Goal: Task Accomplishment & Management: Use online tool/utility

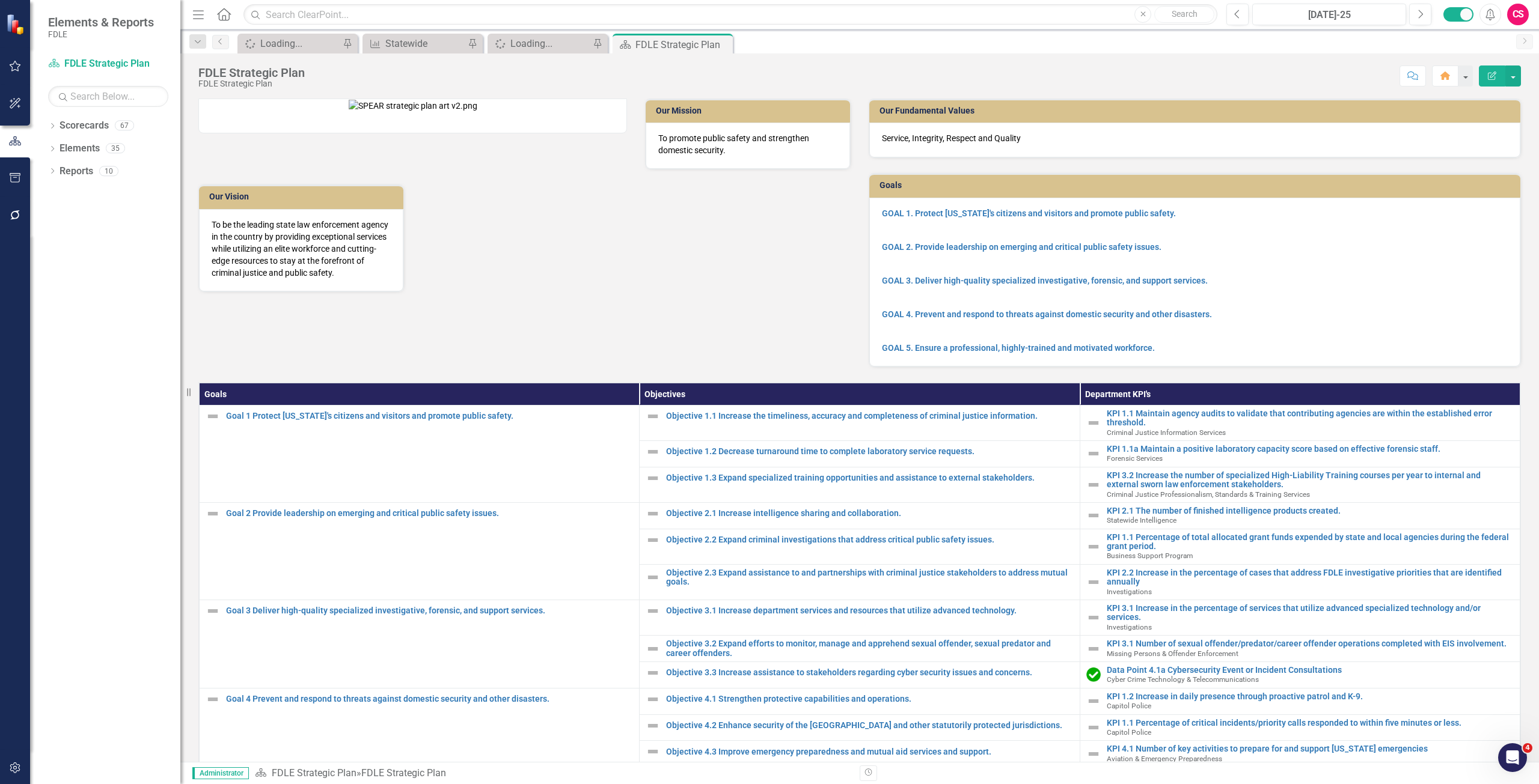
click at [12, 176] on icon "button" at bounding box center [15, 178] width 12 height 10
click at [61, 119] on div "Templates Summary Briefs HTML Exports Documents Summary Briefs HTML Exports Pag…" at bounding box center [105, 419] width 151 height 730
click at [64, 106] on link "HTML Exports" at bounding box center [108, 106] width 121 height 14
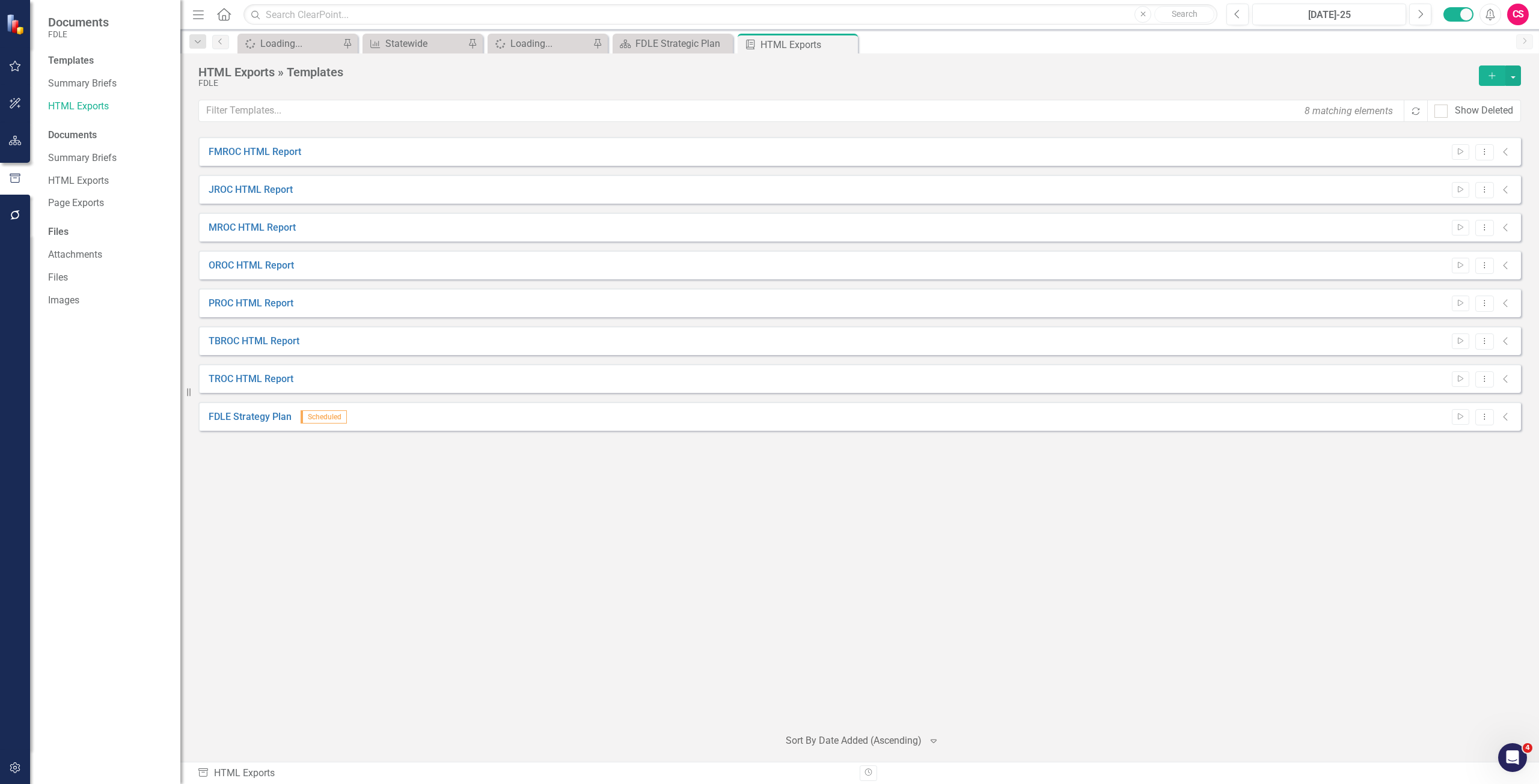
click at [1508, 421] on icon "Collapse" at bounding box center [1506, 417] width 12 height 10
click at [1505, 418] on icon at bounding box center [1505, 417] width 4 height 8
click at [76, 175] on link "HTML Exports" at bounding box center [108, 181] width 121 height 14
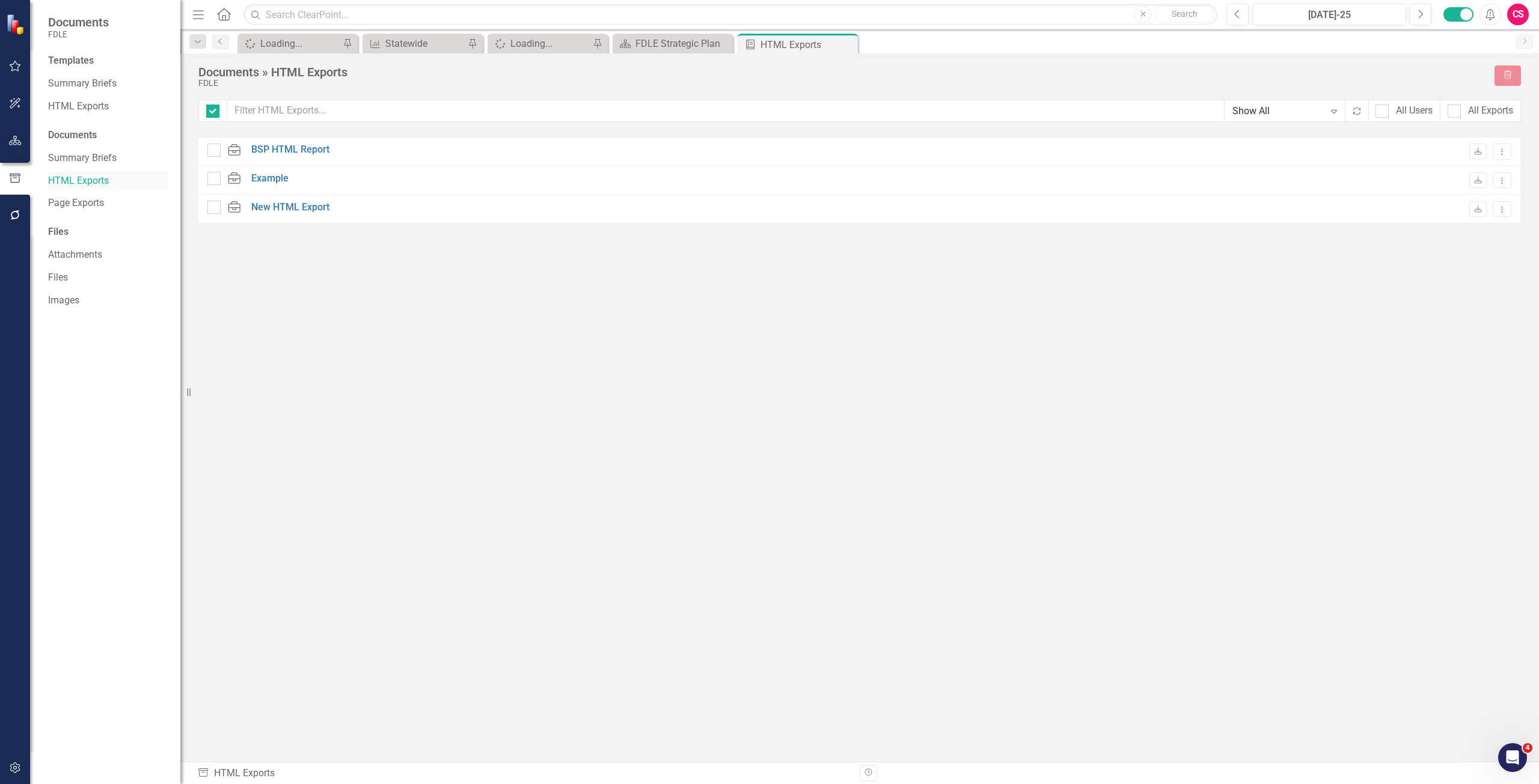
checkbox input "false"
click at [1402, 117] on div "All Users" at bounding box center [1415, 111] width 36 height 14
click at [1383, 113] on input "All Users" at bounding box center [1379, 109] width 8 height 8
checkbox input "true"
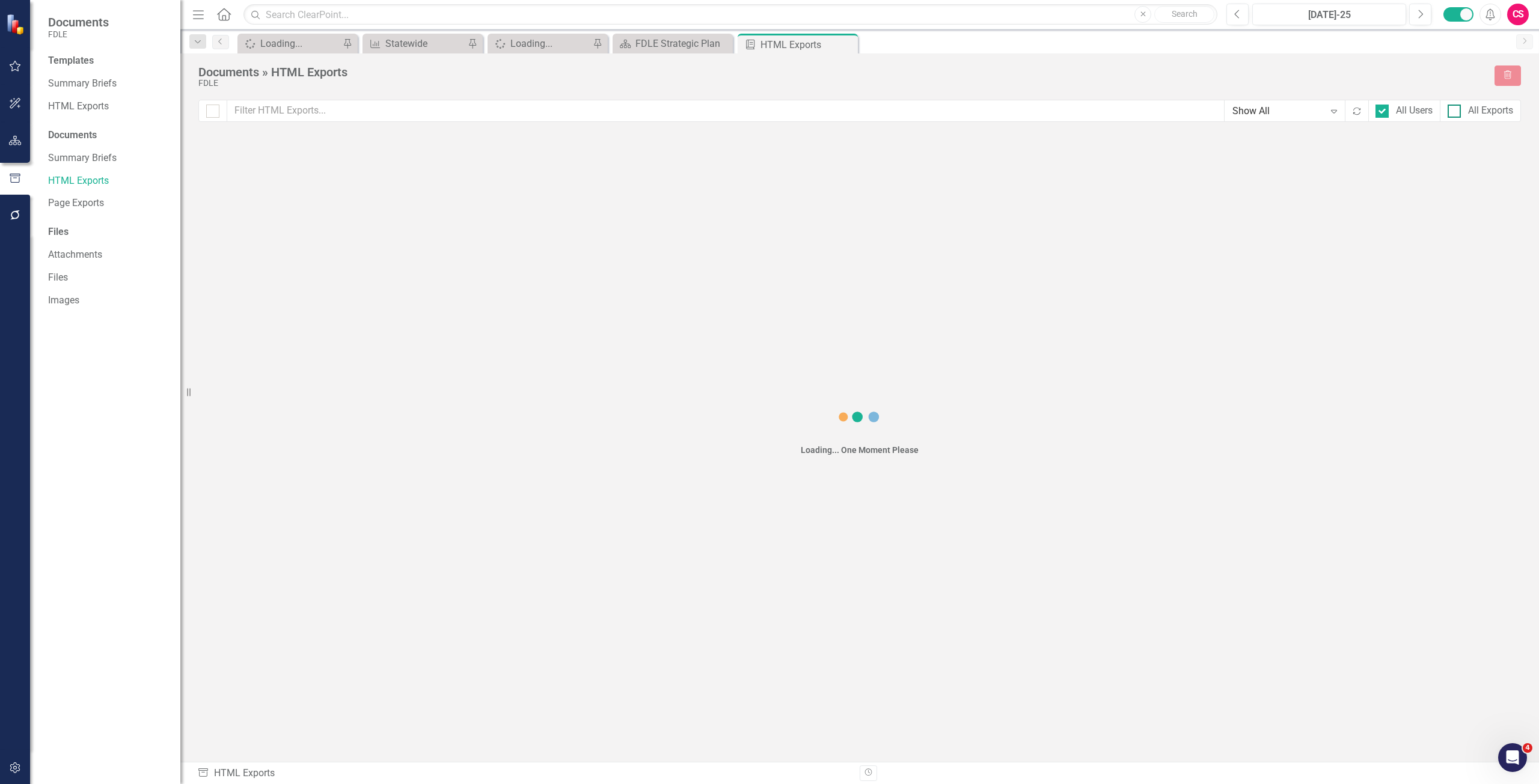
click at [1449, 113] on div at bounding box center [1454, 111] width 13 height 13
click at [1449, 113] on input "All Exports" at bounding box center [1452, 109] width 8 height 8
checkbox input "true"
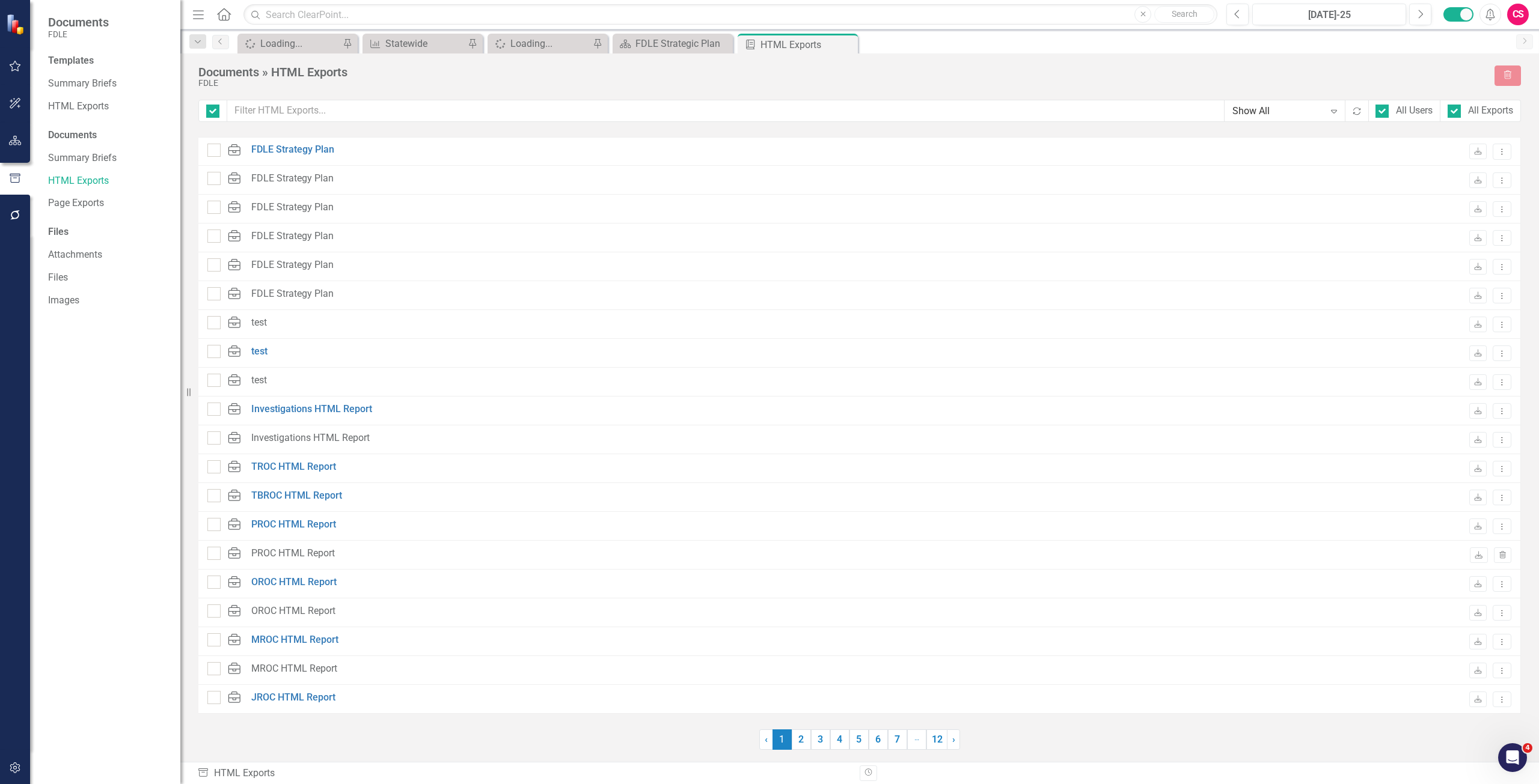
checkbox input "false"
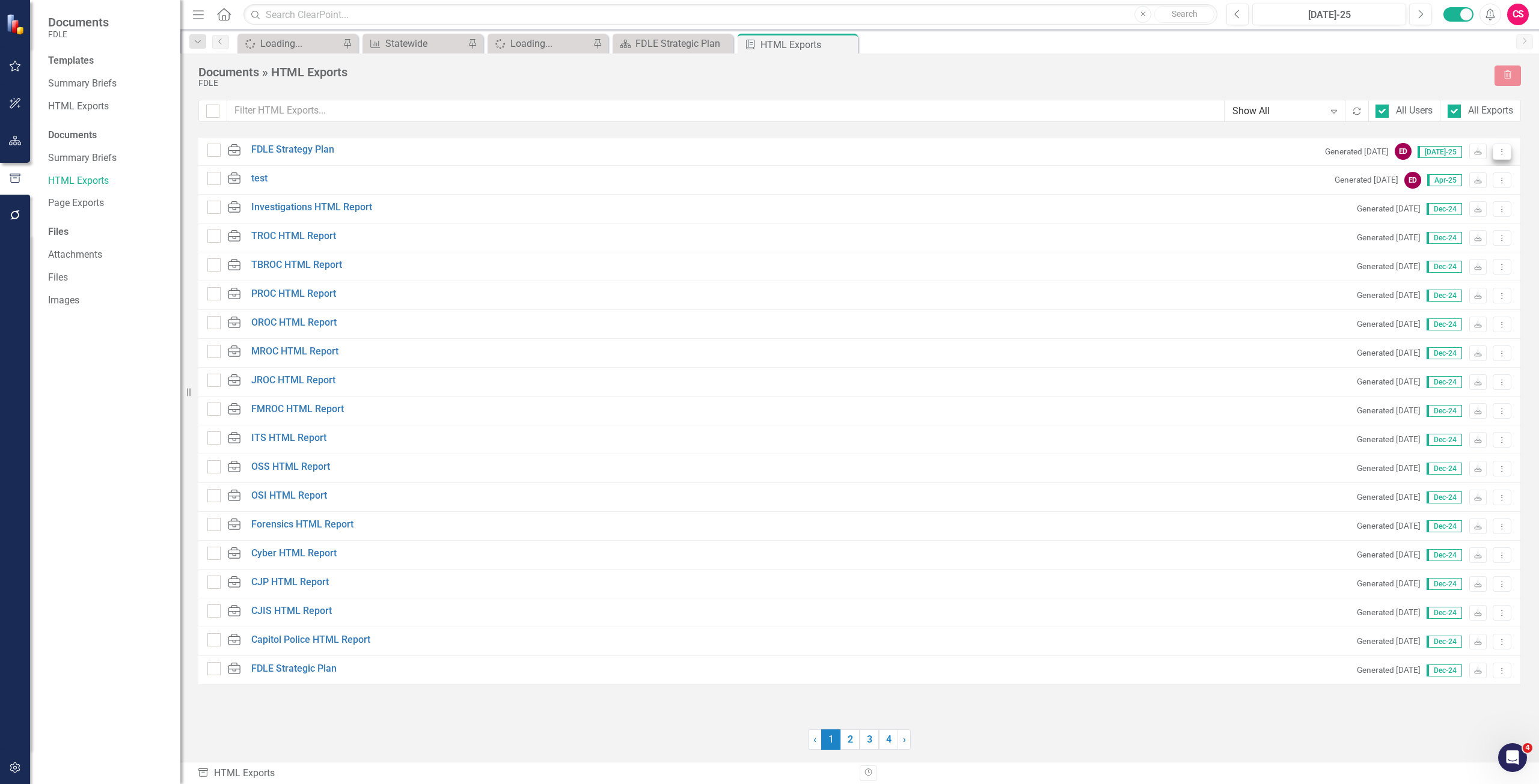
click at [1505, 152] on icon "Dropdown Menu" at bounding box center [1503, 152] width 10 height 8
click at [1469, 220] on link "Link Link Report" at bounding box center [1460, 216] width 102 height 22
click at [83, 113] on div "HTML Exports" at bounding box center [108, 107] width 121 height 20
click at [93, 97] on div "HTML Exports" at bounding box center [108, 107] width 121 height 20
click at [96, 105] on link "HTML Exports" at bounding box center [108, 106] width 121 height 14
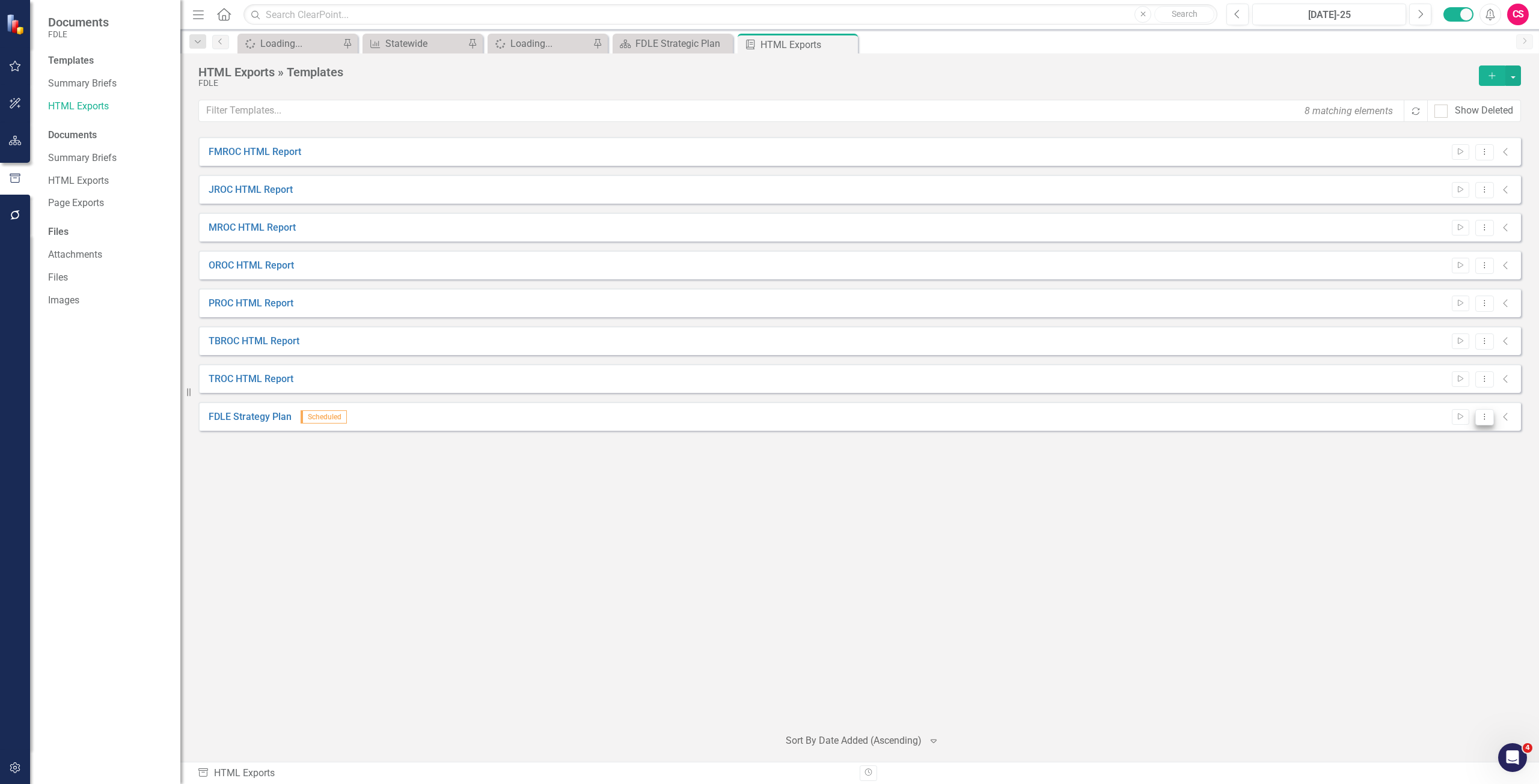
click at [1489, 416] on icon "Dropdown Menu" at bounding box center [1485, 417] width 10 height 8
click at [1471, 471] on link "Edit Edit Template" at bounding box center [1438, 482] width 111 height 22
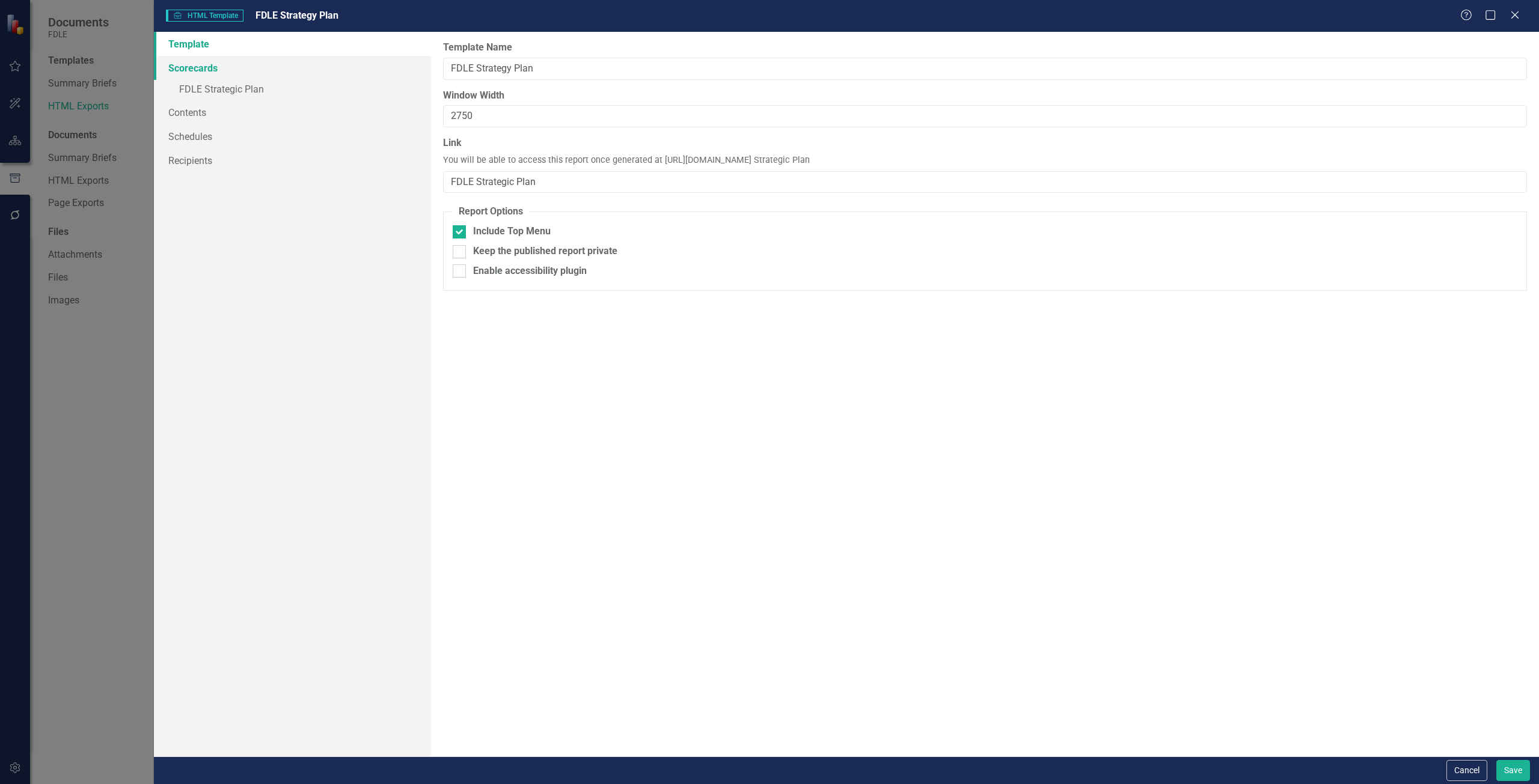
click at [193, 65] on link "Scorecards" at bounding box center [292, 68] width 277 height 24
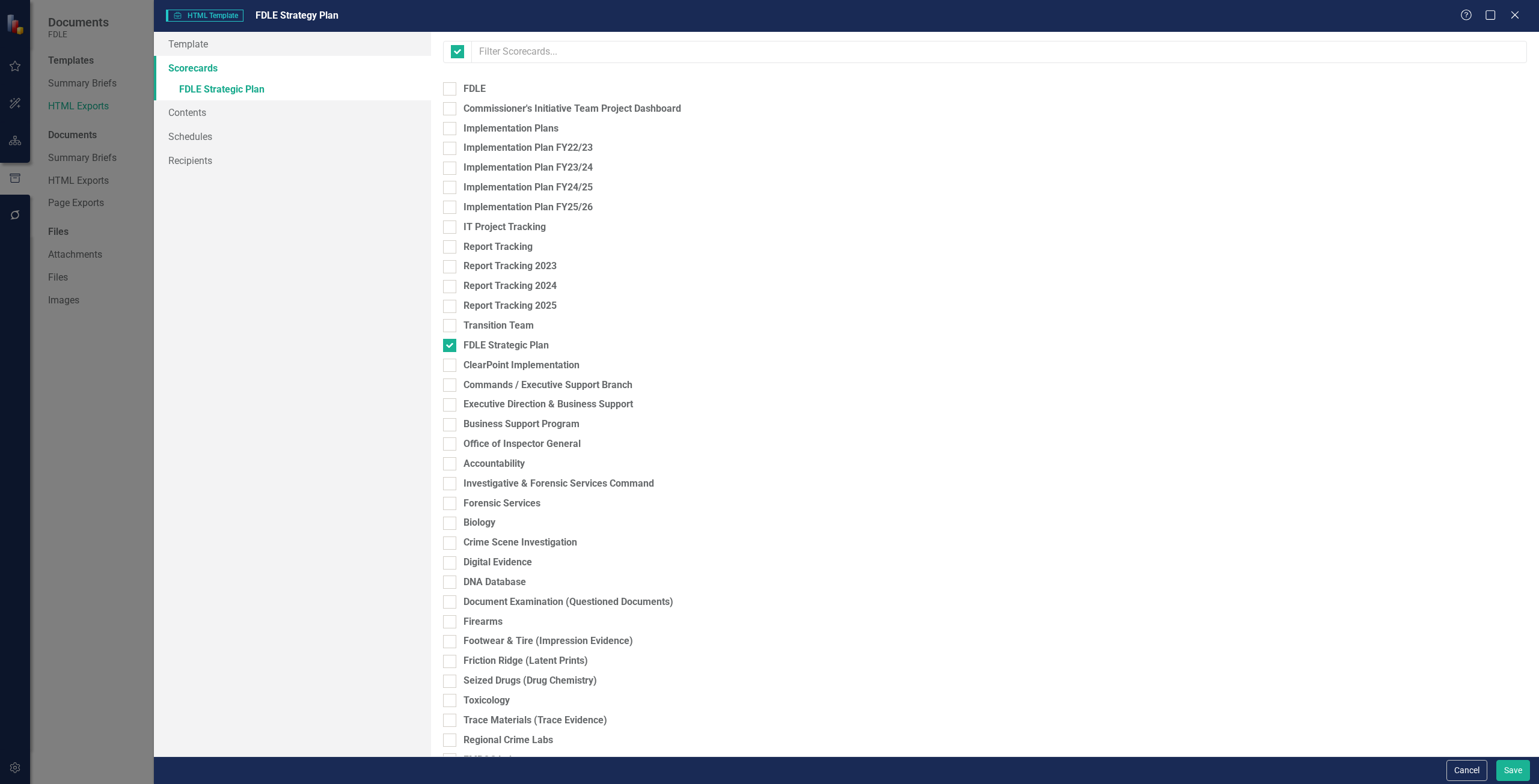
checkbox input "false"
click at [200, 91] on link "» FDLE Strategic Plan" at bounding box center [292, 91] width 277 height 21
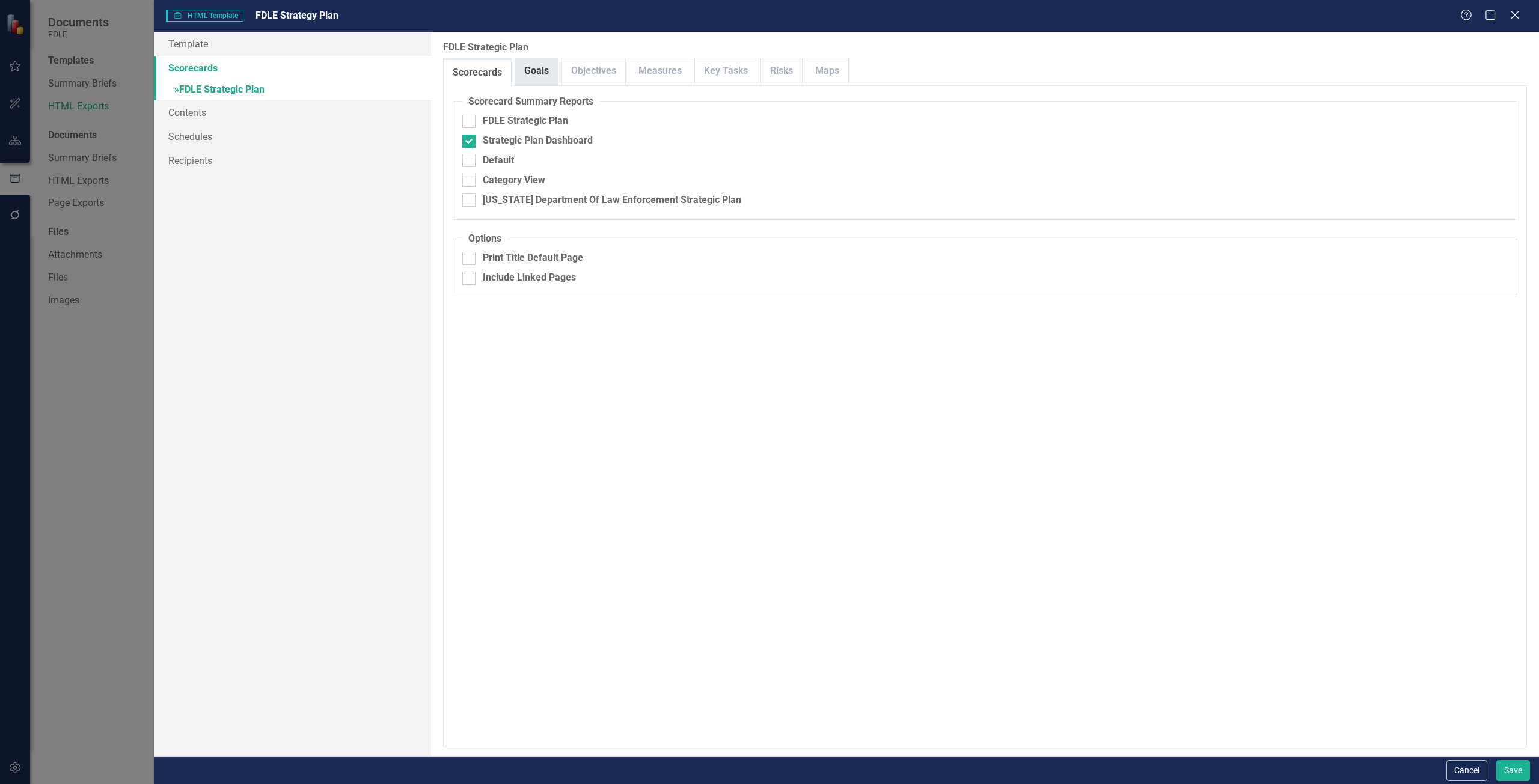
click at [523, 60] on div "Goals" at bounding box center [536, 72] width 44 height 27
click at [523, 67] on link "Goals" at bounding box center [537, 72] width 43 height 26
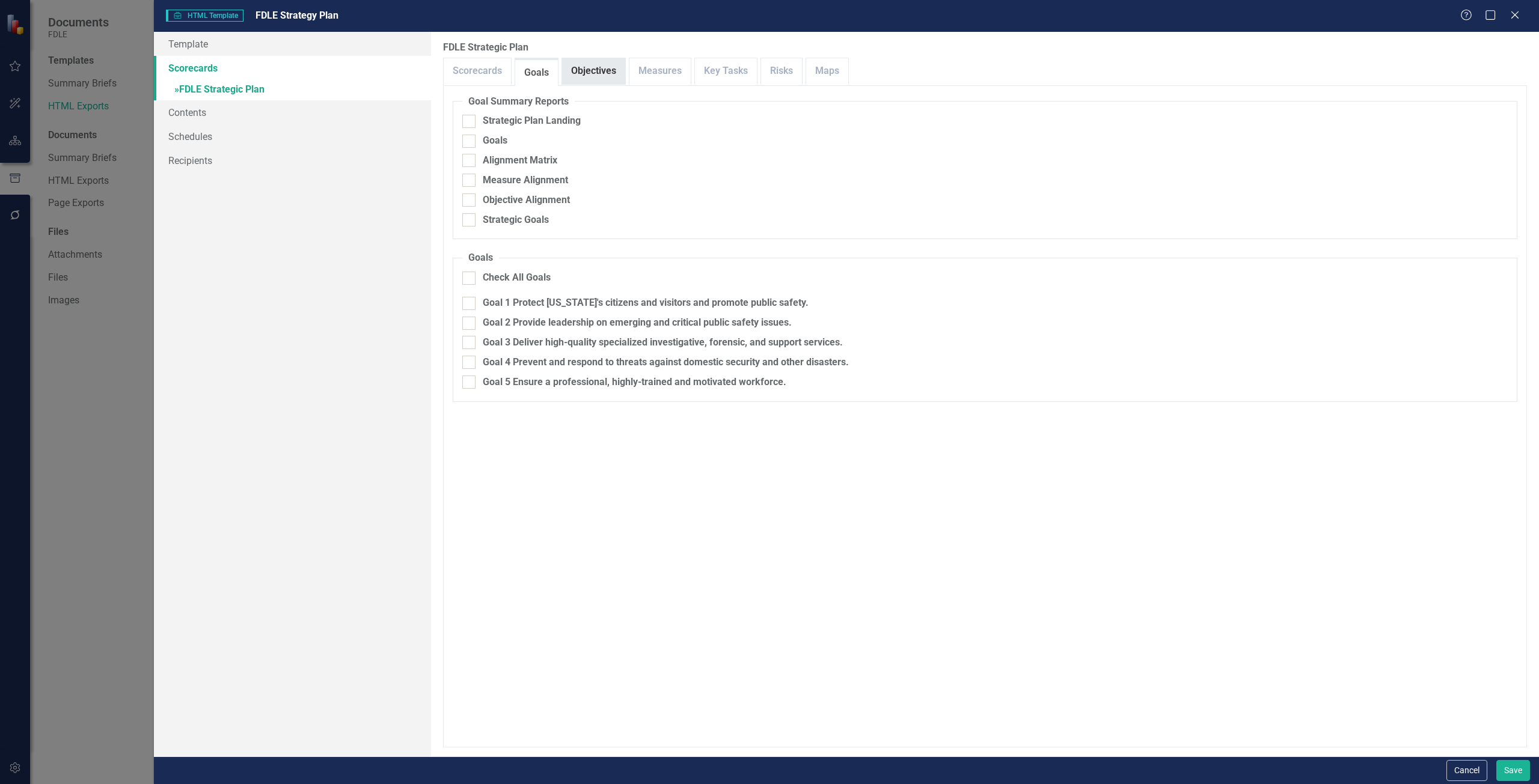
click at [602, 74] on link "Objectives" at bounding box center [594, 72] width 63 height 26
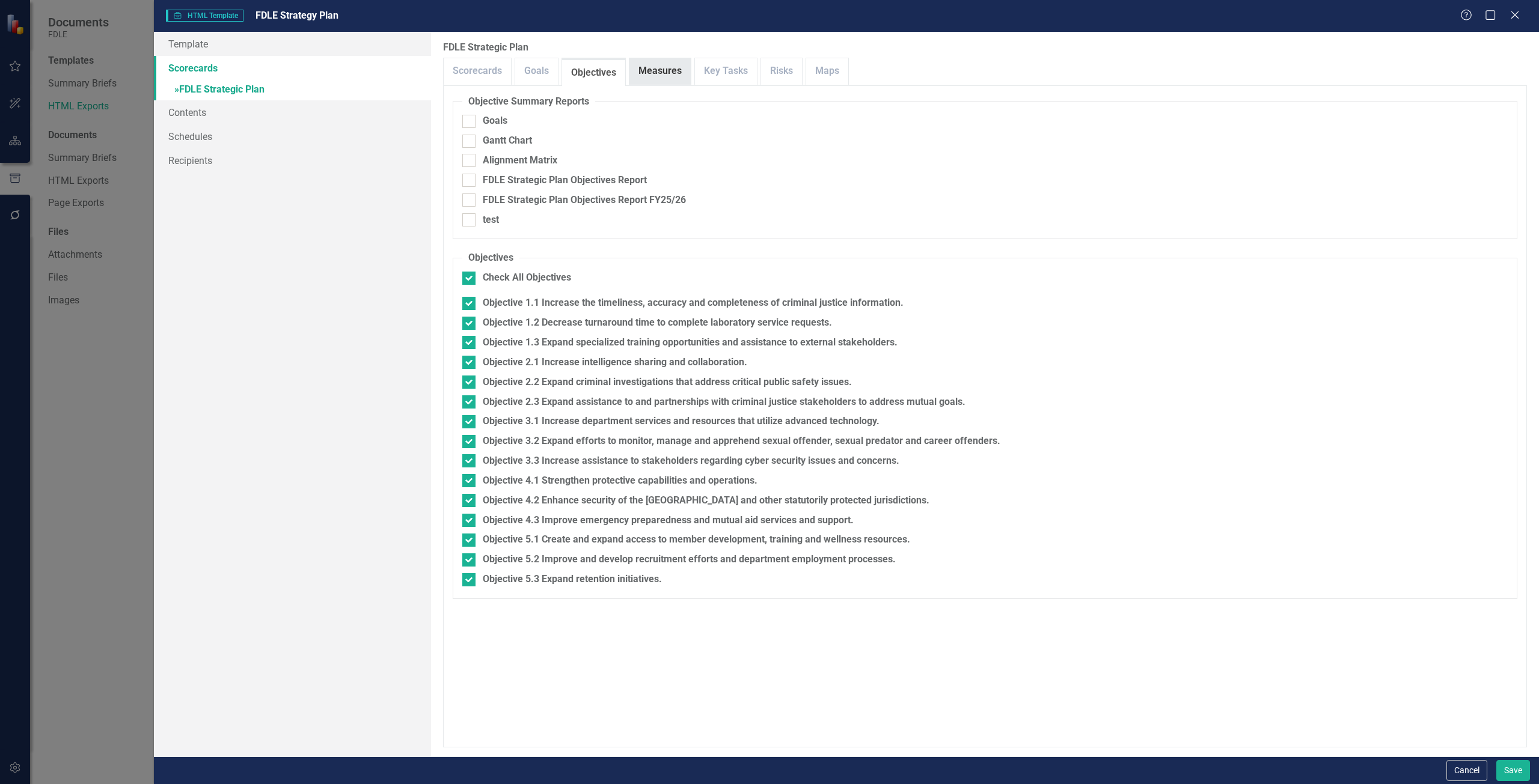
click at [629, 64] on link "Measures" at bounding box center [660, 72] width 61 height 26
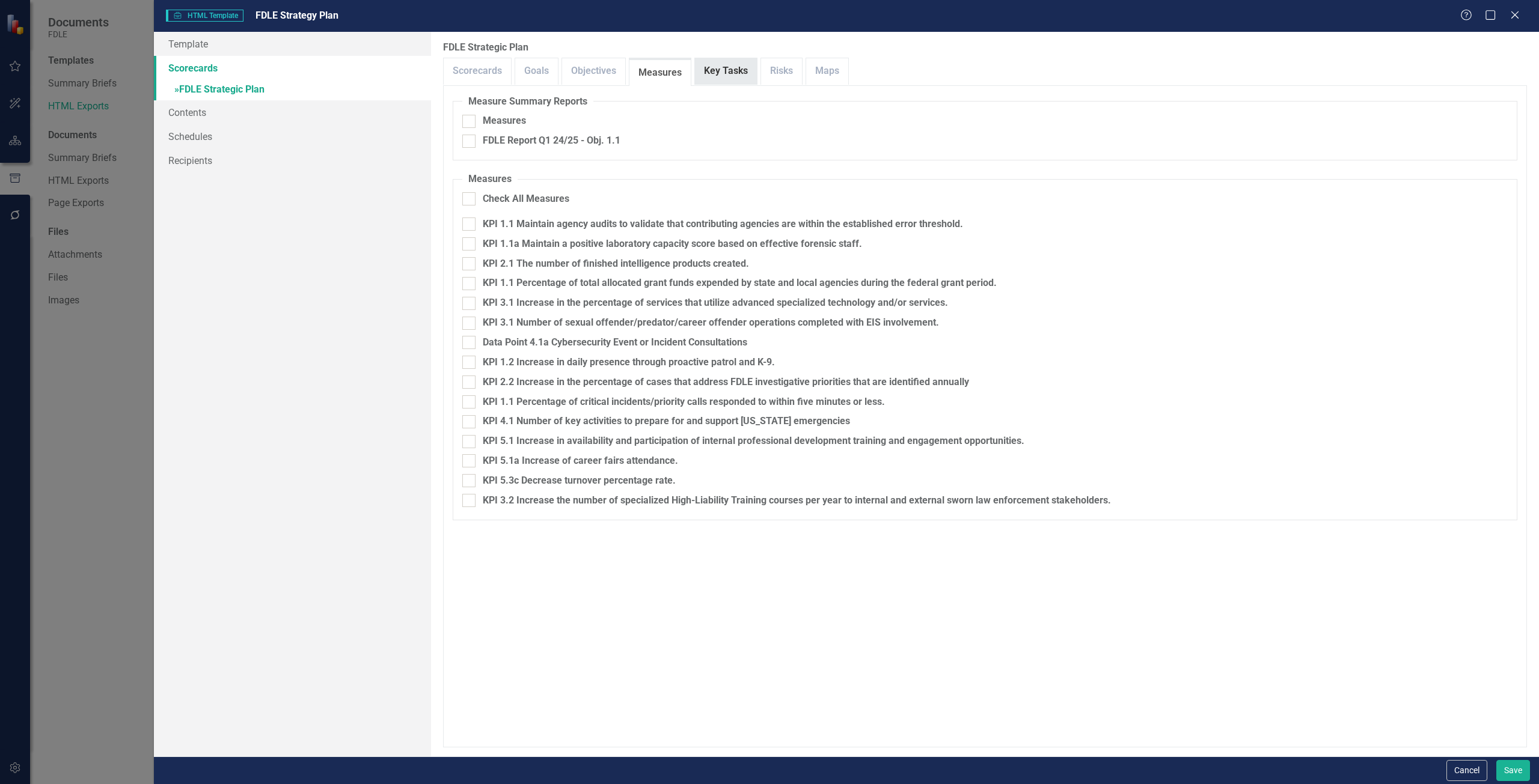
click at [728, 70] on link "Key Tasks" at bounding box center [726, 72] width 62 height 26
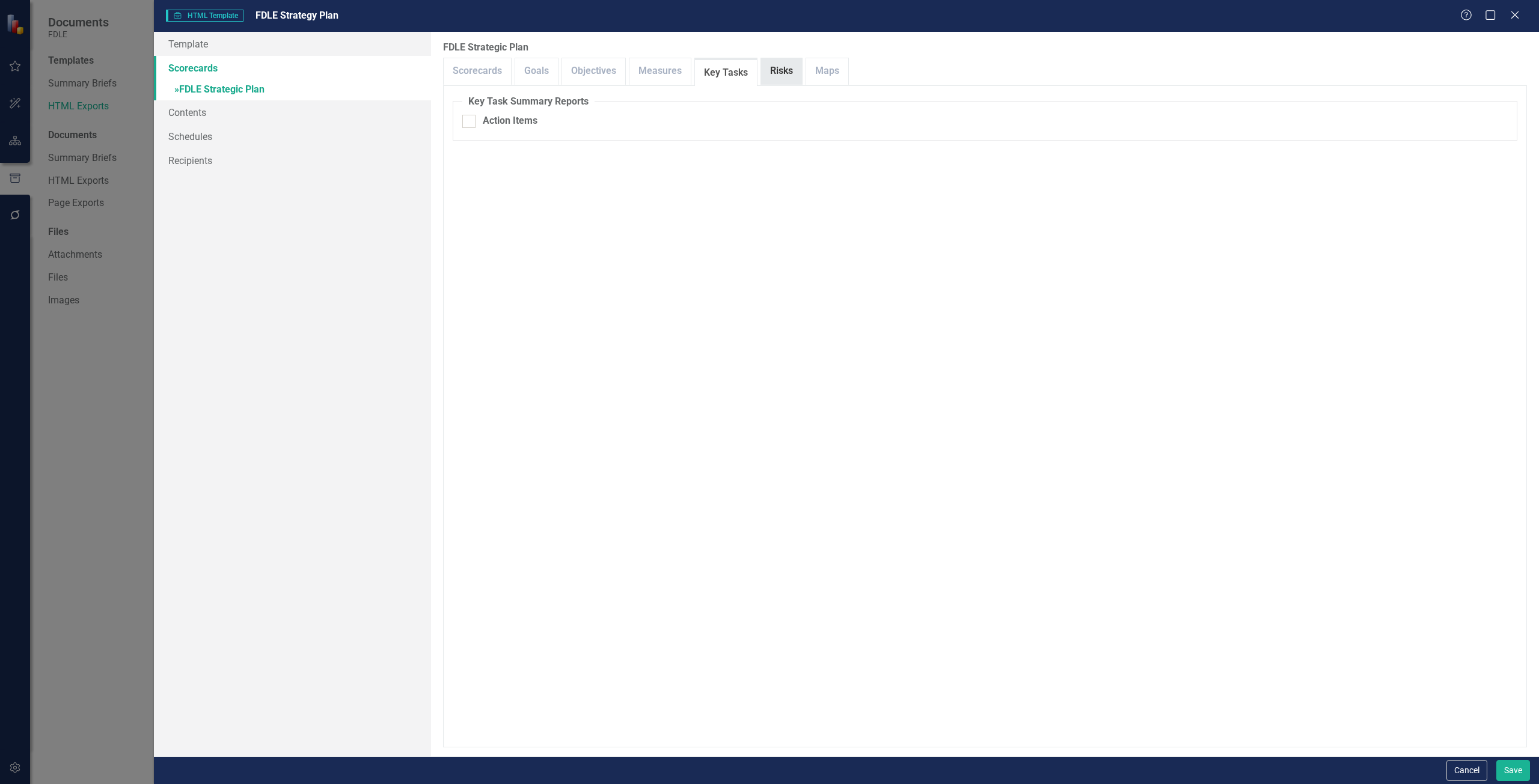
click at [771, 74] on link "Risks" at bounding box center [781, 72] width 41 height 26
click at [810, 74] on link "Maps" at bounding box center [827, 72] width 42 height 26
click at [584, 78] on link "Objectives" at bounding box center [594, 72] width 63 height 26
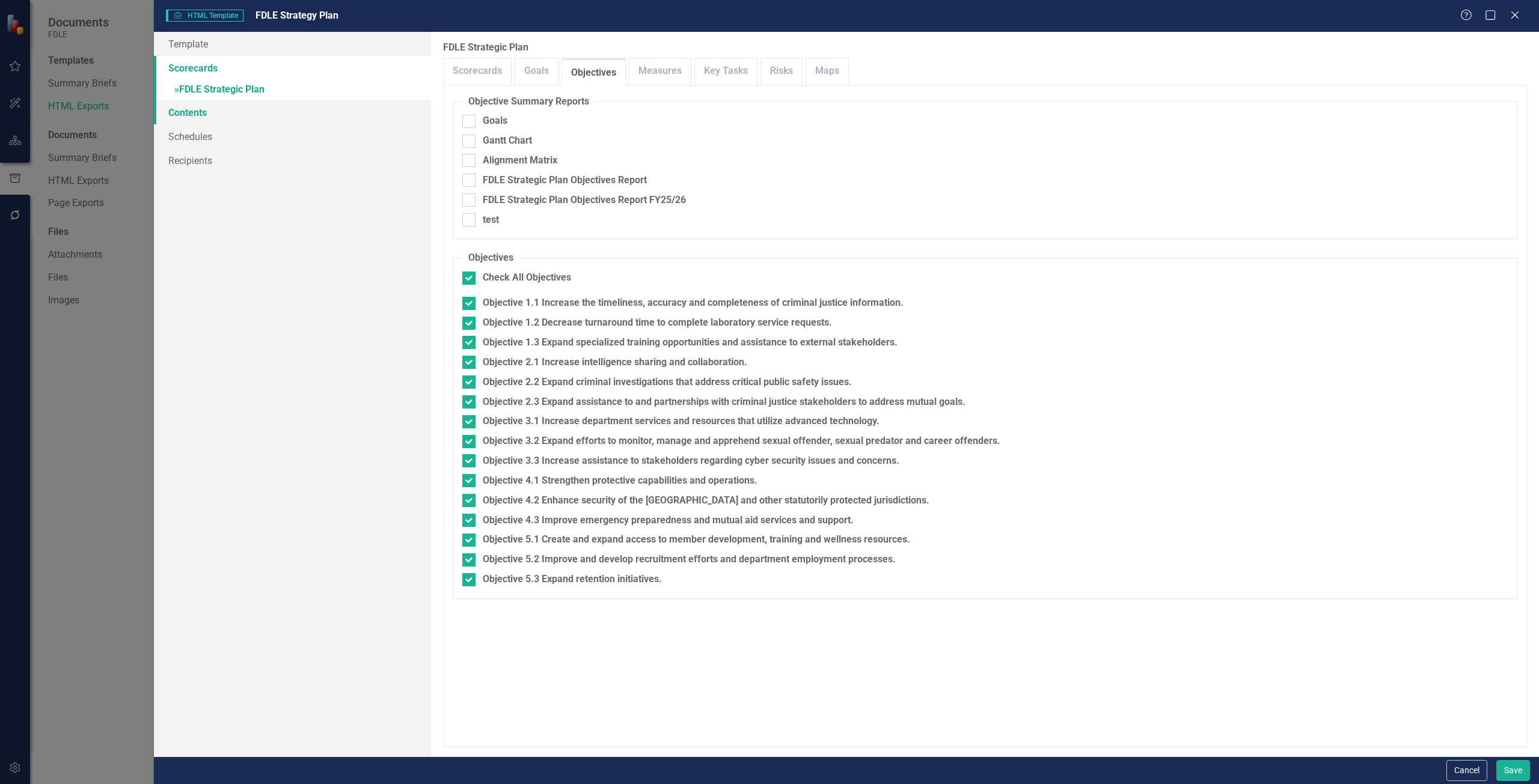
click at [285, 113] on link "Contents" at bounding box center [292, 112] width 277 height 24
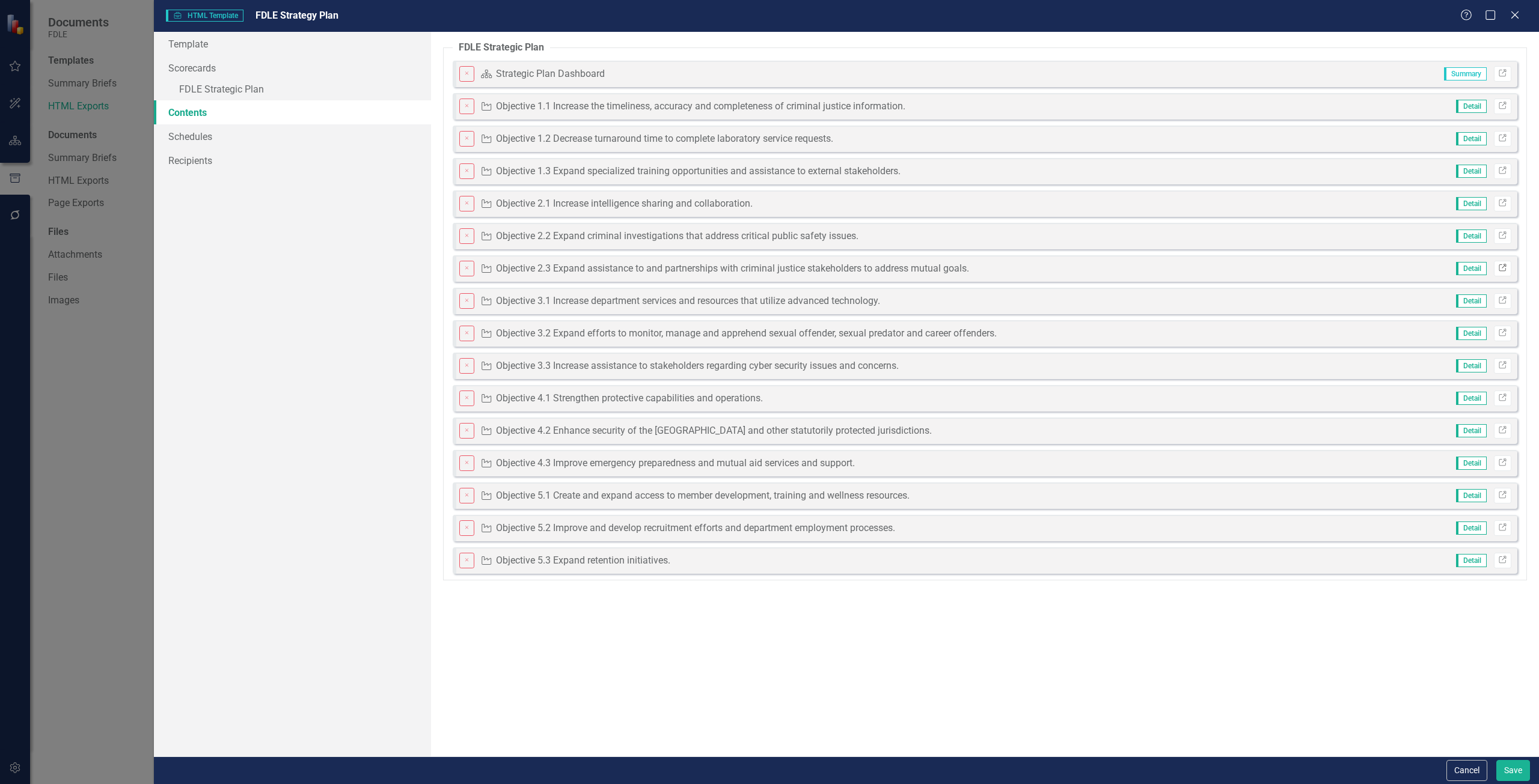
click at [1506, 265] on icon "Link" at bounding box center [1503, 268] width 9 height 7
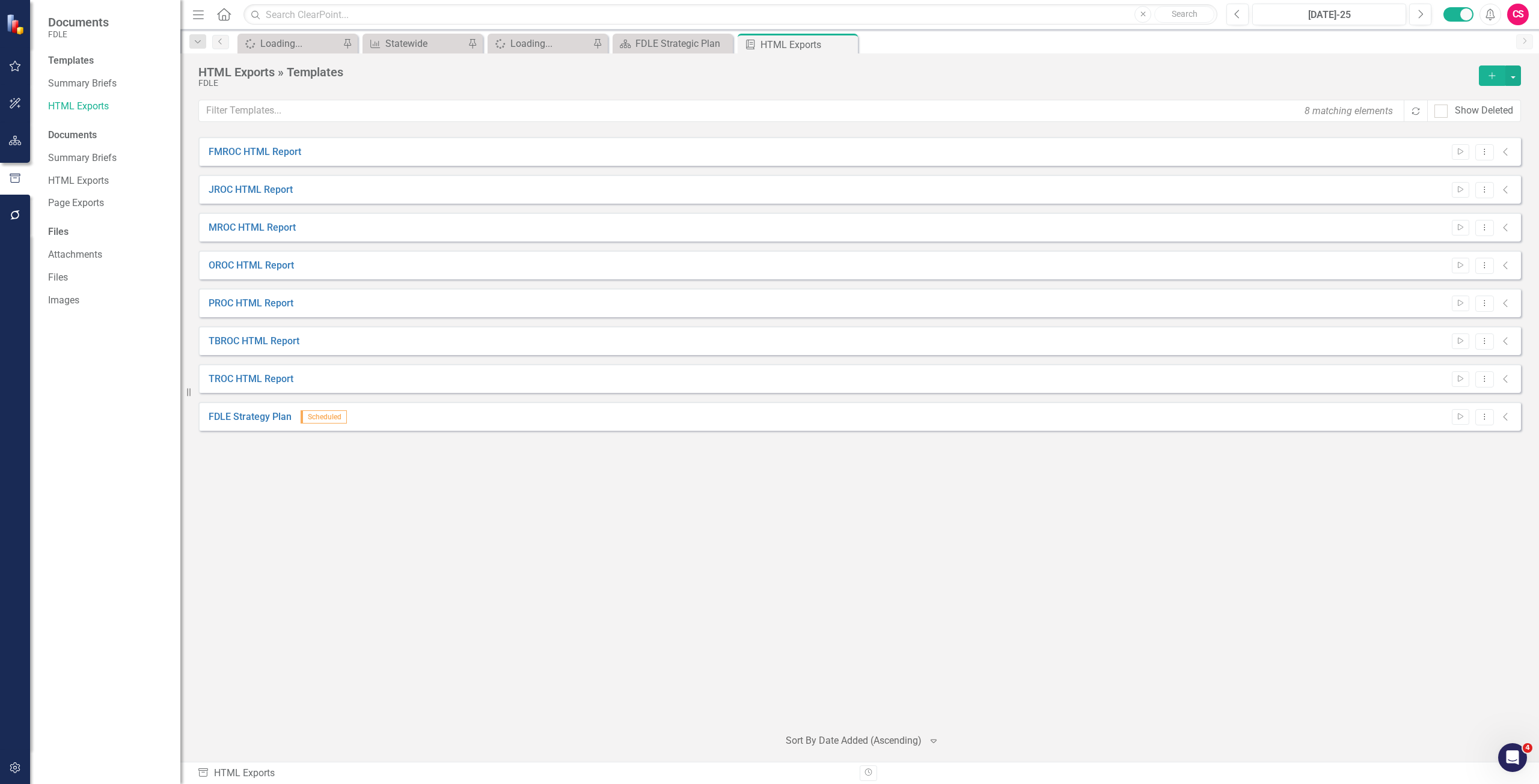
click at [25, 139] on button "button" at bounding box center [16, 141] width 27 height 25
click at [280, 14] on input "text" at bounding box center [730, 14] width 974 height 21
drag, startPoint x: 300, startPoint y: 11, endPoint x: 272, endPoint y: 14, distance: 28.2
click at [272, 14] on input "cj kpi" at bounding box center [730, 14] width 974 height 21
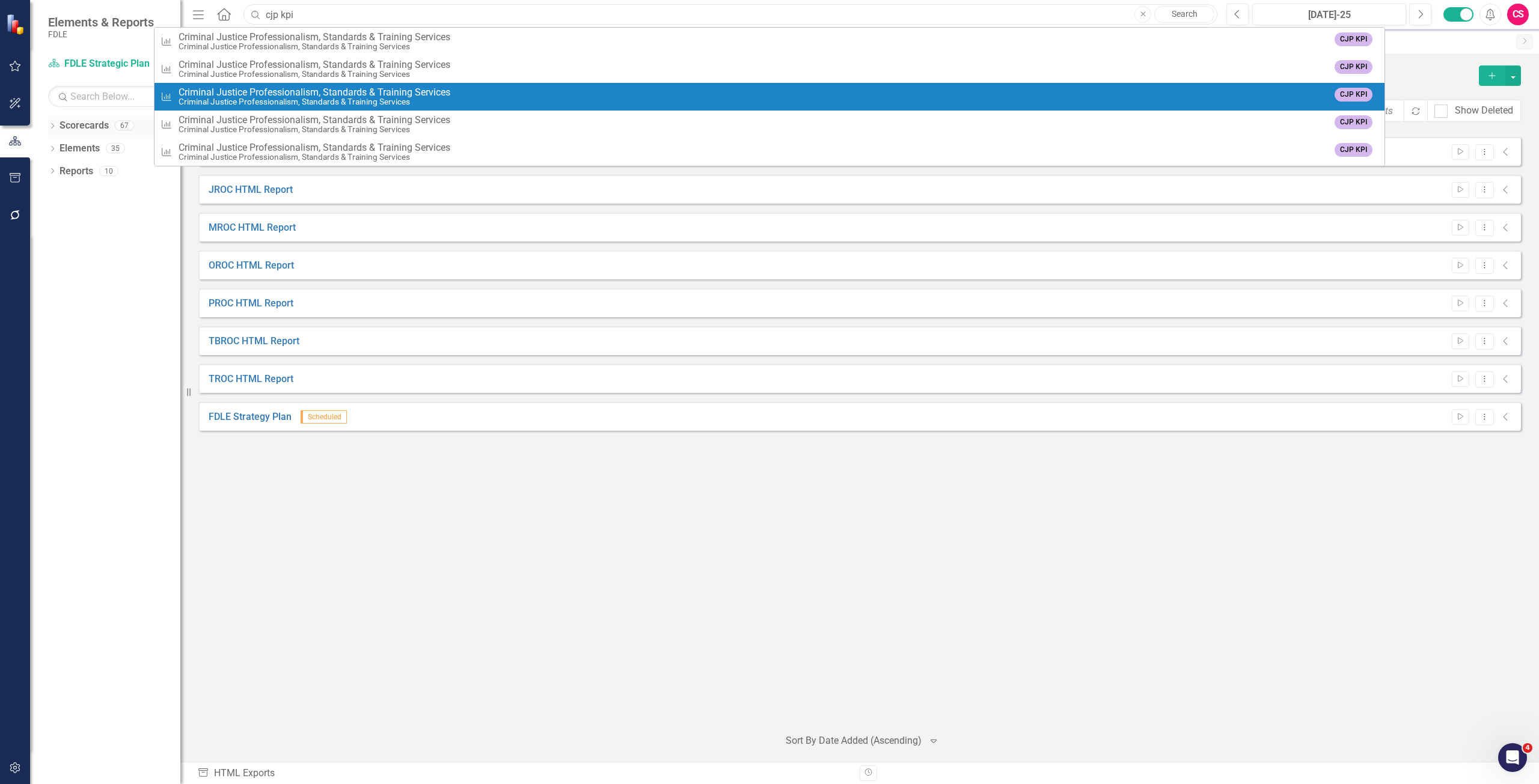
type input "cjp kpi"
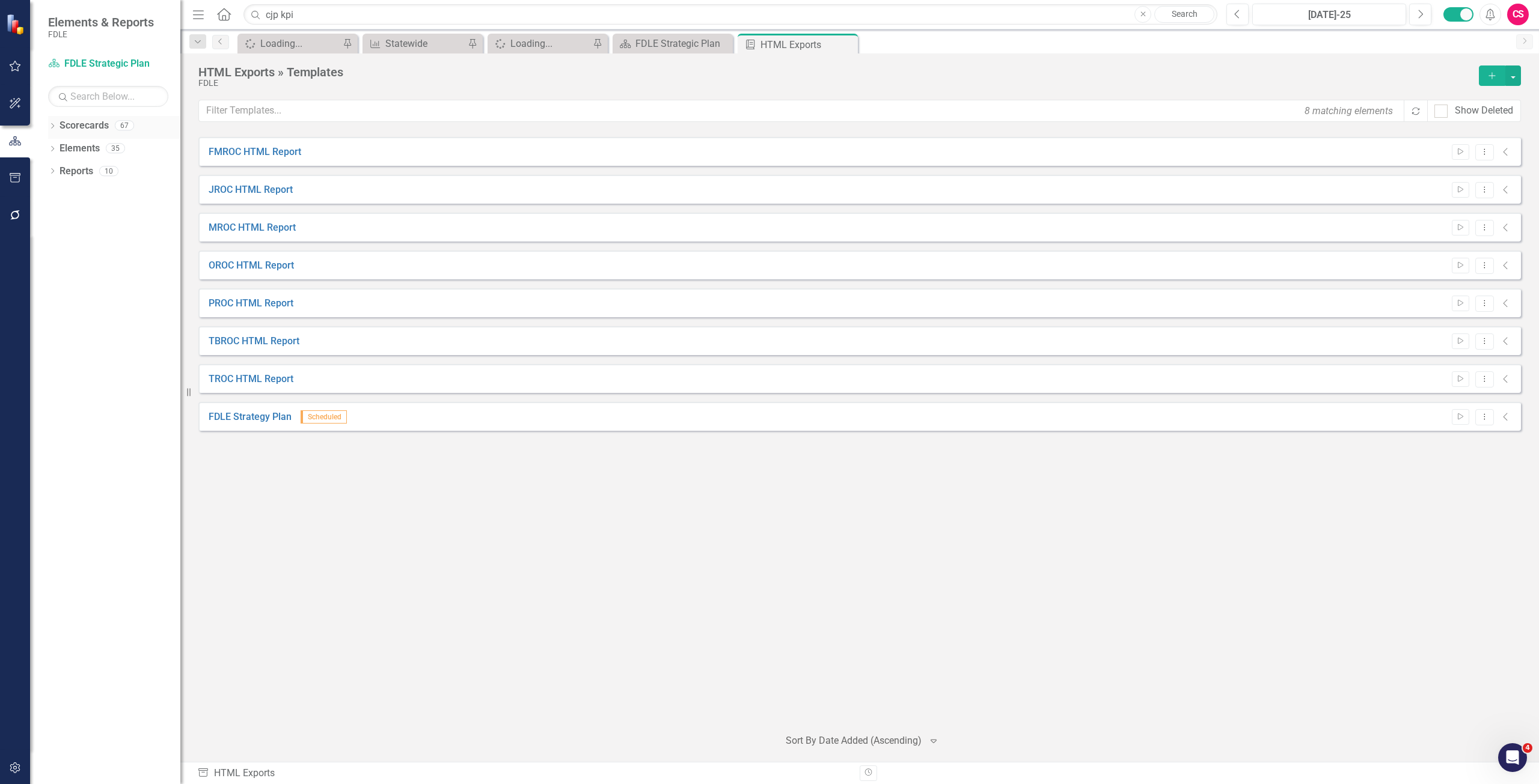
click at [93, 123] on link "Scorecards" at bounding box center [84, 126] width 50 height 14
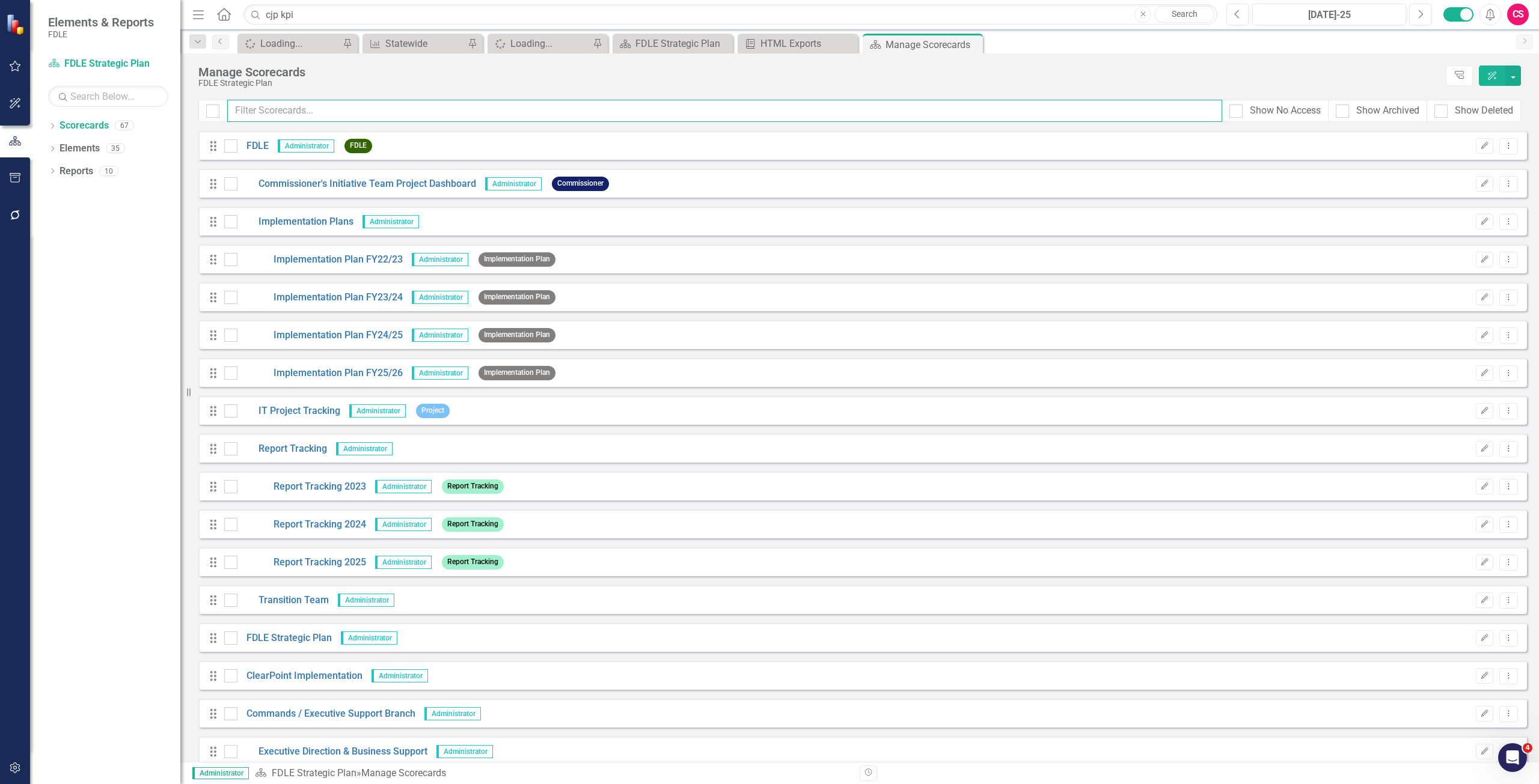
click at [301, 118] on input "text" at bounding box center [725, 111] width 995 height 22
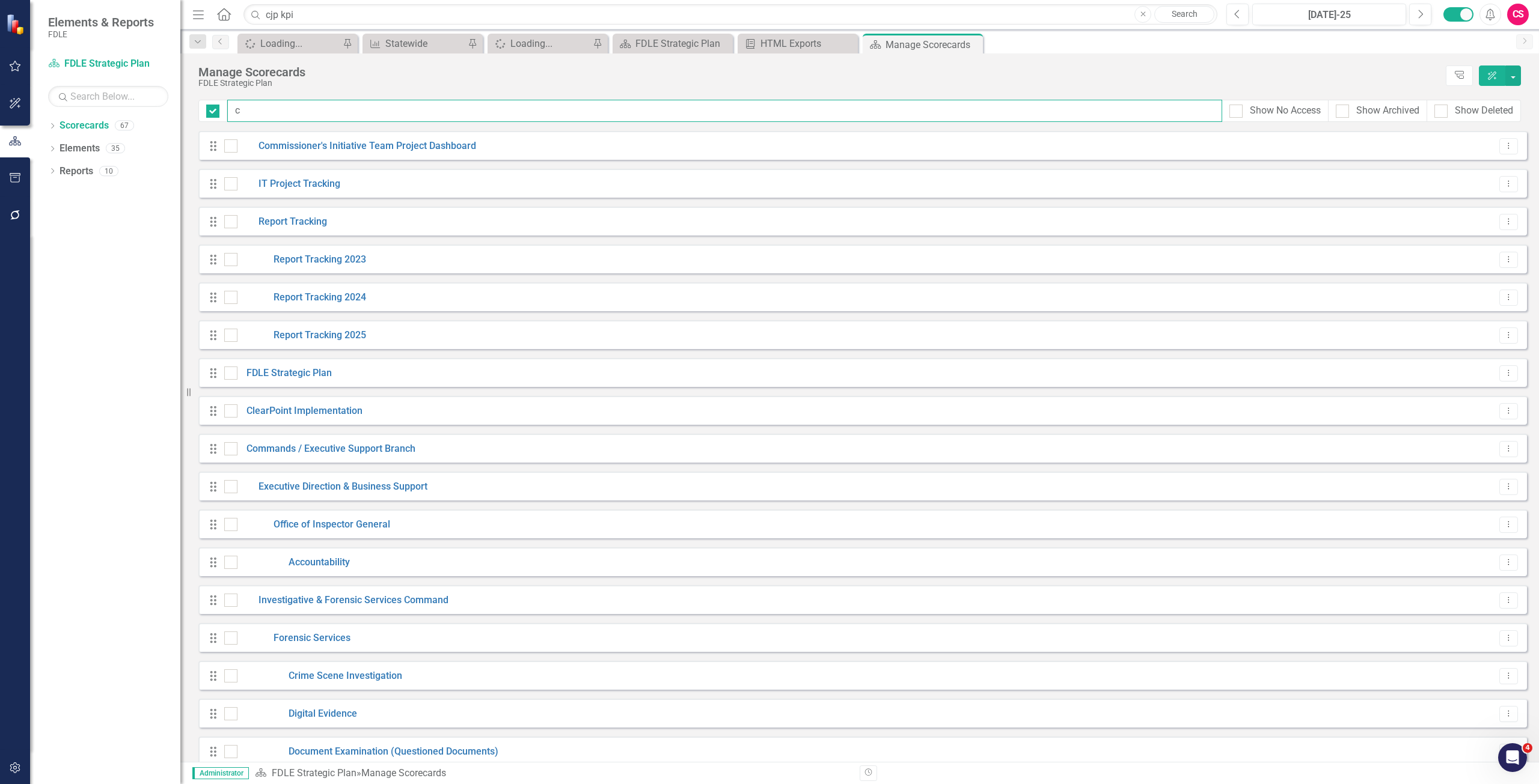
type input "cr"
checkbox input "false"
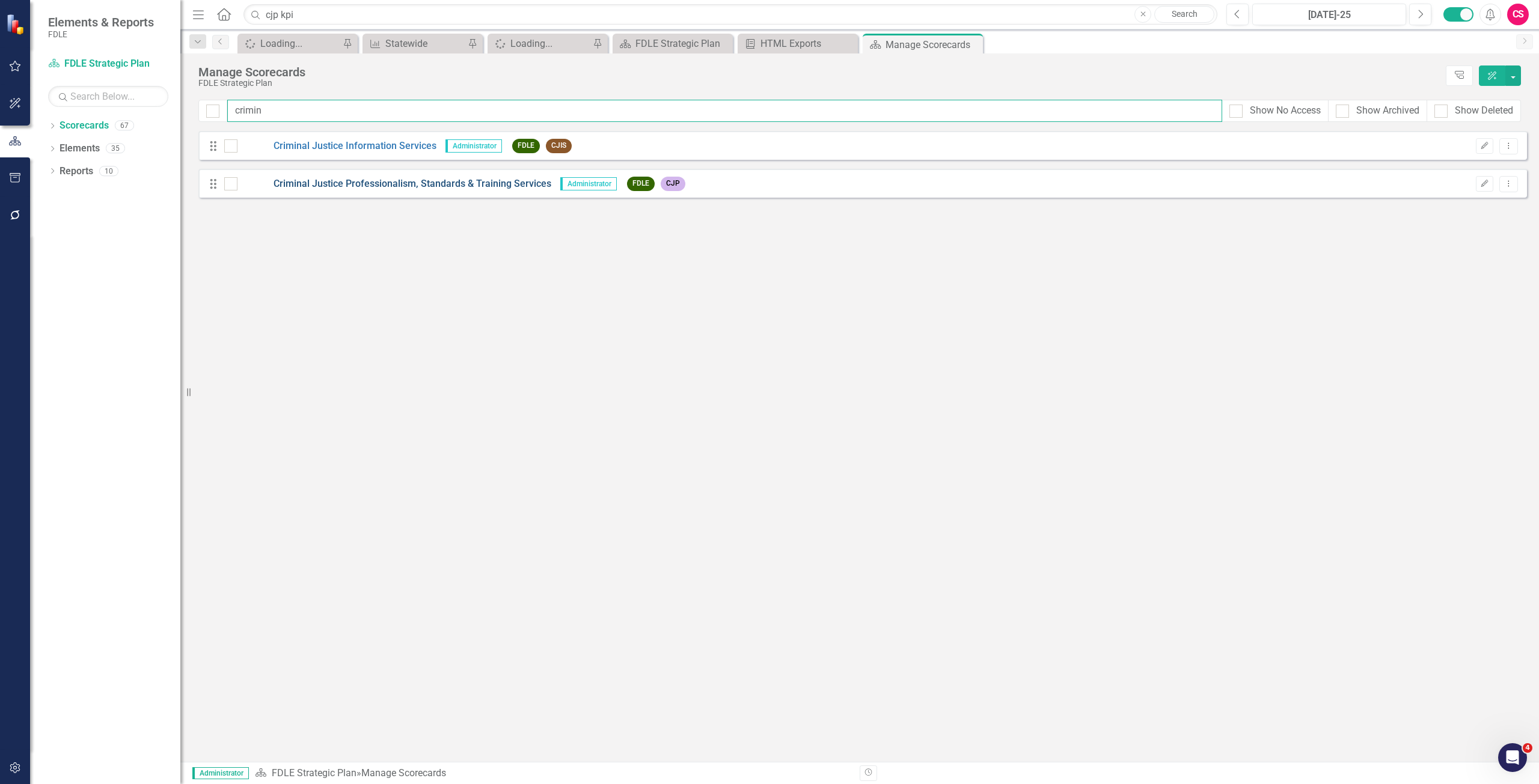
type input "crimin"
click at [372, 184] on link "Criminal Justice Professionalism, Standards & Training Services" at bounding box center [395, 184] width 314 height 14
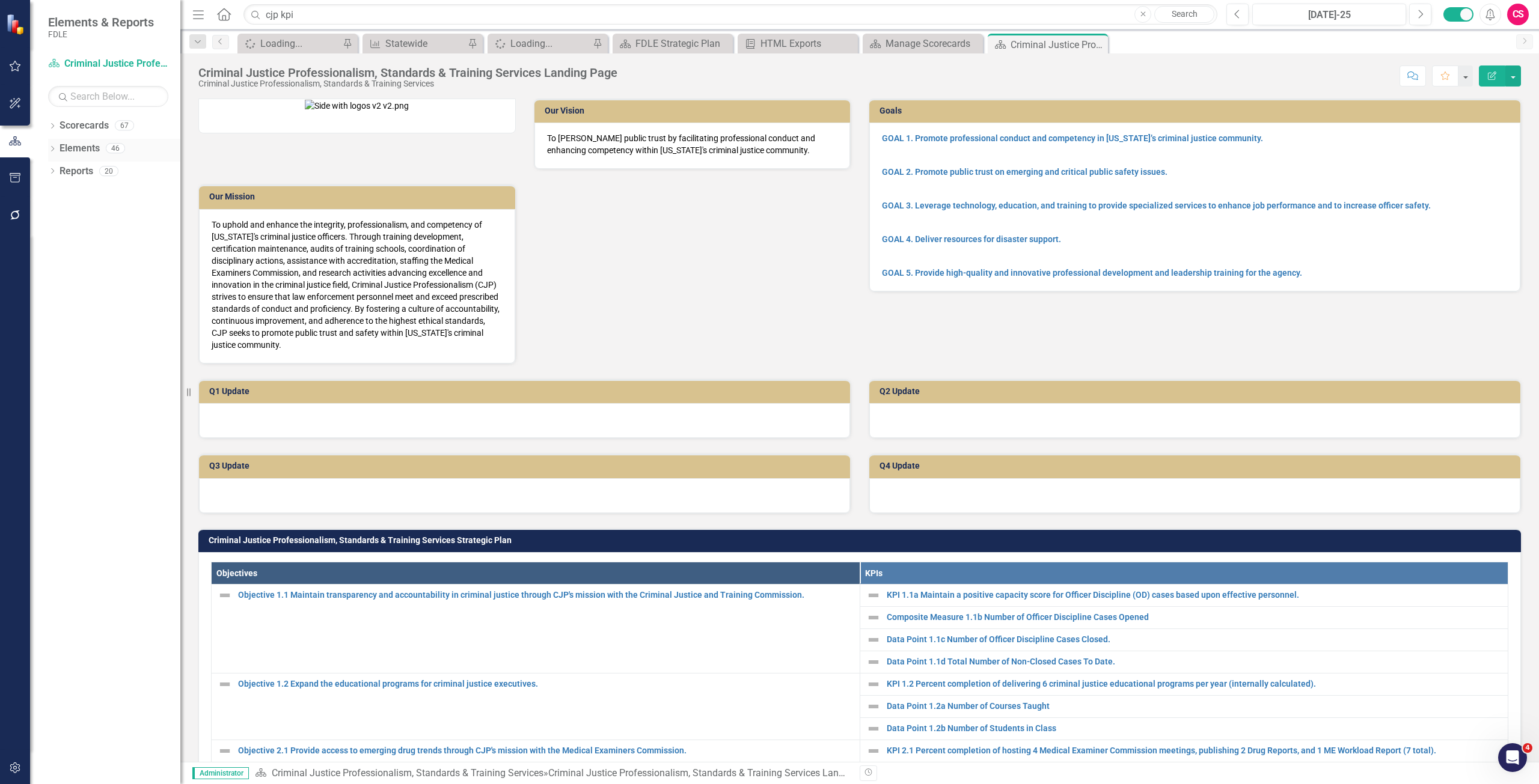
click at [79, 145] on link "Elements" at bounding box center [79, 148] width 40 height 14
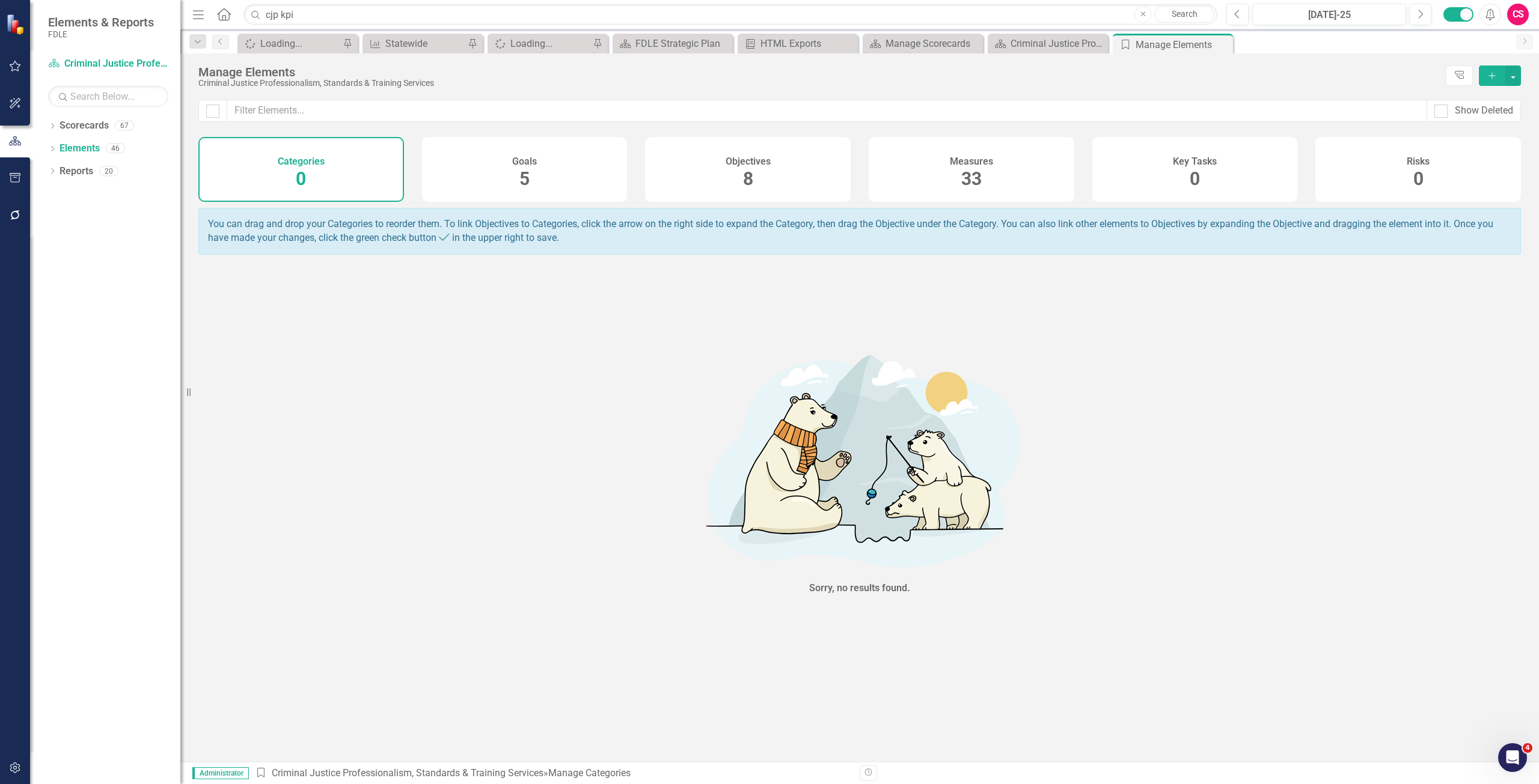
click at [748, 157] on h4 "Objectives" at bounding box center [748, 161] width 45 height 11
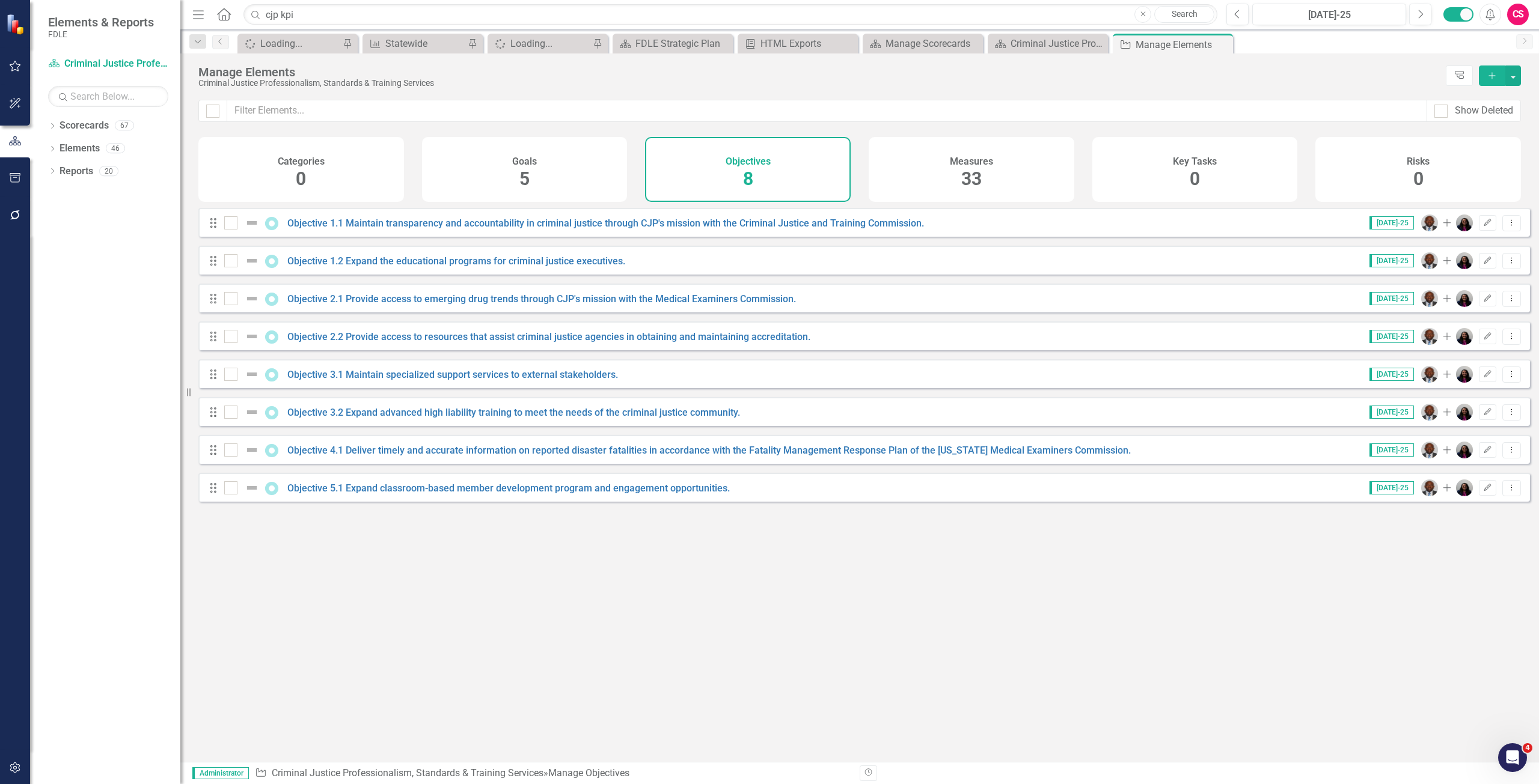
click at [981, 172] on span "33" at bounding box center [971, 178] width 20 height 21
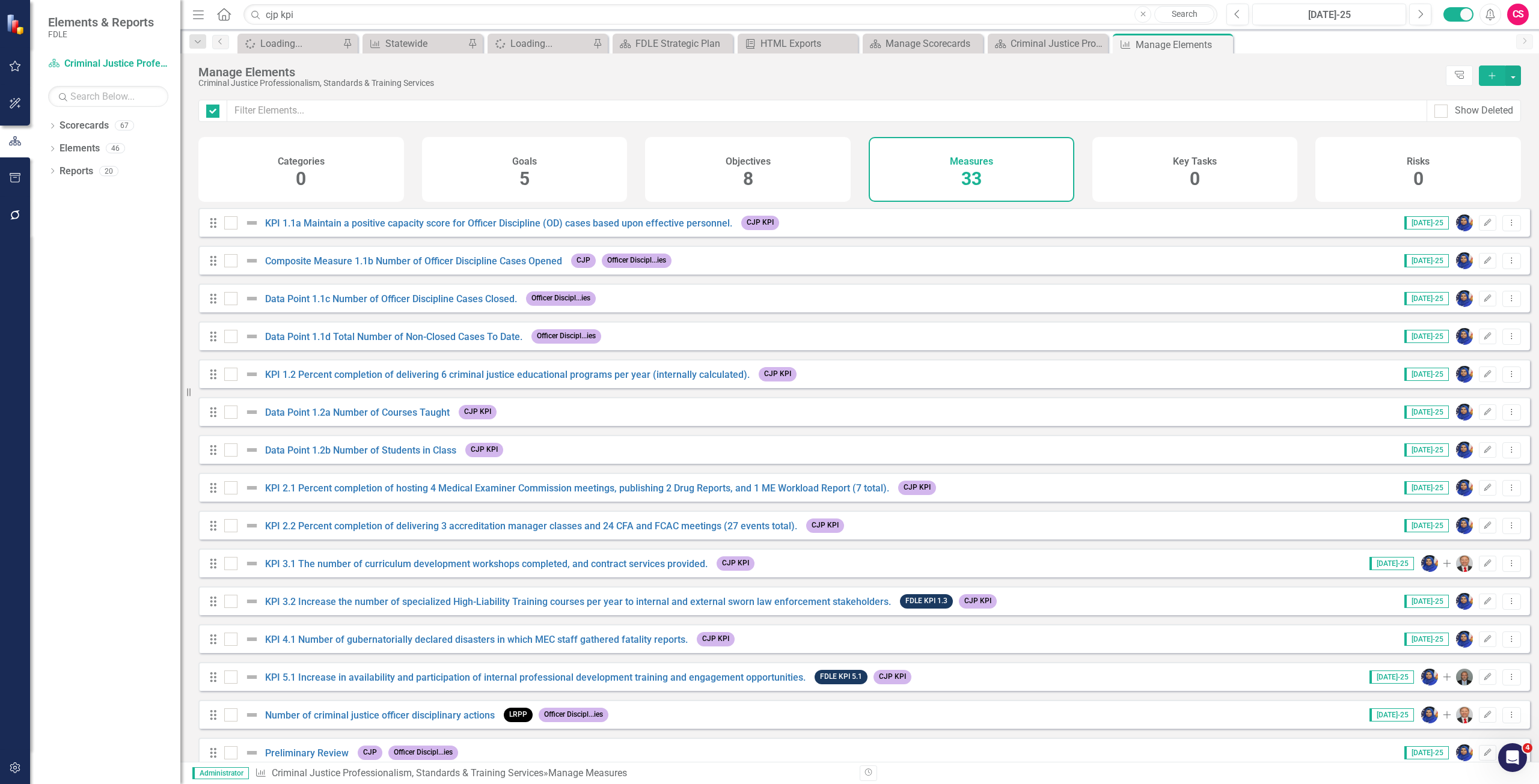
checkbox input "false"
click at [1488, 107] on div "Show Deleted" at bounding box center [1484, 111] width 59 height 14
click at [1443, 107] on input "Show Deleted" at bounding box center [1439, 109] width 8 height 8
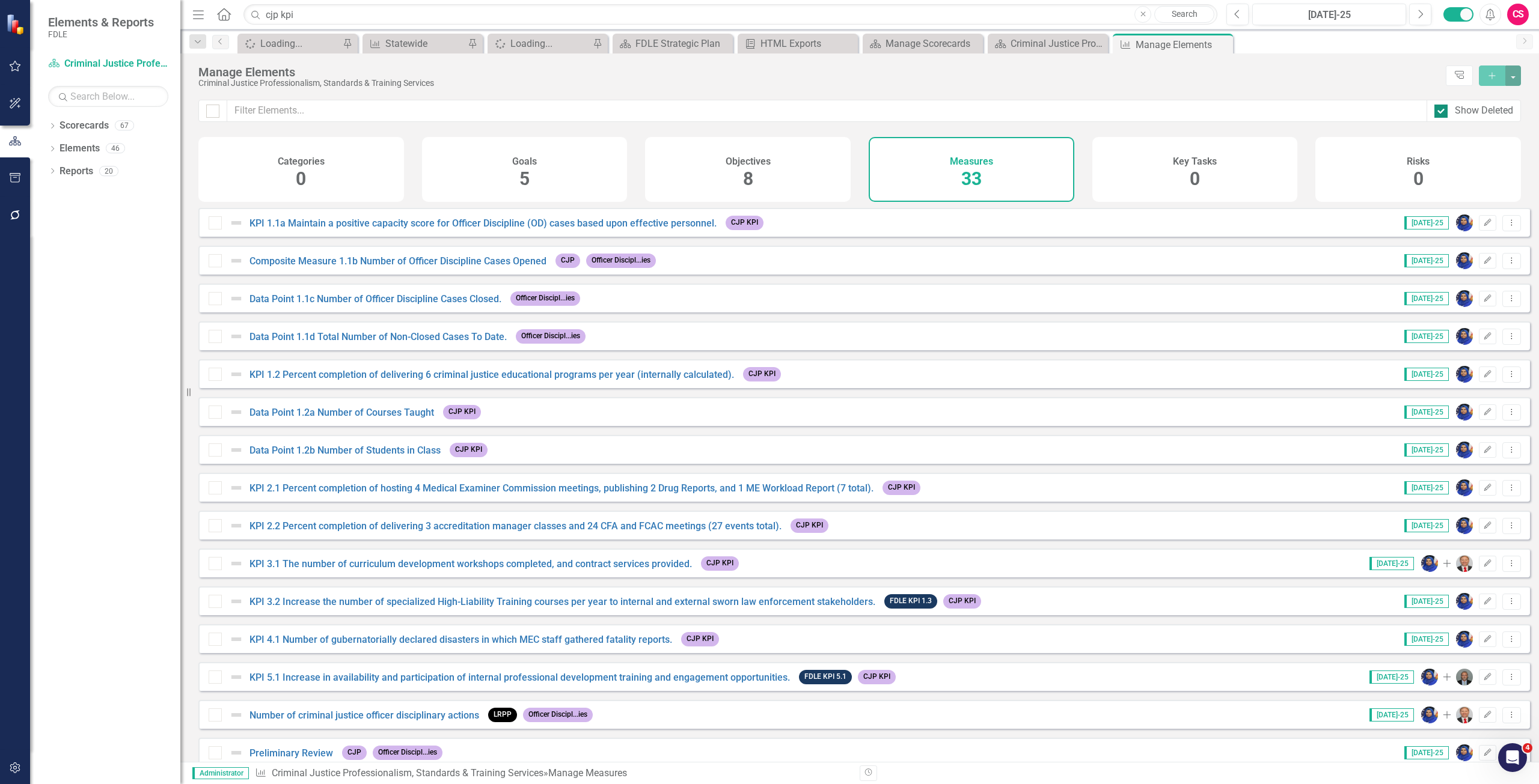
click at [1450, 109] on div "Show Deleted" at bounding box center [1474, 111] width 79 height 14
click at [1443, 109] on input "Show Deleted" at bounding box center [1439, 109] width 8 height 8
checkbox input "false"
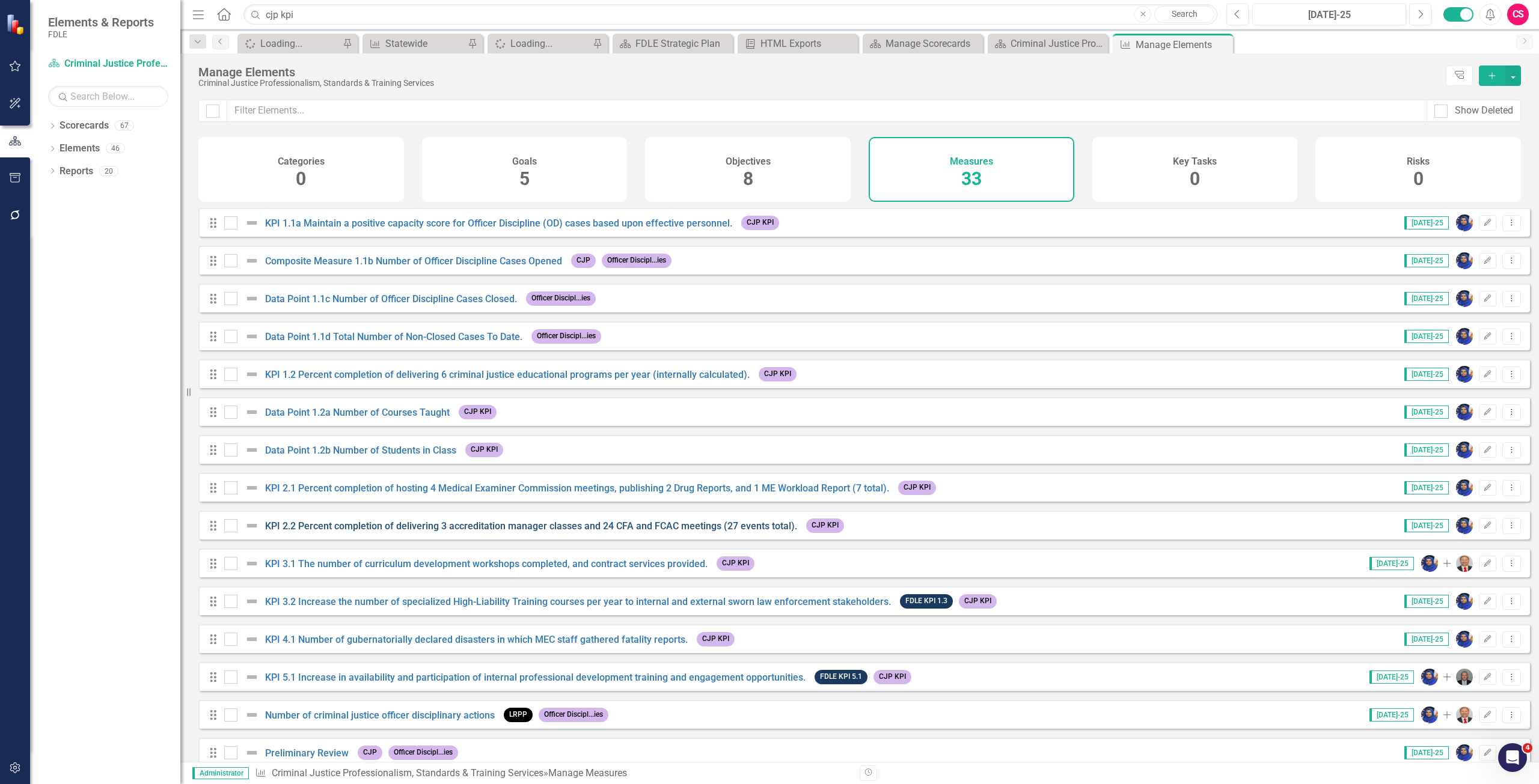
click at [358, 532] on link "KPI 2.2 Percent completion of delivering 3 accreditation manager classes and 24…" at bounding box center [531, 526] width 532 height 12
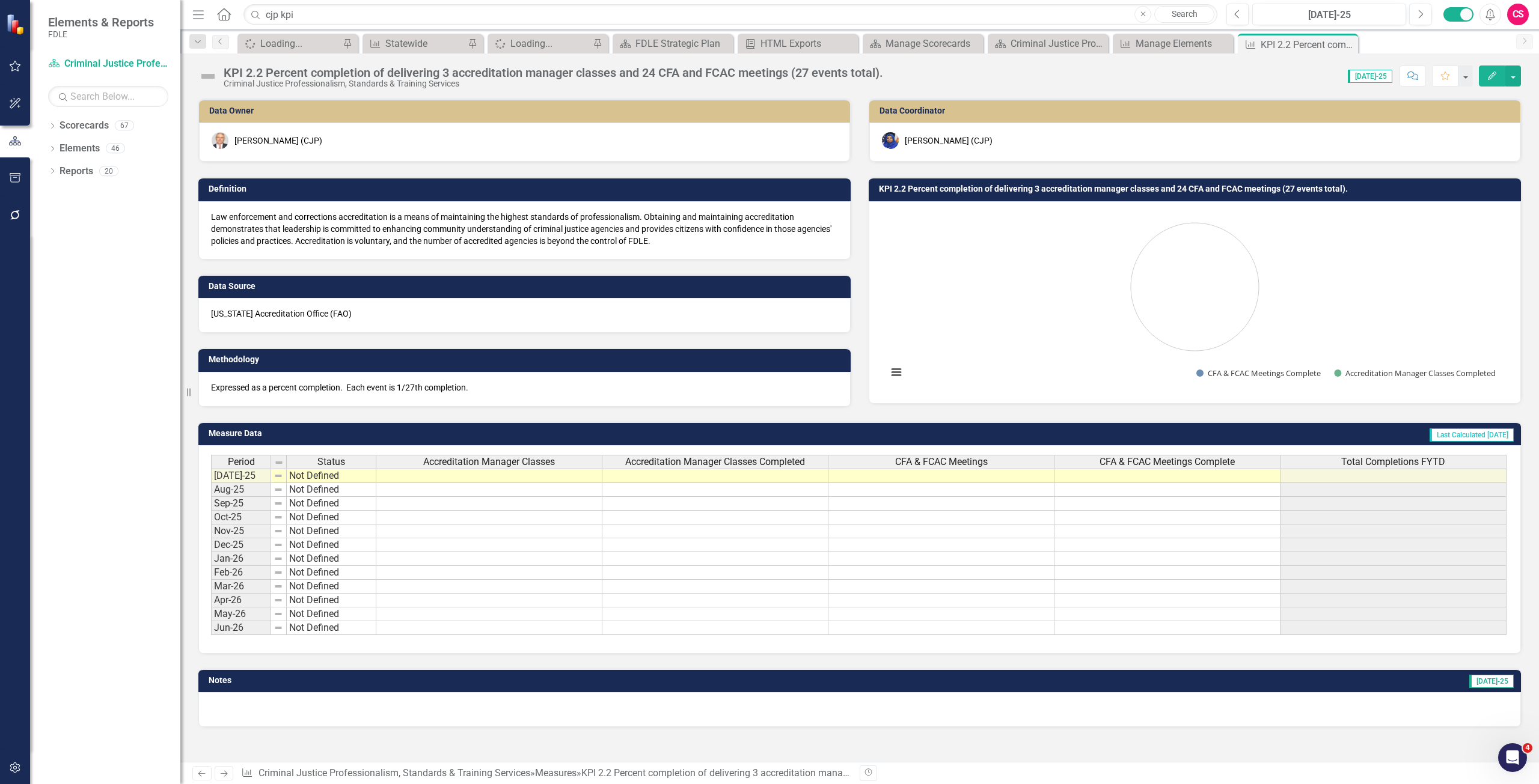
click at [1483, 80] on button "Edit" at bounding box center [1492, 76] width 27 height 21
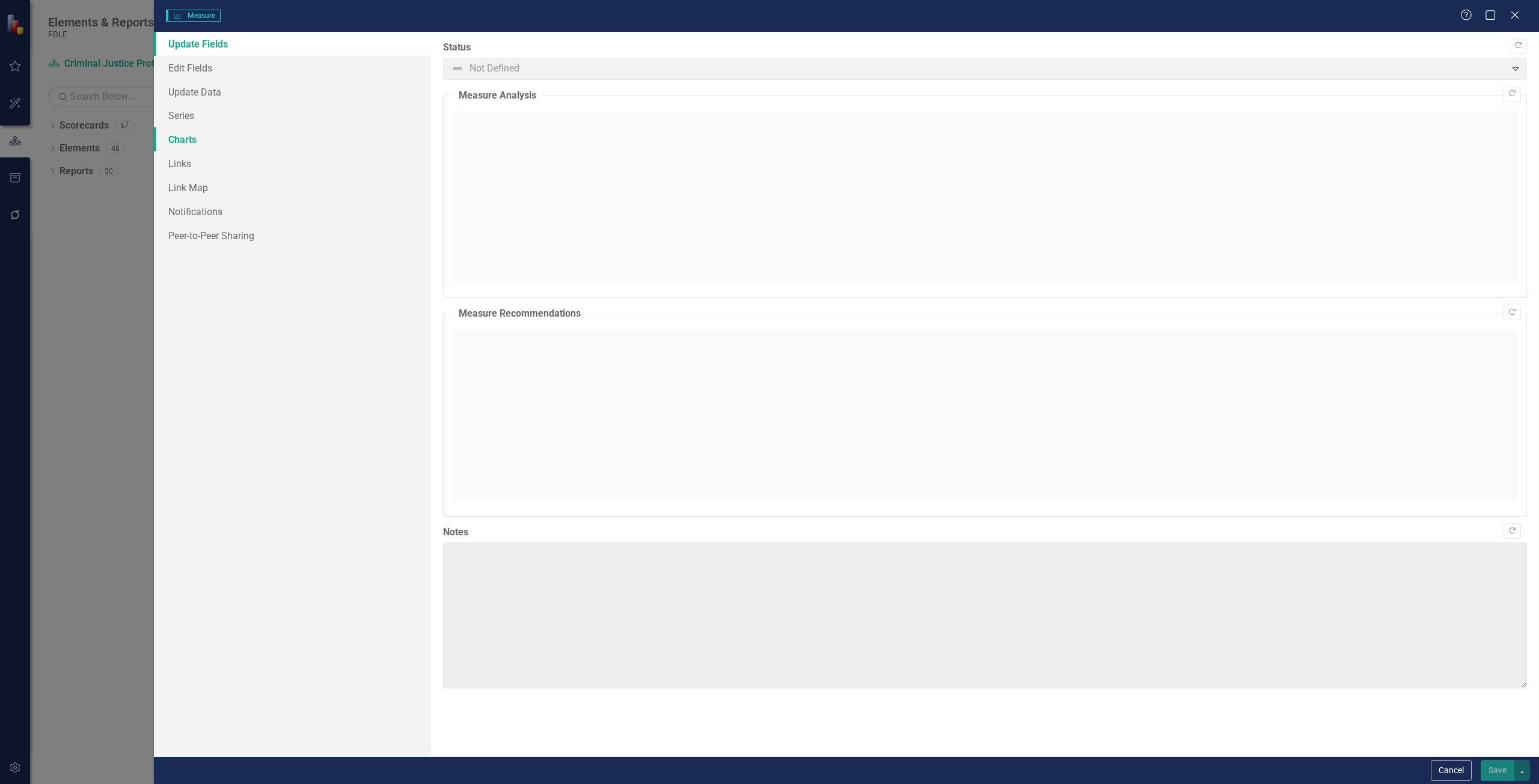
click at [202, 145] on link "Charts" at bounding box center [292, 139] width 277 height 24
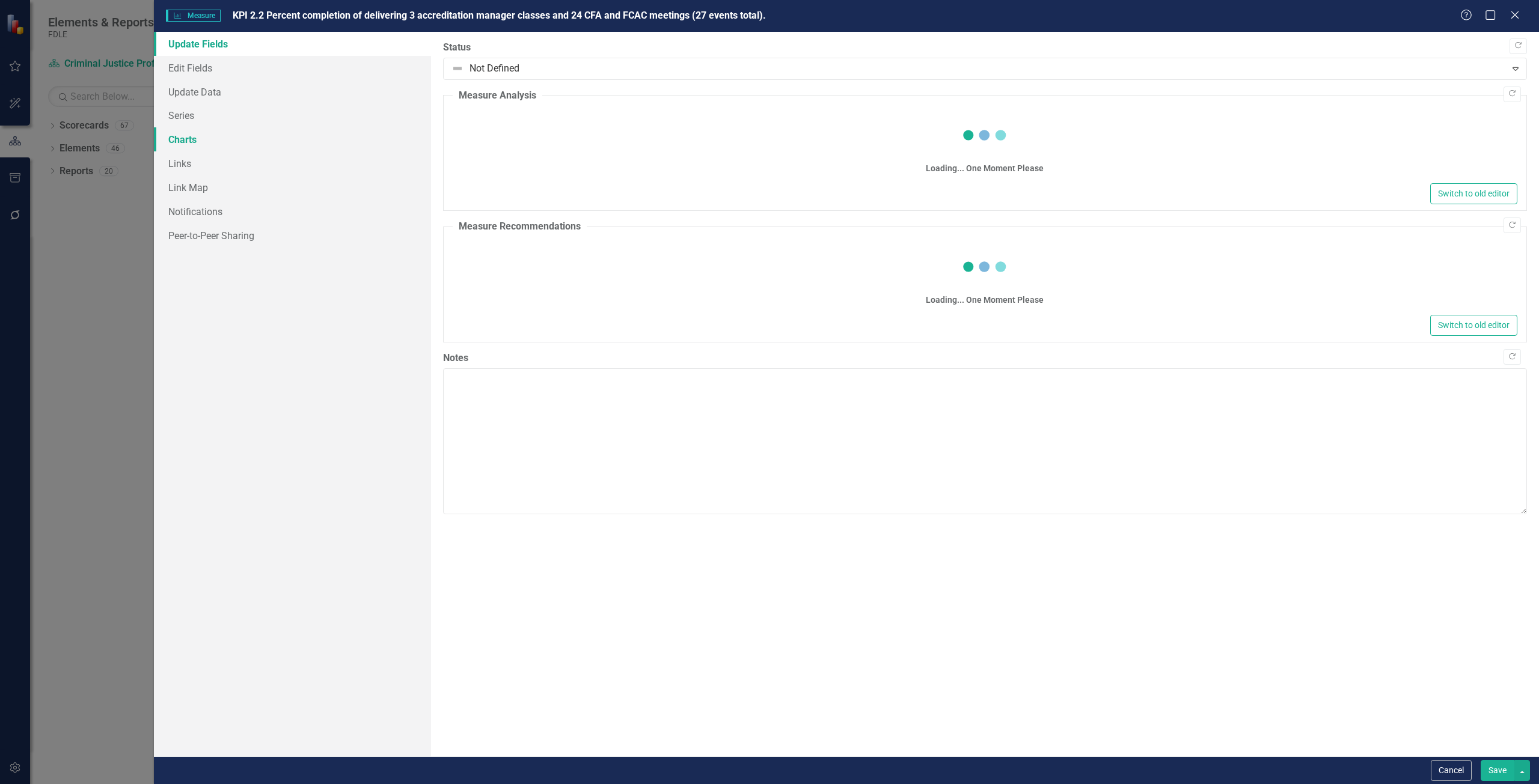
click at [197, 137] on link "Charts" at bounding box center [292, 139] width 277 height 24
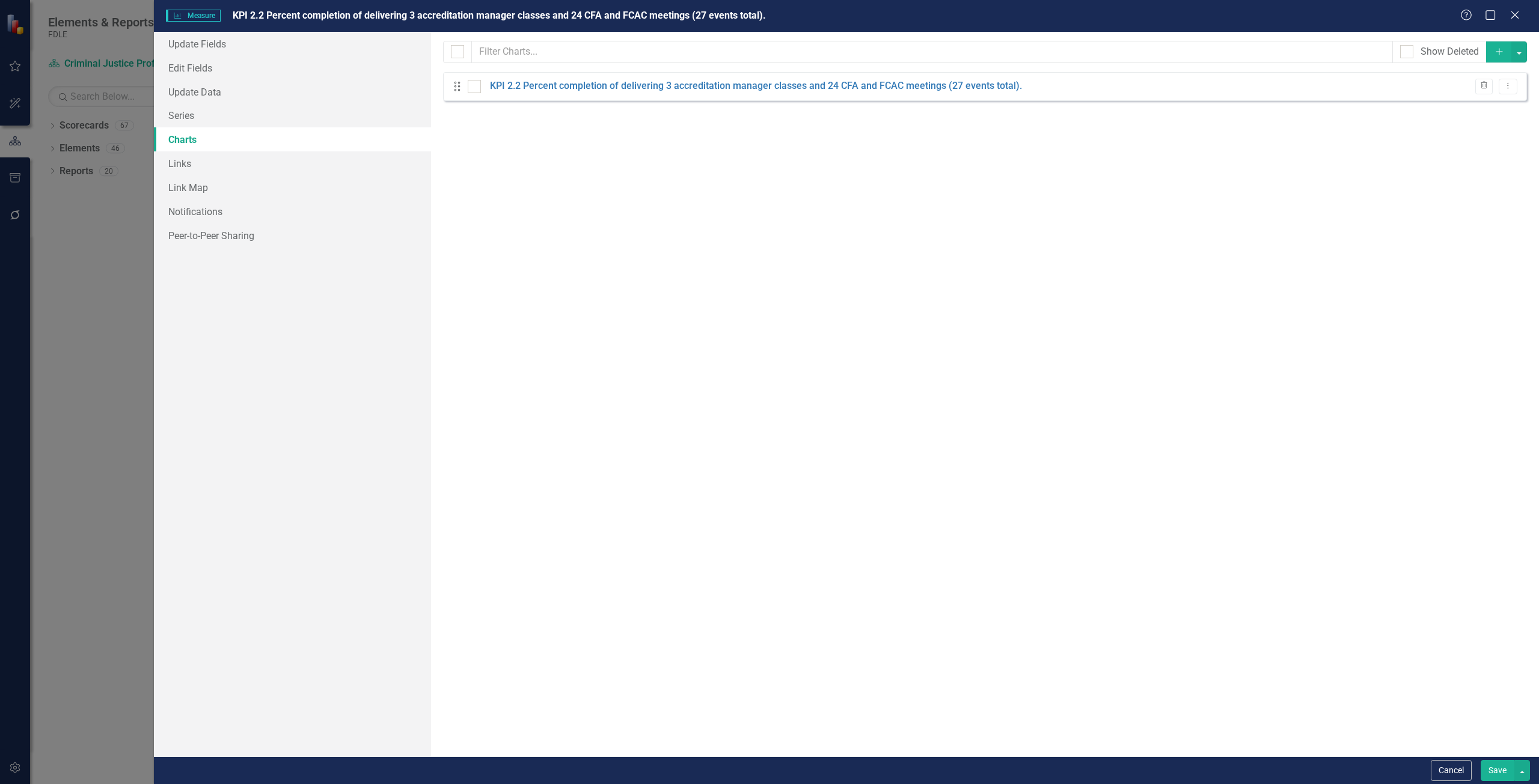
checkbox input "false"
click at [1454, 772] on button "Cancel" at bounding box center [1451, 770] width 41 height 21
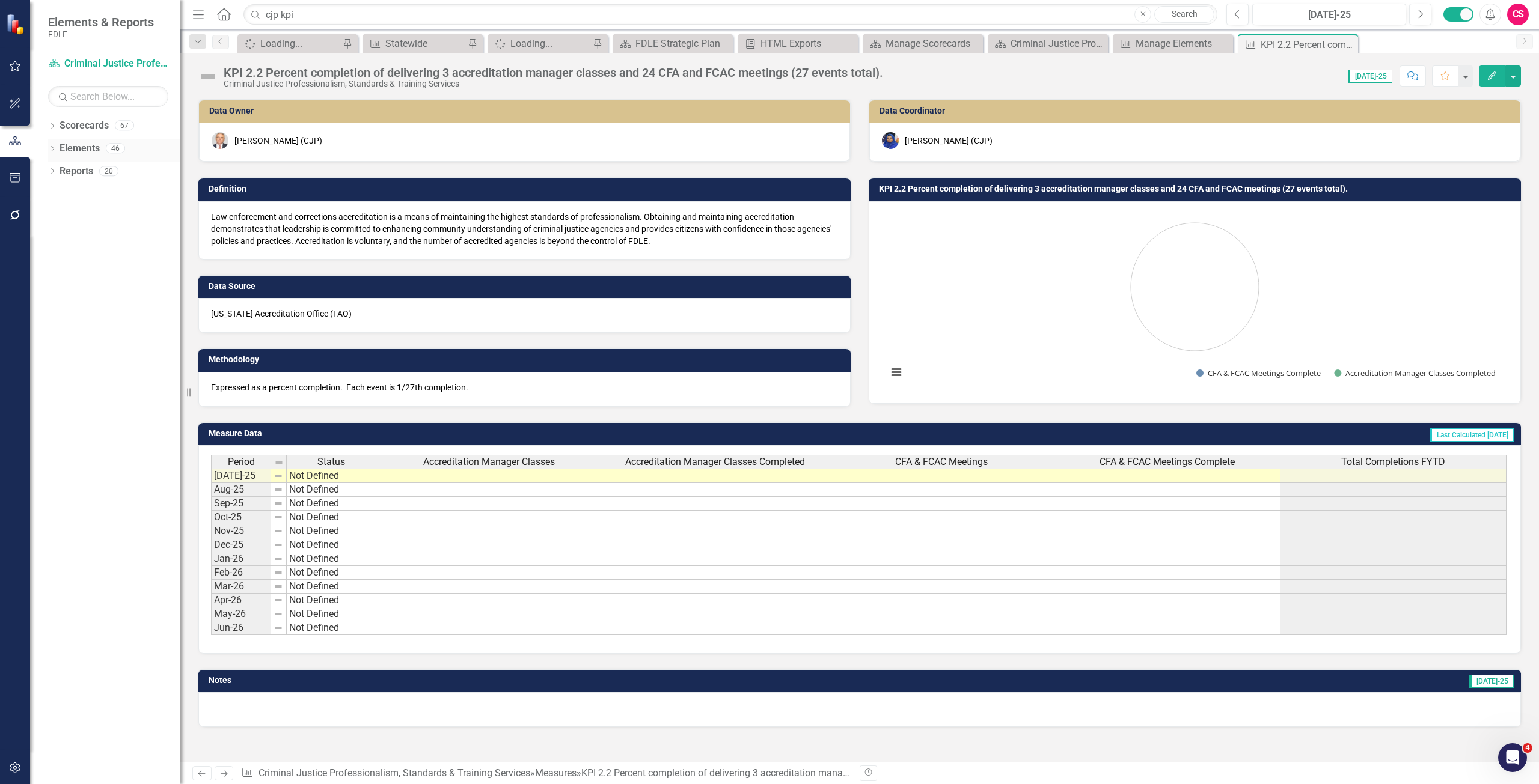
click at [73, 148] on link "Elements" at bounding box center [79, 148] width 40 height 14
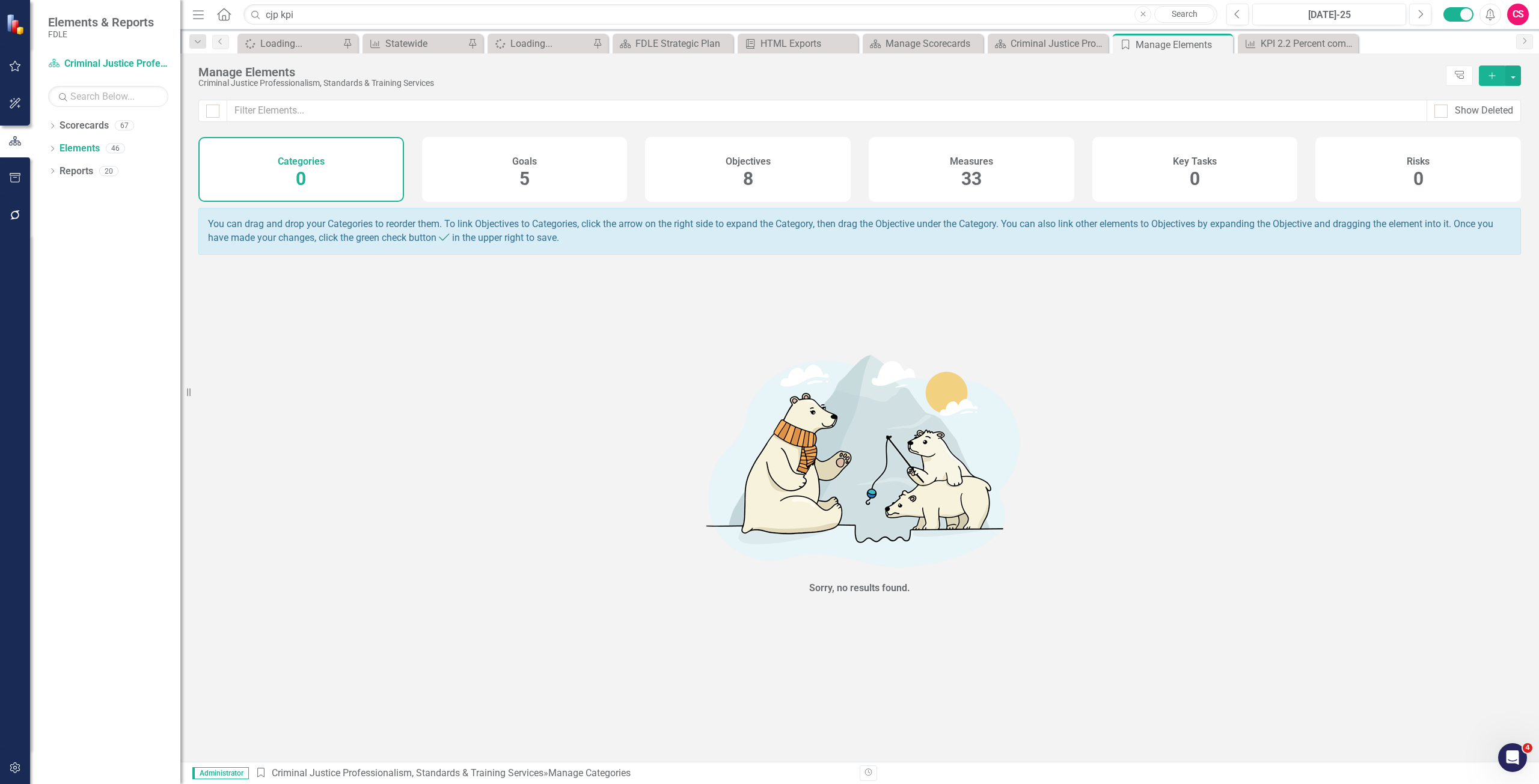
click at [945, 154] on div "Measures 33" at bounding box center [971, 169] width 206 height 65
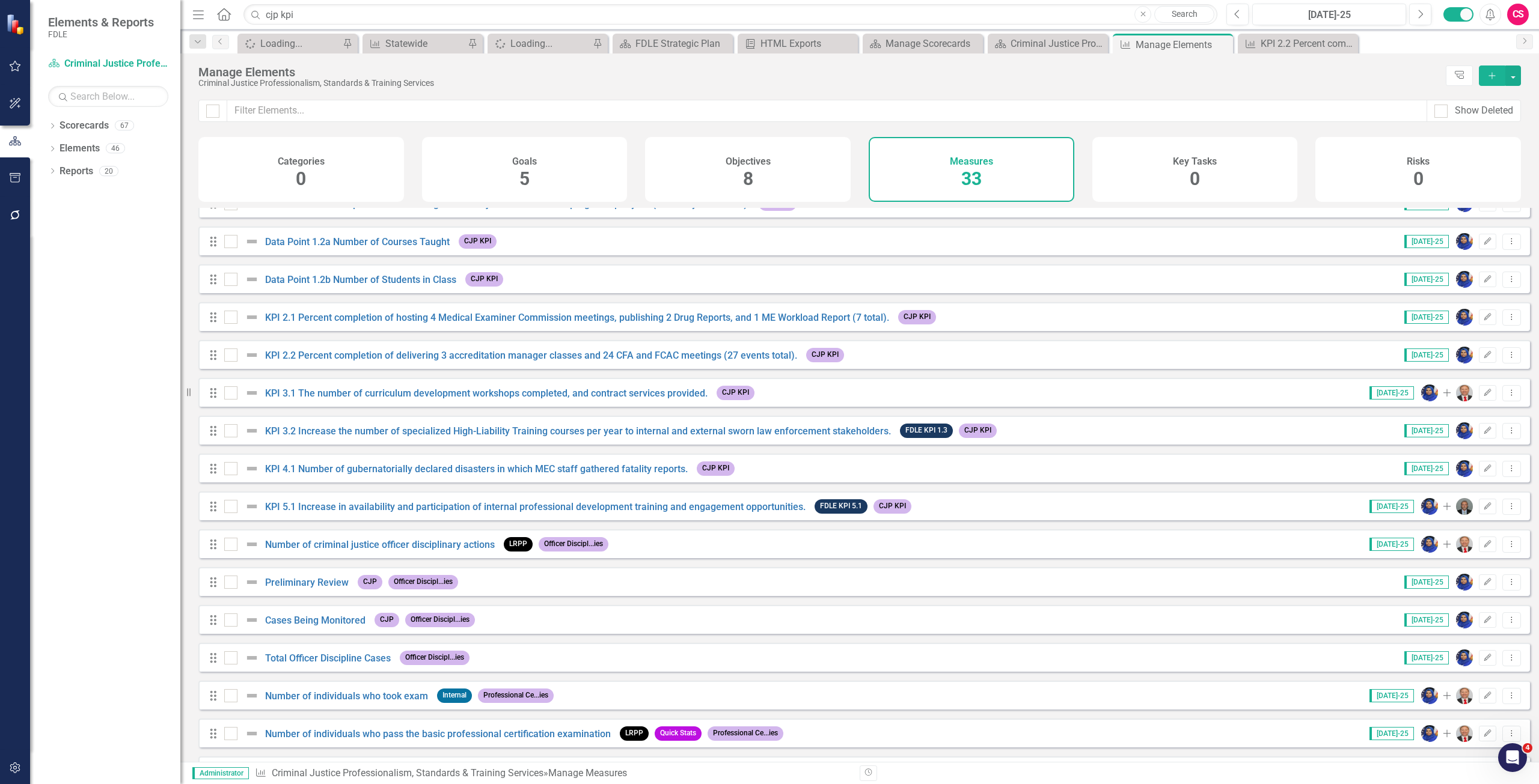
scroll to position [300, 0]
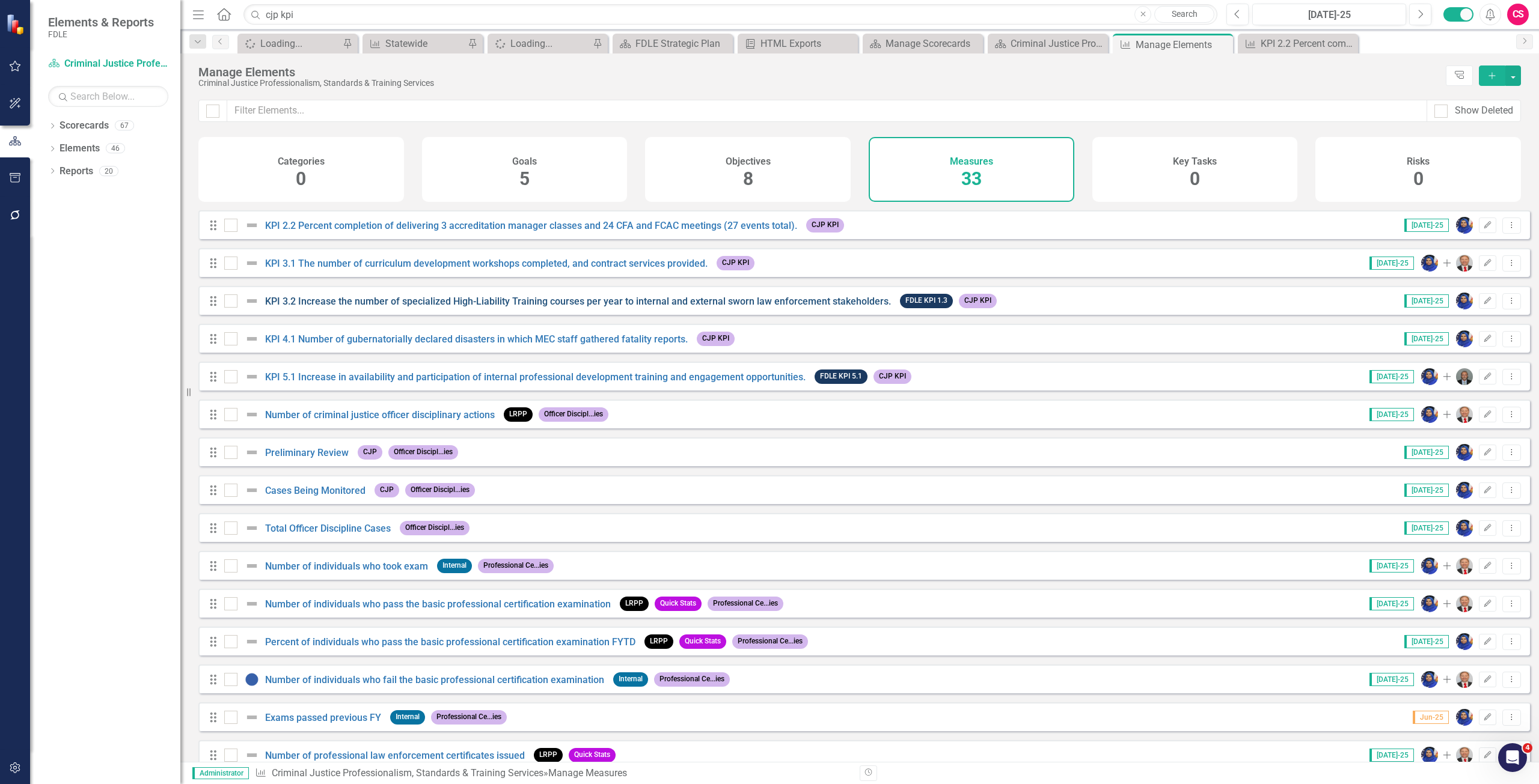
click at [333, 307] on link "KPI 3.2 Increase the number of specialized High-Liability Training courses per …" at bounding box center [578, 301] width 626 height 12
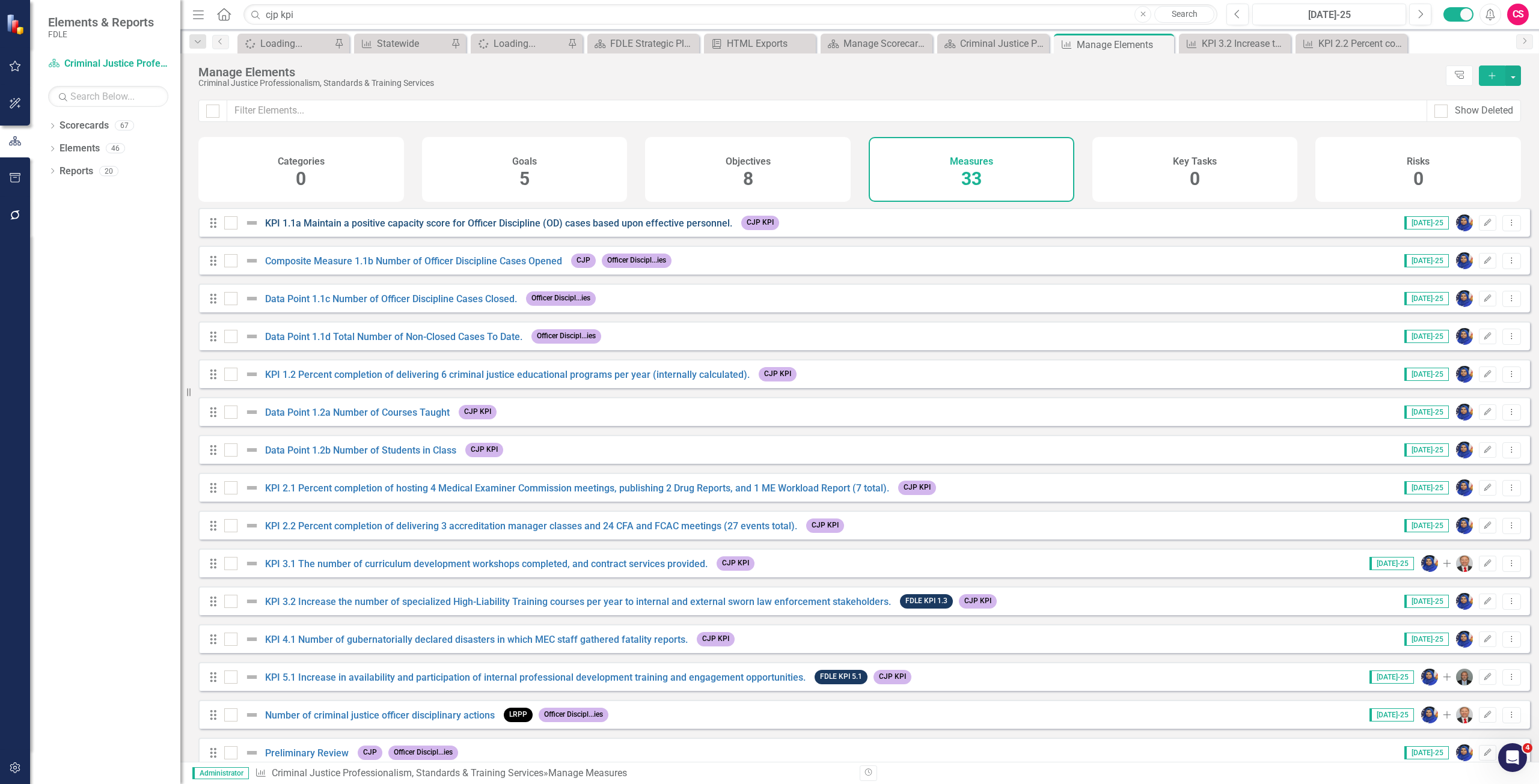
click at [339, 229] on link "KPI 1.1a Maintain a positive capacity score for Officer Discipline (OD) cases b…" at bounding box center [498, 223] width 467 height 12
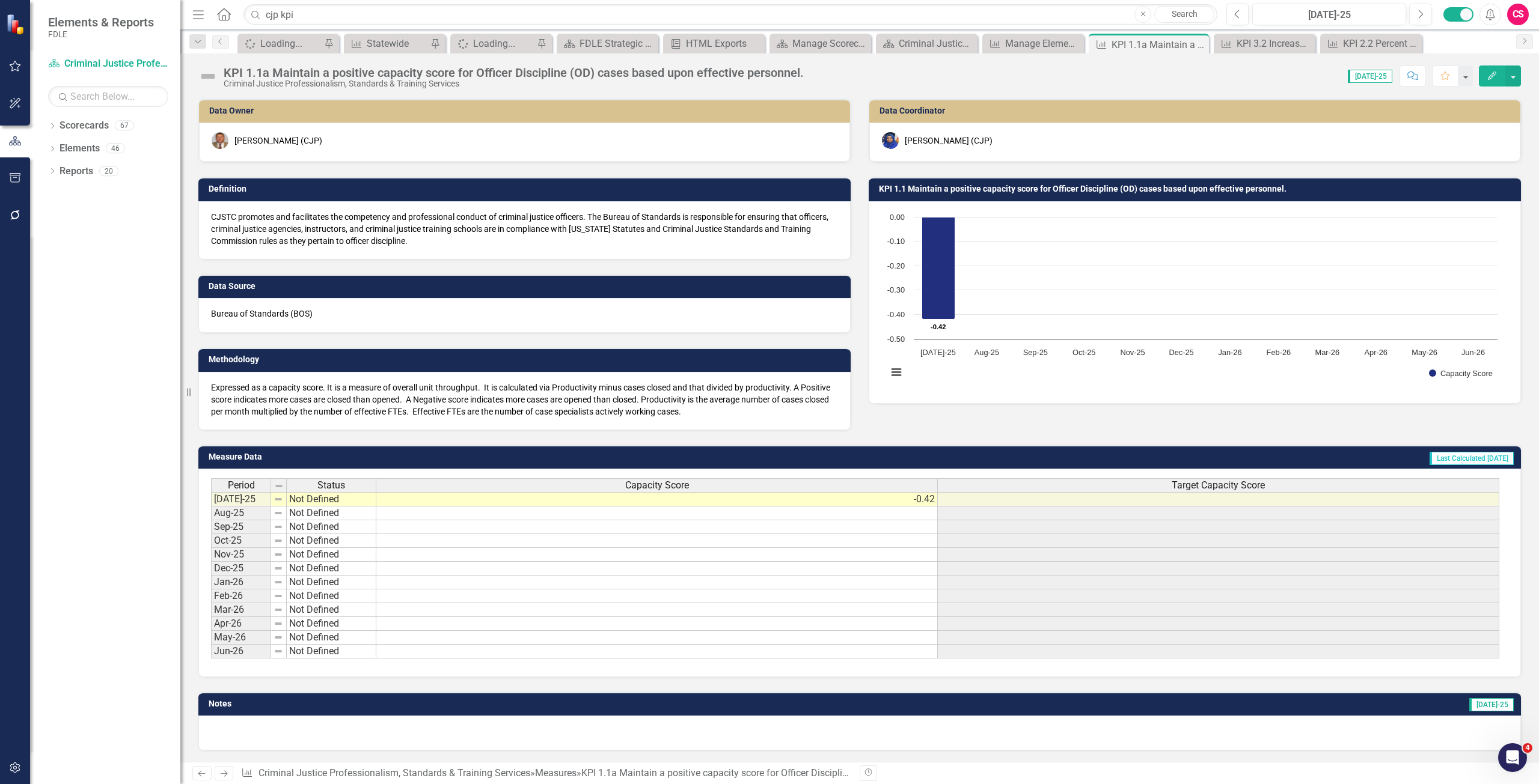
click at [1493, 69] on button "Edit" at bounding box center [1492, 76] width 27 height 21
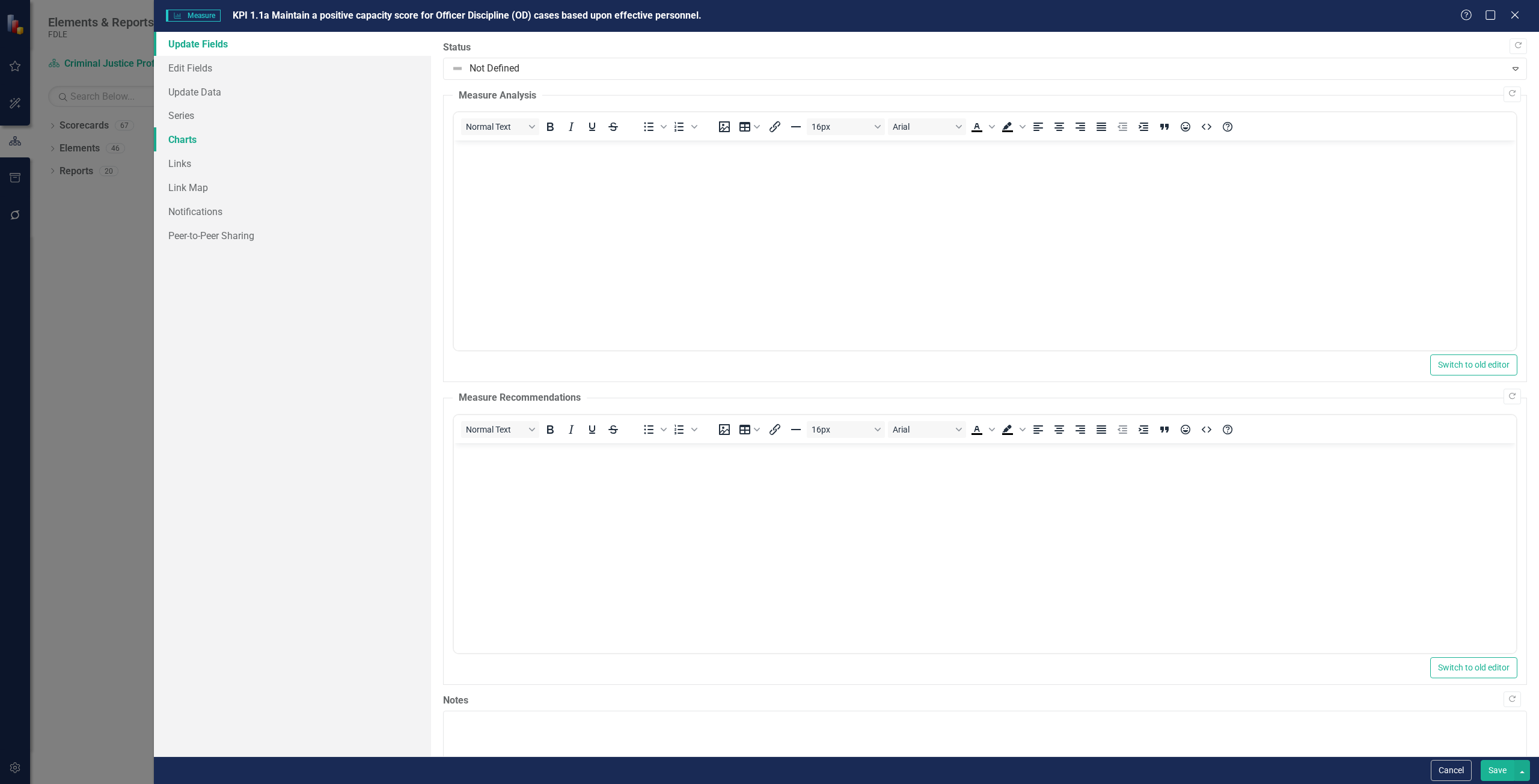
click at [308, 133] on link "Charts" at bounding box center [292, 139] width 277 height 24
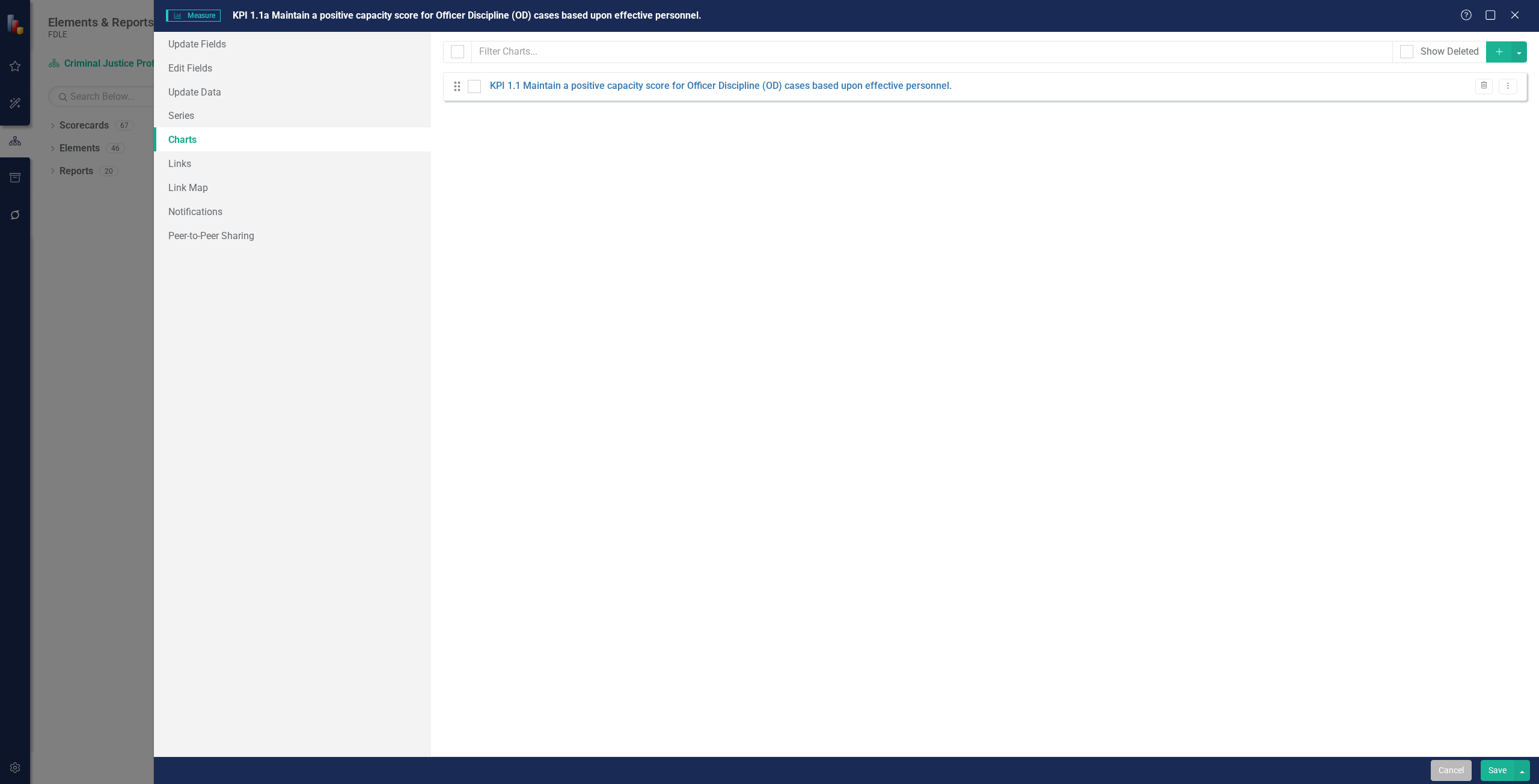
click at [1445, 763] on button "Cancel" at bounding box center [1451, 770] width 41 height 21
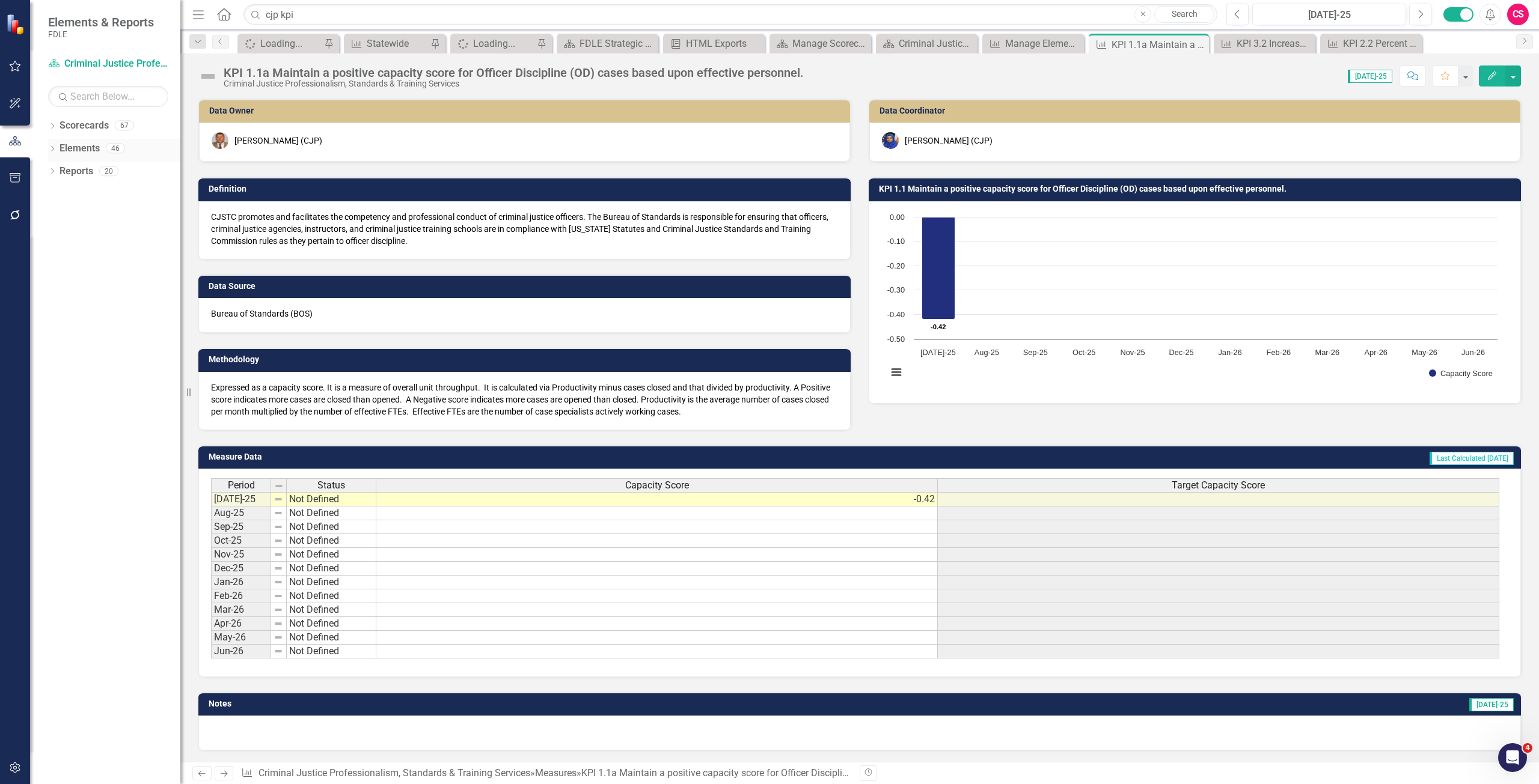
click at [96, 151] on link "Elements" at bounding box center [79, 148] width 40 height 14
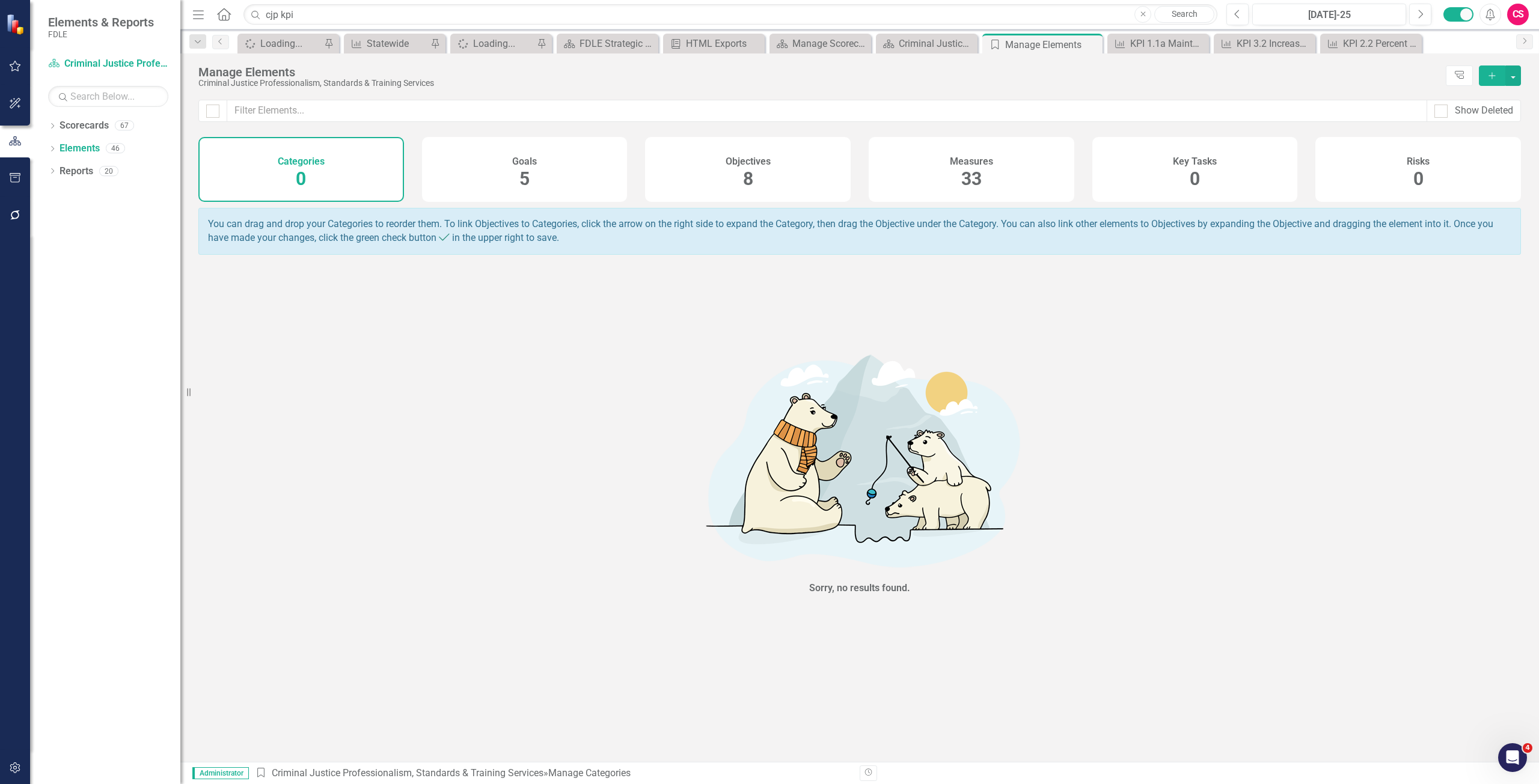
click at [1067, 171] on div "Measures 33" at bounding box center [971, 169] width 206 height 65
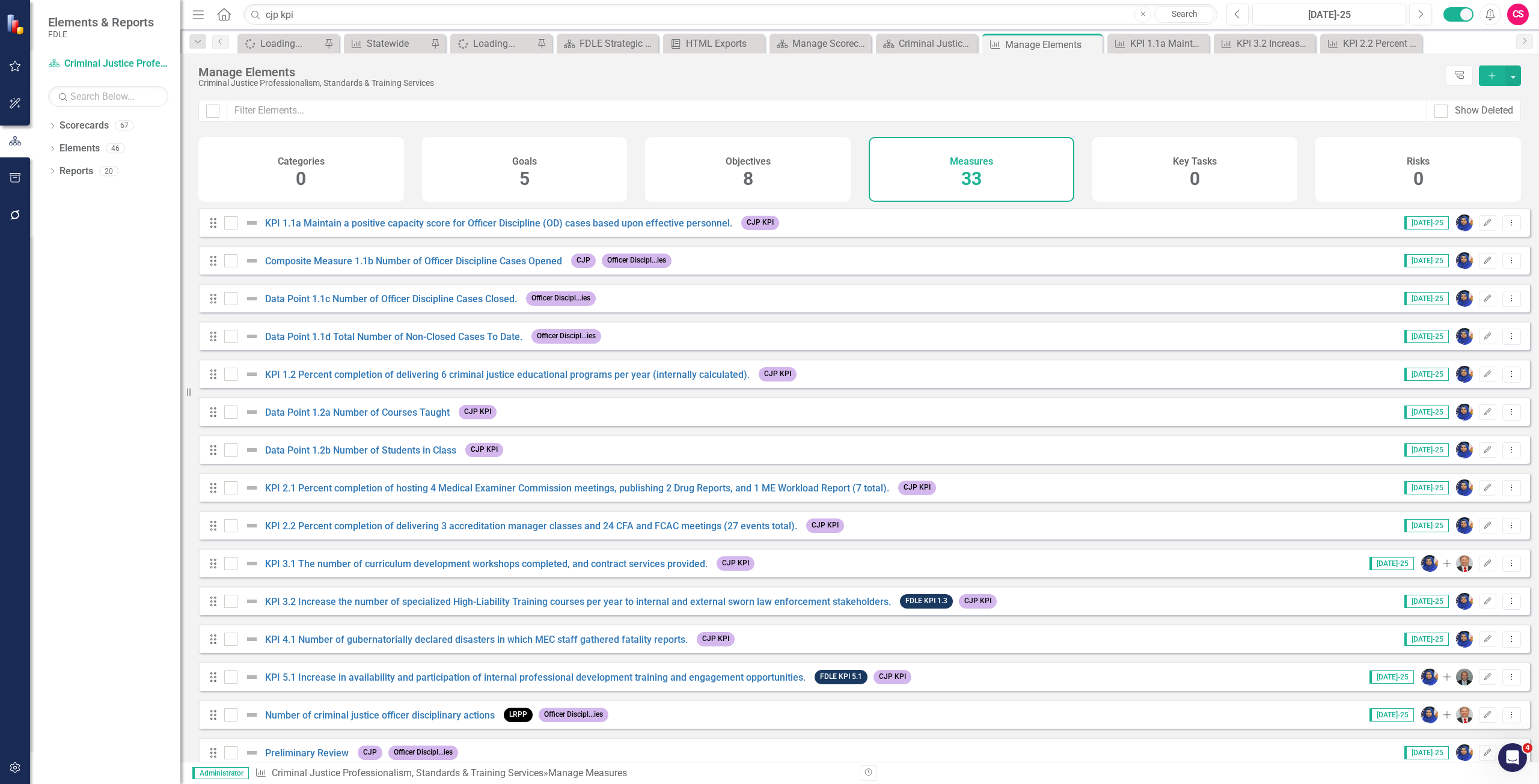
click at [704, 167] on div "Objectives 8" at bounding box center [748, 169] width 206 height 65
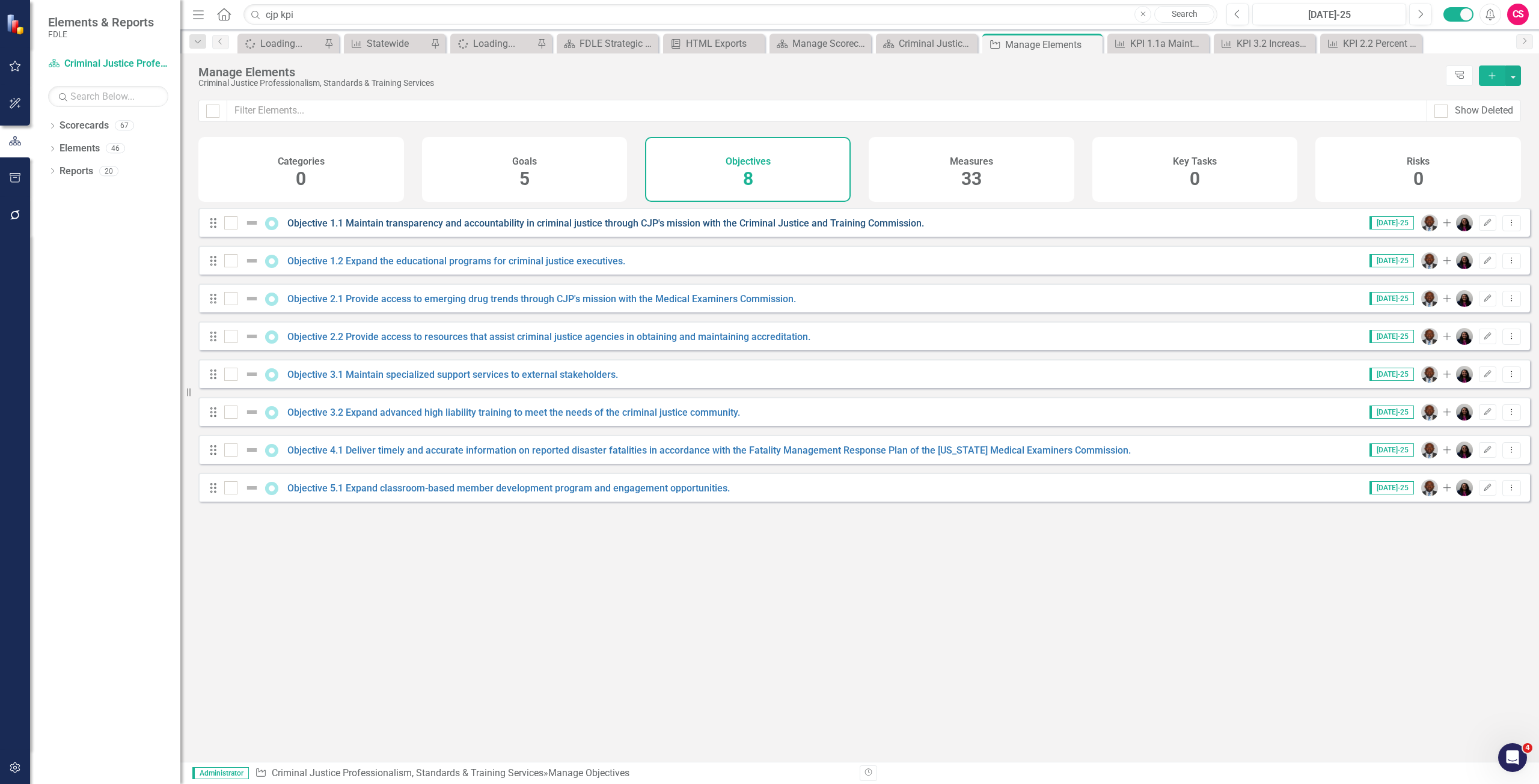
click at [448, 229] on link "Objective 1.1 Maintain transparency and accountability in criminal justice thro…" at bounding box center [605, 223] width 637 height 12
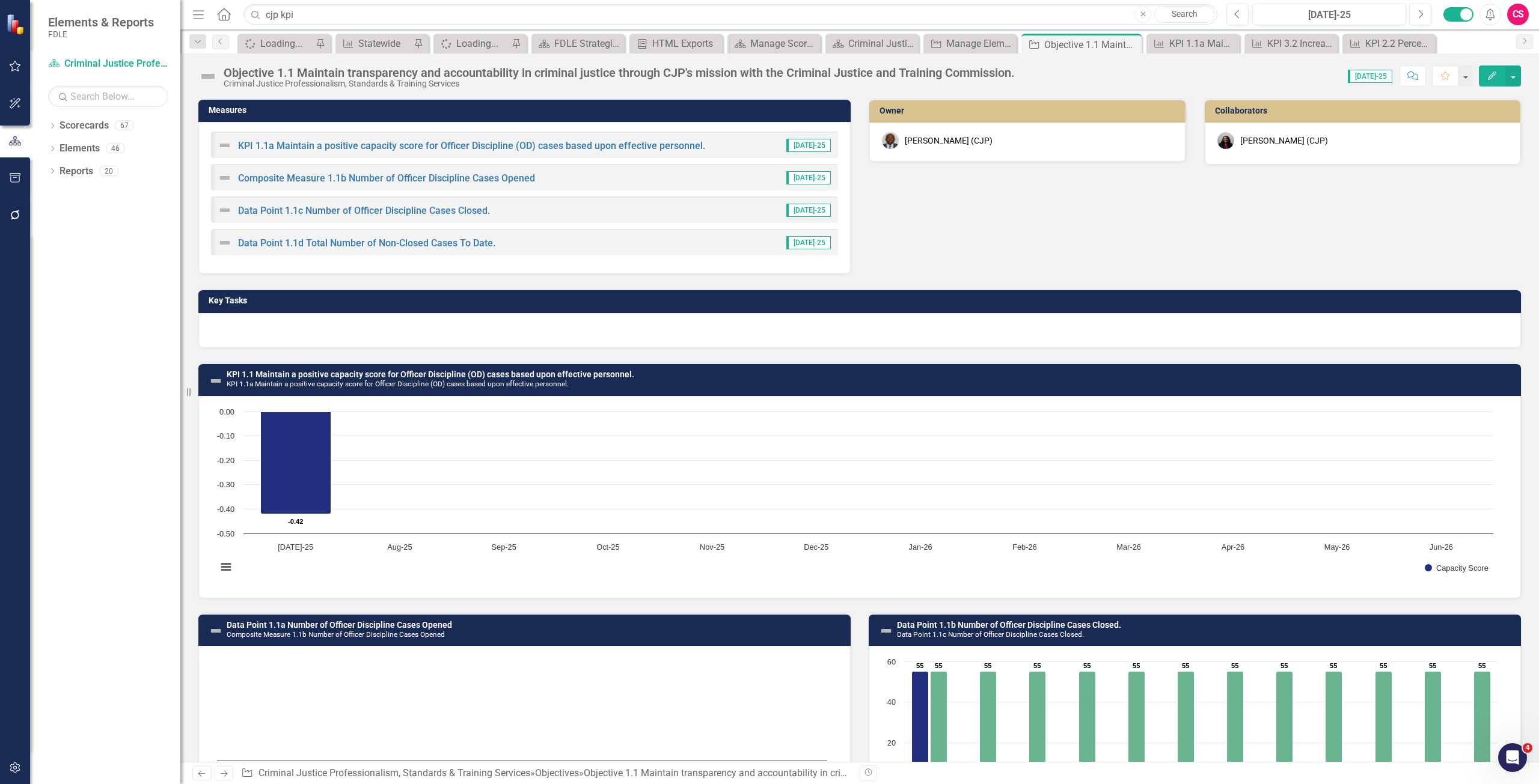
click at [1484, 76] on button "Edit" at bounding box center [1492, 76] width 27 height 21
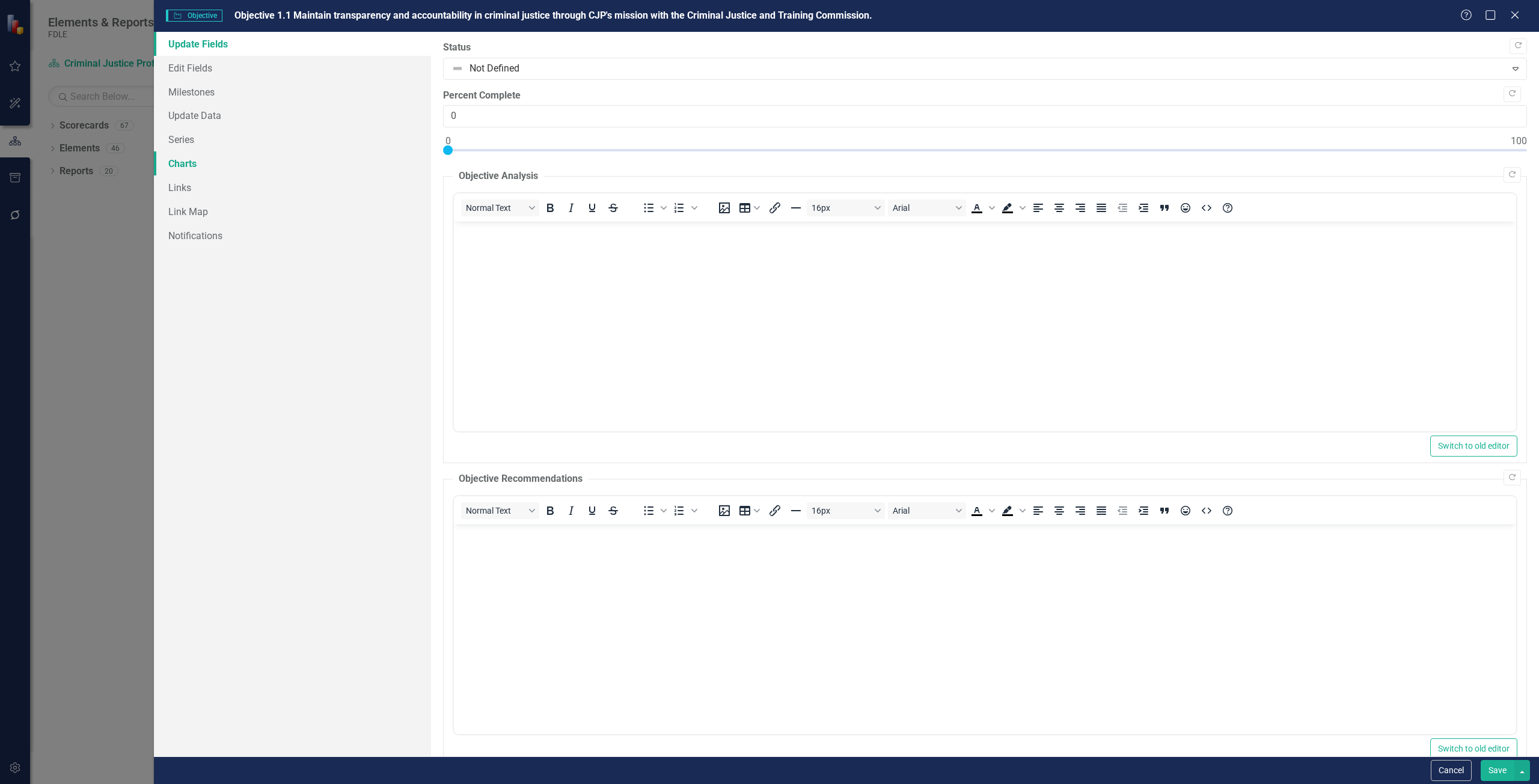
click at [199, 166] on link "Charts" at bounding box center [292, 163] width 277 height 24
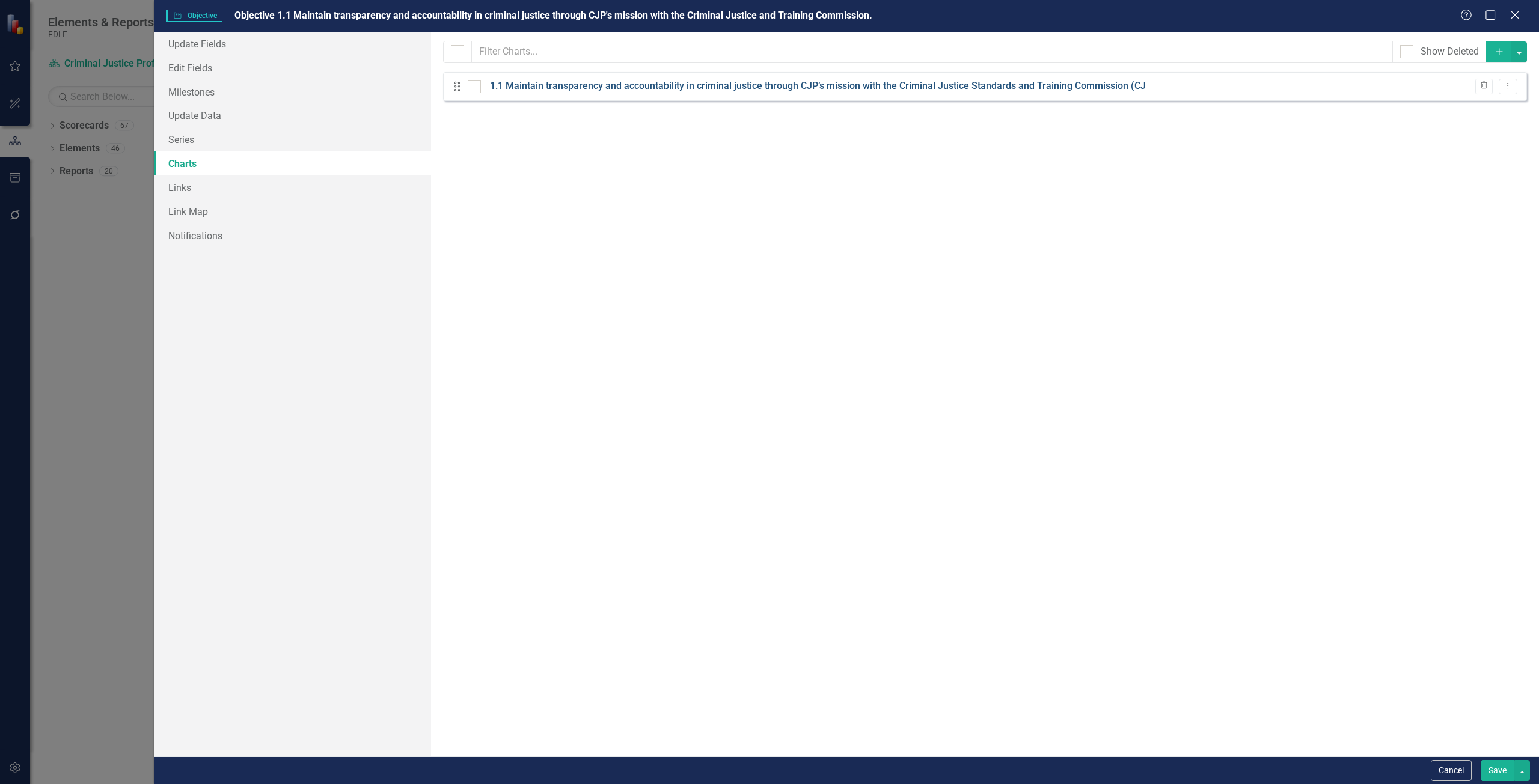
click at [788, 90] on link "1.1 Maintain transparency and accountability in criminal justice through CJP’s …" at bounding box center [818, 86] width 656 height 14
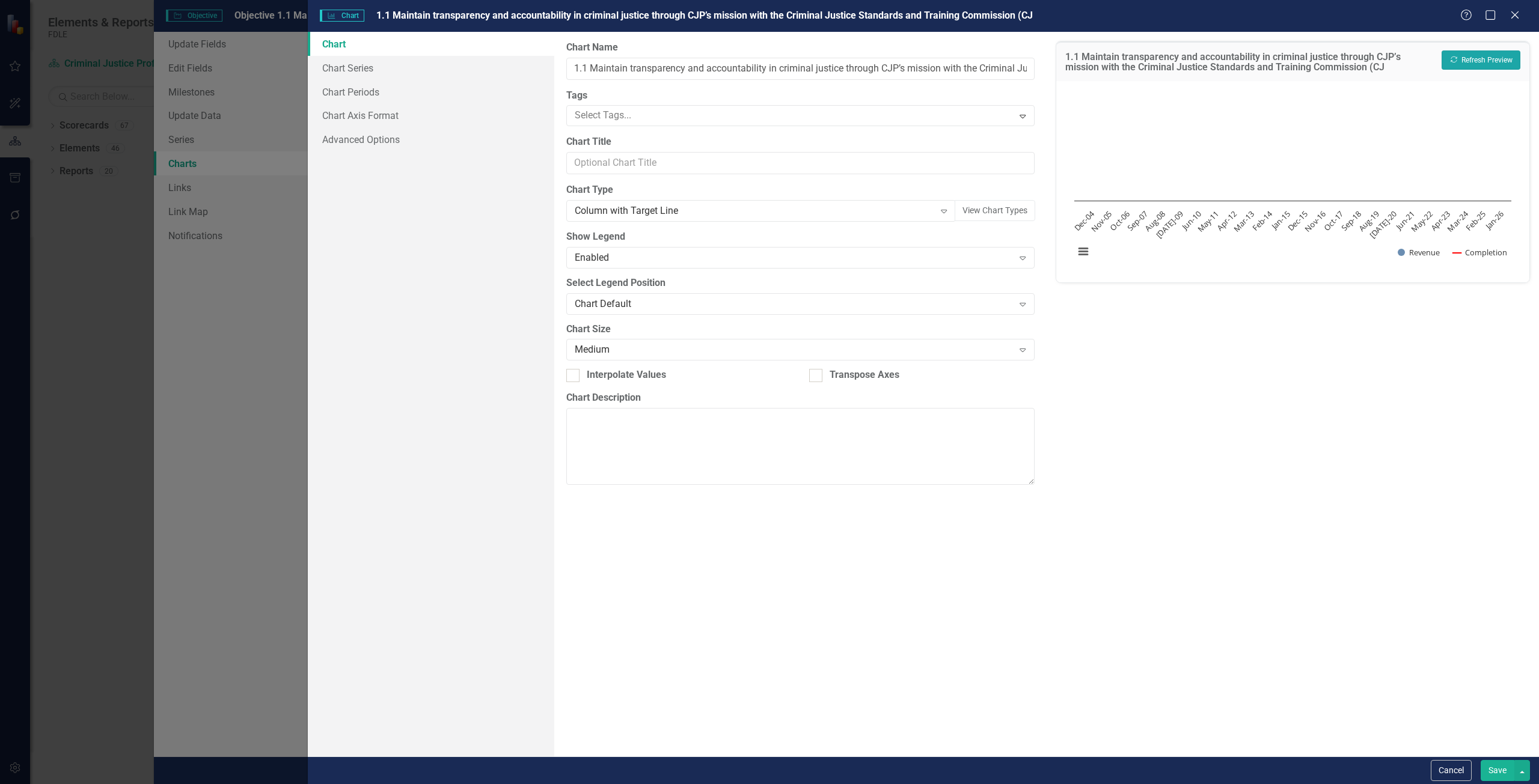
click at [1460, 52] on button "Recalculate Refresh Preview" at bounding box center [1481, 61] width 79 height 20
click at [1444, 776] on button "Cancel" at bounding box center [1451, 770] width 41 height 21
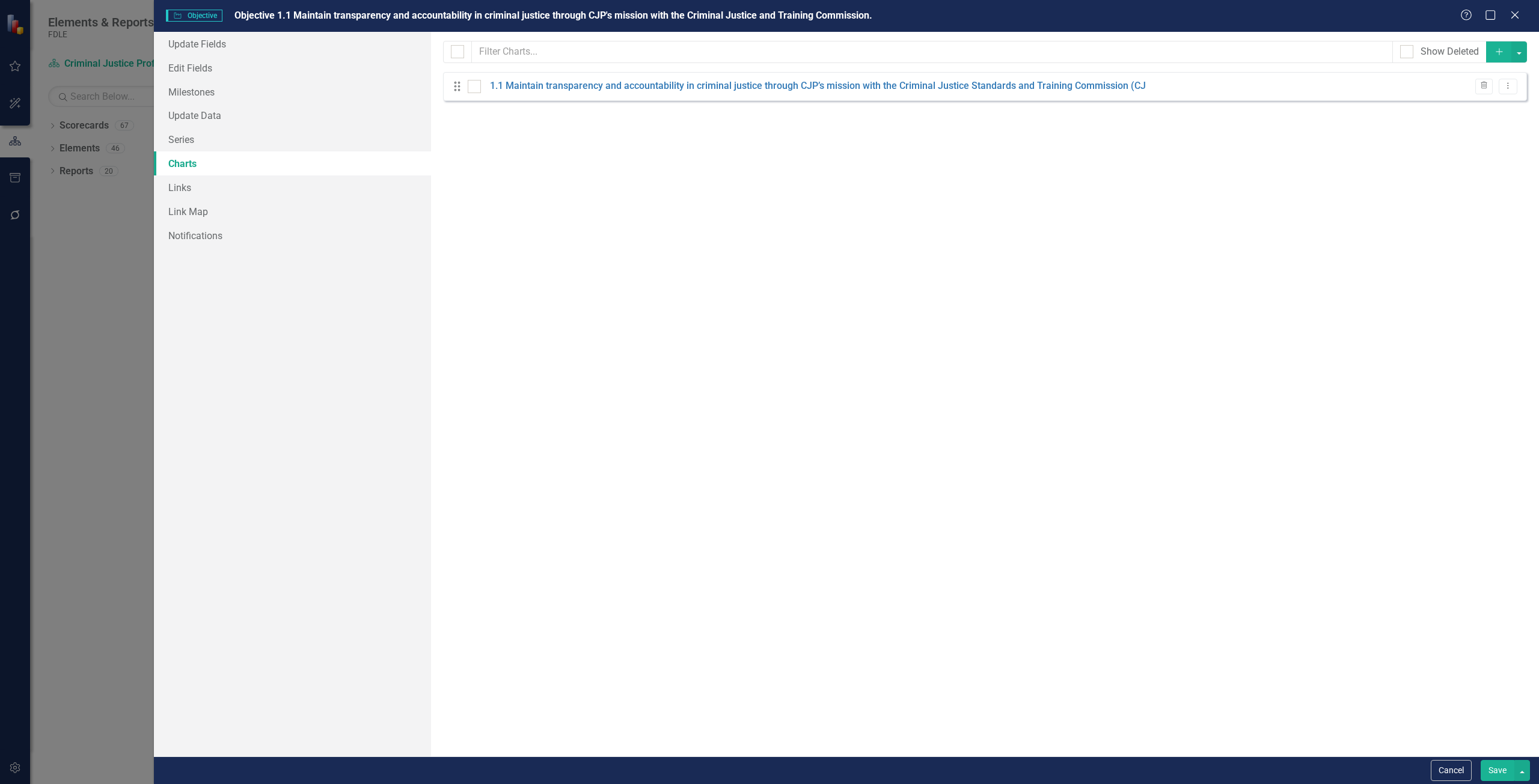
click at [1444, 776] on button "Cancel" at bounding box center [1451, 770] width 41 height 21
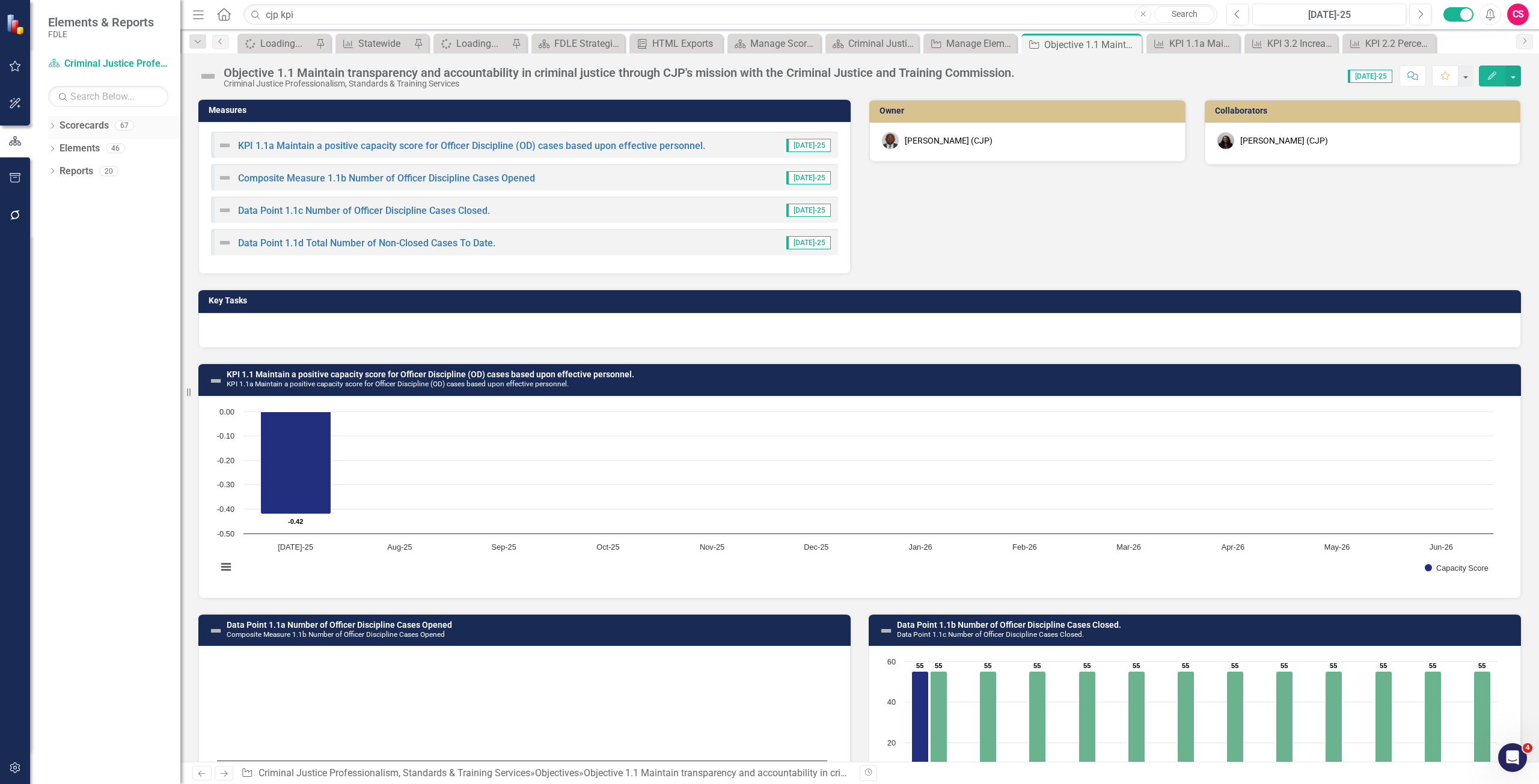
click at [89, 128] on link "Scorecards" at bounding box center [84, 126] width 50 height 14
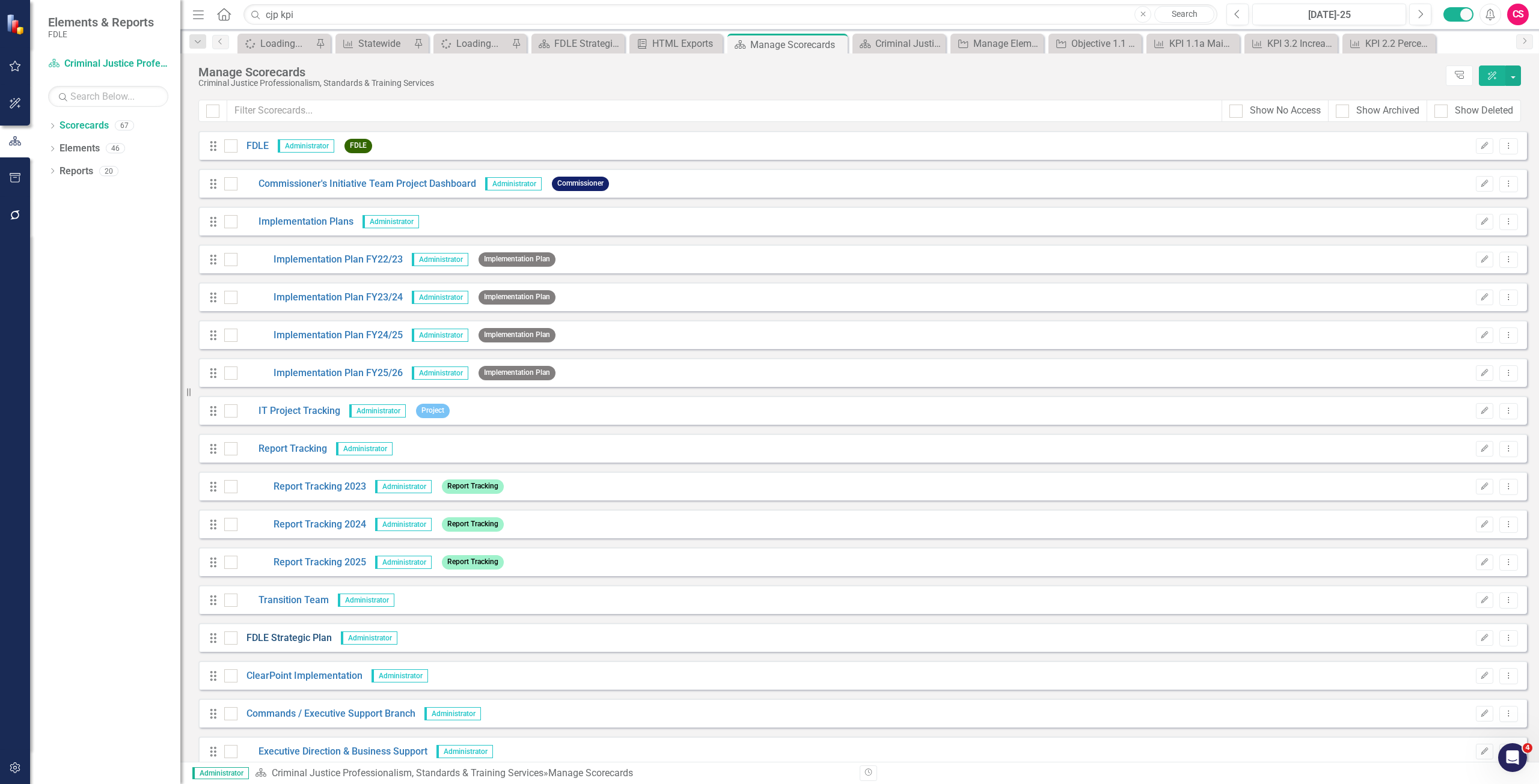
click at [312, 642] on link "FDLE Strategic Plan" at bounding box center [285, 638] width 94 height 14
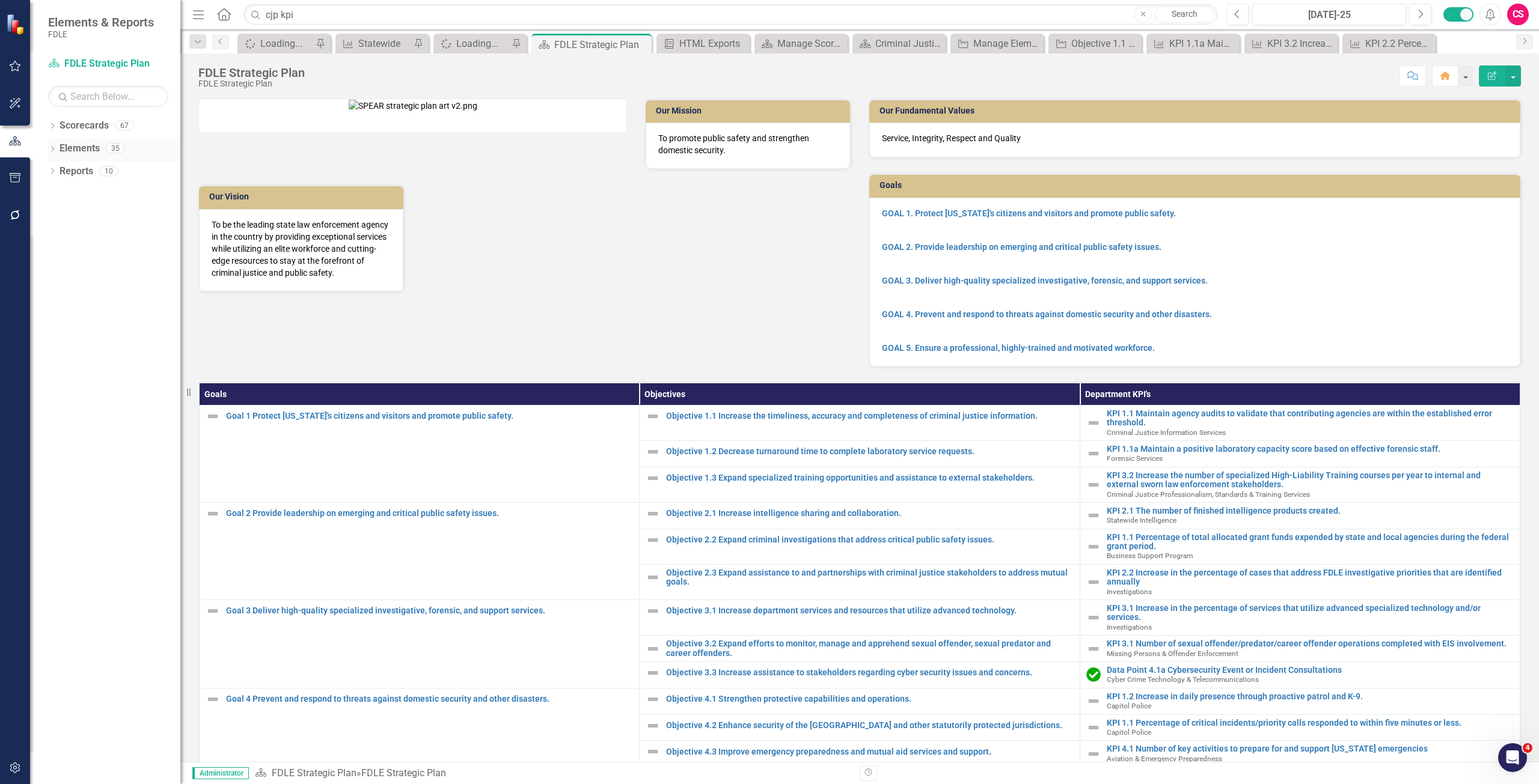
click at [77, 150] on link "Elements" at bounding box center [79, 148] width 40 height 14
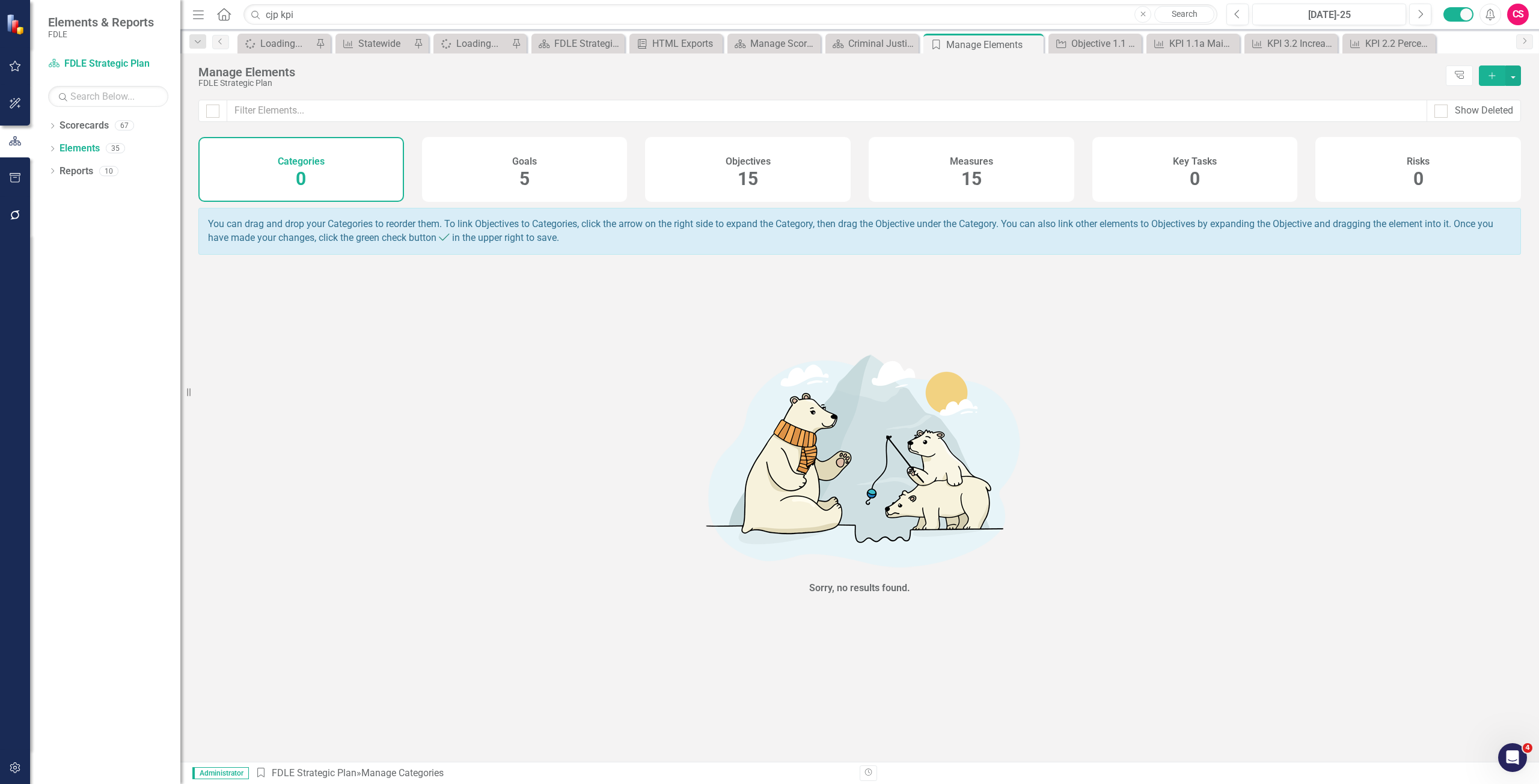
click at [949, 168] on div "Measures 15" at bounding box center [971, 169] width 206 height 65
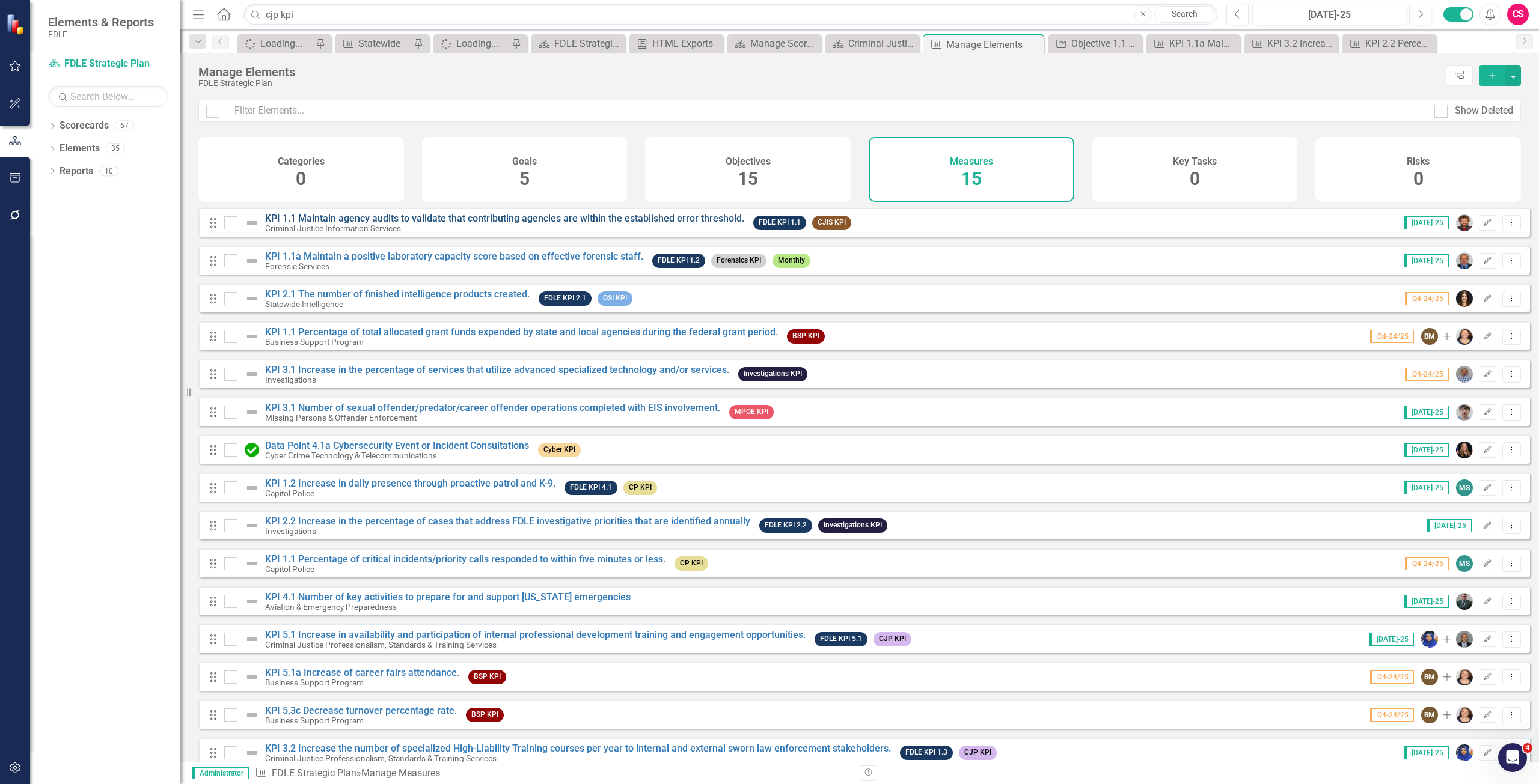
click at [313, 224] on link "KPI 1.1 Maintain agency audits to validate that contributing agencies are withi…" at bounding box center [504, 219] width 479 height 12
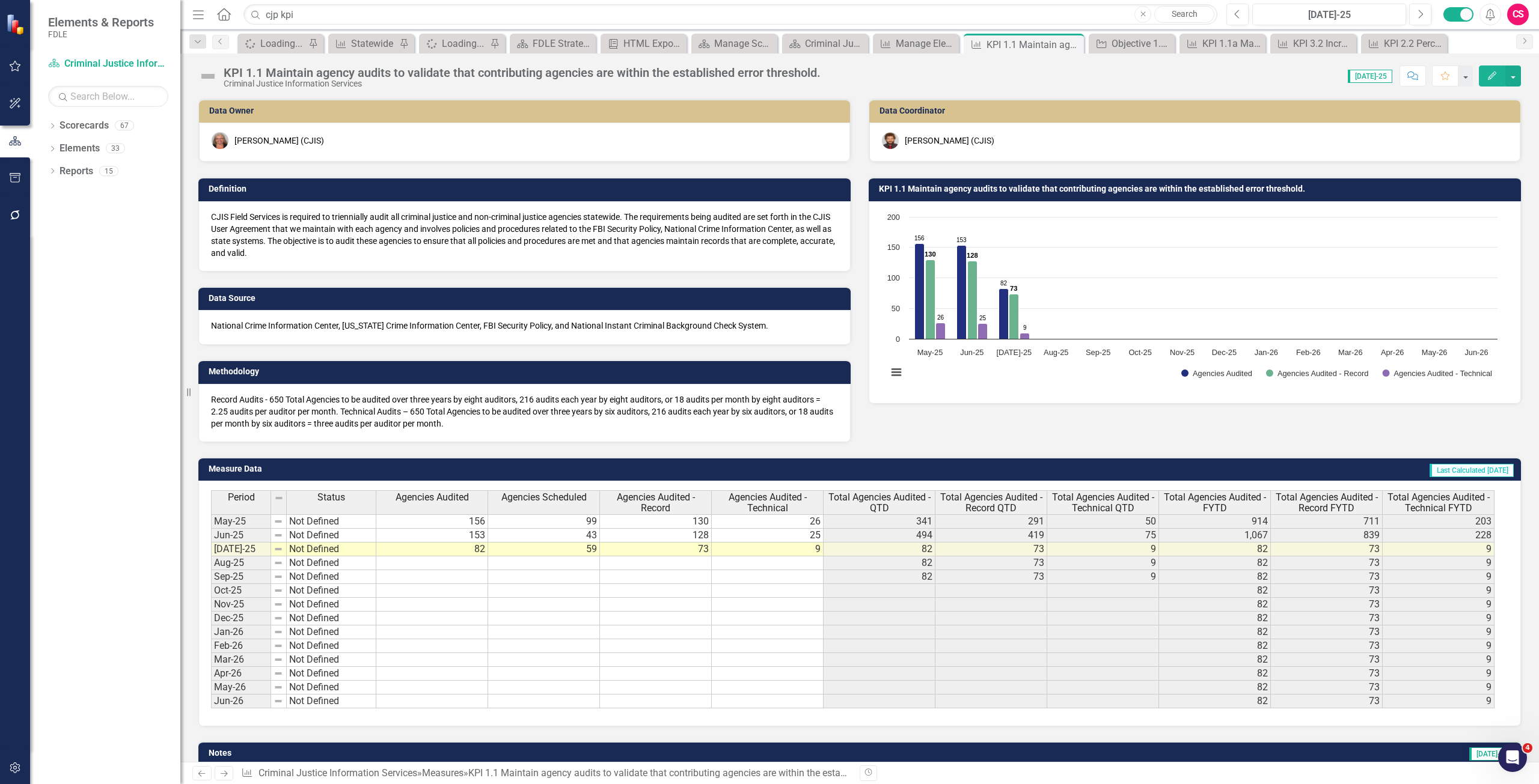
click at [1491, 70] on button "Edit" at bounding box center [1492, 76] width 27 height 21
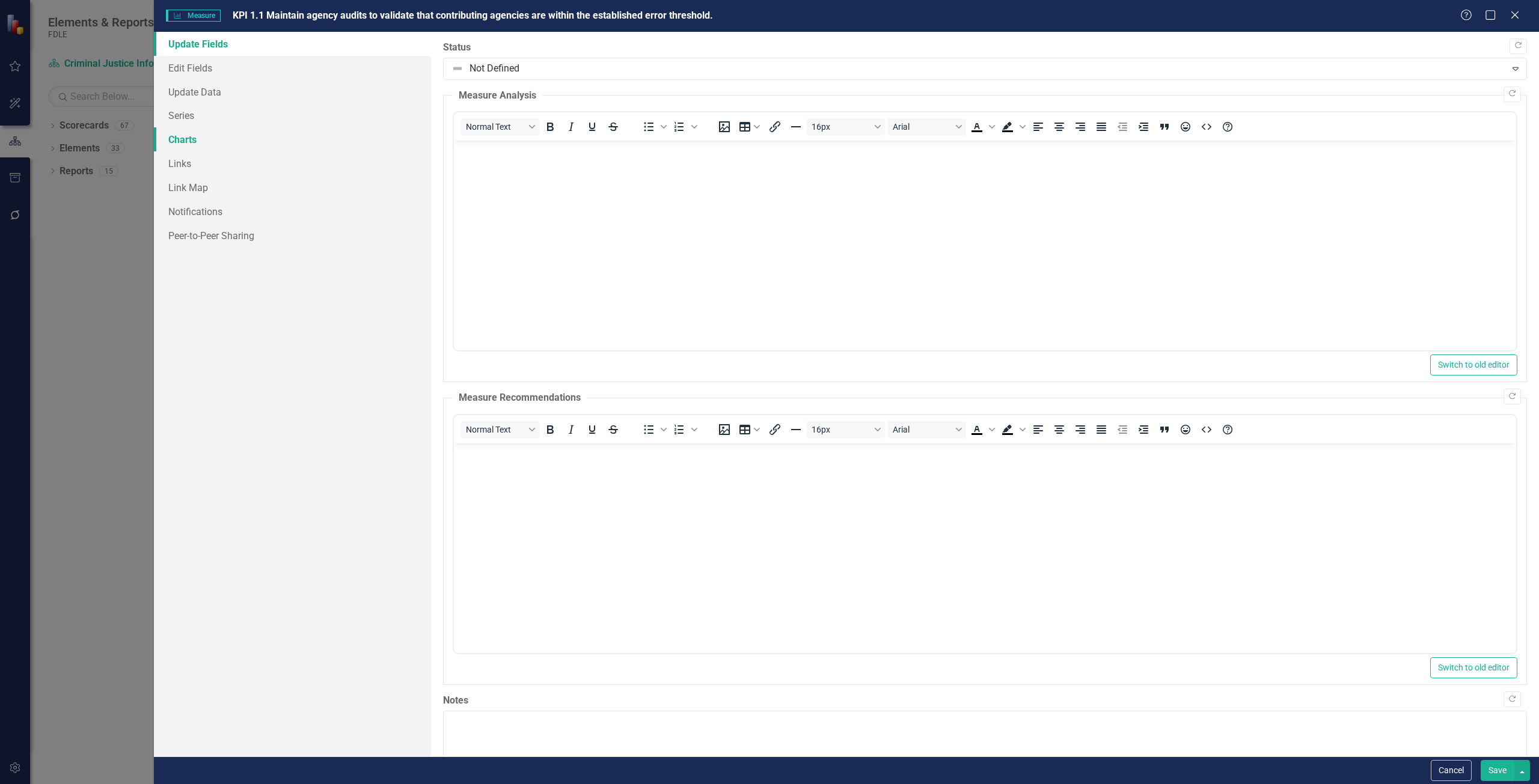
click at [206, 148] on link "Charts" at bounding box center [292, 139] width 277 height 24
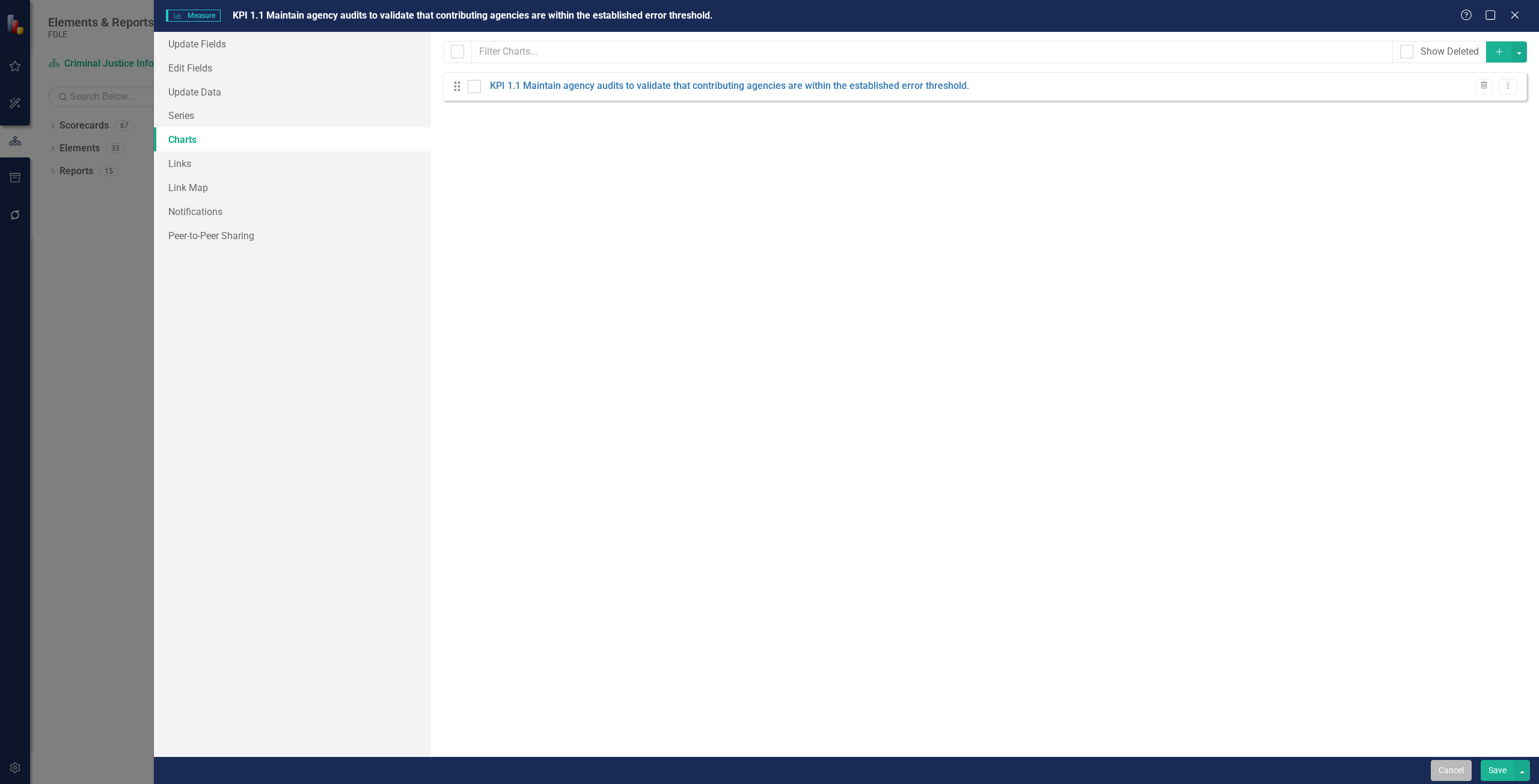
click at [1458, 772] on button "Cancel" at bounding box center [1451, 770] width 41 height 21
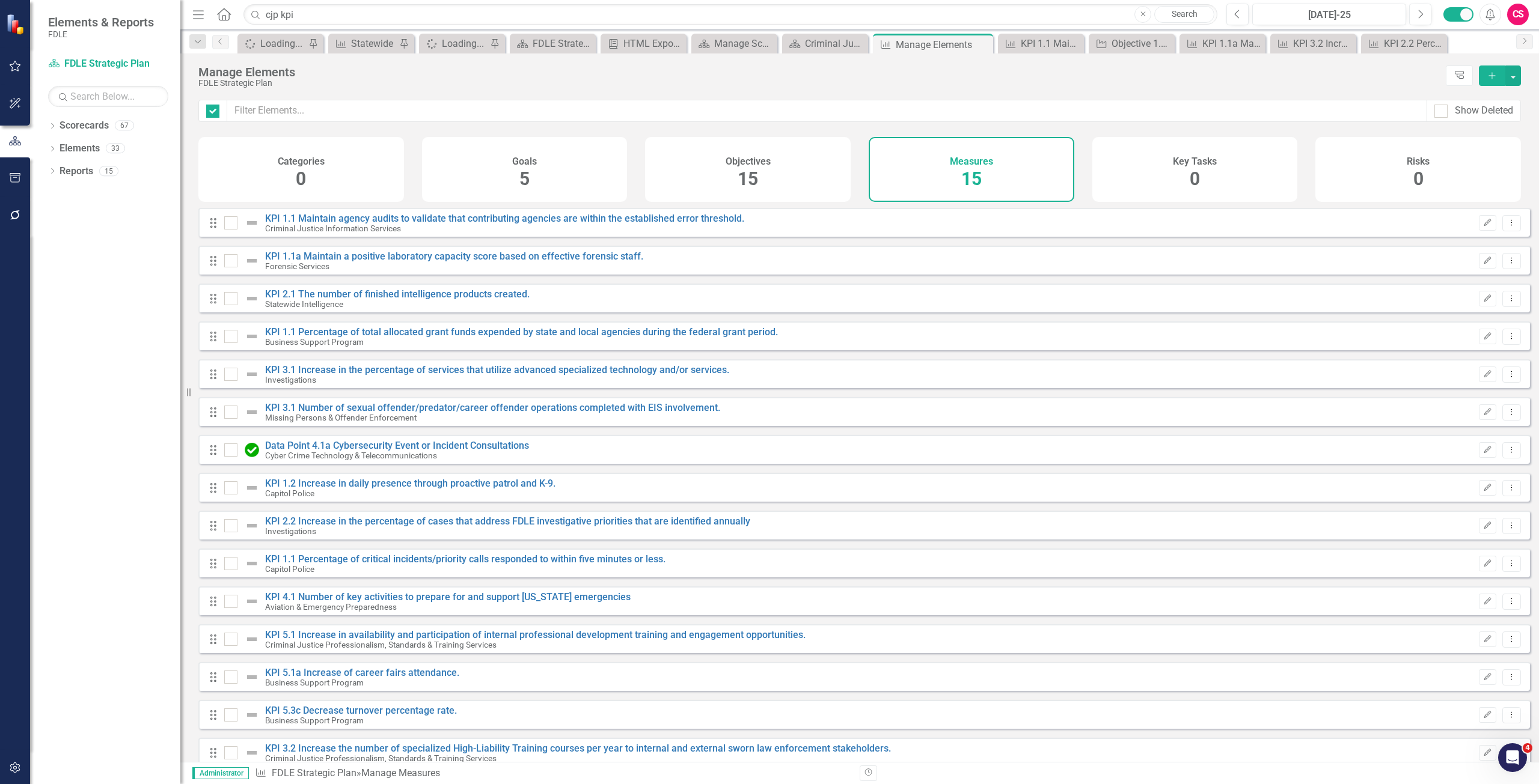
checkbox input "false"
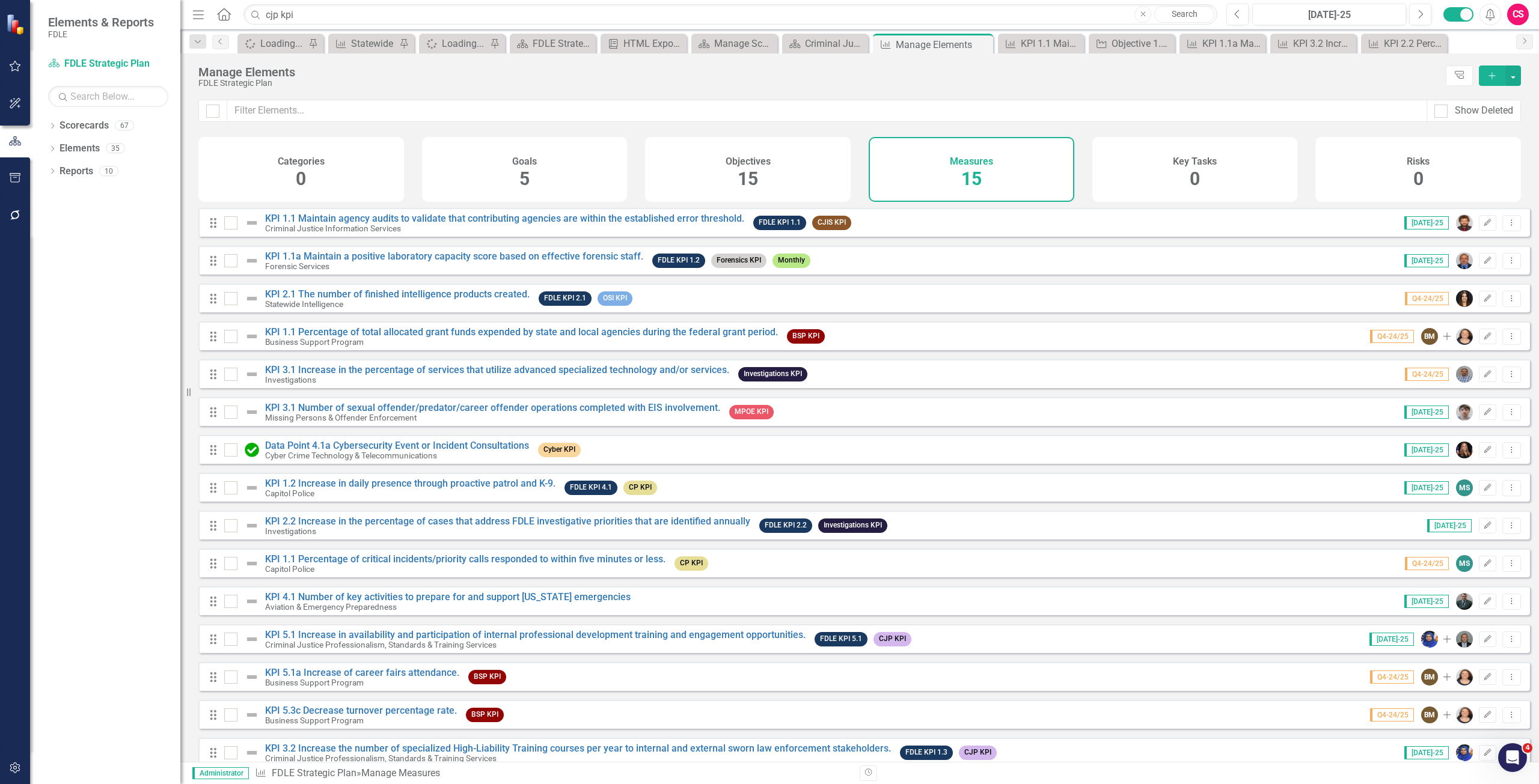
scroll to position [23, 0]
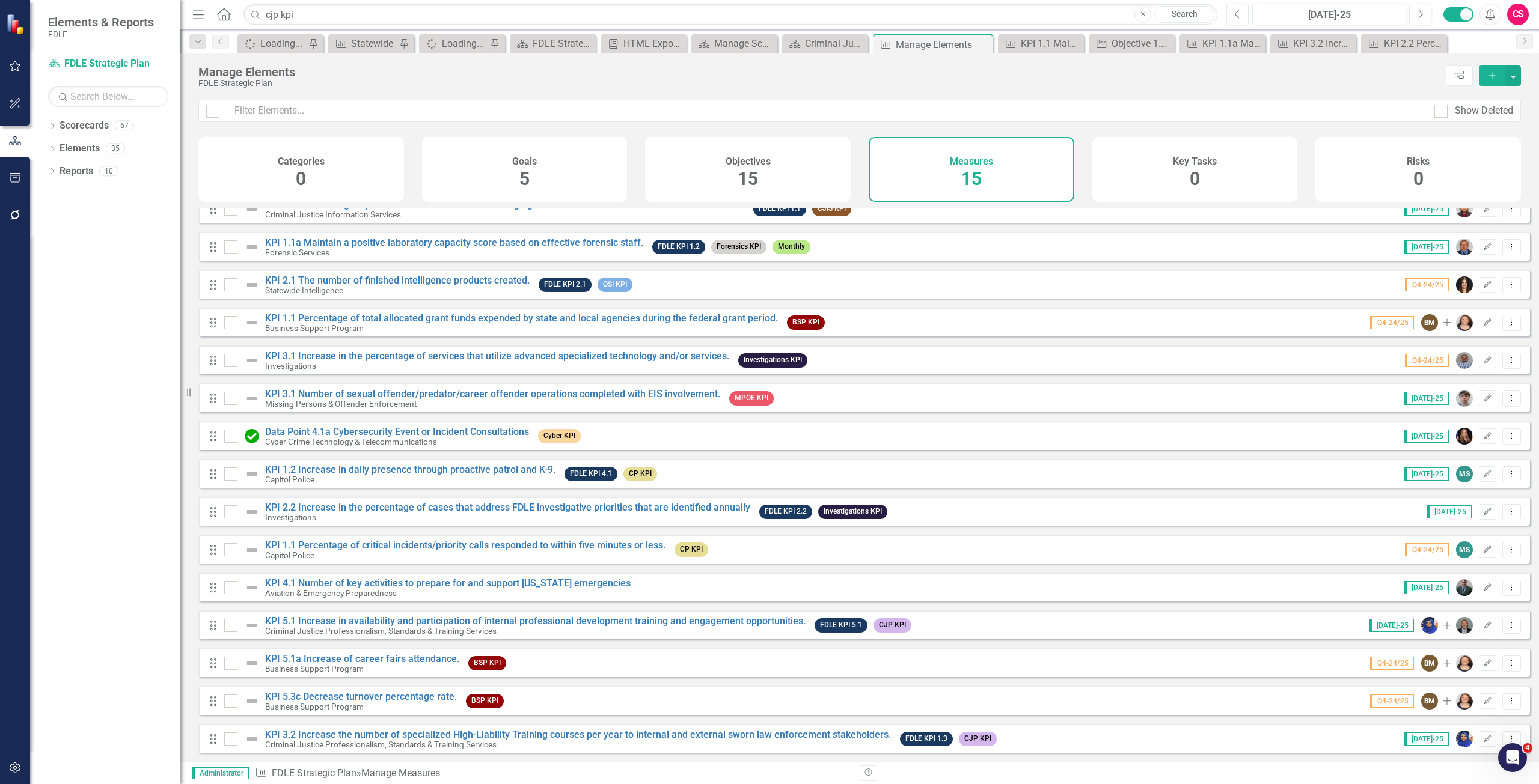
drag, startPoint x: 410, startPoint y: 512, endPoint x: 422, endPoint y: 518, distance: 13.4
click at [422, 518] on div "Investigations" at bounding box center [508, 518] width 485 height 9
click at [326, 732] on link "KPI 3.2 Increase the number of specialized High-Liability Training courses per …" at bounding box center [578, 735] width 626 height 12
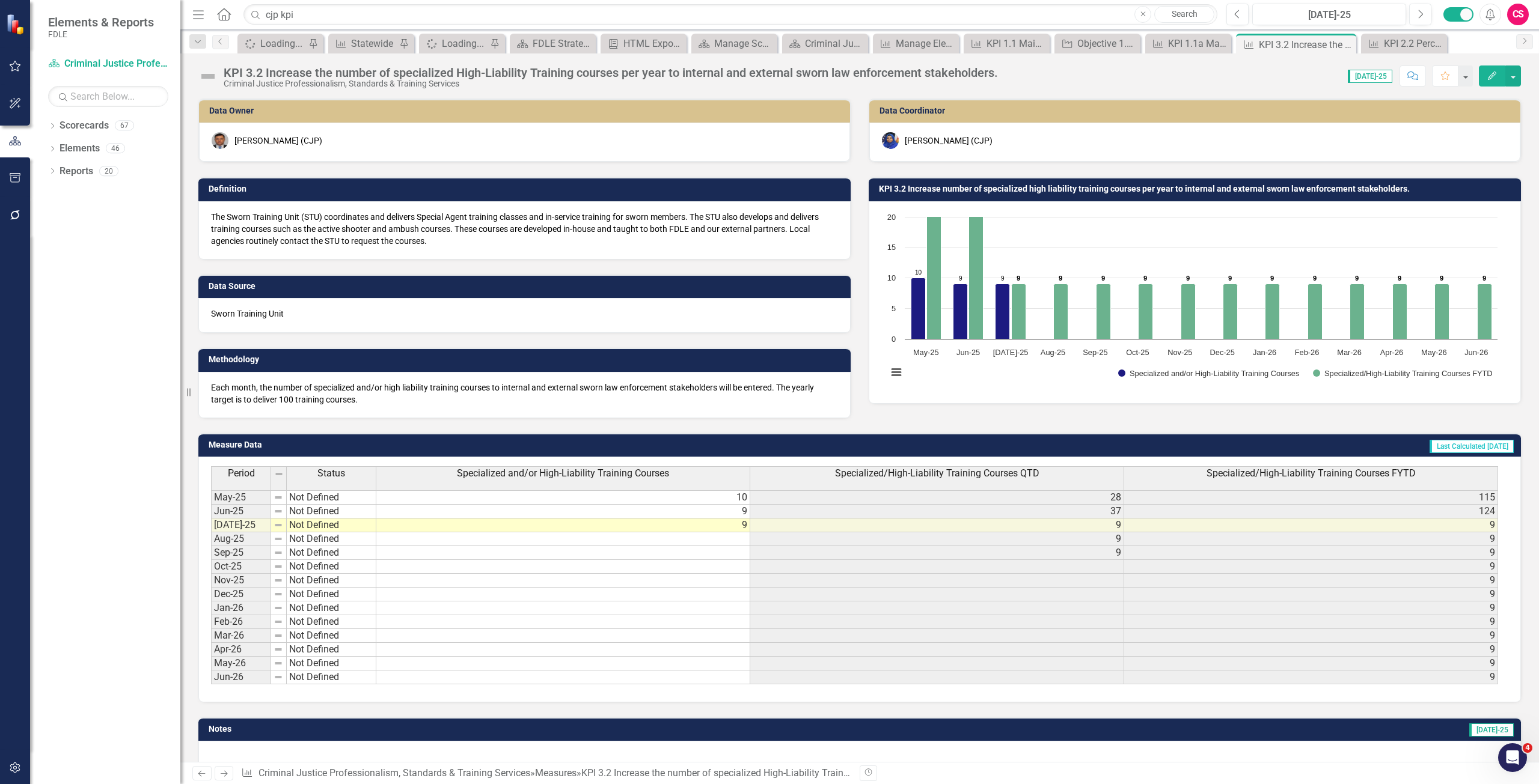
click at [1490, 66] on button "Edit" at bounding box center [1492, 76] width 27 height 21
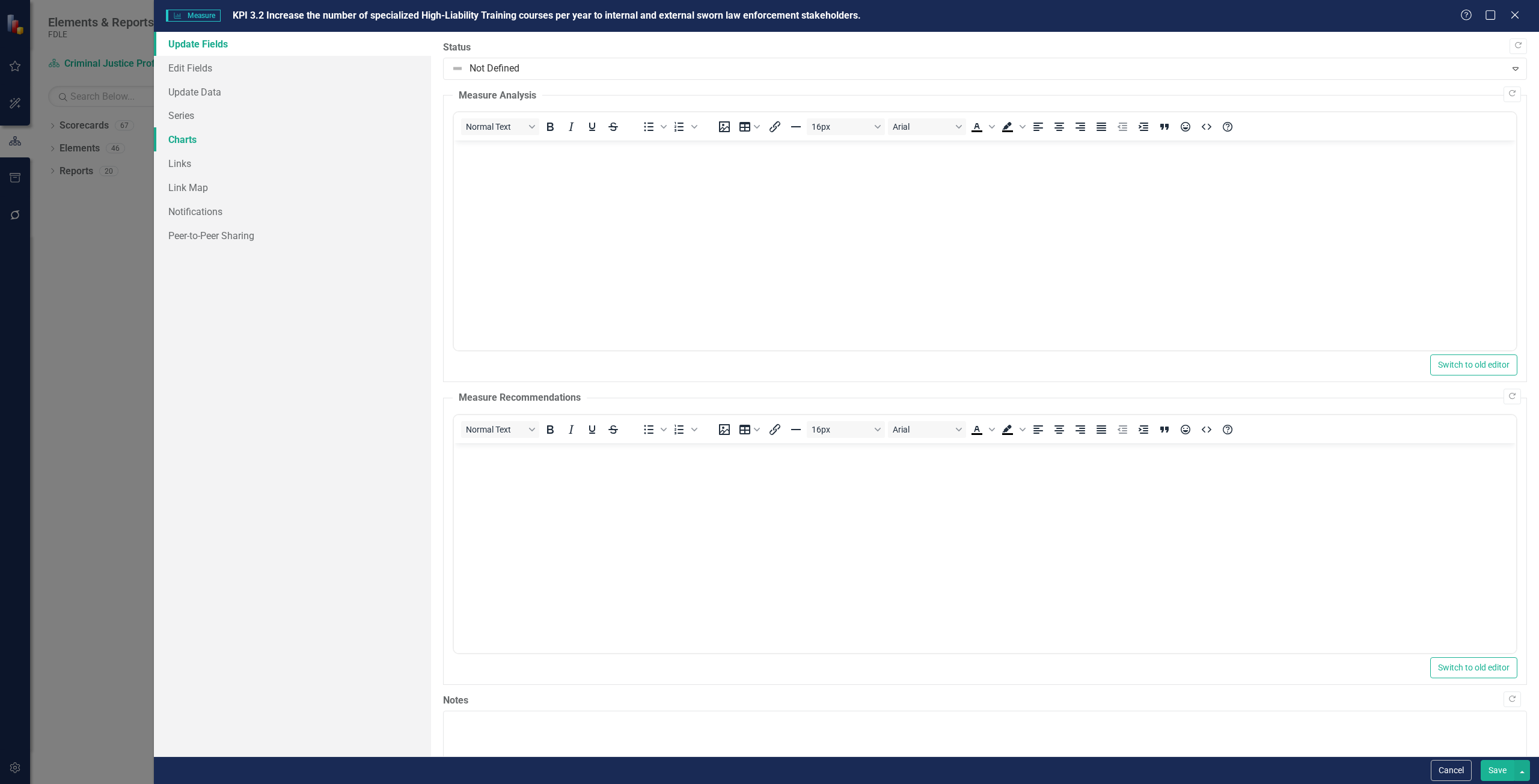
click at [214, 141] on link "Charts" at bounding box center [292, 139] width 277 height 24
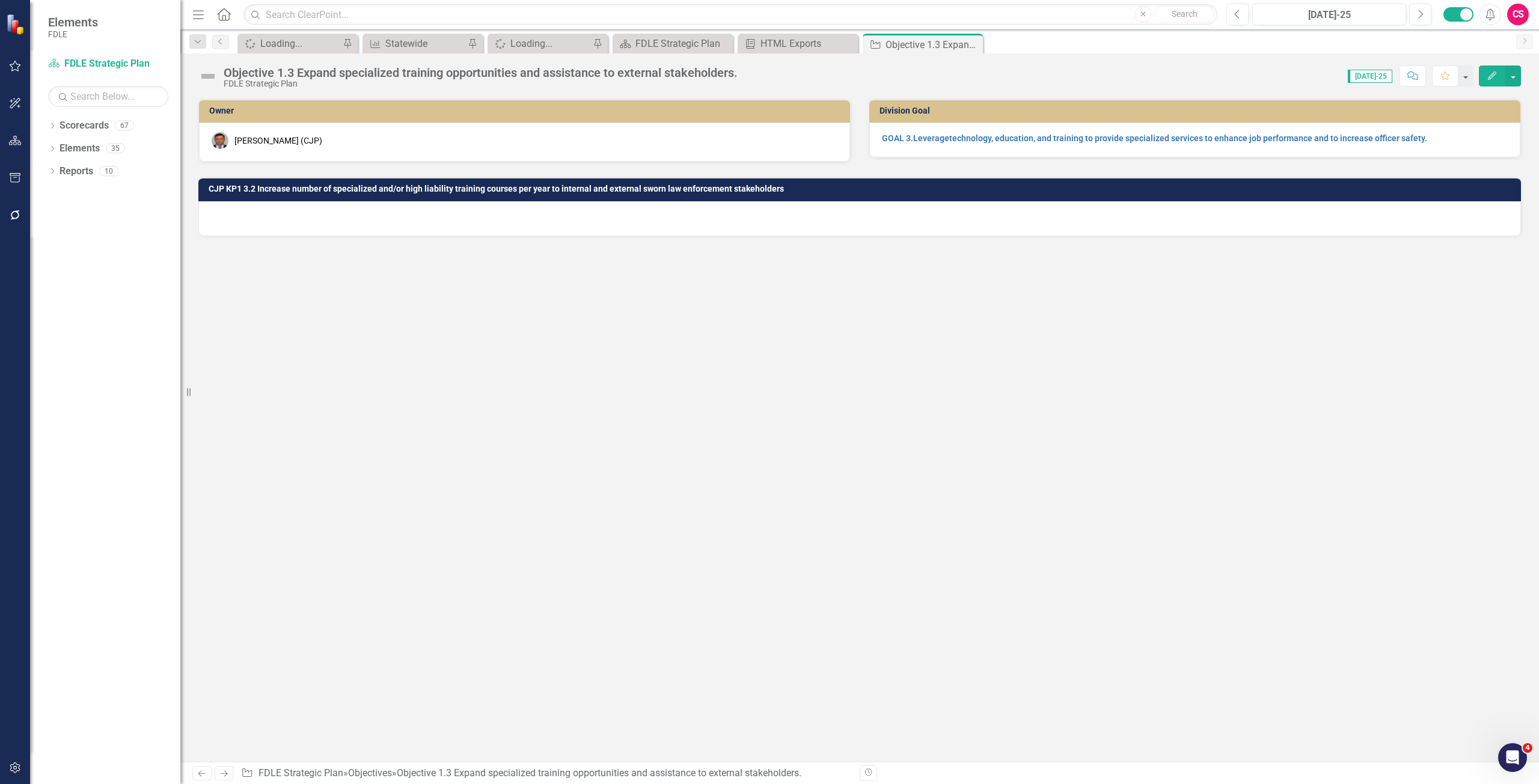
click at [473, 230] on div "Loading..." at bounding box center [860, 219] width 1323 height 35
click at [470, 219] on div "Loading..." at bounding box center [860, 219] width 1323 height 35
click at [476, 231] on div "Loading..." at bounding box center [860, 219] width 1323 height 35
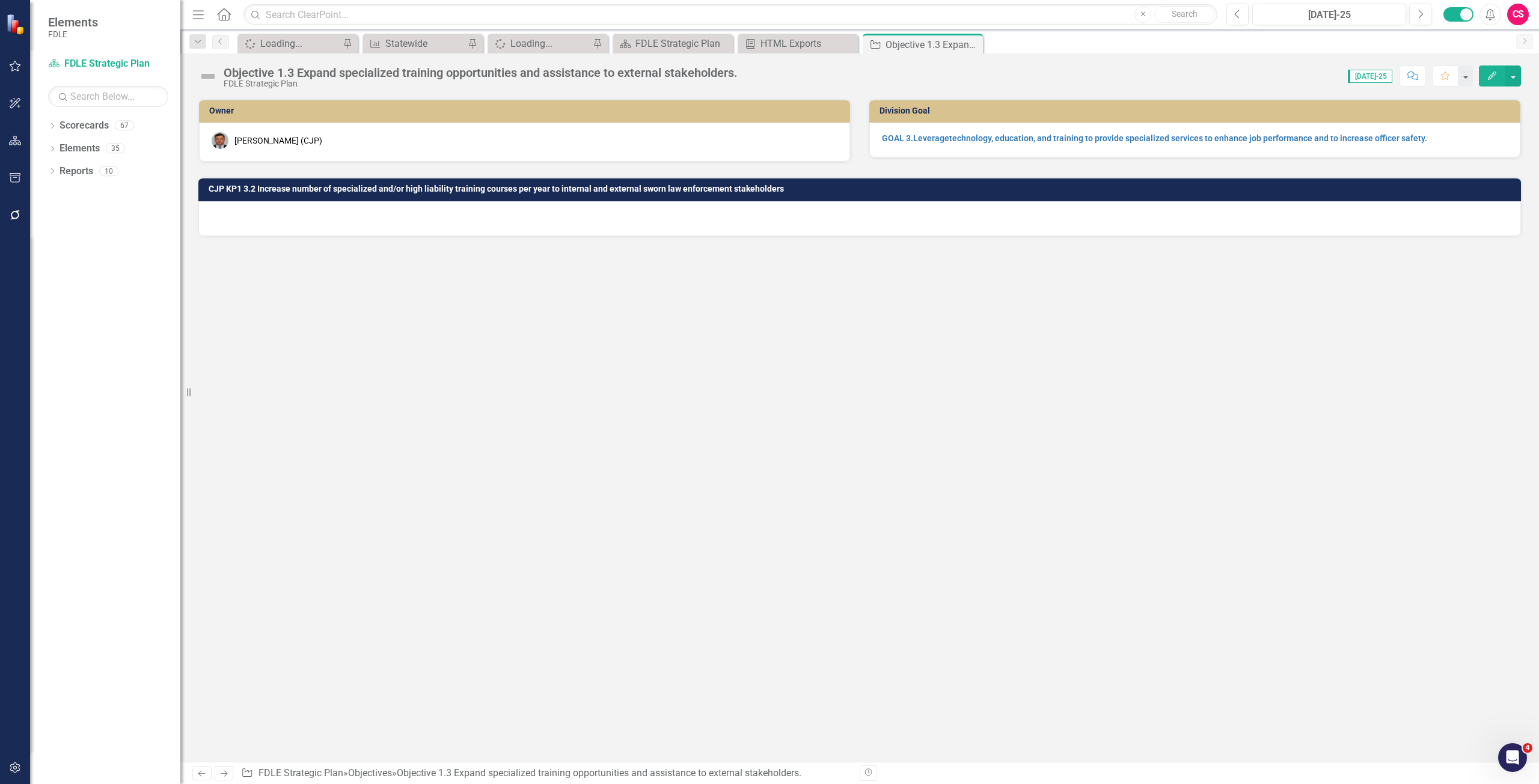
click at [476, 231] on div "Loading..." at bounding box center [860, 219] width 1323 height 35
click at [1000, 220] on div "Loading..." at bounding box center [860, 219] width 1323 height 35
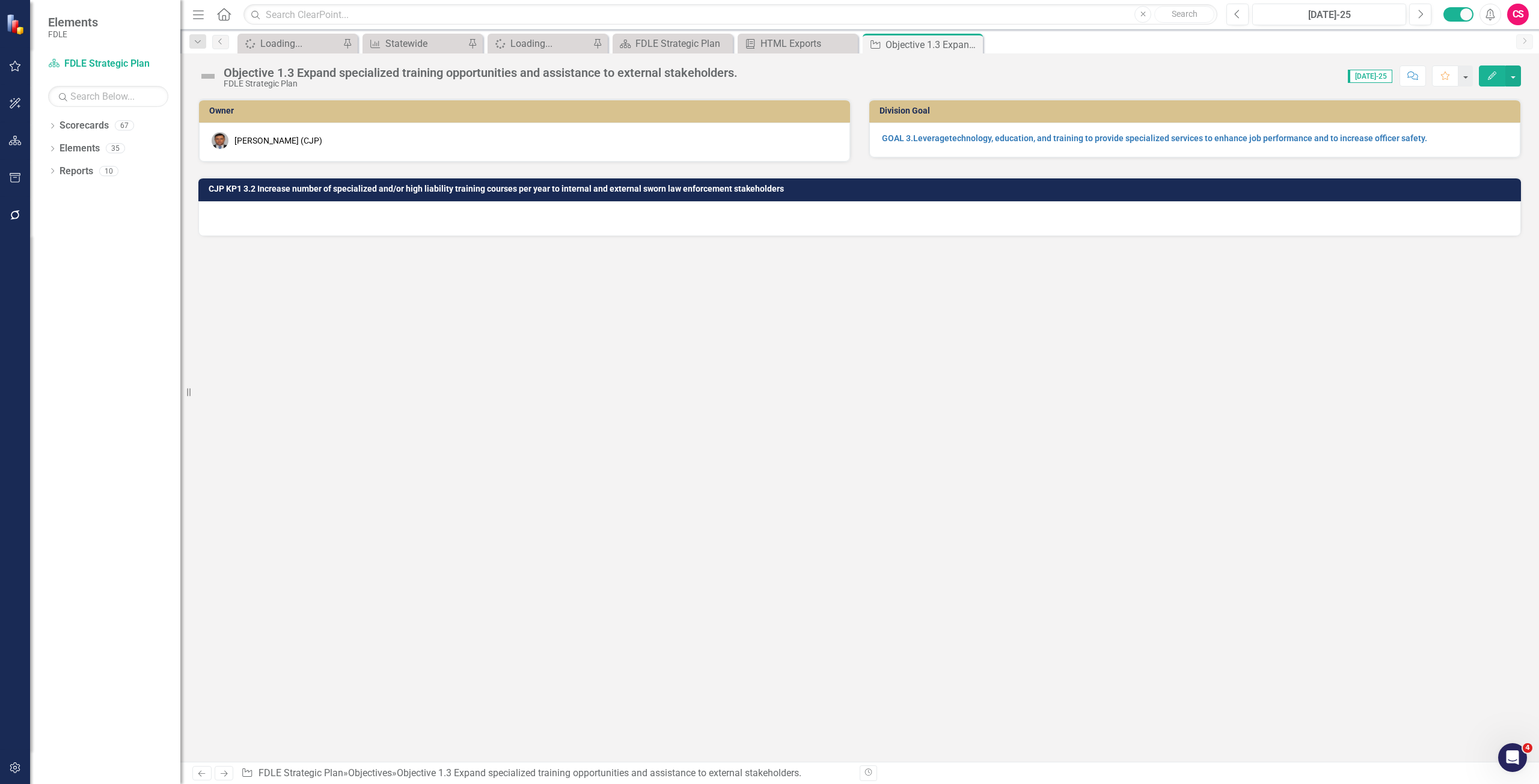
click at [1489, 73] on icon "Edit" at bounding box center [1492, 76] width 11 height 8
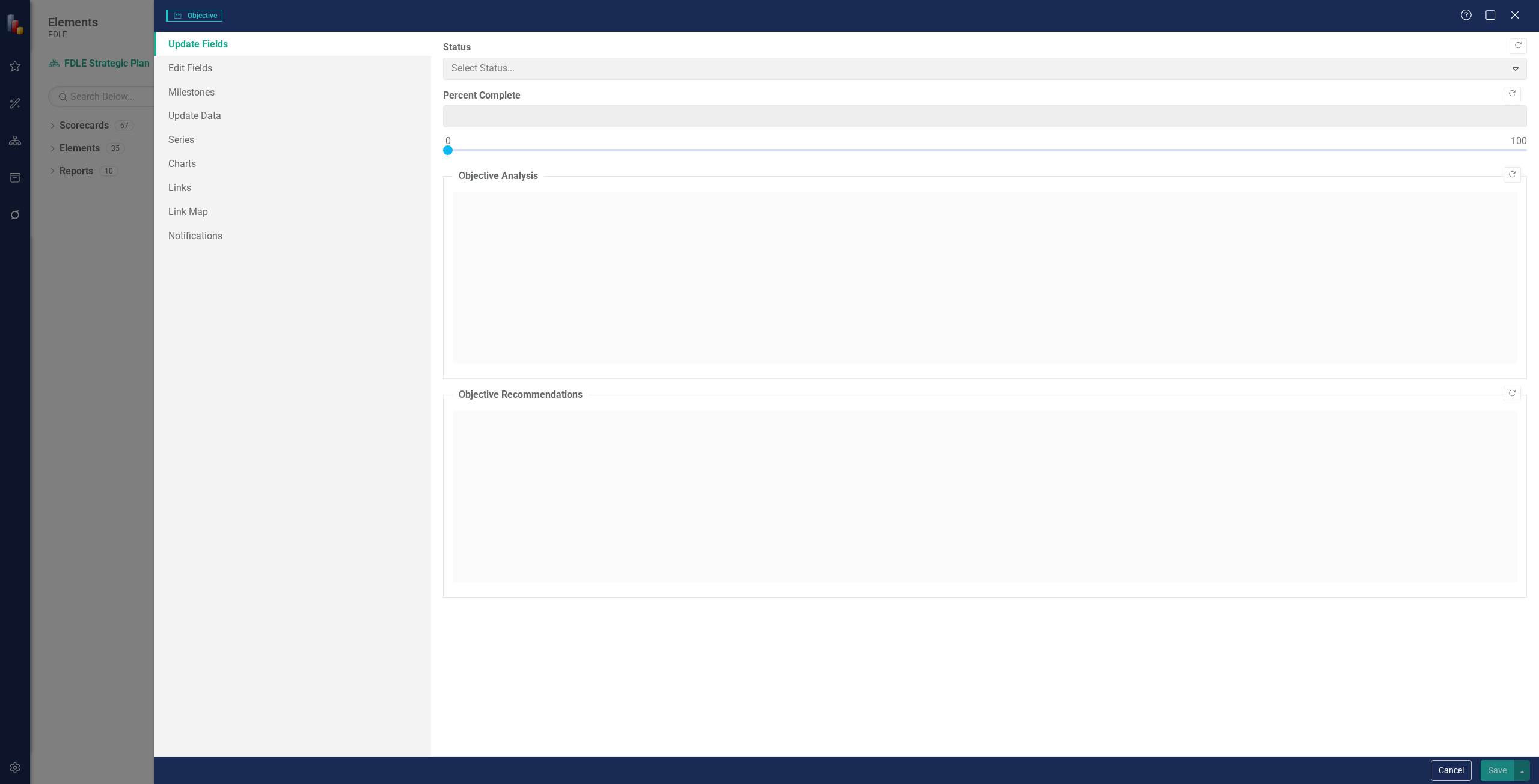
type input "0"
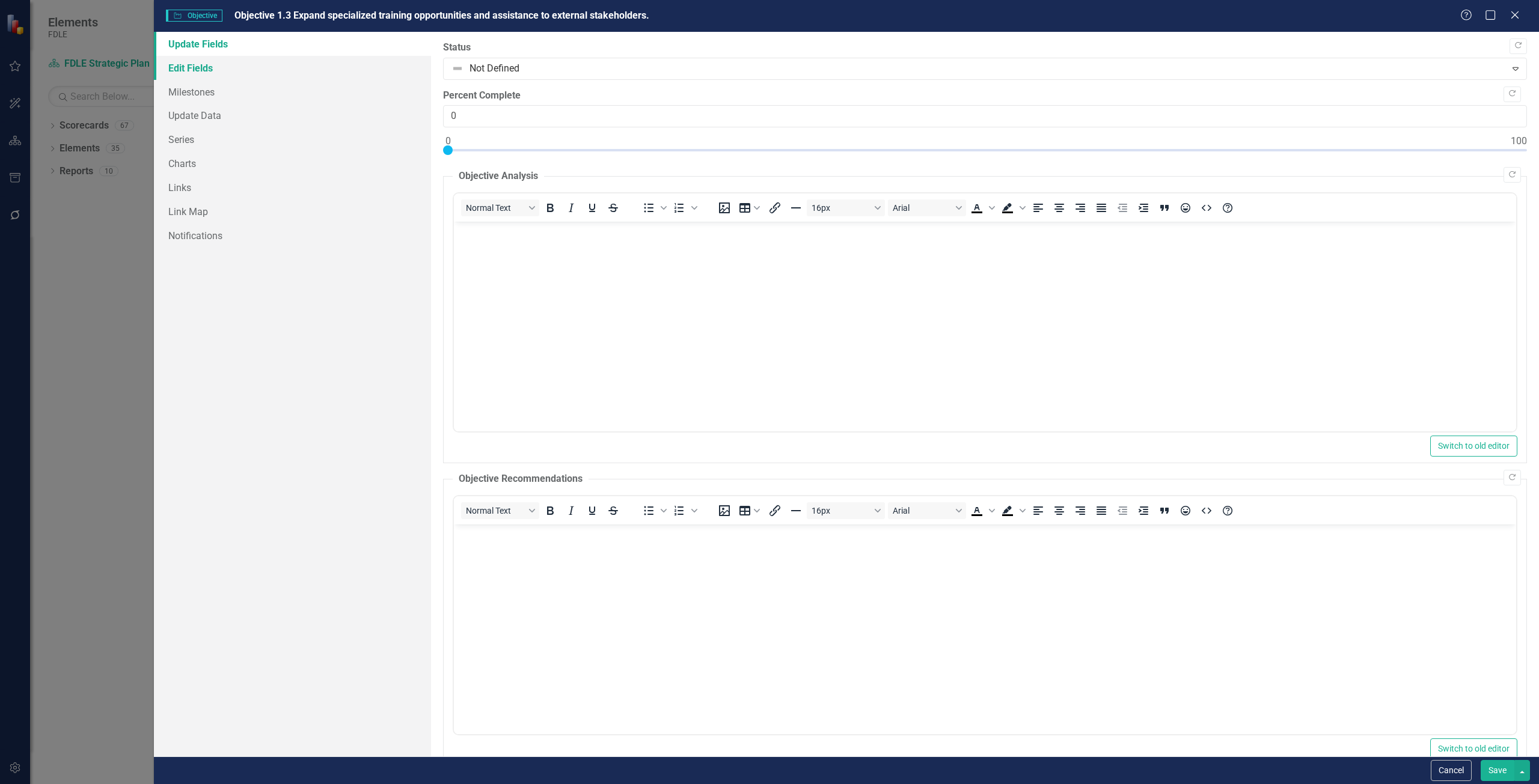
click at [245, 63] on link "Edit Fields" at bounding box center [292, 68] width 277 height 24
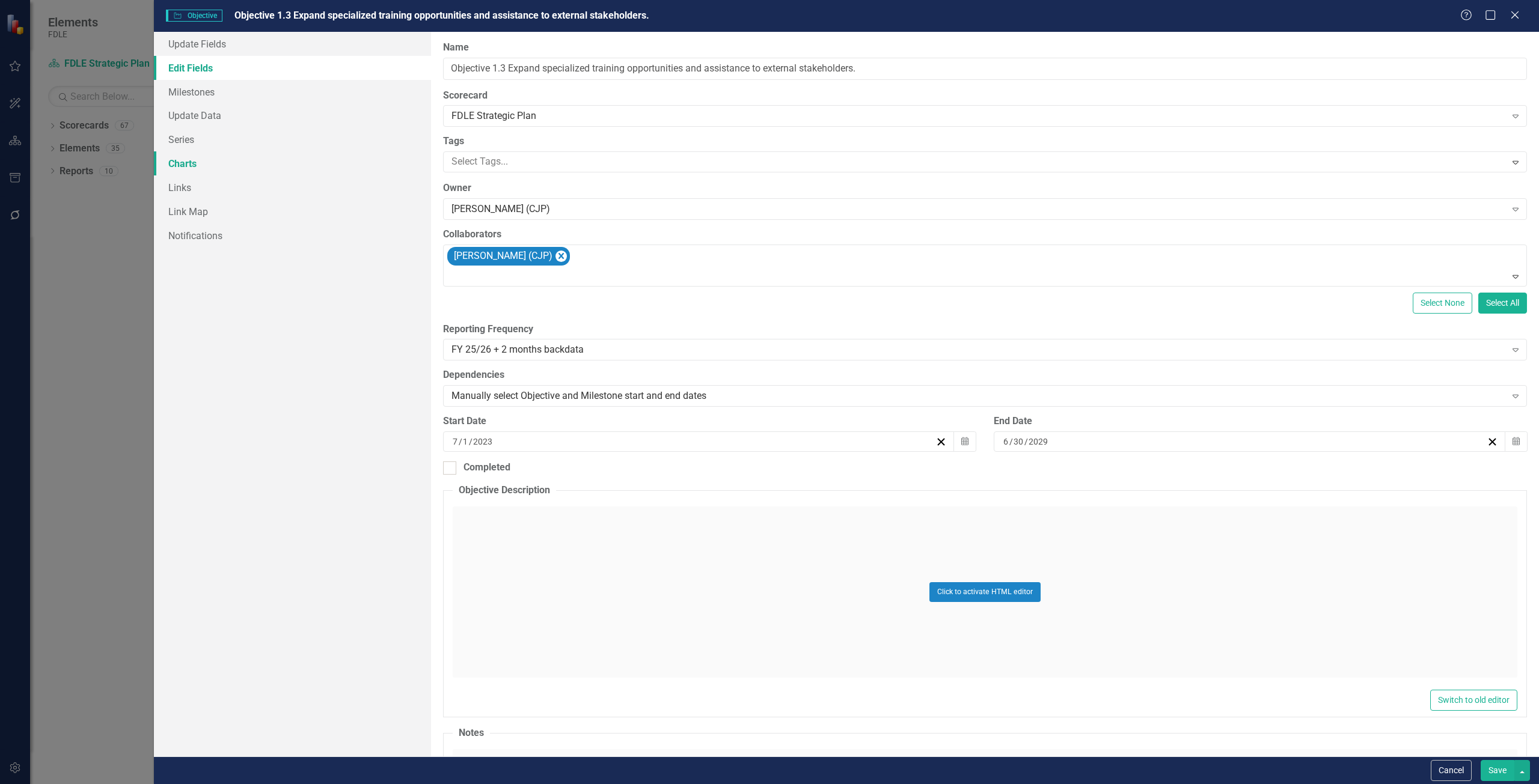
click at [208, 159] on link "Charts" at bounding box center [292, 163] width 277 height 24
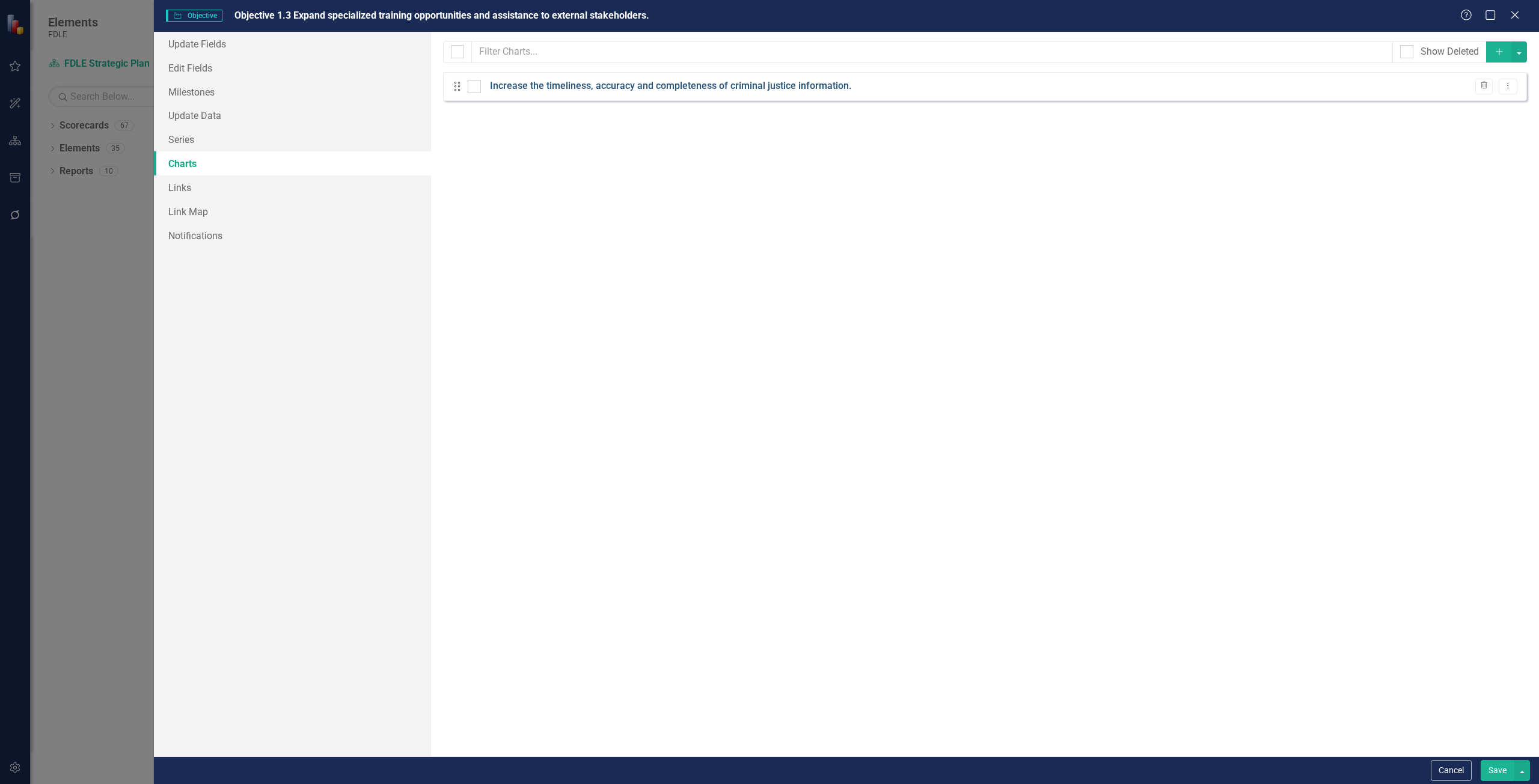
click at [766, 85] on link "Increase the timeliness, accuracy and completeness of criminal justice informat…" at bounding box center [670, 86] width 362 height 14
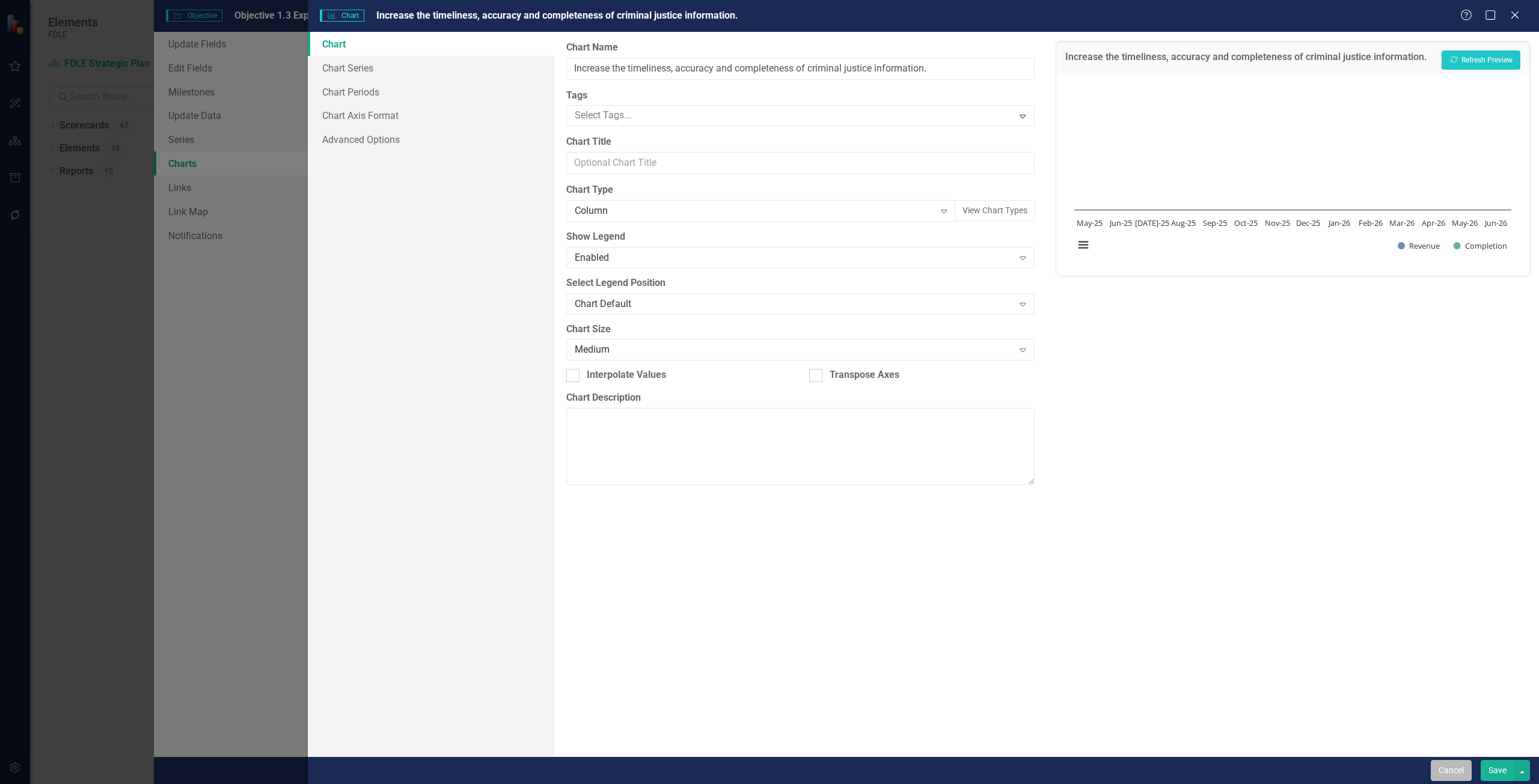
click at [1459, 774] on button "Cancel" at bounding box center [1451, 770] width 41 height 21
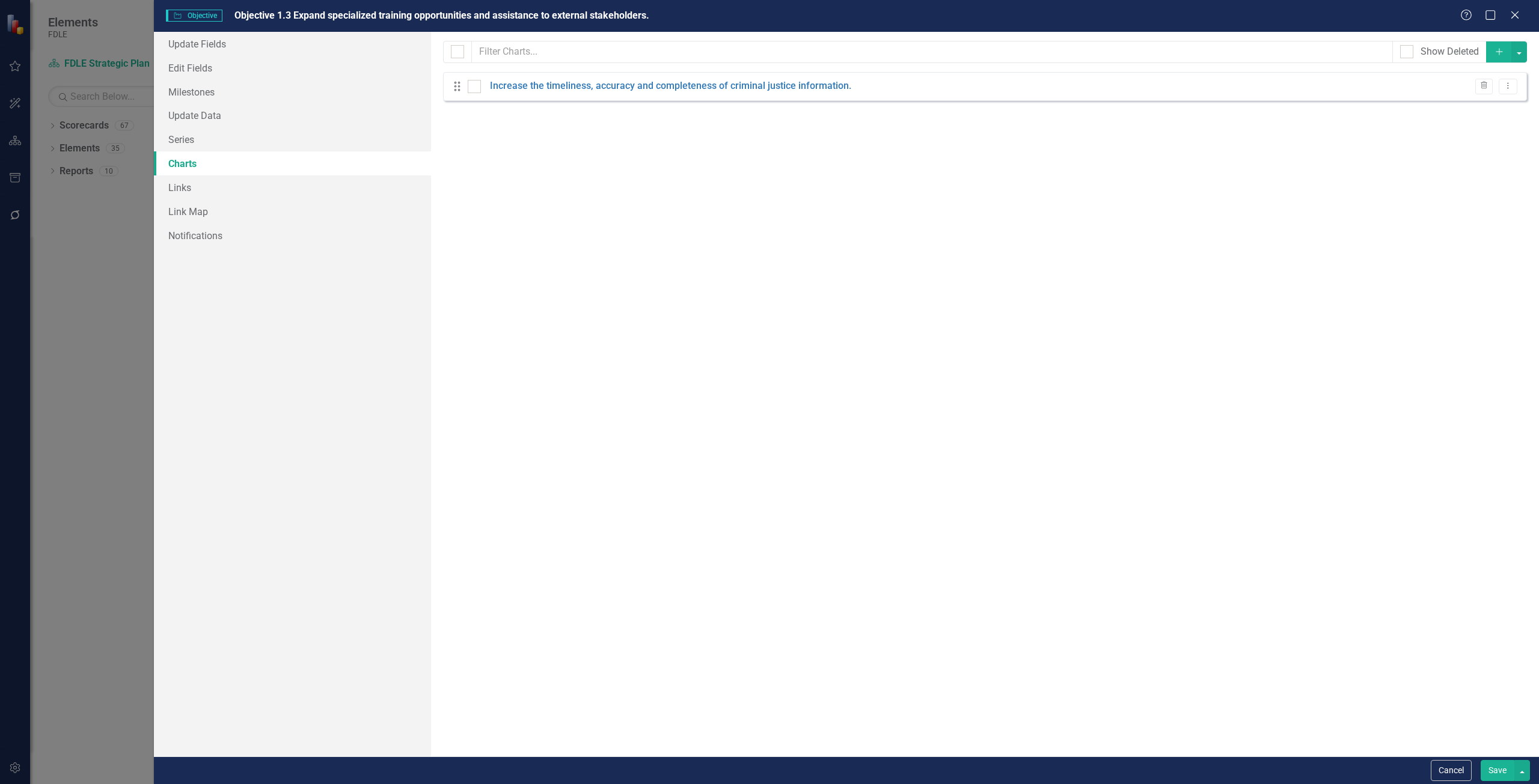
click at [1459, 774] on button "Cancel" at bounding box center [1451, 770] width 41 height 21
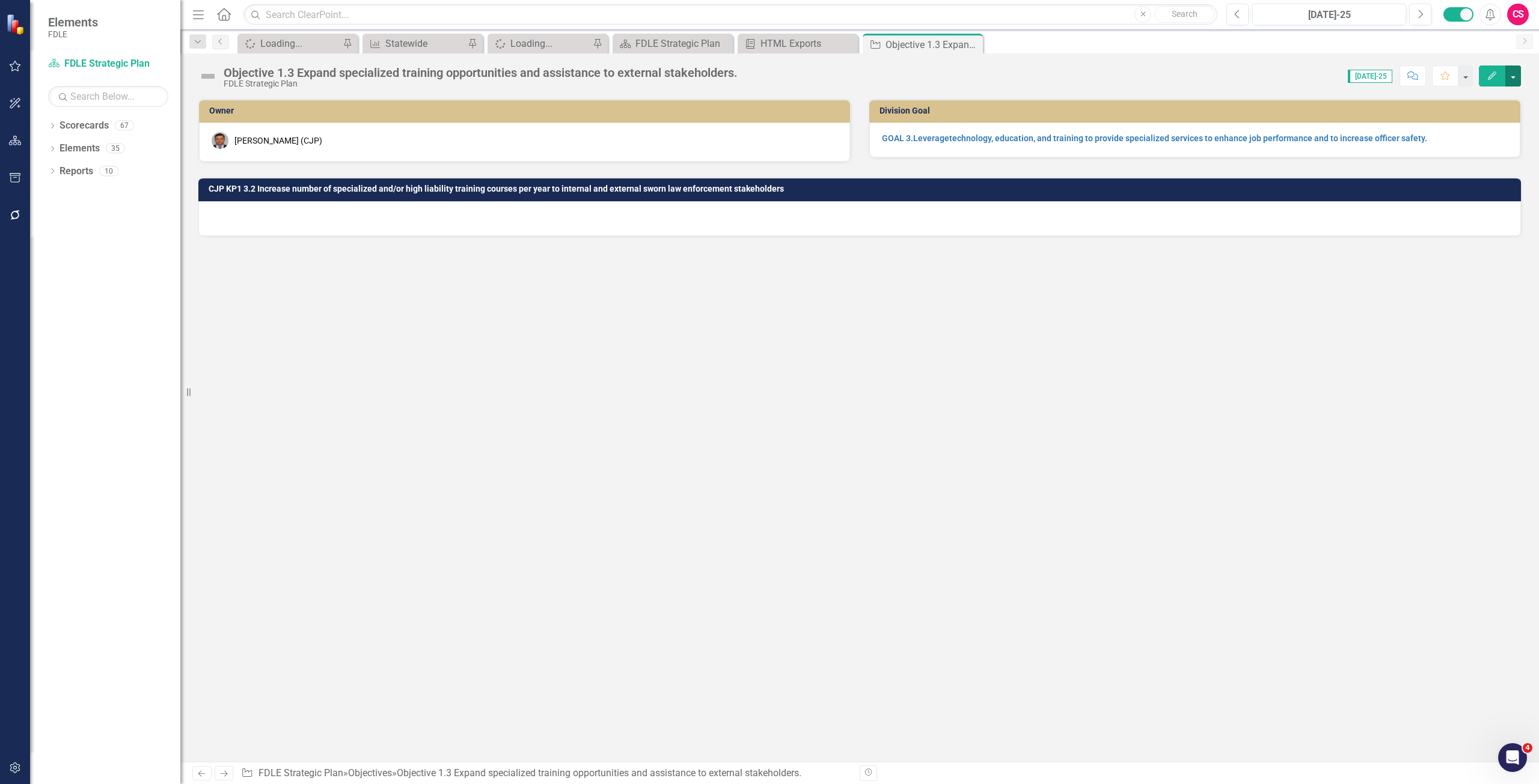
click at [1519, 72] on button "button" at bounding box center [1514, 76] width 16 height 21
click at [1493, 128] on link "Edit Report Edit Layout" at bounding box center [1448, 120] width 146 height 22
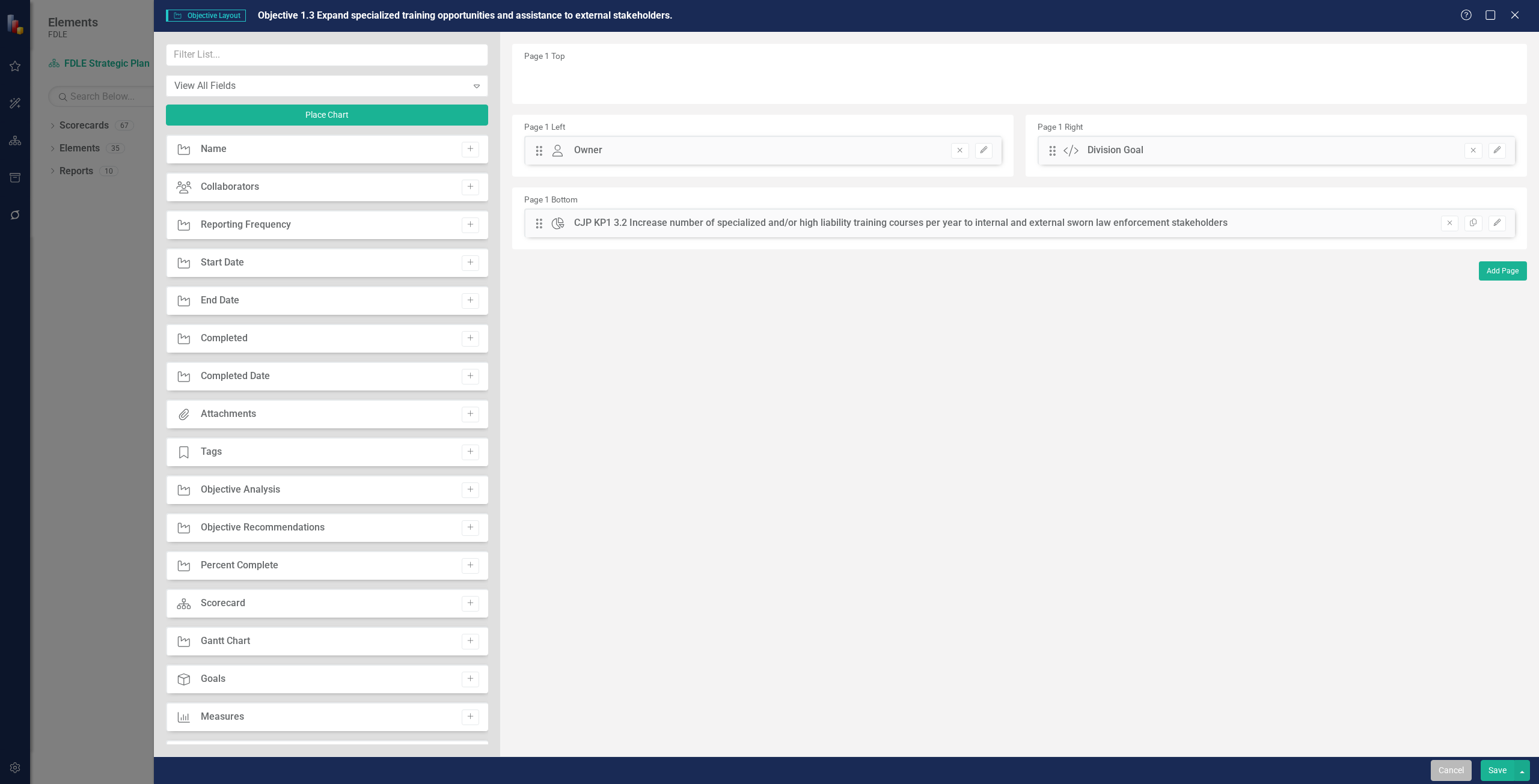
click at [1444, 772] on button "Cancel" at bounding box center [1451, 770] width 41 height 21
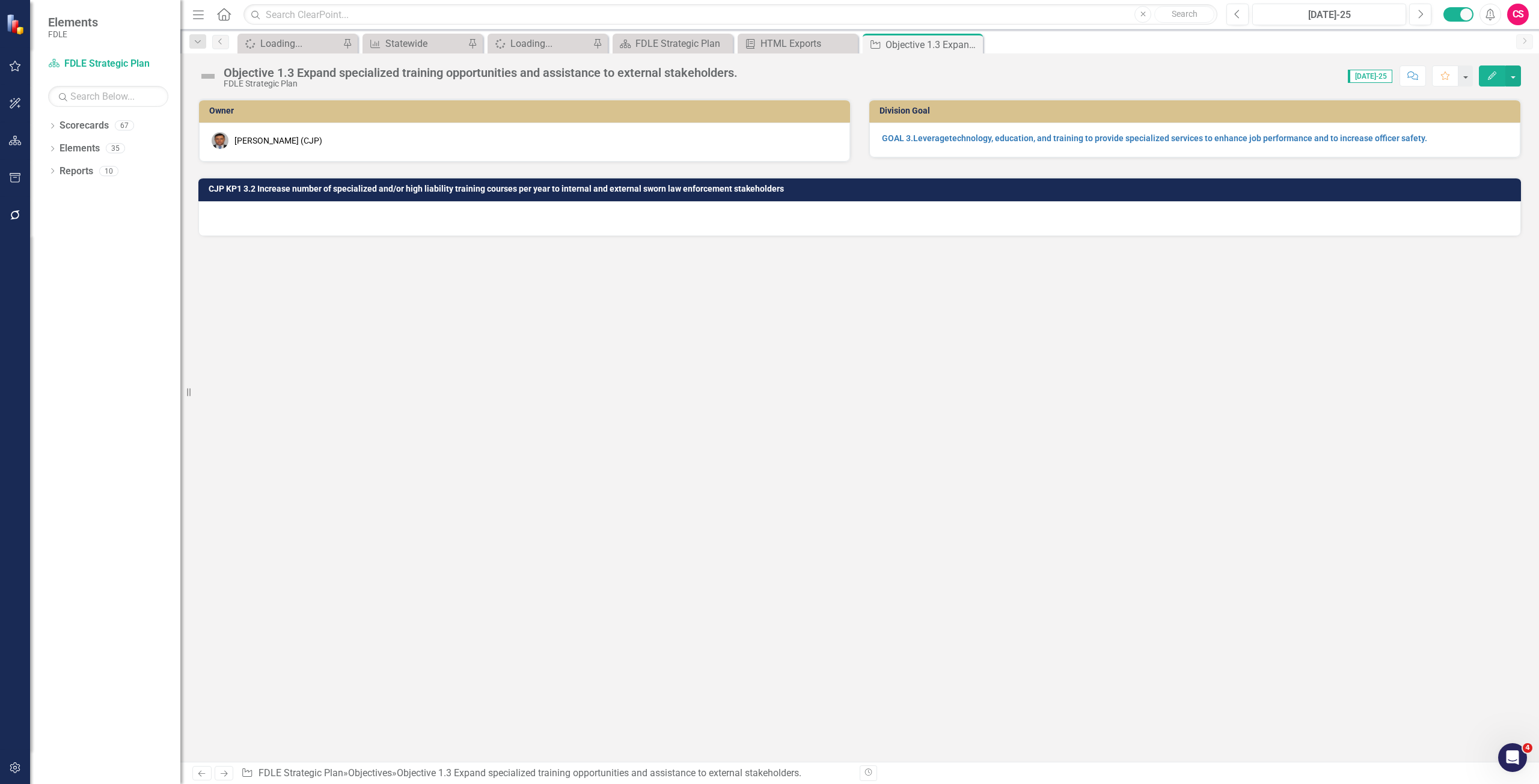
click at [1490, 78] on icon "button" at bounding box center [1492, 76] width 8 height 8
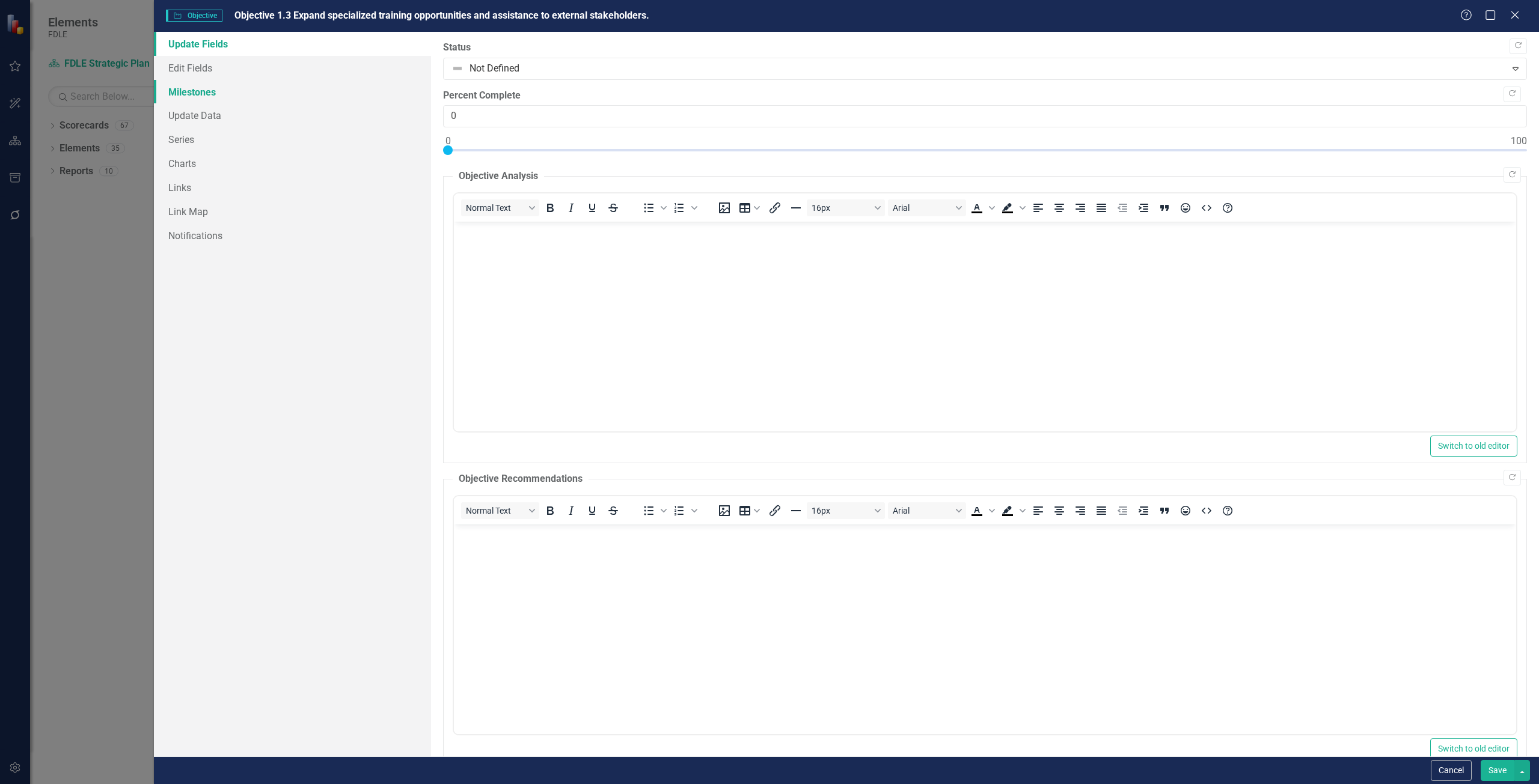
click at [189, 92] on link "Milestones" at bounding box center [292, 92] width 277 height 24
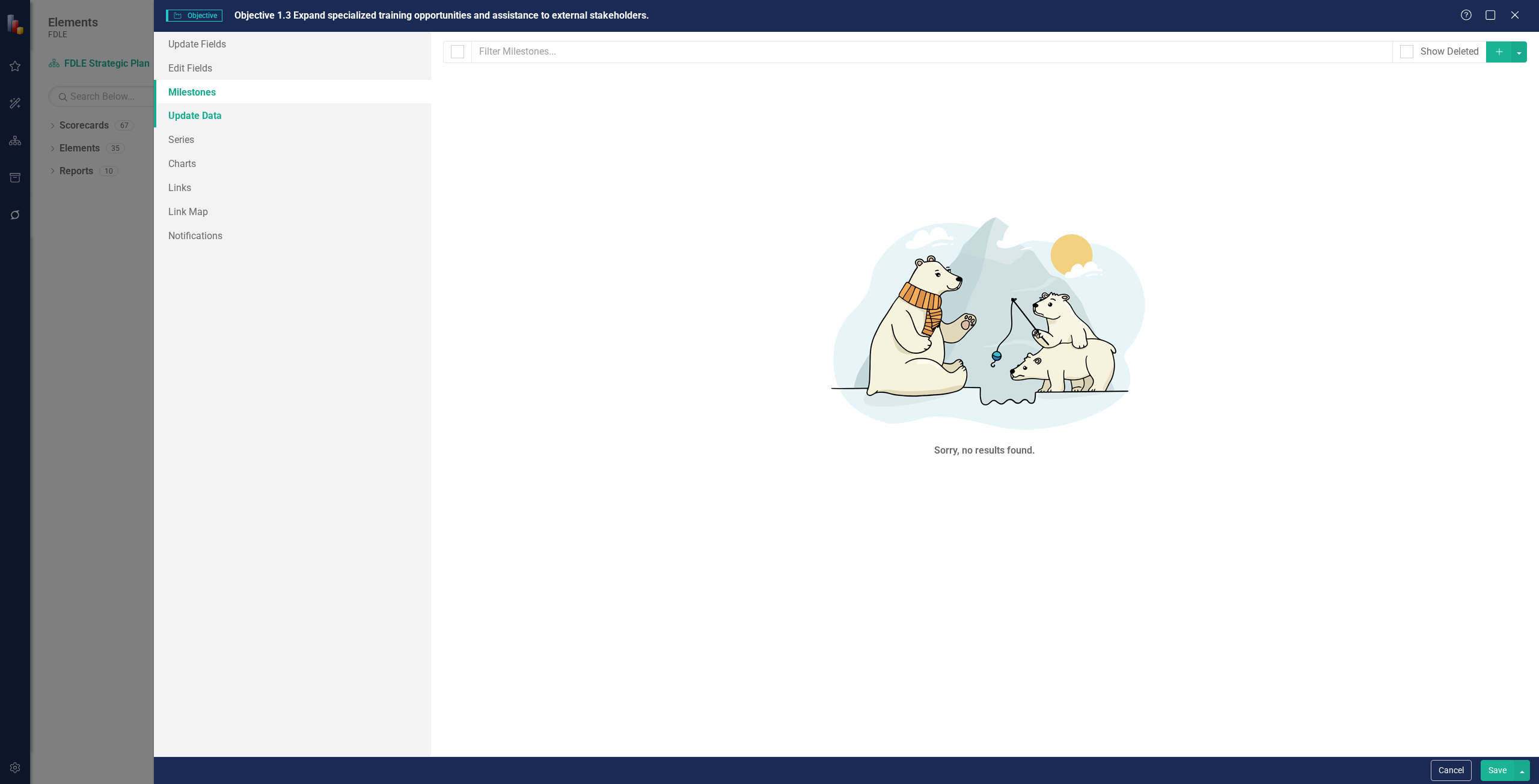
click at [204, 127] on link "Update Data" at bounding box center [292, 115] width 277 height 24
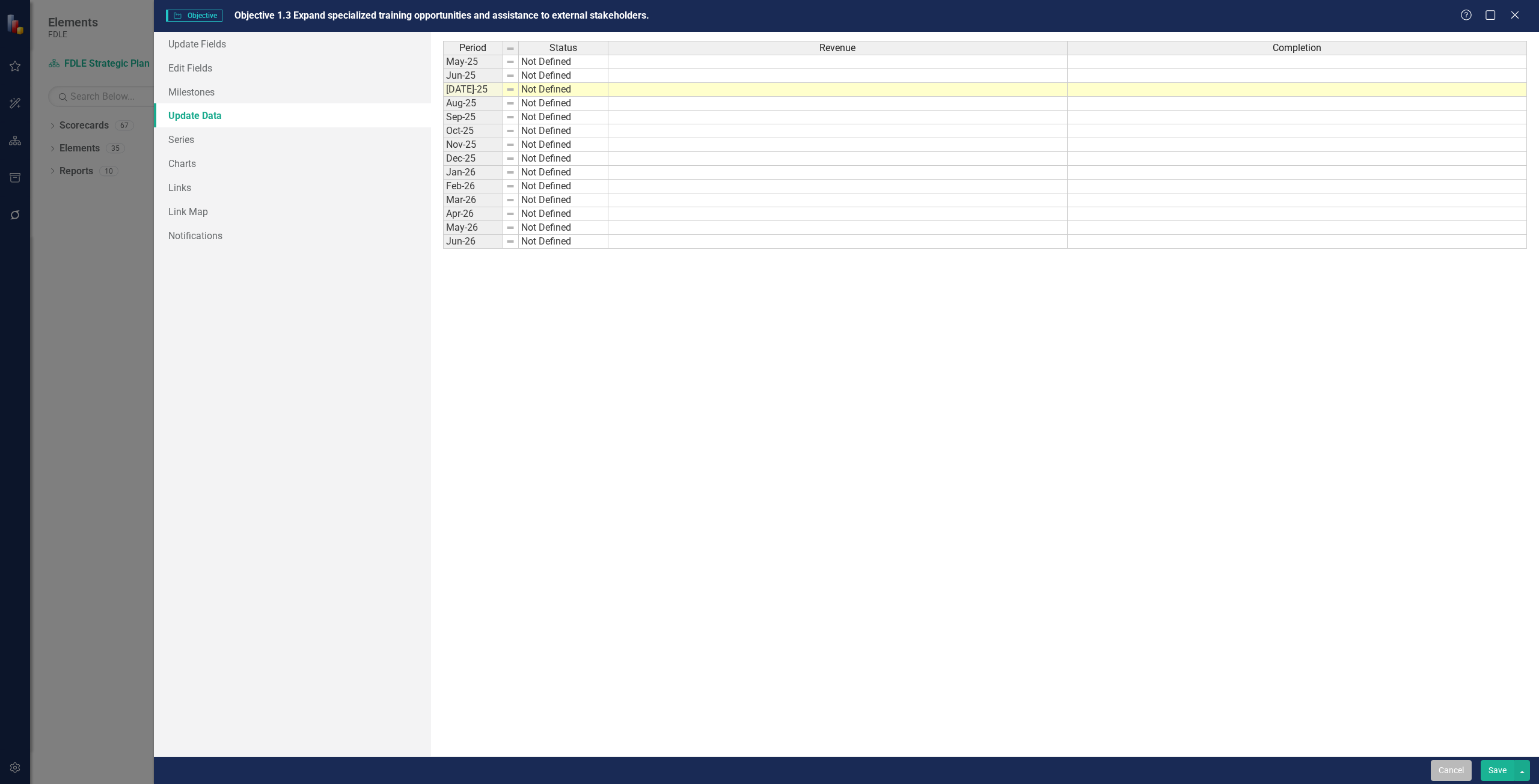
click at [1431, 772] on button "Cancel" at bounding box center [1451, 770] width 41 height 21
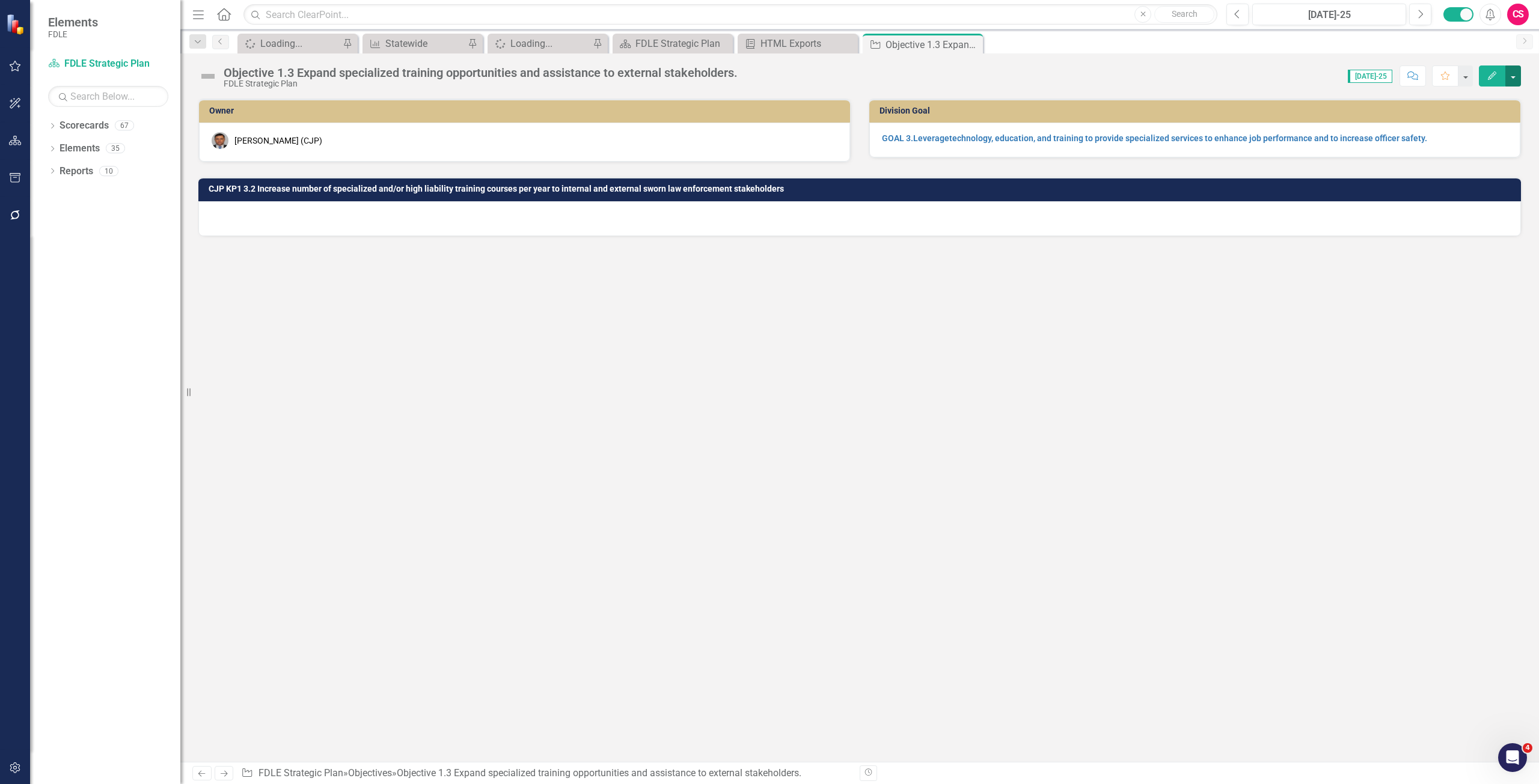
click at [1515, 77] on button "button" at bounding box center [1514, 76] width 16 height 21
click at [1422, 122] on link "Edit Report Edit Layout" at bounding box center [1448, 120] width 146 height 22
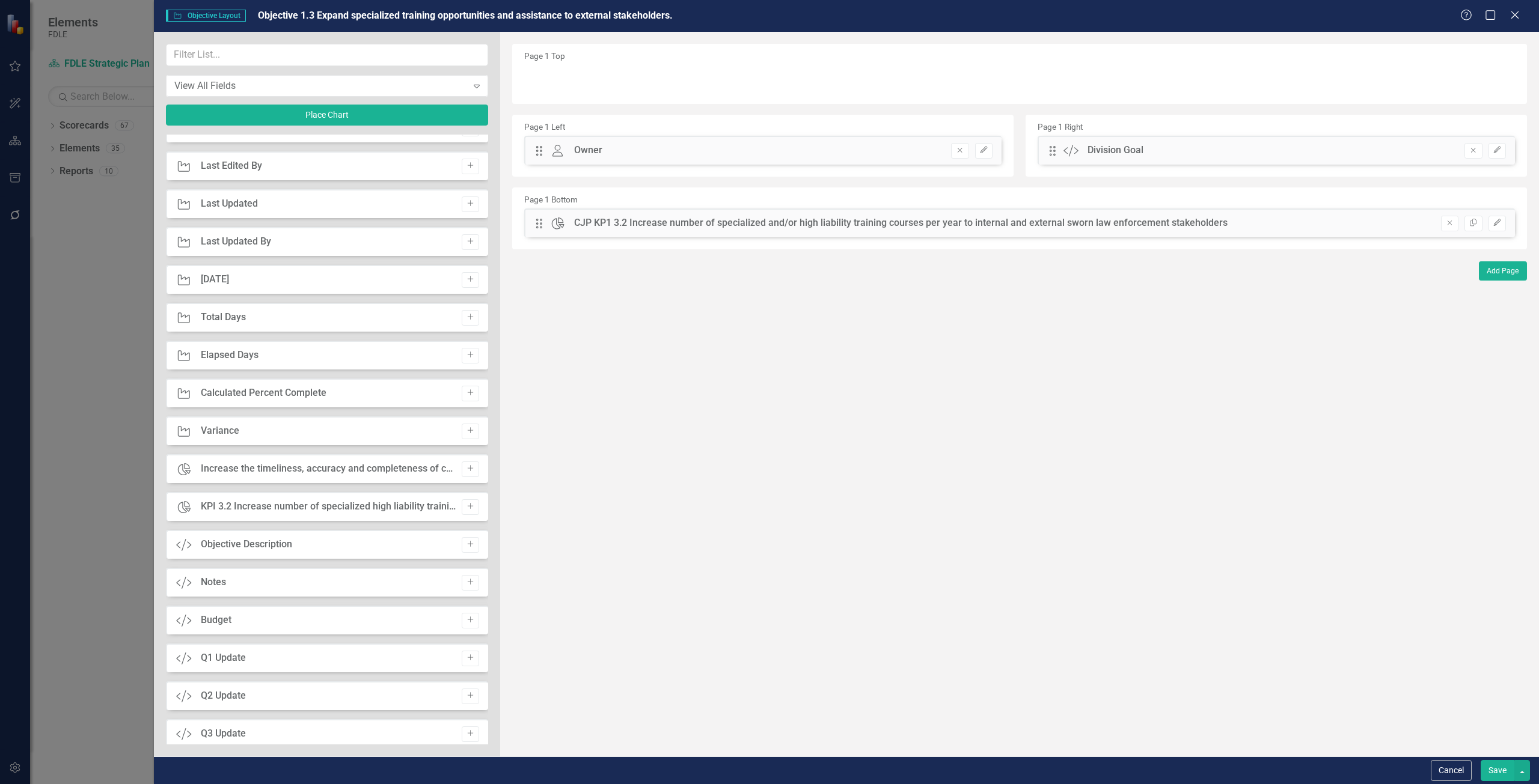
scroll to position [1082, 0]
click at [1518, 10] on icon "Close" at bounding box center [1514, 15] width 15 height 12
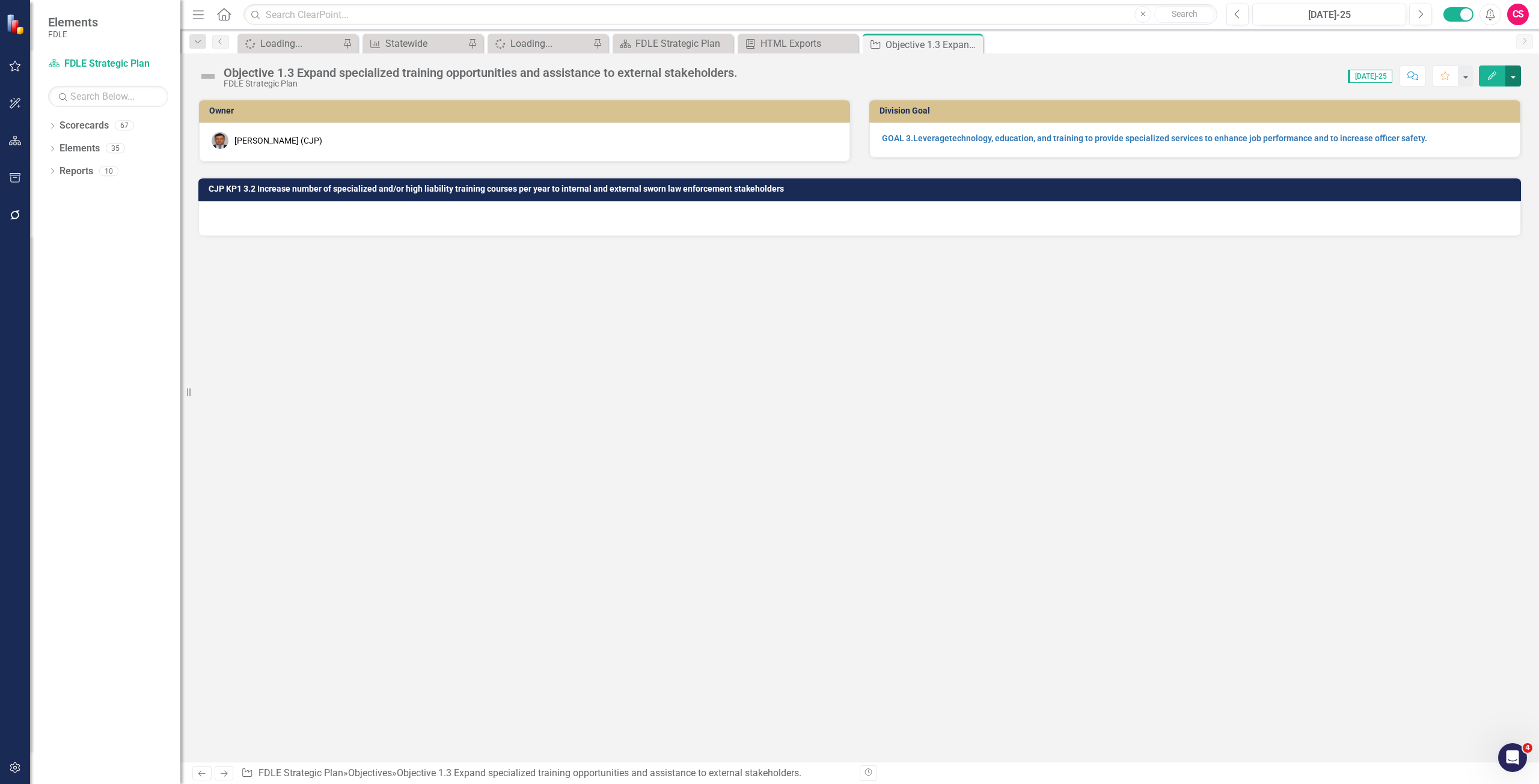
click at [1517, 76] on button "button" at bounding box center [1514, 76] width 16 height 21
click at [1451, 124] on link "Edit Report Edit Layout" at bounding box center [1448, 120] width 146 height 22
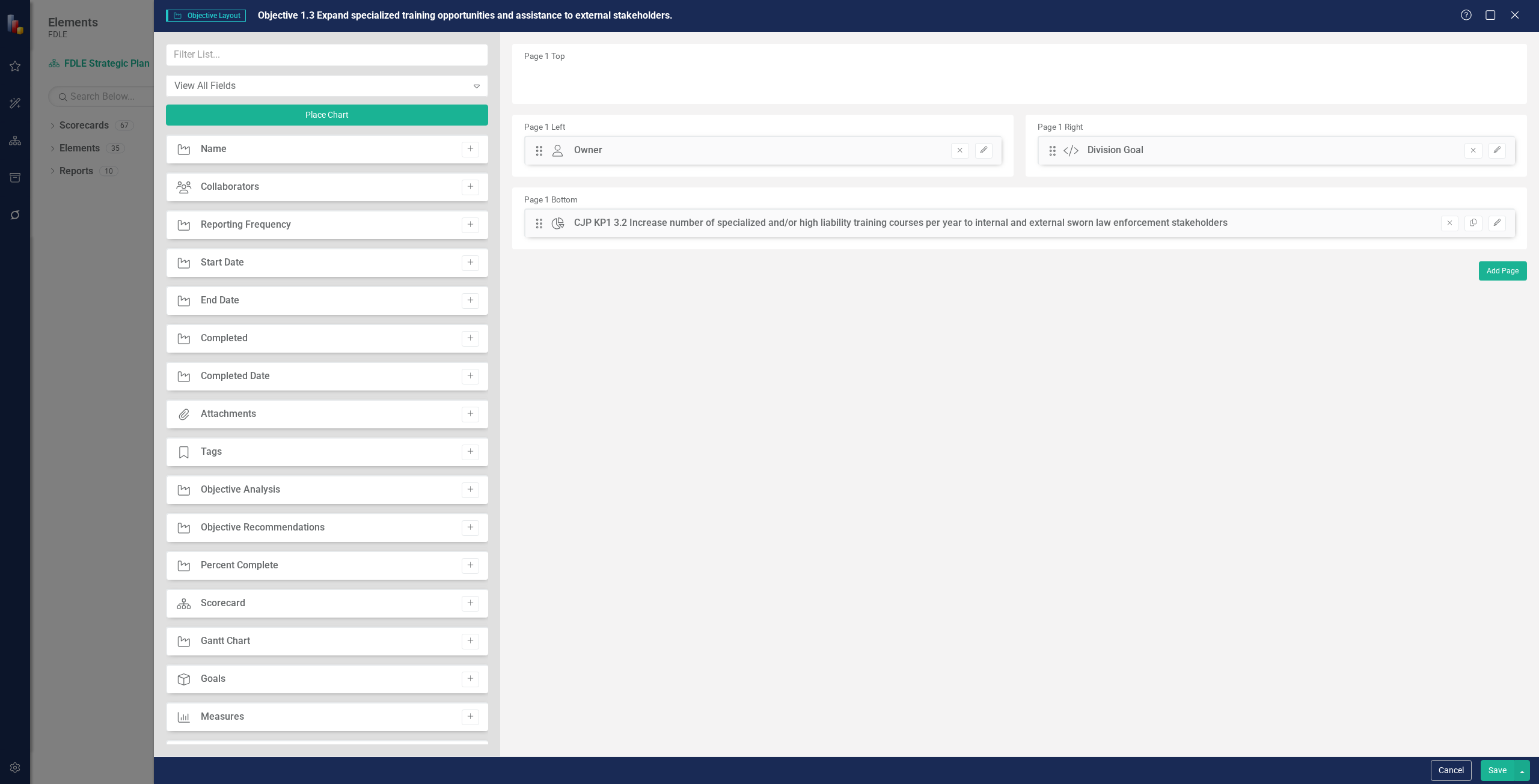
click at [401, 98] on div "View All Fields Expand Place Chart" at bounding box center [327, 89] width 323 height 91
click at [396, 111] on button "Place Chart" at bounding box center [327, 115] width 323 height 21
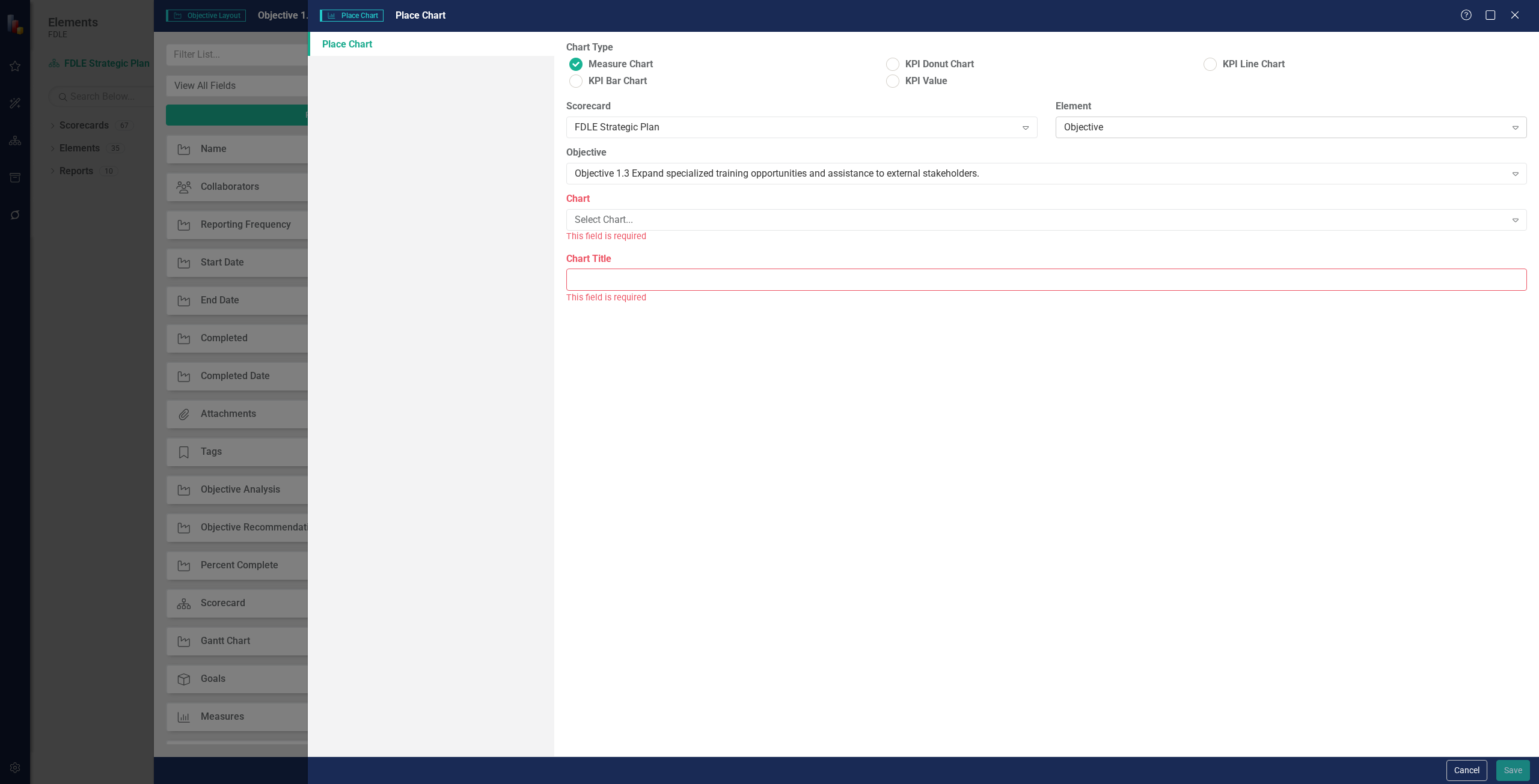
click at [1177, 123] on div "Objective" at bounding box center [1285, 127] width 442 height 14
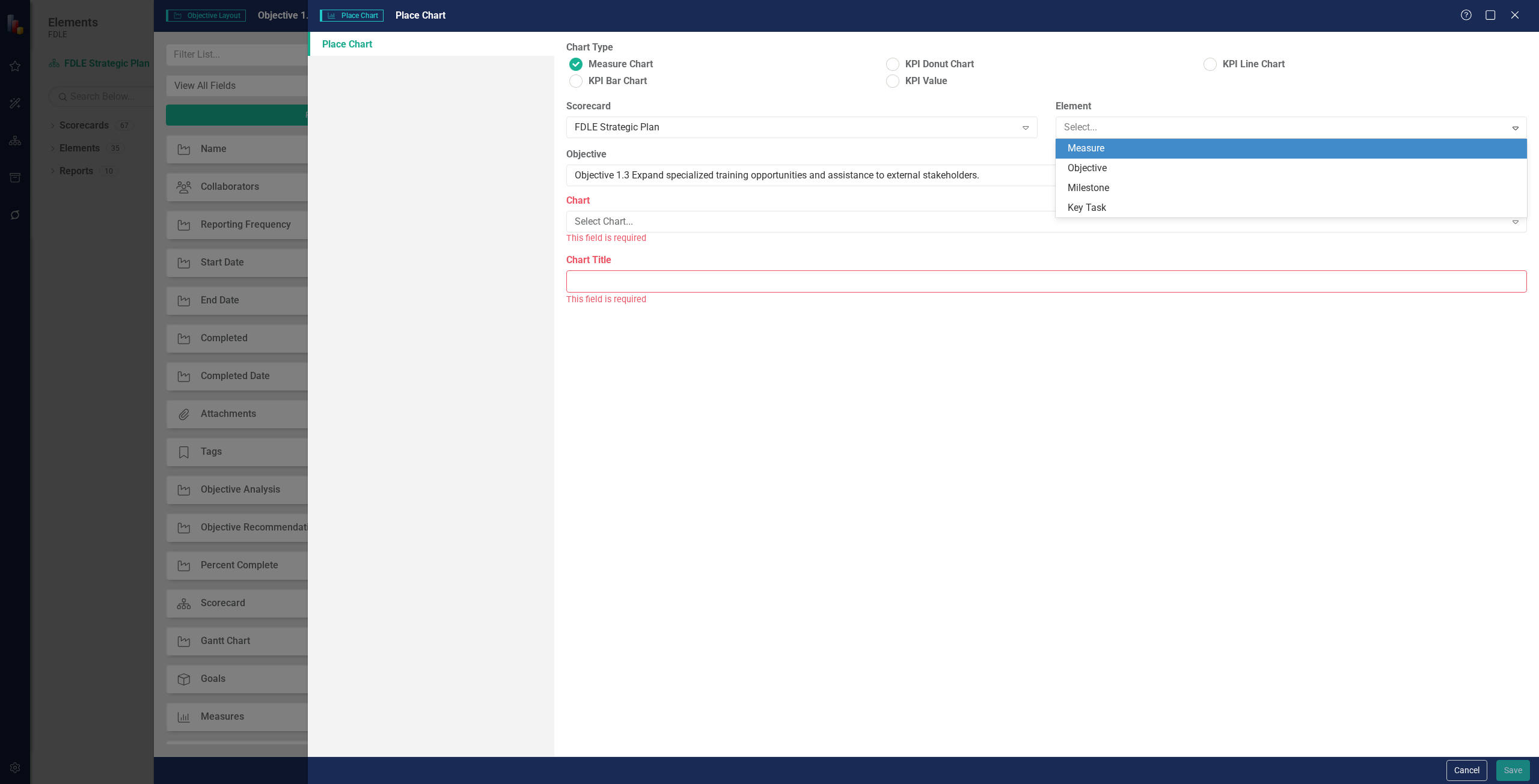
click at [1130, 148] on div "Measure" at bounding box center [1294, 148] width 452 height 14
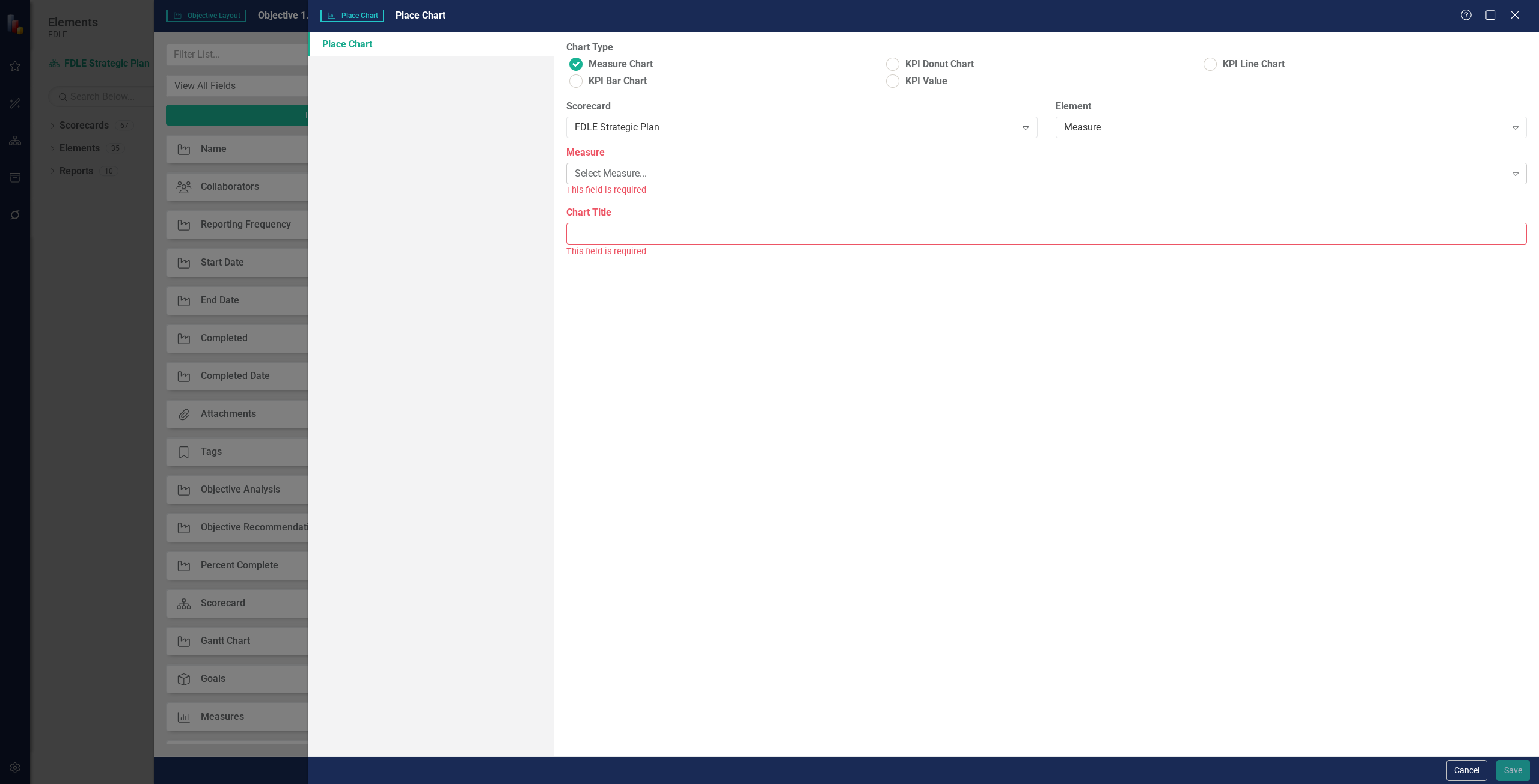
click at [755, 183] on div "Select Measure... Expand" at bounding box center [1046, 173] width 961 height 21
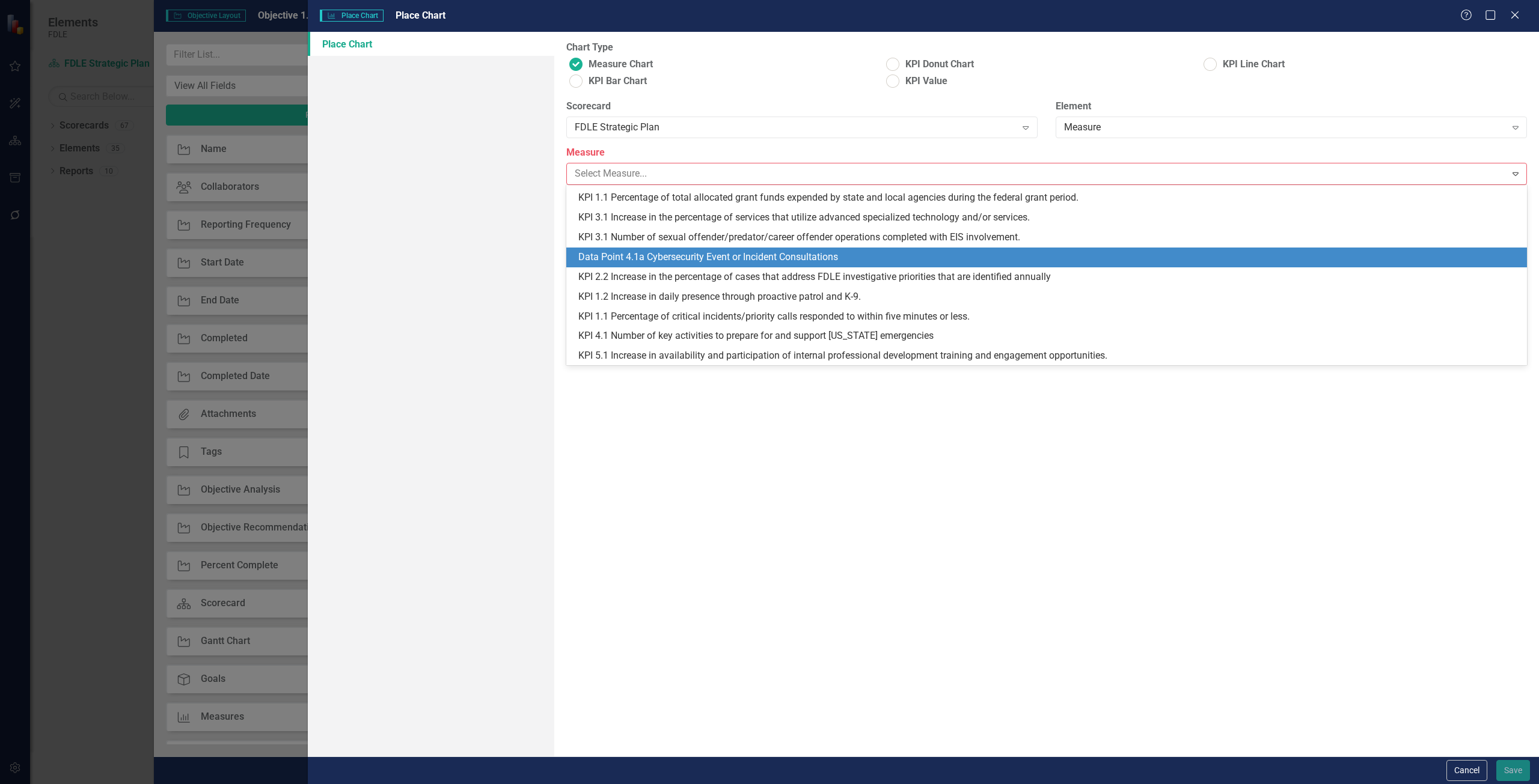
scroll to position [0, 0]
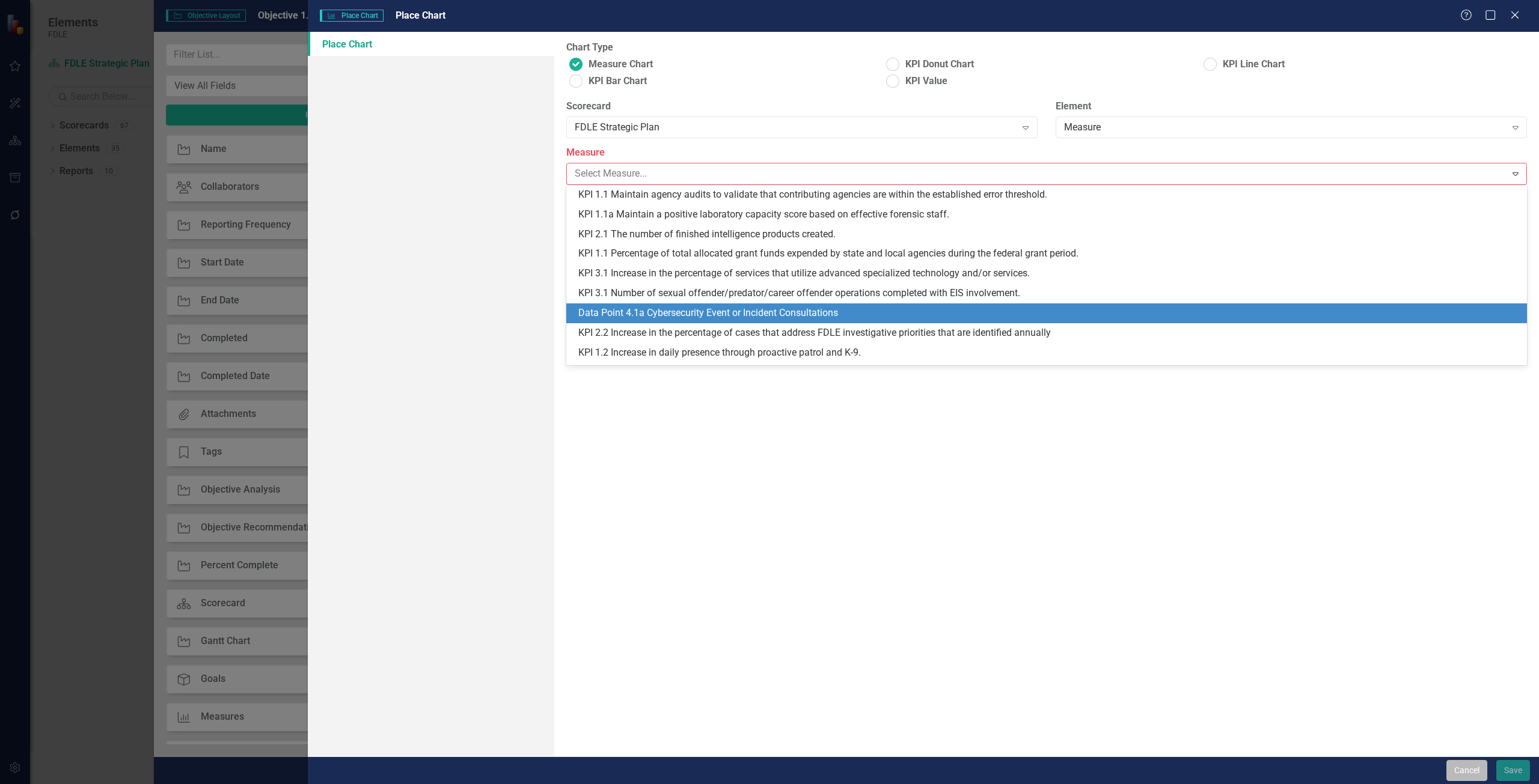
click at [1459, 774] on button "Cancel" at bounding box center [1467, 770] width 41 height 21
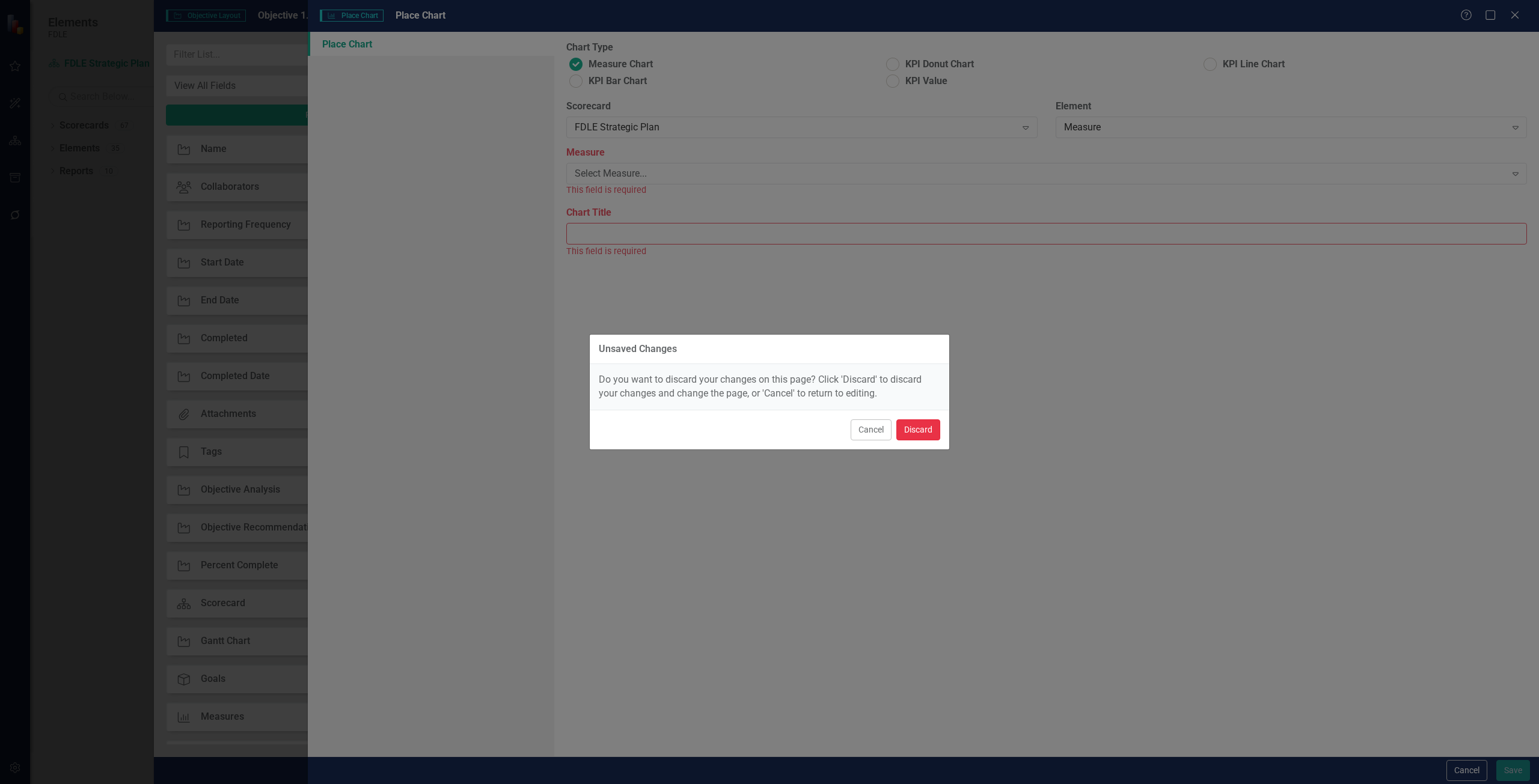
click at [924, 430] on button "Discard" at bounding box center [918, 430] width 44 height 21
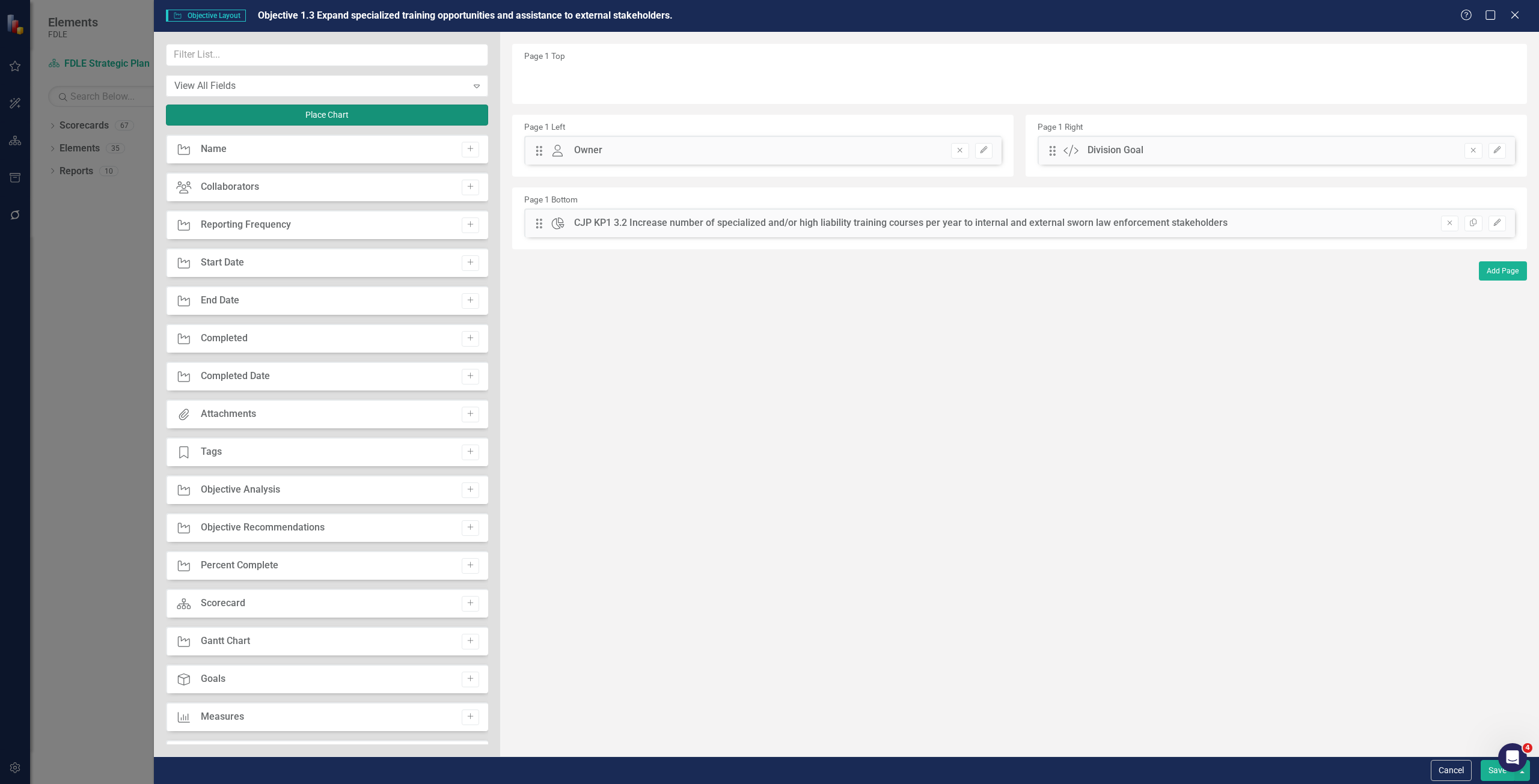
click at [423, 109] on button "Place Chart" at bounding box center [327, 115] width 323 height 21
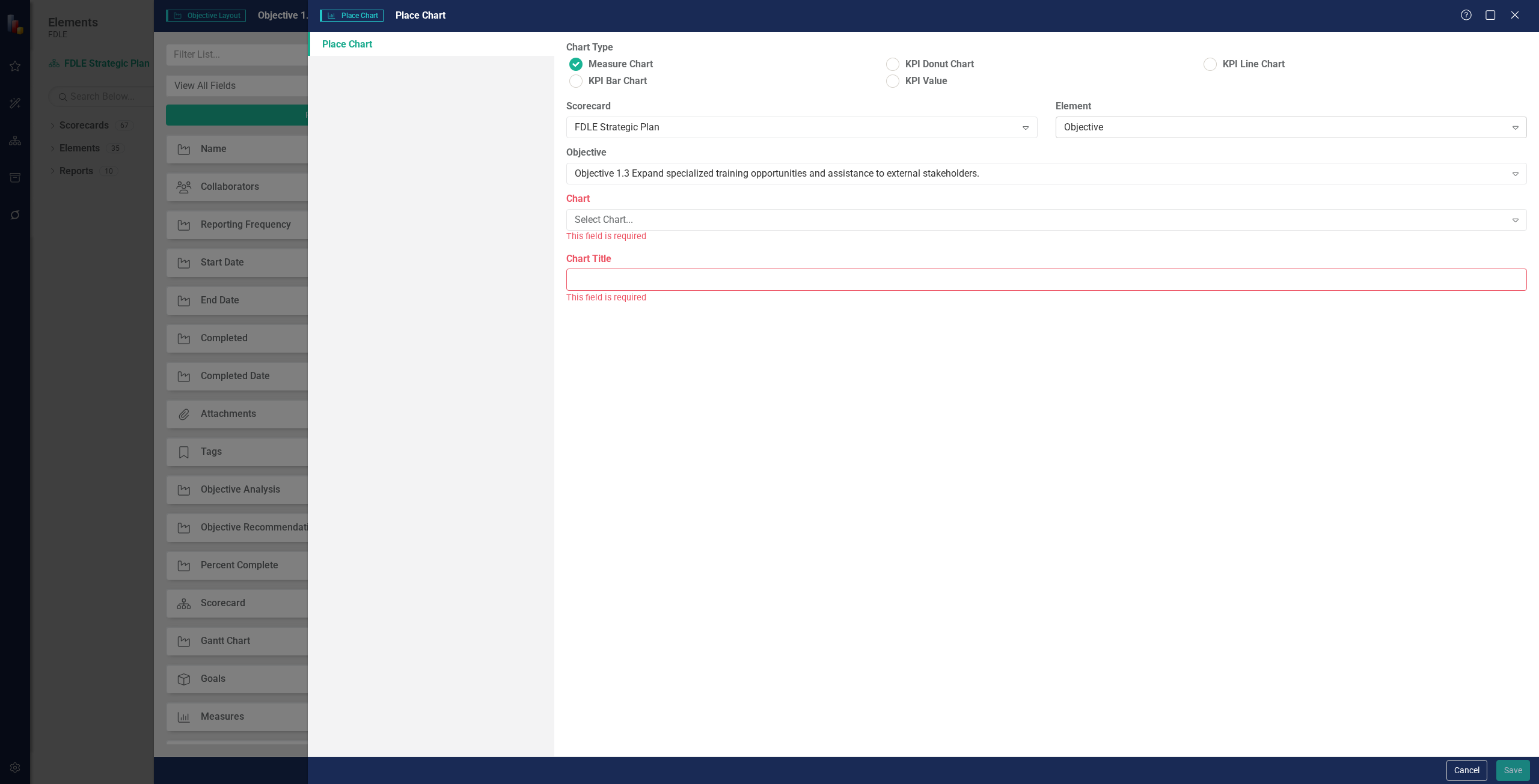
click at [1082, 134] on div "Objective" at bounding box center [1285, 127] width 442 height 14
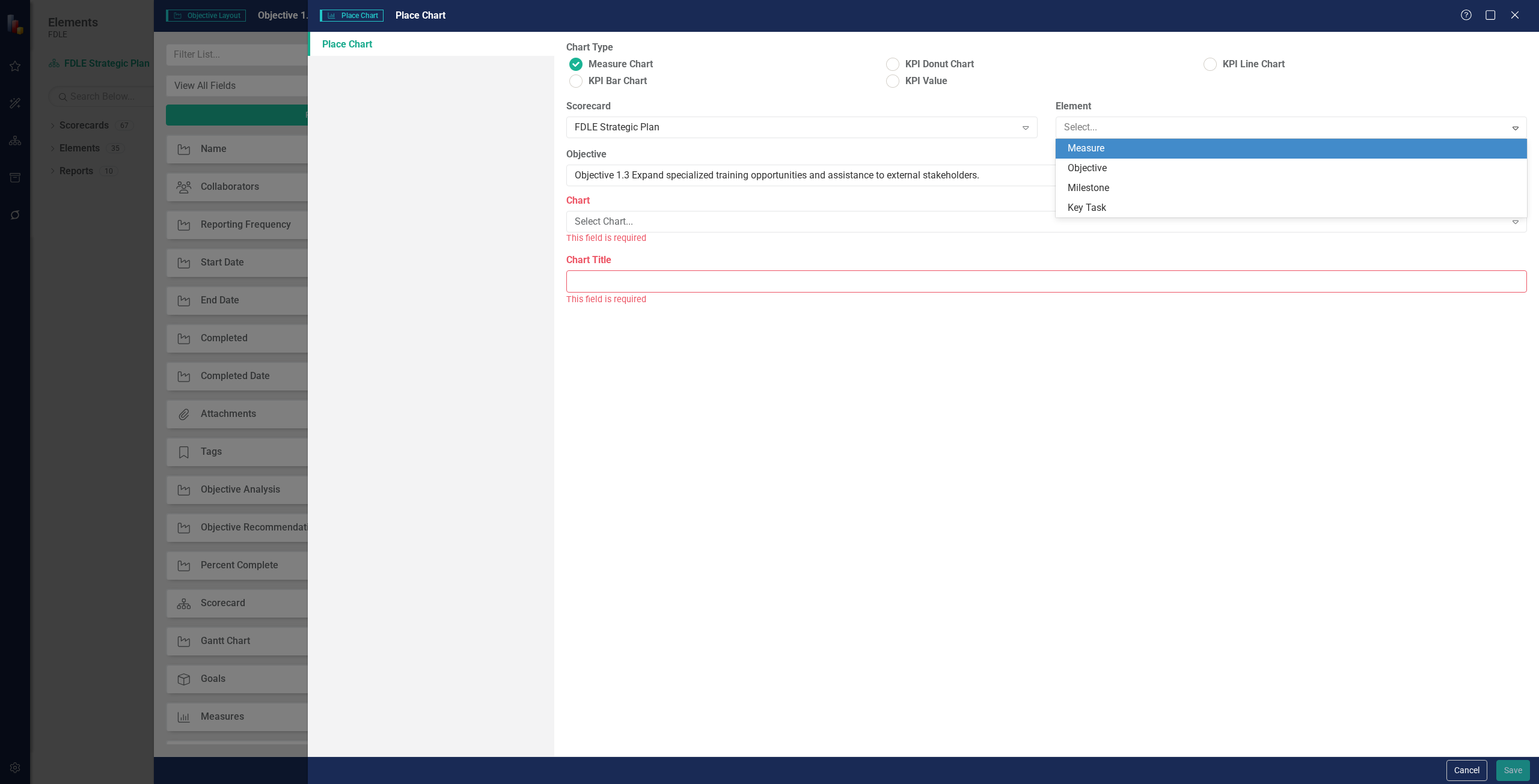
click at [1084, 149] on div "Measure" at bounding box center [1294, 148] width 452 height 14
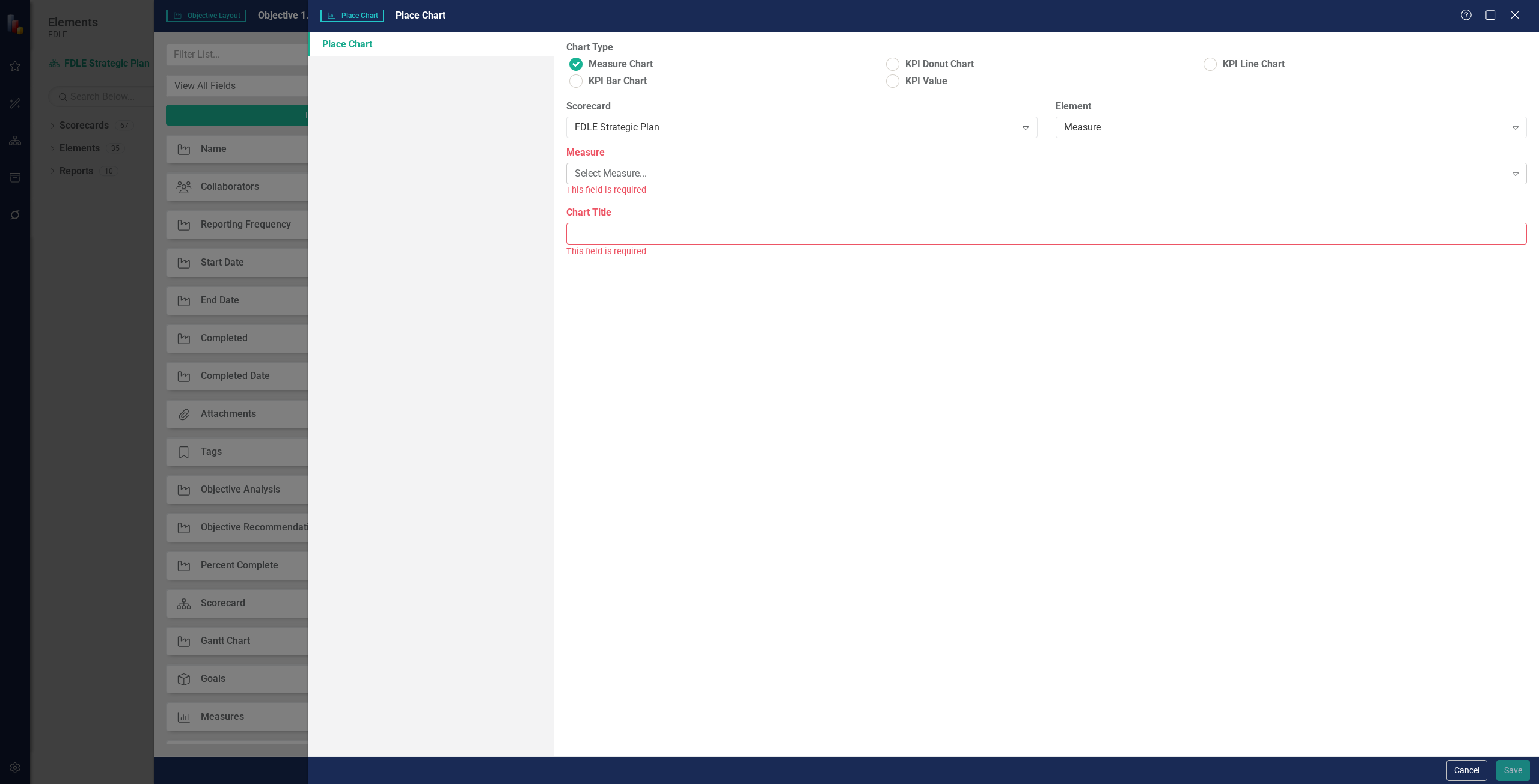
click at [792, 175] on div "Select Measure..." at bounding box center [1040, 174] width 931 height 14
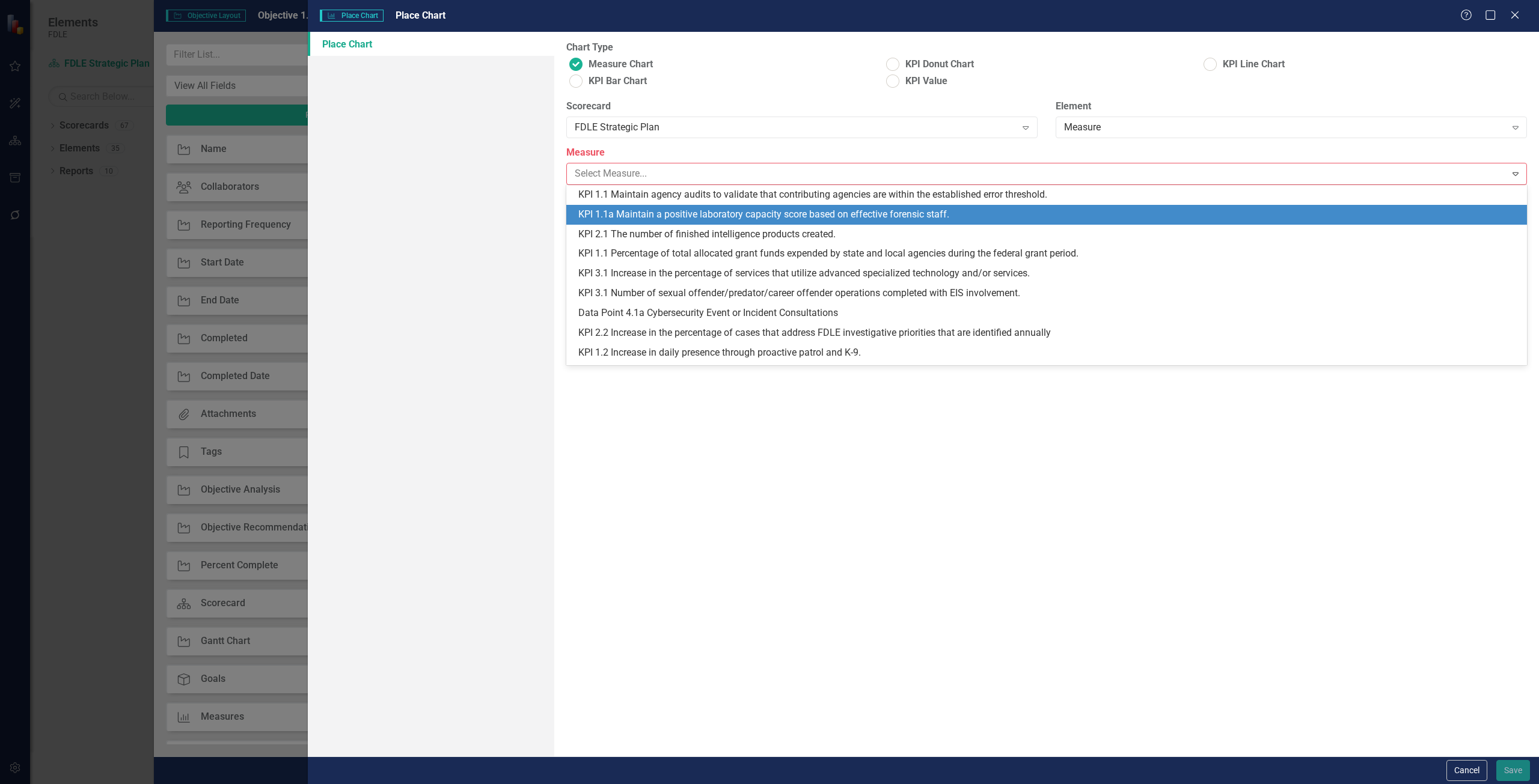
scroll to position [116, 0]
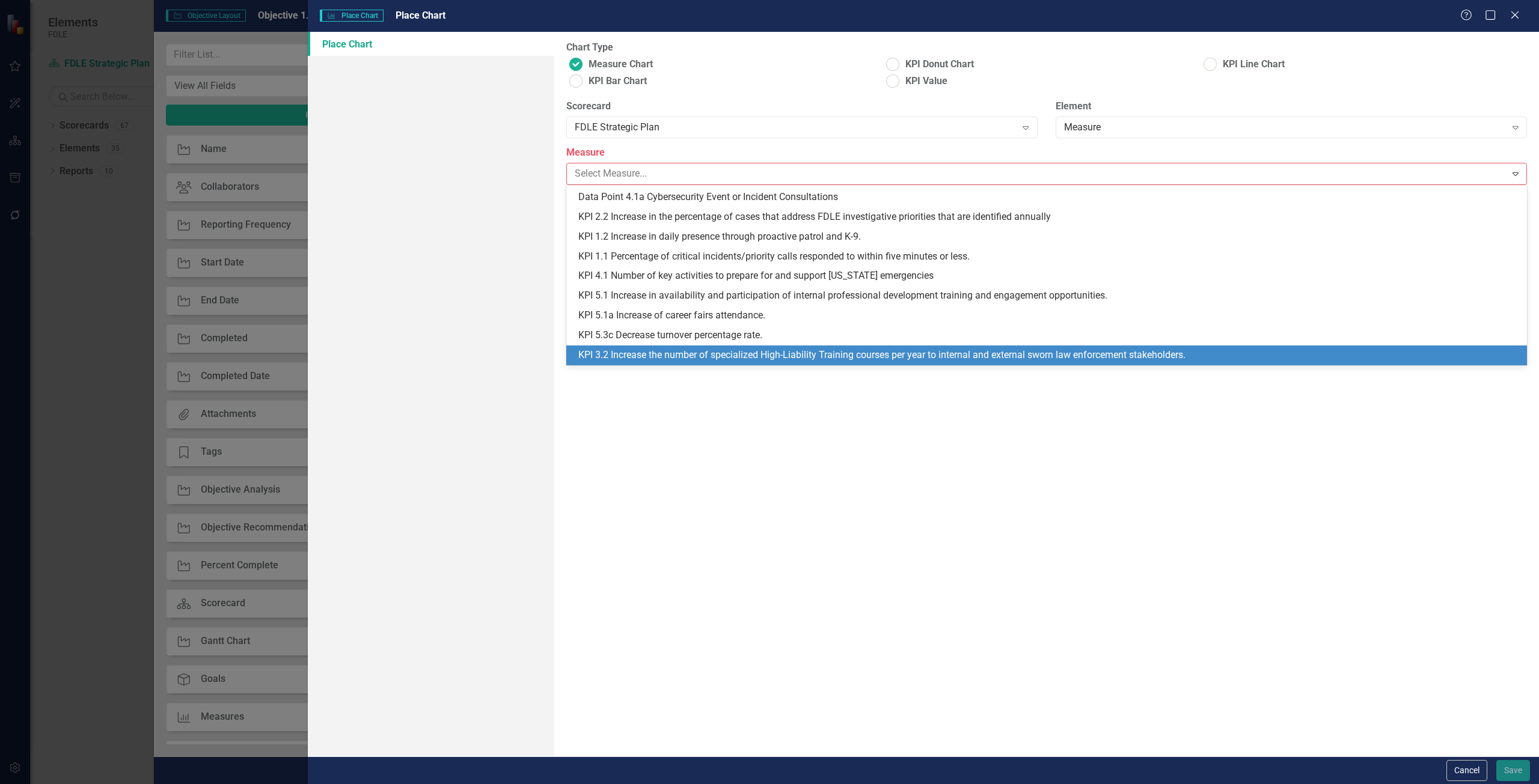
click at [651, 354] on div "KPI 3.2 Increase the number of specialized High-Liability Training courses per …" at bounding box center [1049, 355] width 942 height 14
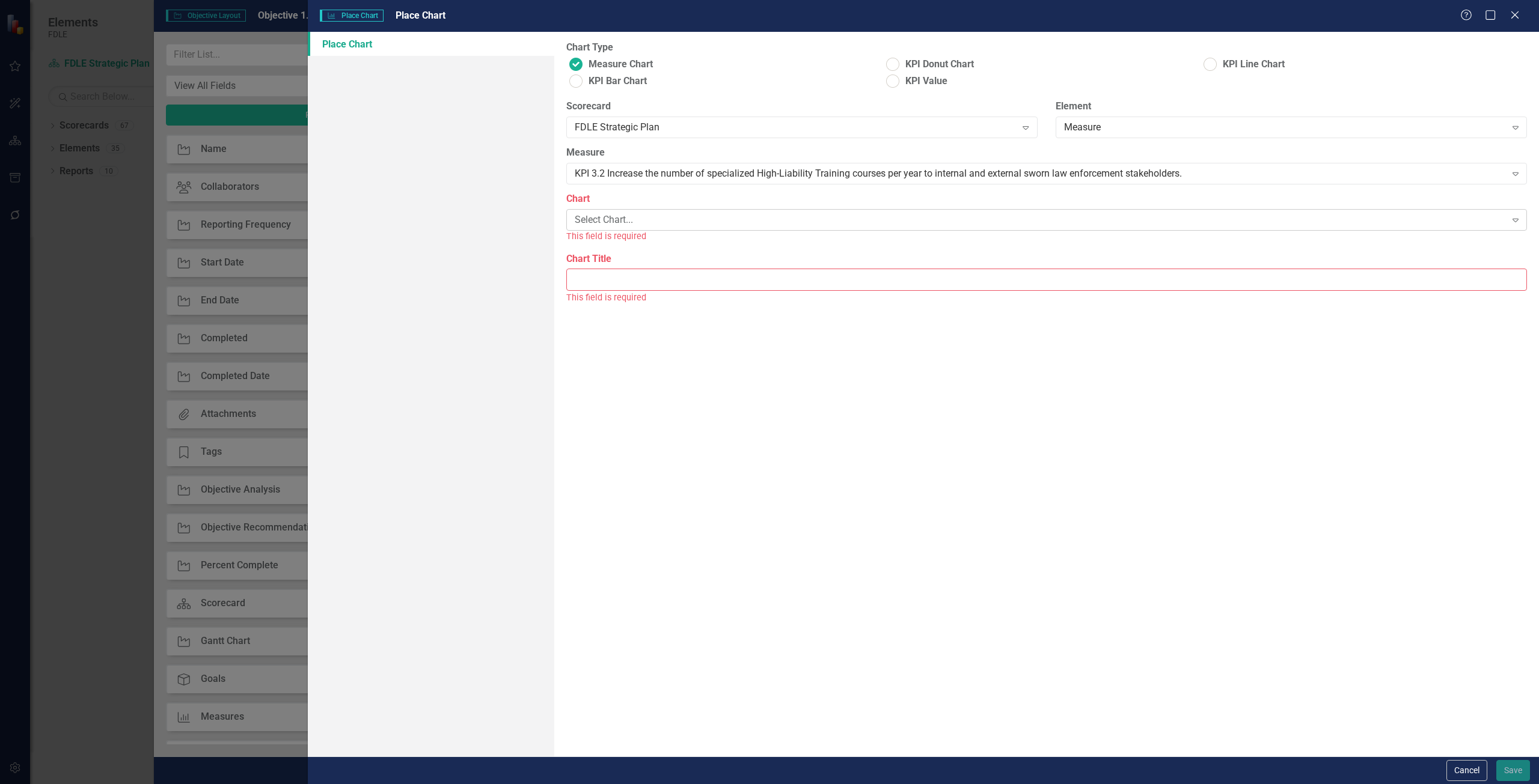
click at [605, 227] on div "Select Chart..." at bounding box center [1040, 220] width 931 height 14
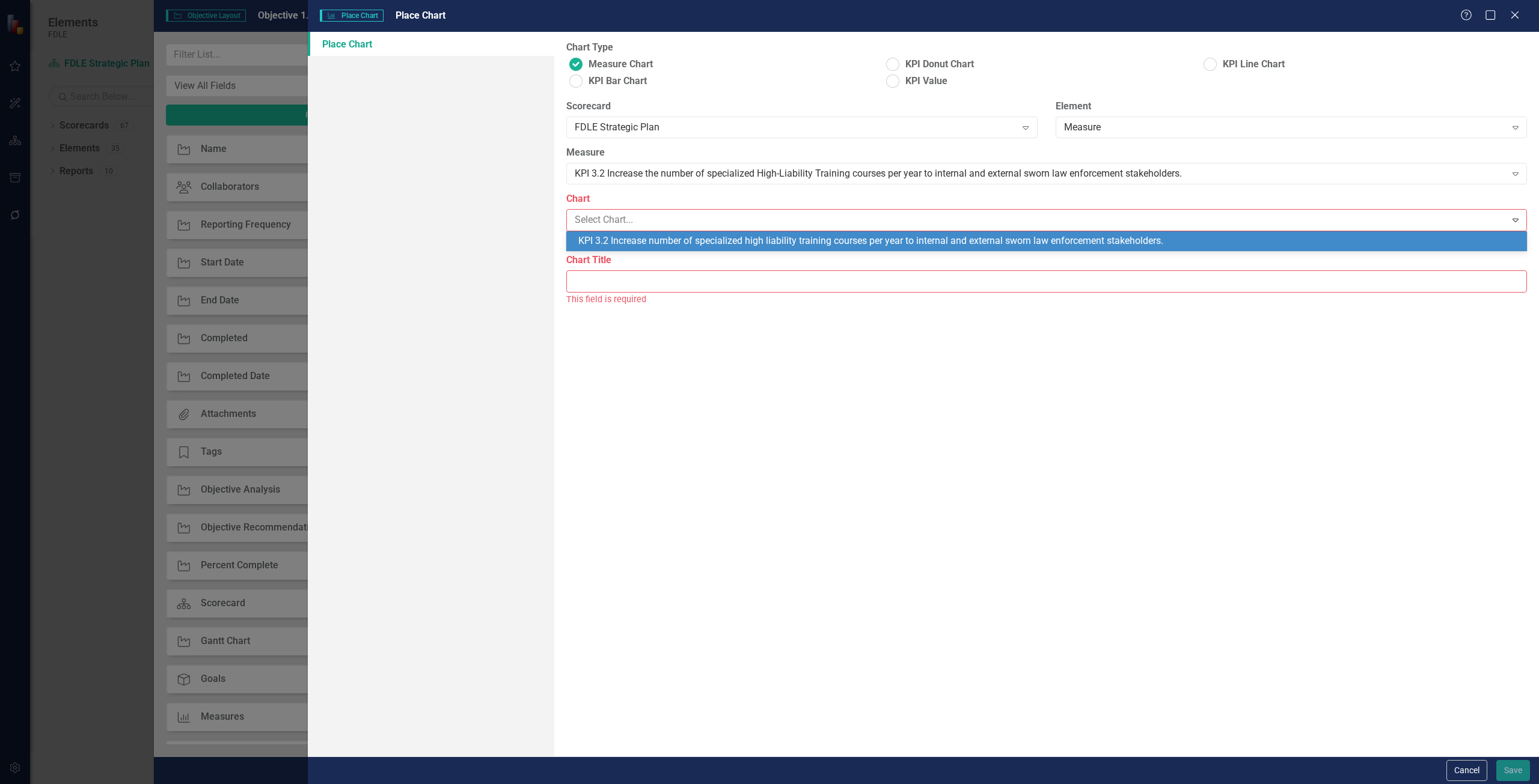
click at [607, 240] on div "KPI 3.2 Increase number of specialized high liability training courses per year…" at bounding box center [1049, 241] width 942 height 14
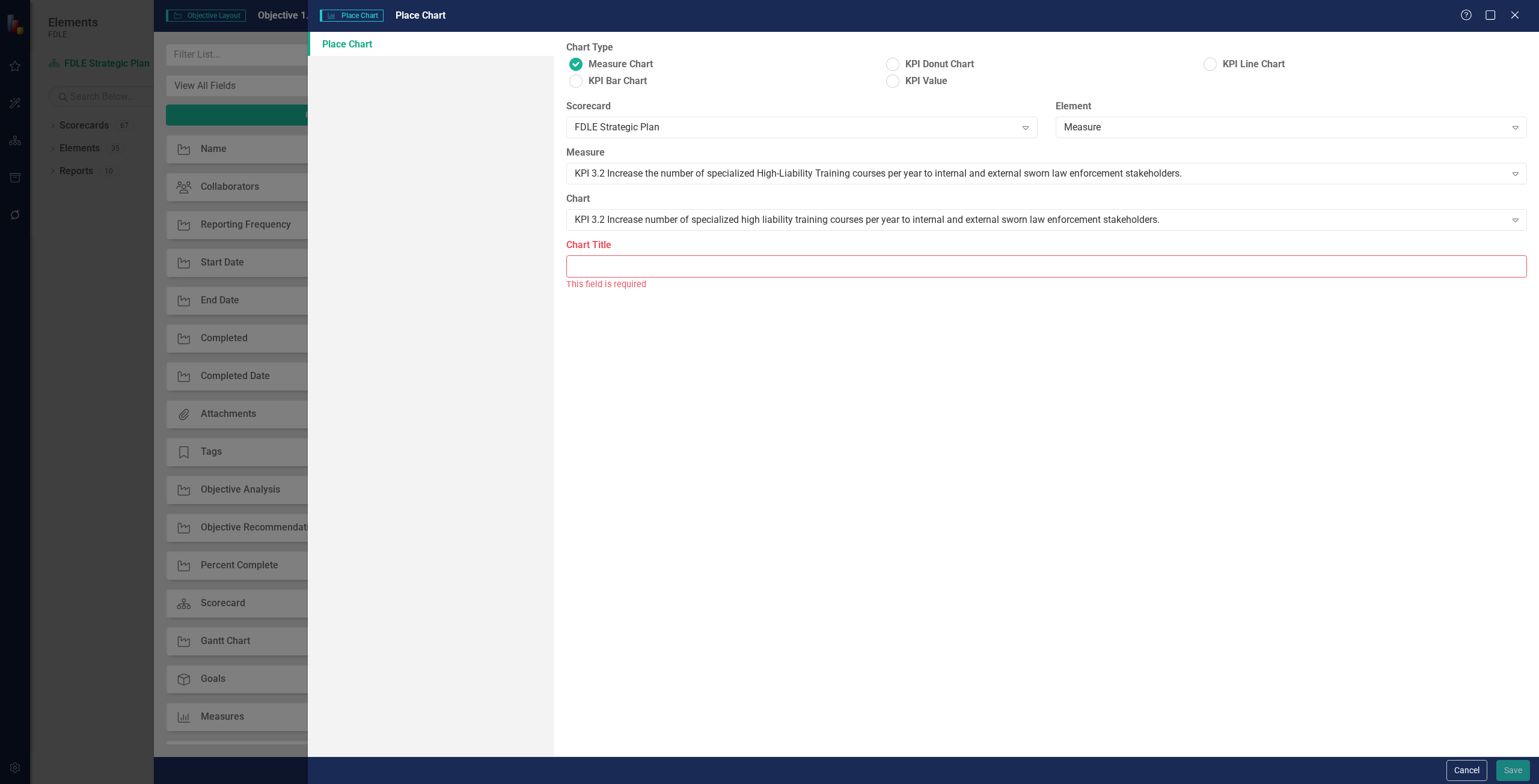
click at [616, 270] on input "Chart Title" at bounding box center [1046, 266] width 961 height 22
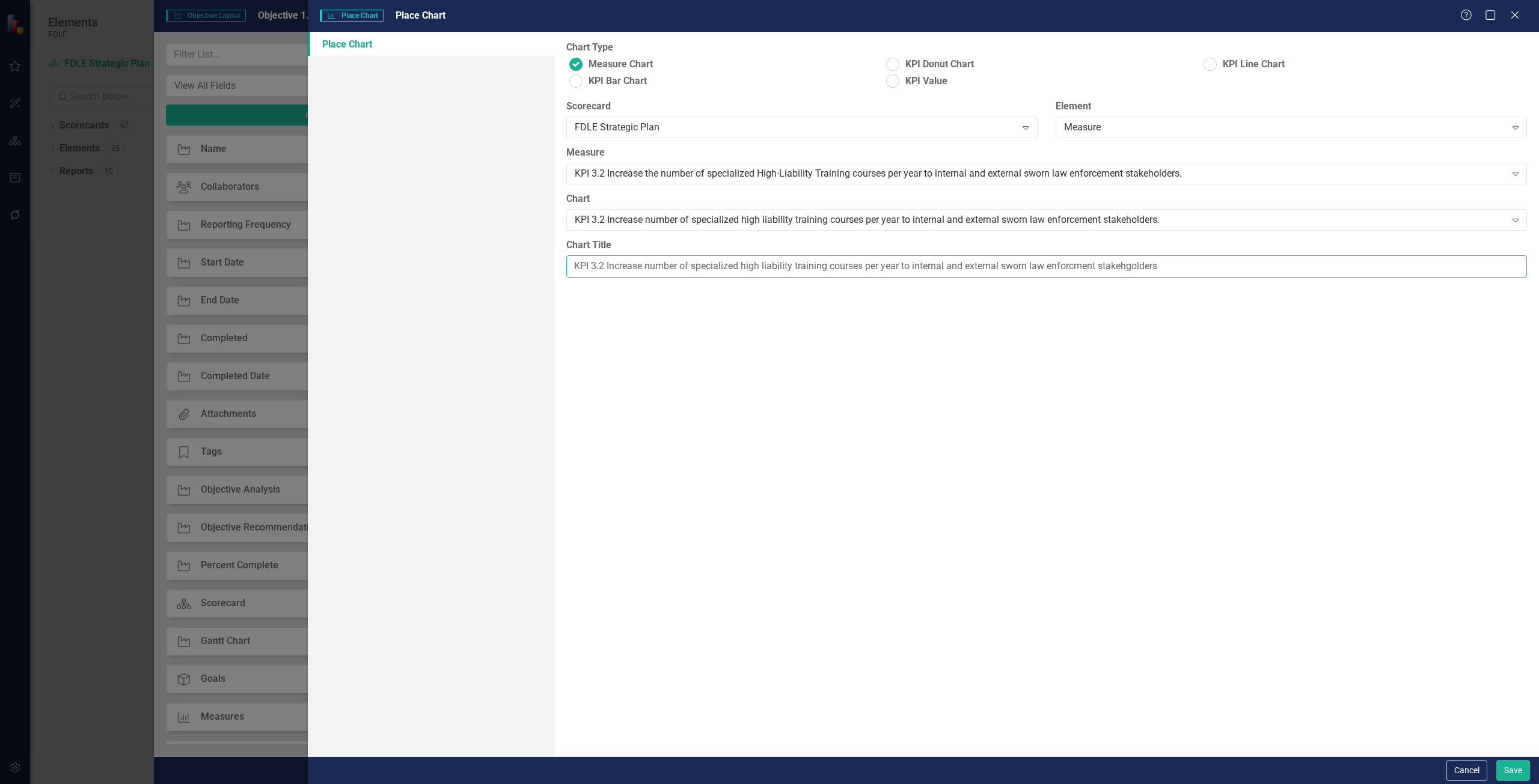
click at [1078, 273] on input "KPI 3.2 Increase number of specialized high liability training courses per year…" at bounding box center [1046, 266] width 961 height 22
type input "KPI 3.2 Increase number of specialized high liability training courses per year…"
click at [1525, 768] on button "Save" at bounding box center [1514, 770] width 34 height 21
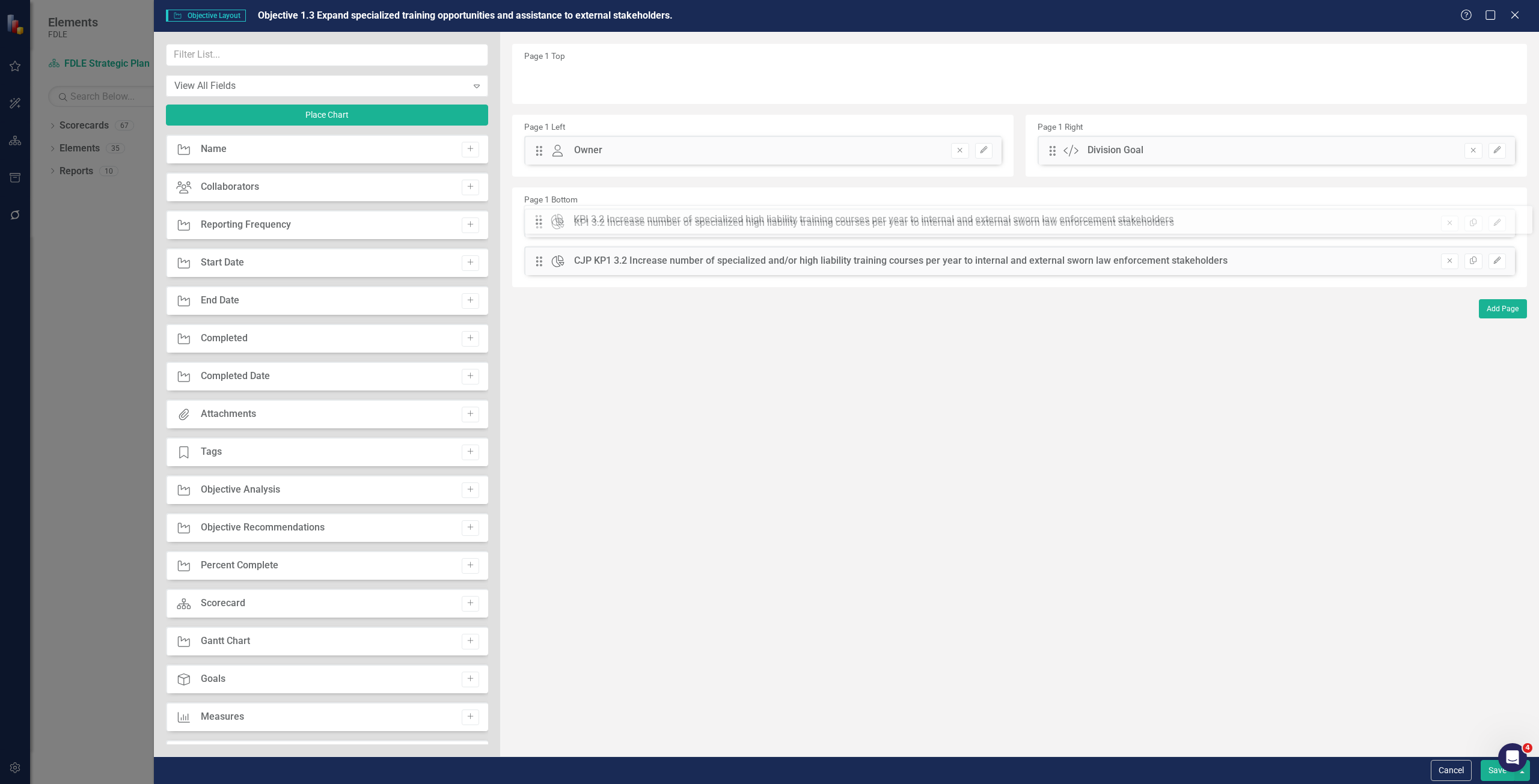
drag, startPoint x: 540, startPoint y: 77, endPoint x: 549, endPoint y: 217, distance: 140.3
click at [1484, 774] on button "Save" at bounding box center [1498, 770] width 34 height 21
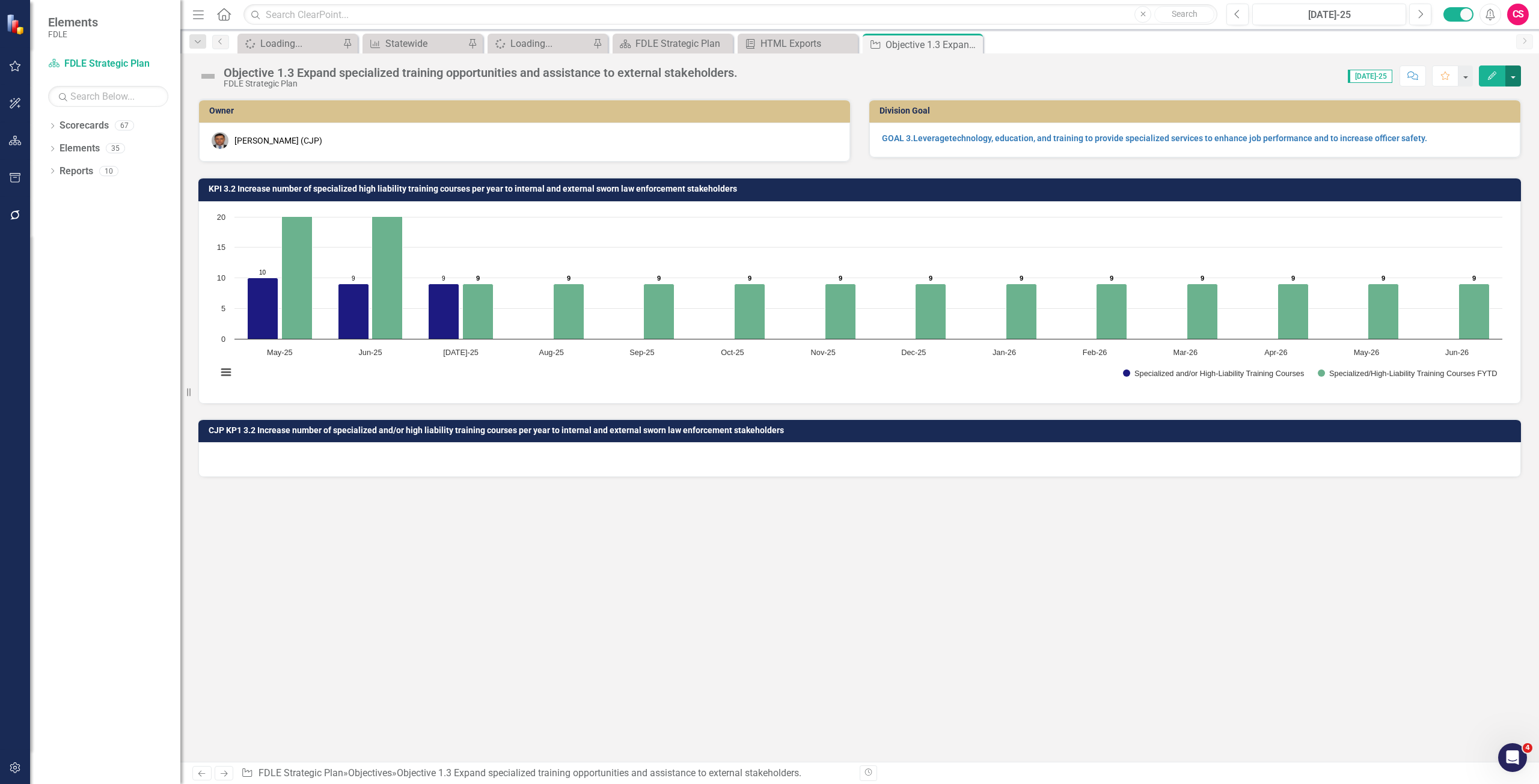
click at [1512, 81] on button "button" at bounding box center [1514, 76] width 16 height 21
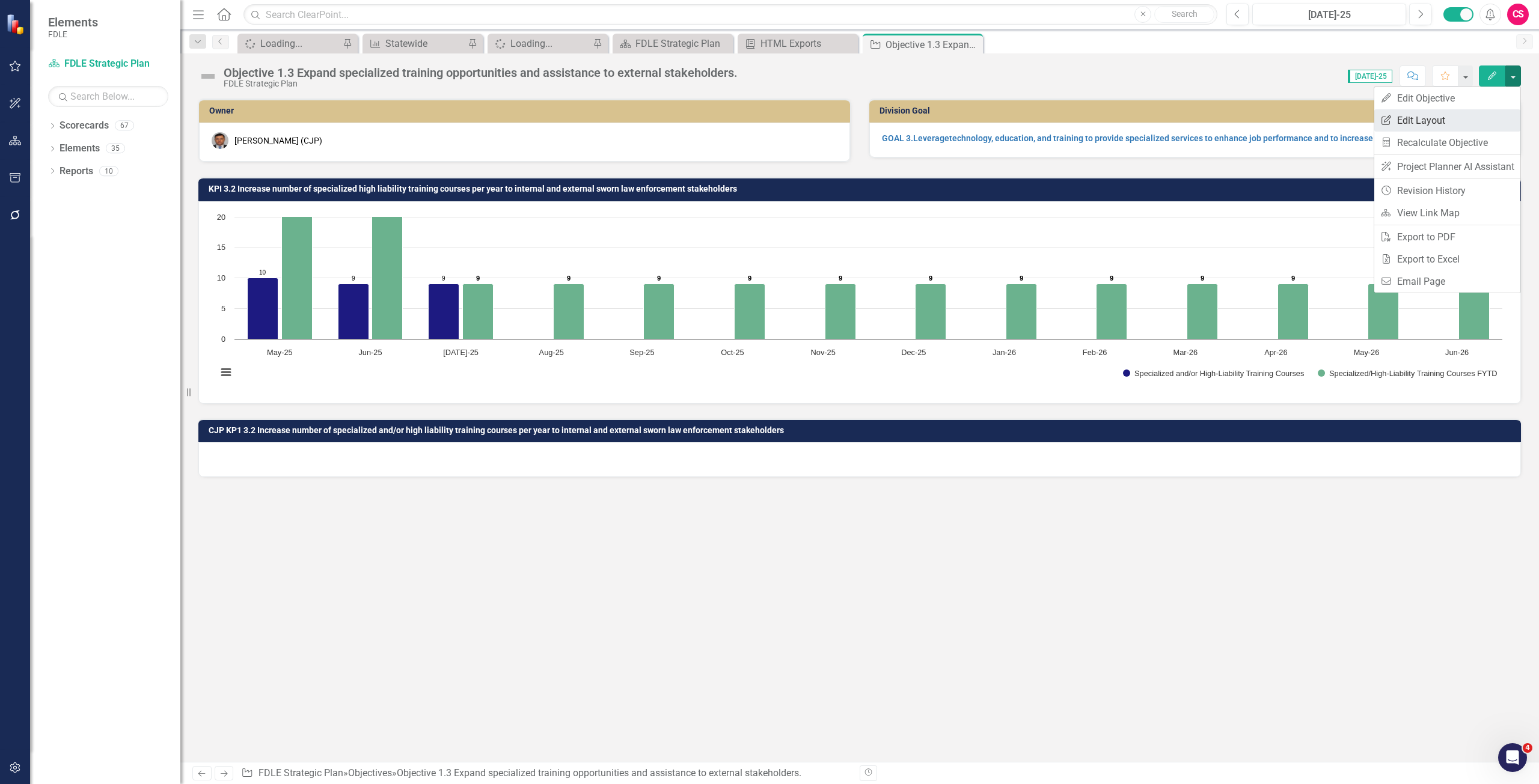
click at [1450, 120] on link "Edit Report Edit Layout" at bounding box center [1448, 120] width 146 height 22
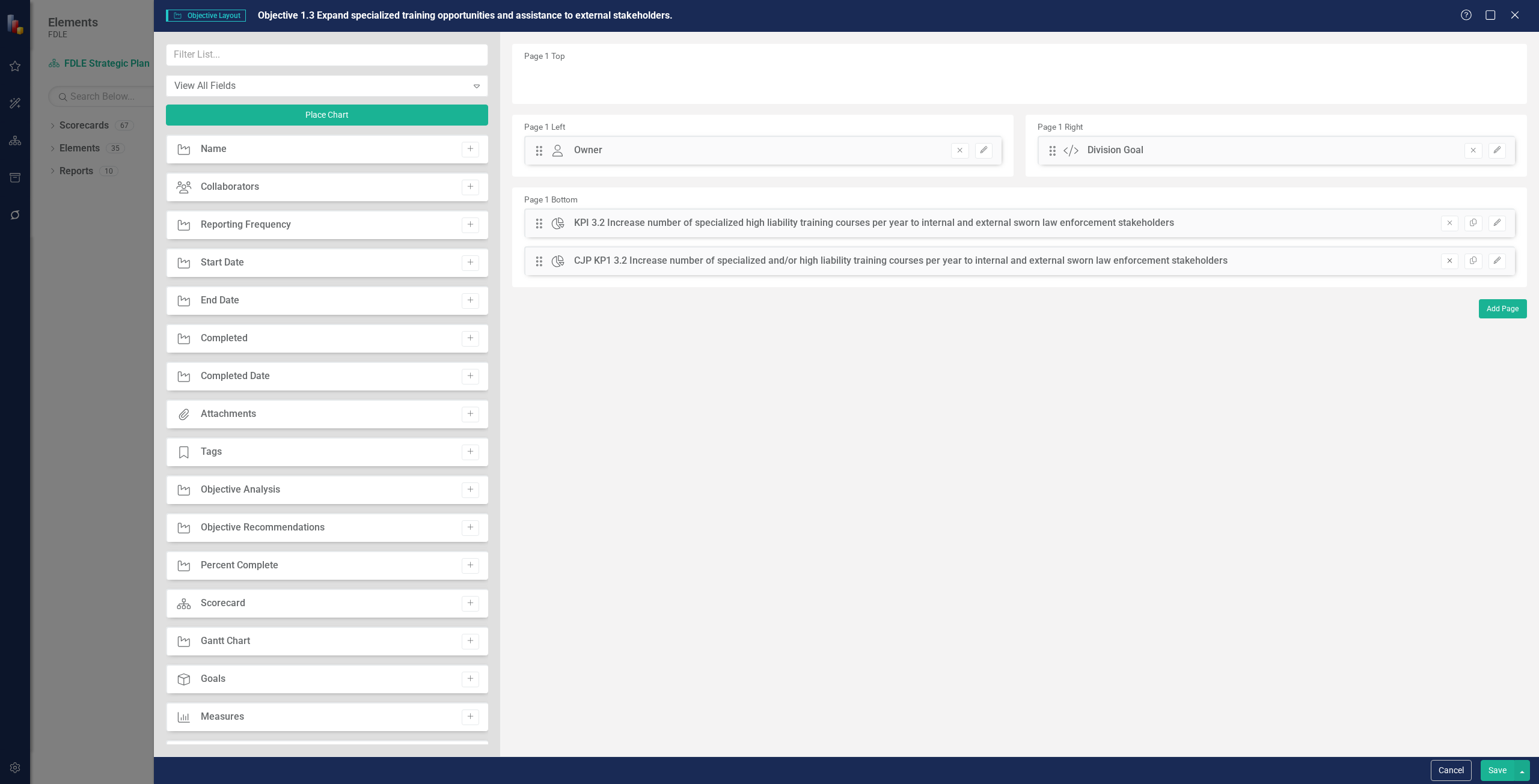
click at [1444, 263] on button "Remove" at bounding box center [1450, 261] width 18 height 16
click at [1483, 768] on button "Save" at bounding box center [1498, 770] width 34 height 21
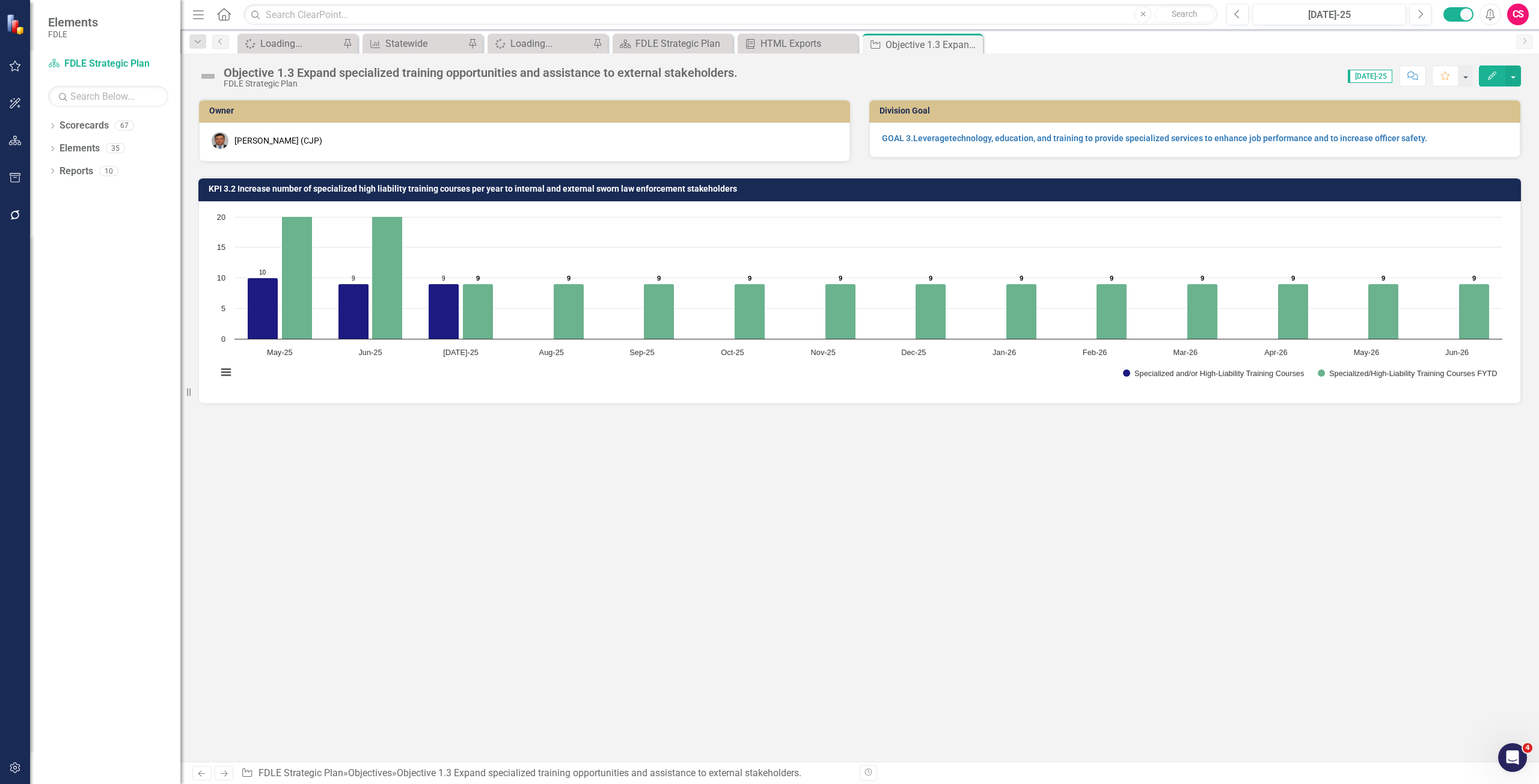
click at [24, 166] on button "button" at bounding box center [16, 178] width 27 height 25
click at [77, 109] on link "HTML Exports" at bounding box center [108, 106] width 121 height 14
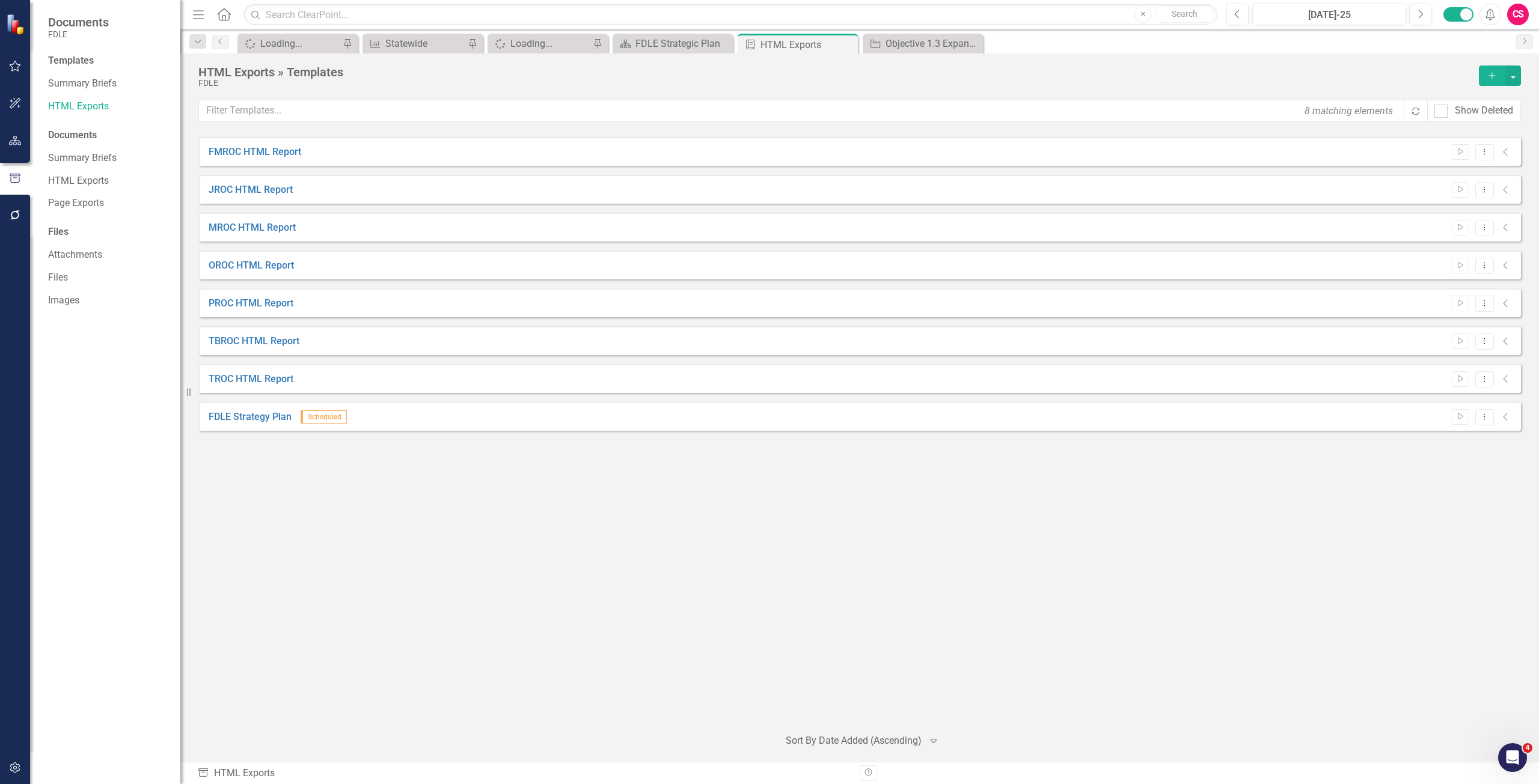
click at [1505, 416] on icon "Collapse" at bounding box center [1506, 417] width 12 height 10
drag, startPoint x: 1510, startPoint y: 416, endPoint x: 1480, endPoint y: 421, distance: 30.4
click at [1509, 416] on icon "Collapse" at bounding box center [1506, 417] width 12 height 10
click at [1485, 421] on button "Dropdown Menu" at bounding box center [1485, 417] width 19 height 16
click at [1452, 463] on link "Preview Preview Template" at bounding box center [1438, 459] width 111 height 22
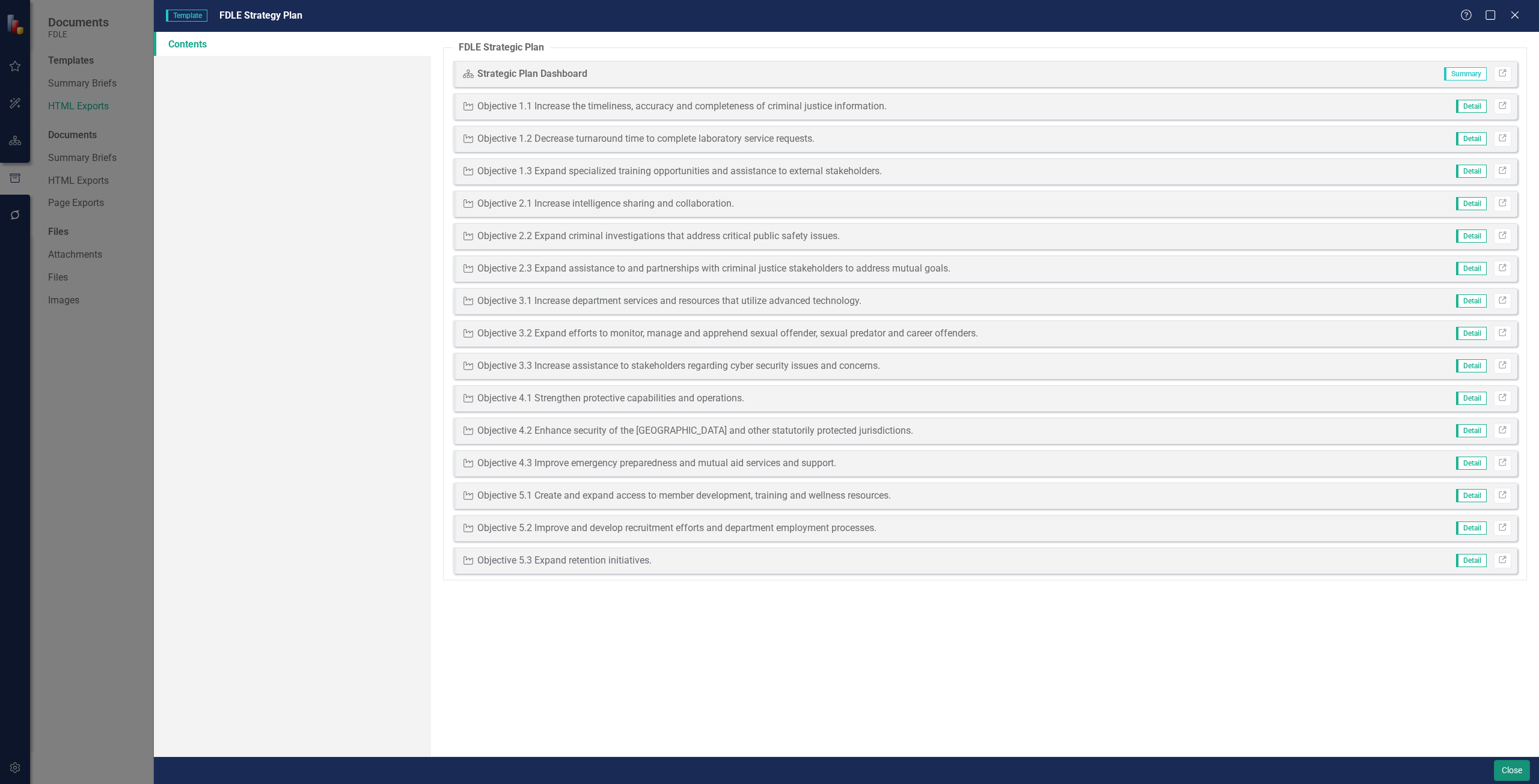
drag, startPoint x: 1513, startPoint y: 763, endPoint x: 14, endPoint y: 21, distance: 1672.6
click at [1513, 763] on button "Close" at bounding box center [1512, 770] width 36 height 21
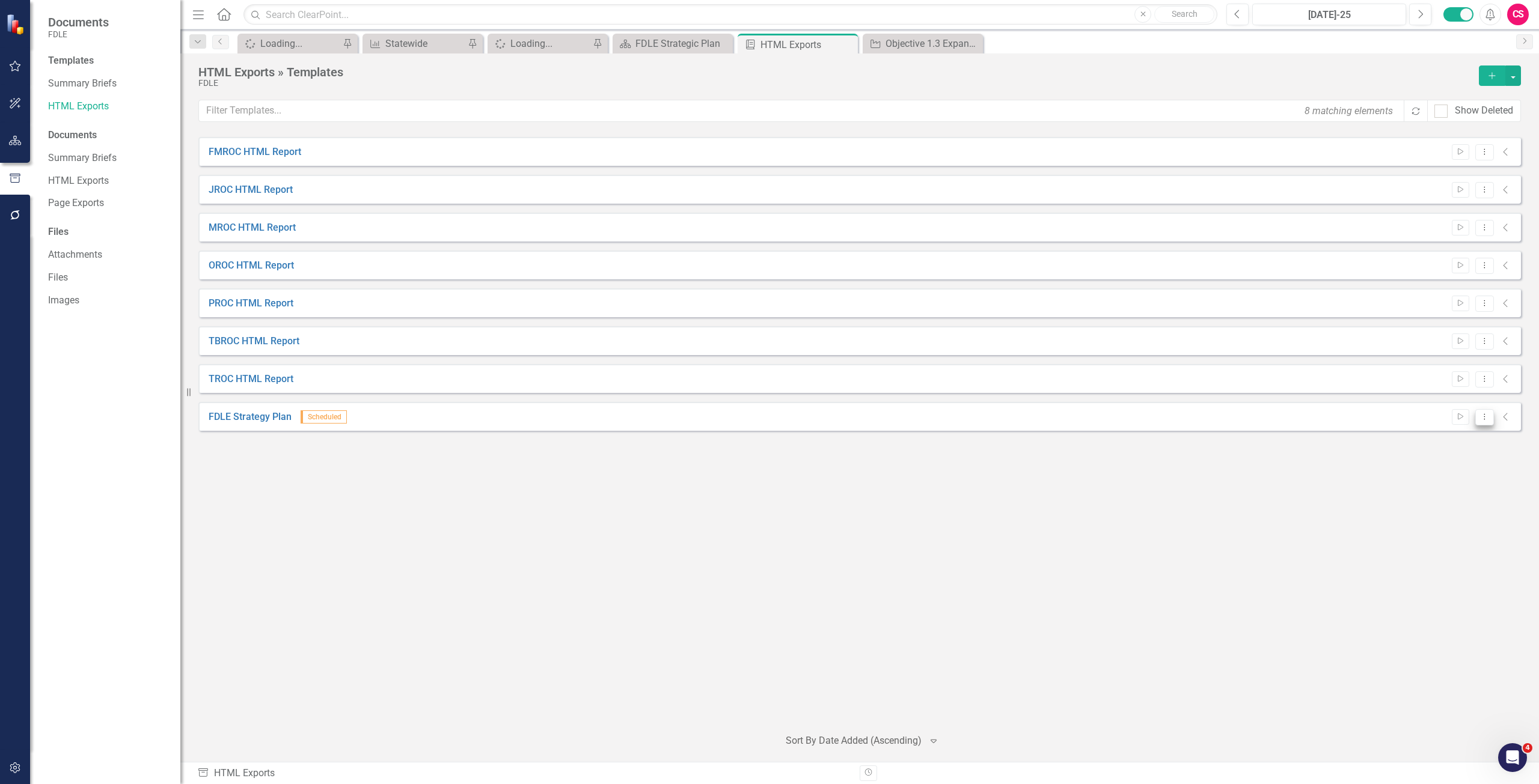
click at [1484, 423] on button "Dropdown Menu" at bounding box center [1485, 417] width 19 height 16
click at [1464, 484] on link "Edit Edit Template" at bounding box center [1438, 482] width 111 height 22
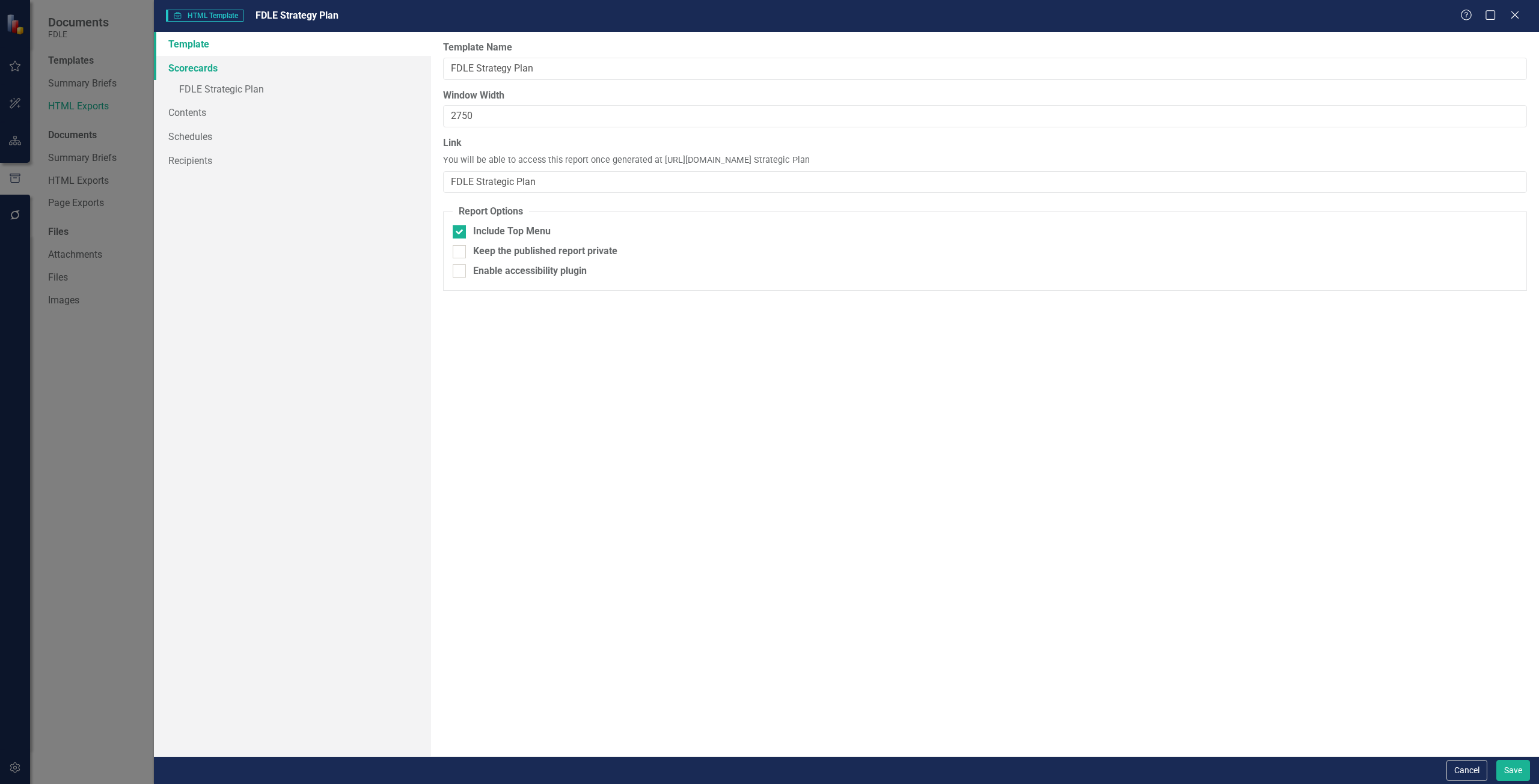
click at [233, 65] on link "Scorecards" at bounding box center [292, 68] width 277 height 24
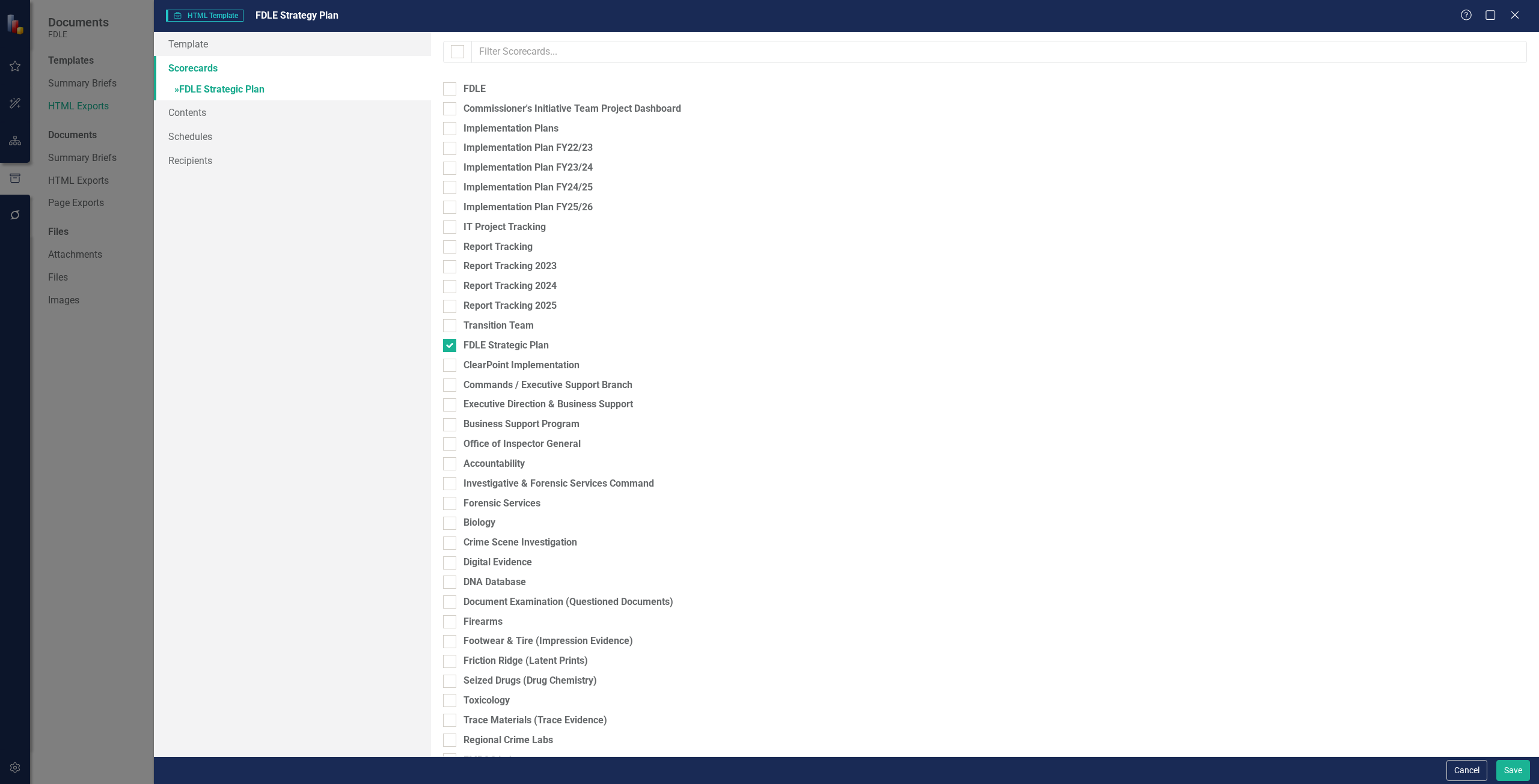
click at [247, 94] on link "» FDLE Strategic Plan" at bounding box center [292, 91] width 277 height 21
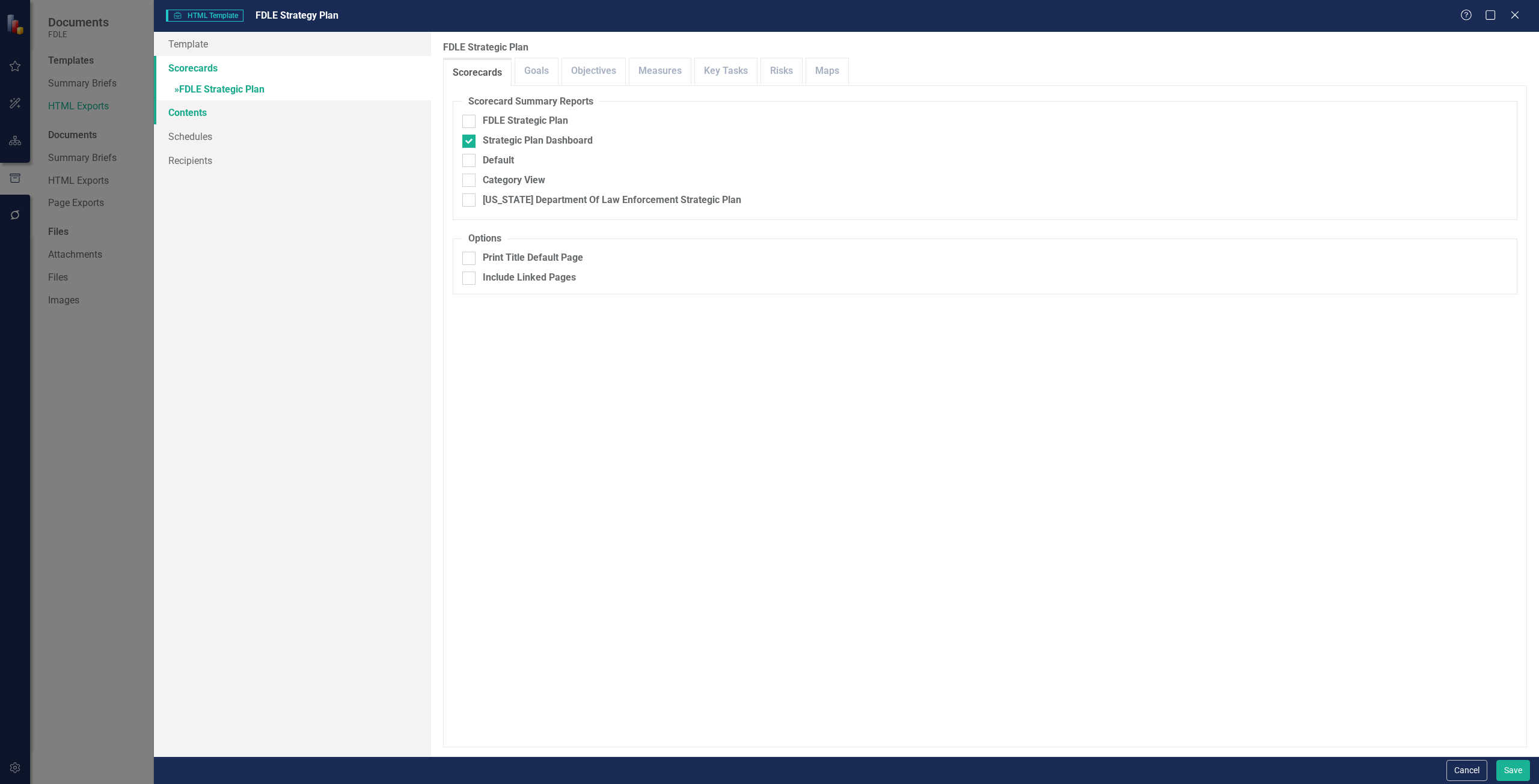
click at [233, 113] on link "Contents" at bounding box center [292, 112] width 277 height 24
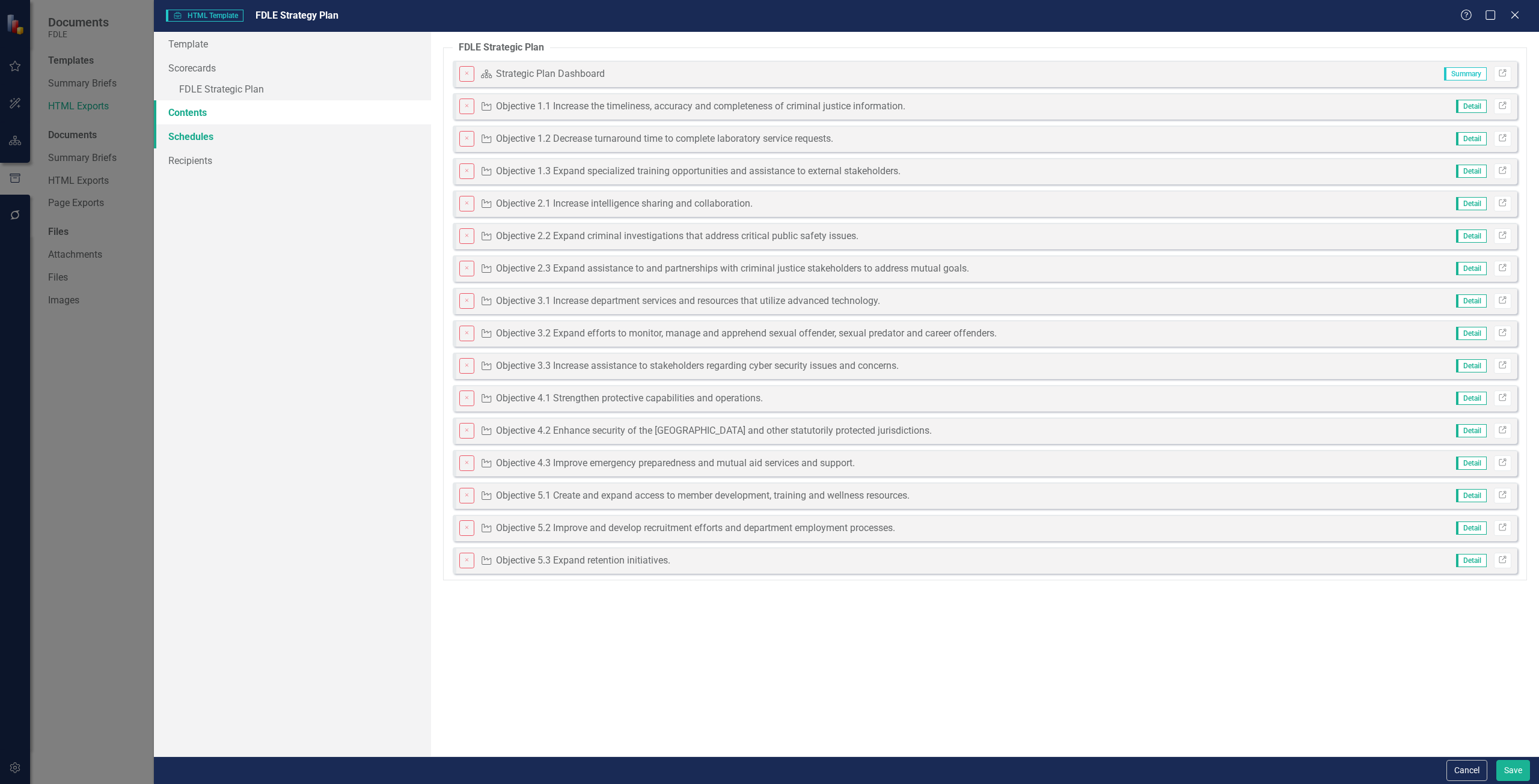
click at [233, 139] on link "Schedules" at bounding box center [292, 136] width 277 height 24
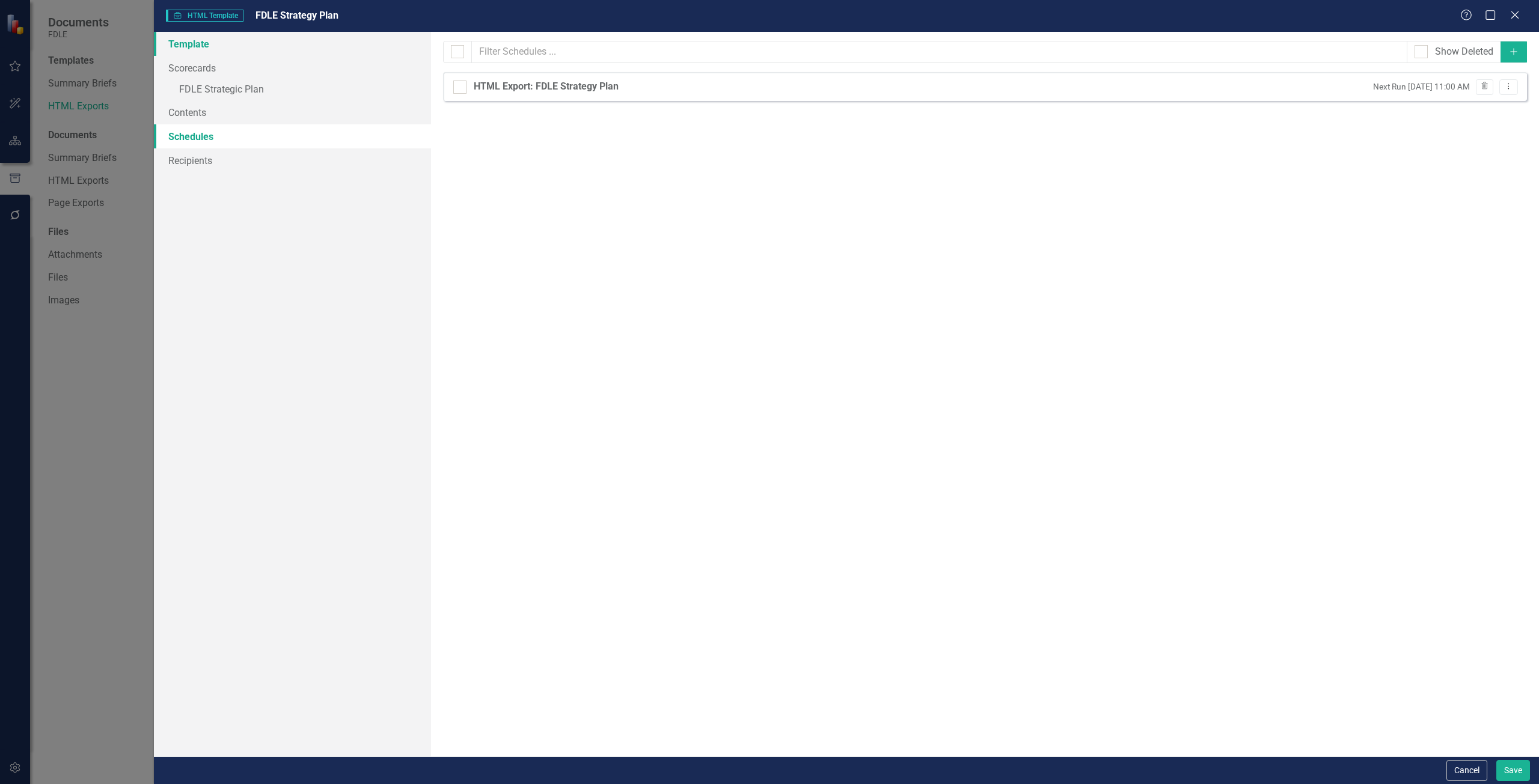
click at [226, 46] on link "Template" at bounding box center [292, 44] width 277 height 24
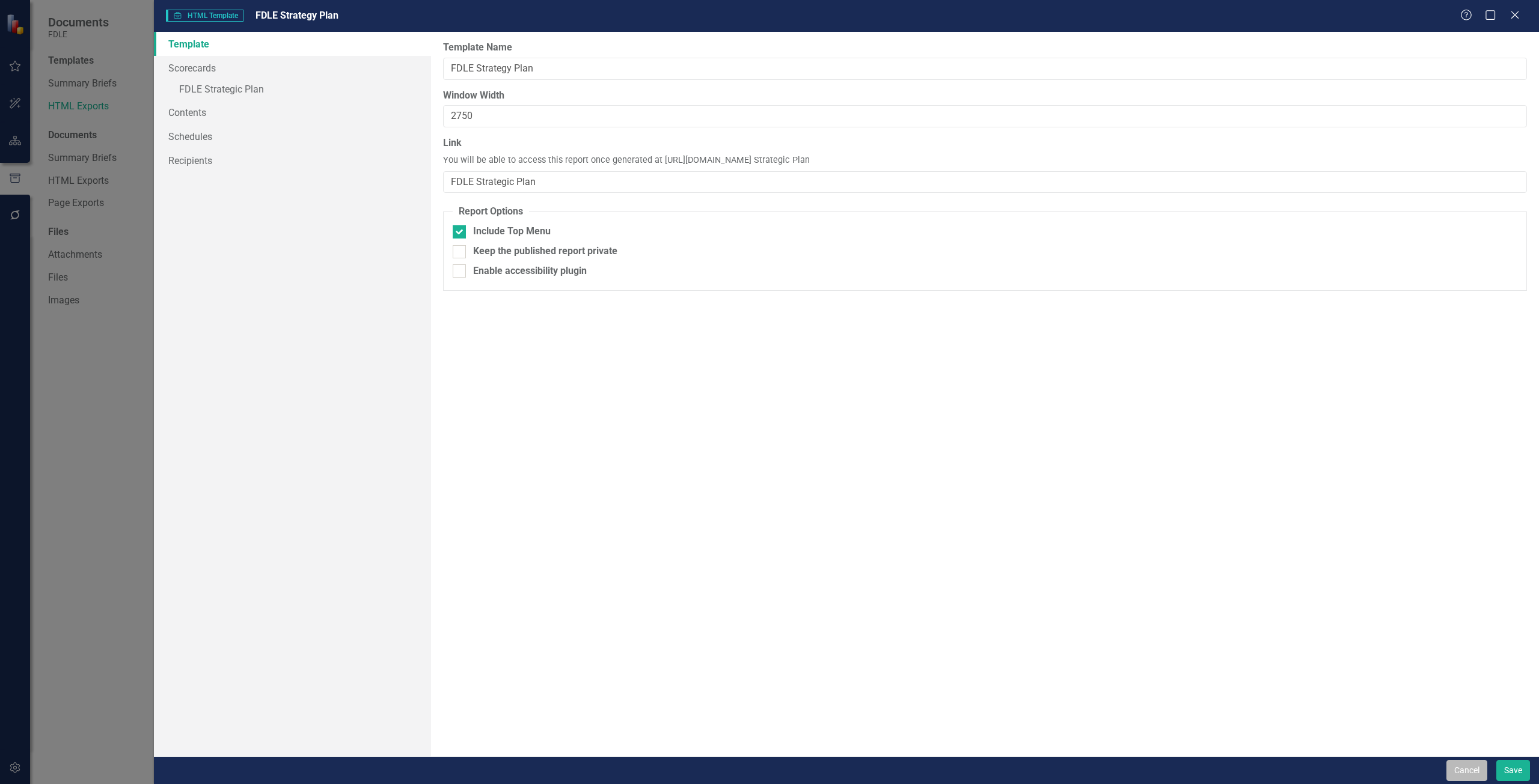
click at [1453, 763] on button "Cancel" at bounding box center [1467, 770] width 41 height 21
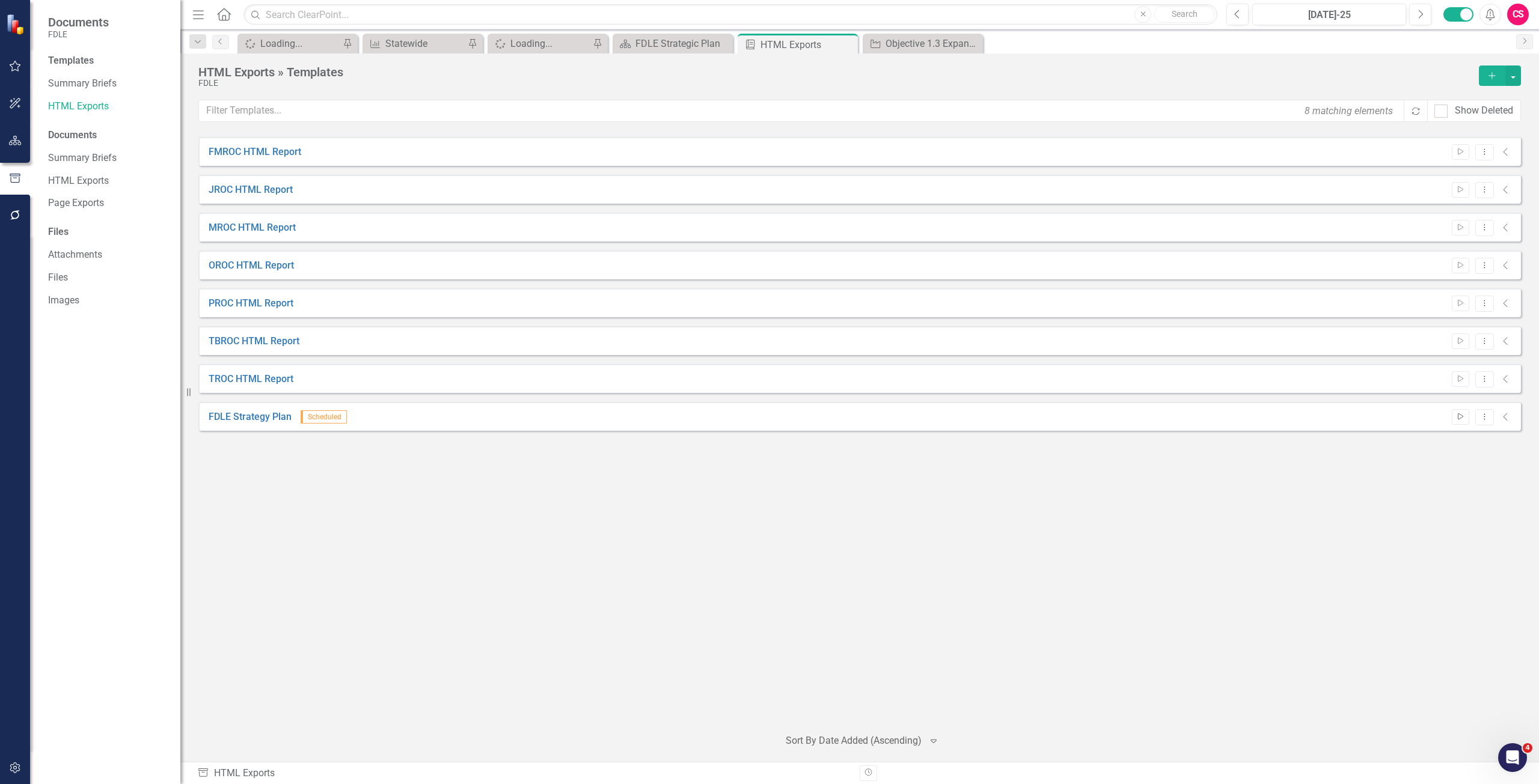
click at [1460, 418] on icon "Start" at bounding box center [1461, 417] width 9 height 7
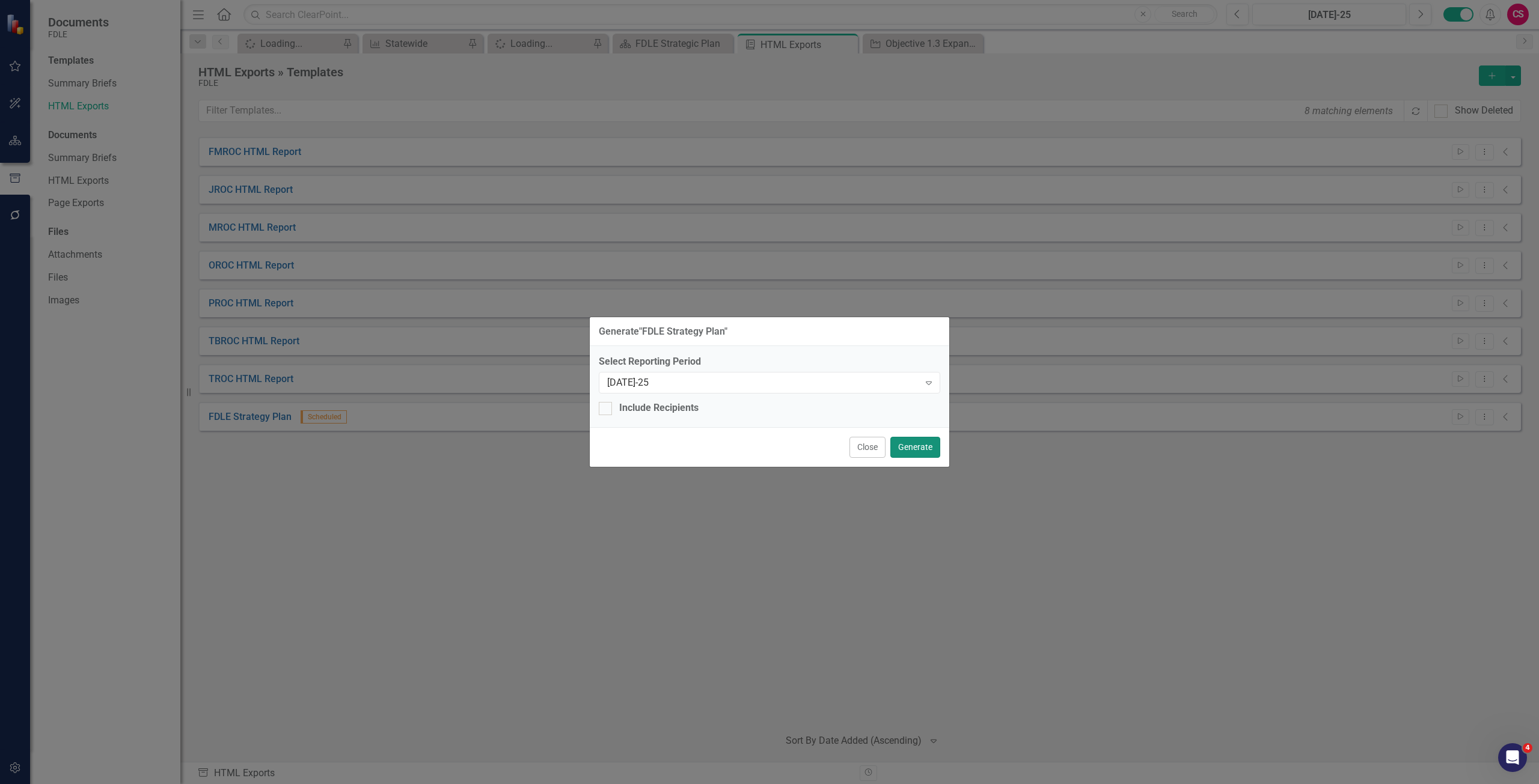
click at [929, 441] on button "Generate" at bounding box center [915, 447] width 50 height 21
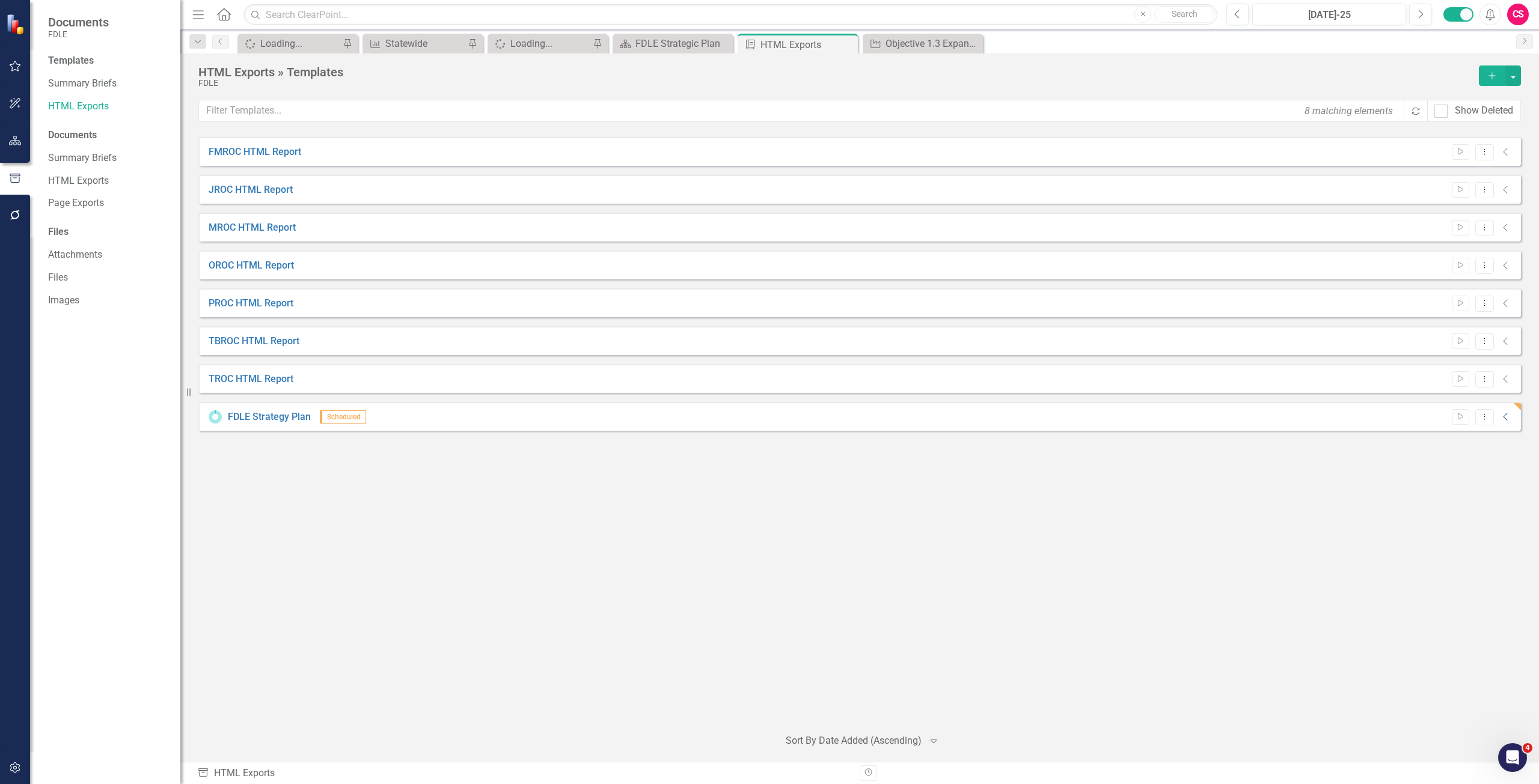
click at [1507, 416] on icon "Collapse" at bounding box center [1506, 417] width 12 height 10
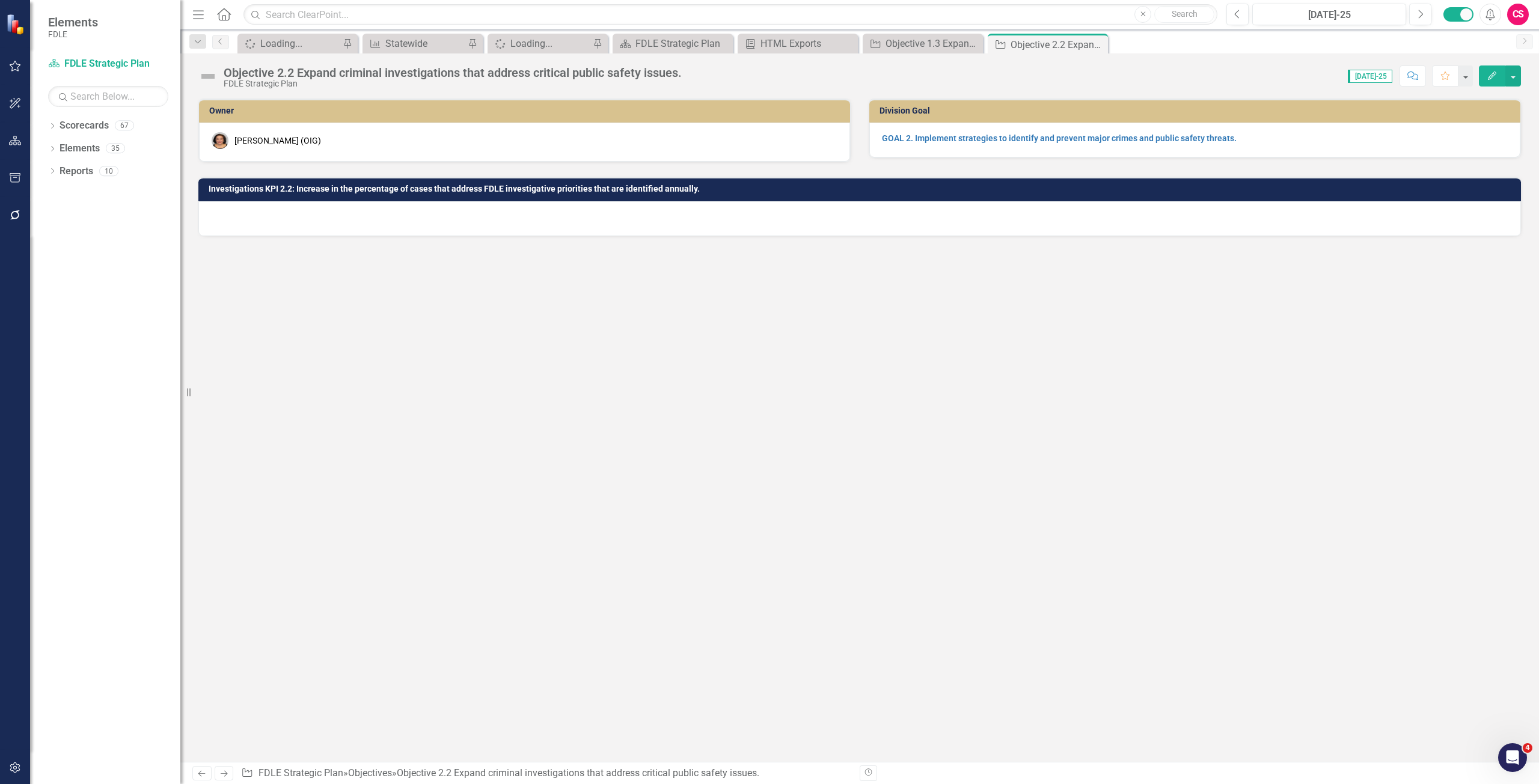
click at [1523, 72] on div "Objective 2.2 Expand criminal investigations that address critical public safet…" at bounding box center [860, 71] width 1359 height 36
click at [1519, 72] on button "button" at bounding box center [1514, 76] width 16 height 21
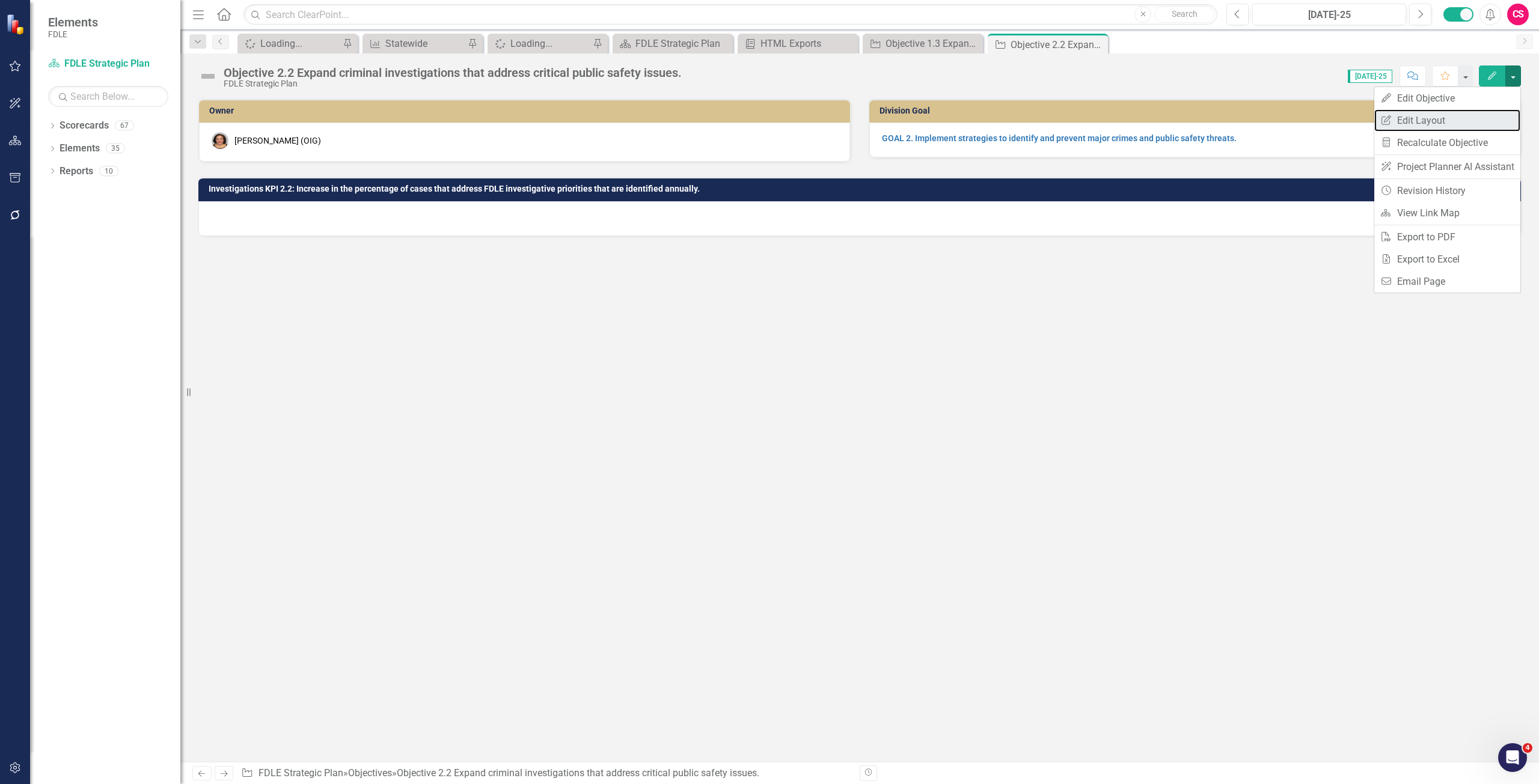
click at [1495, 121] on link "Edit Report Edit Layout" at bounding box center [1448, 120] width 146 height 22
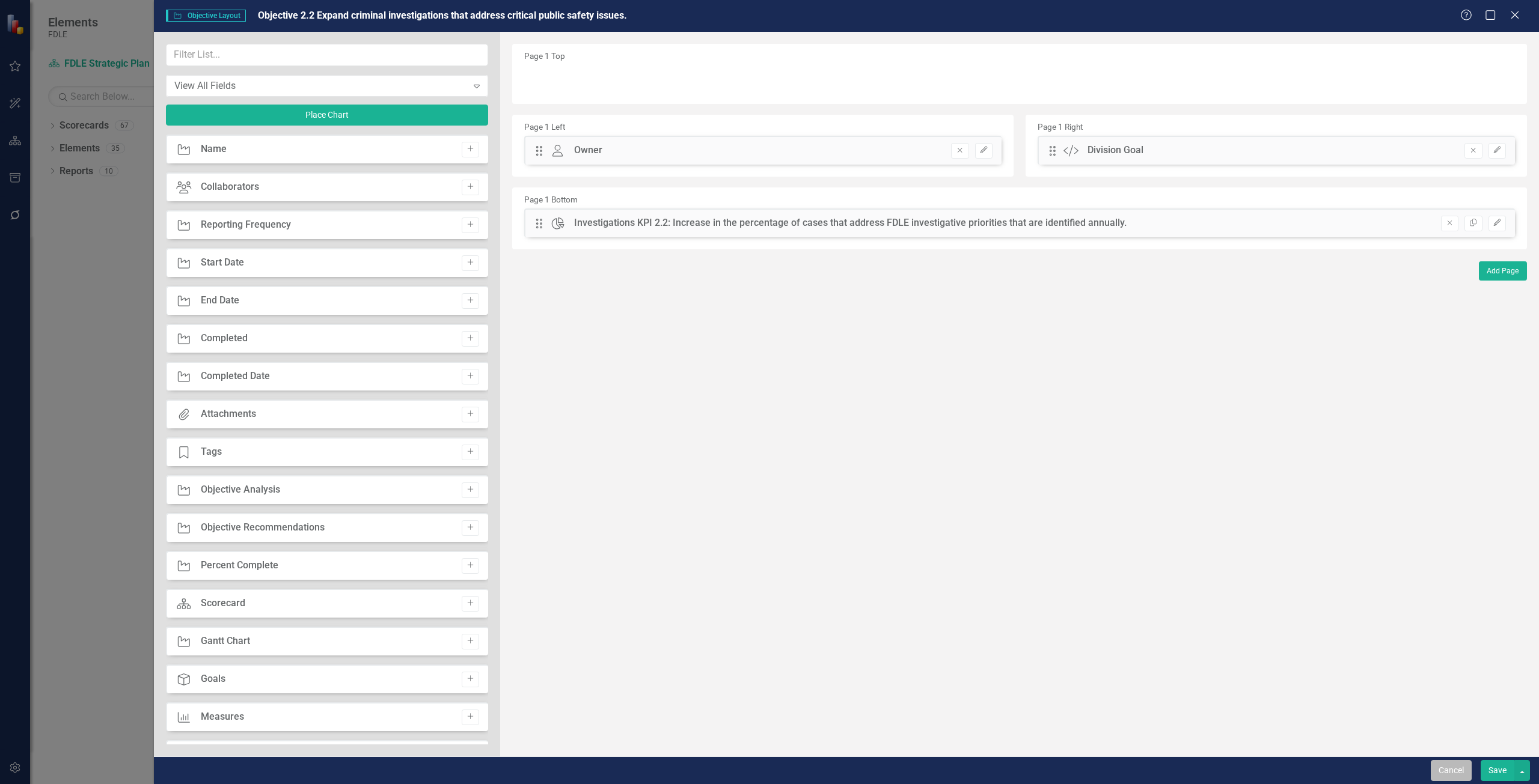
click at [1446, 766] on button "Cancel" at bounding box center [1451, 770] width 41 height 21
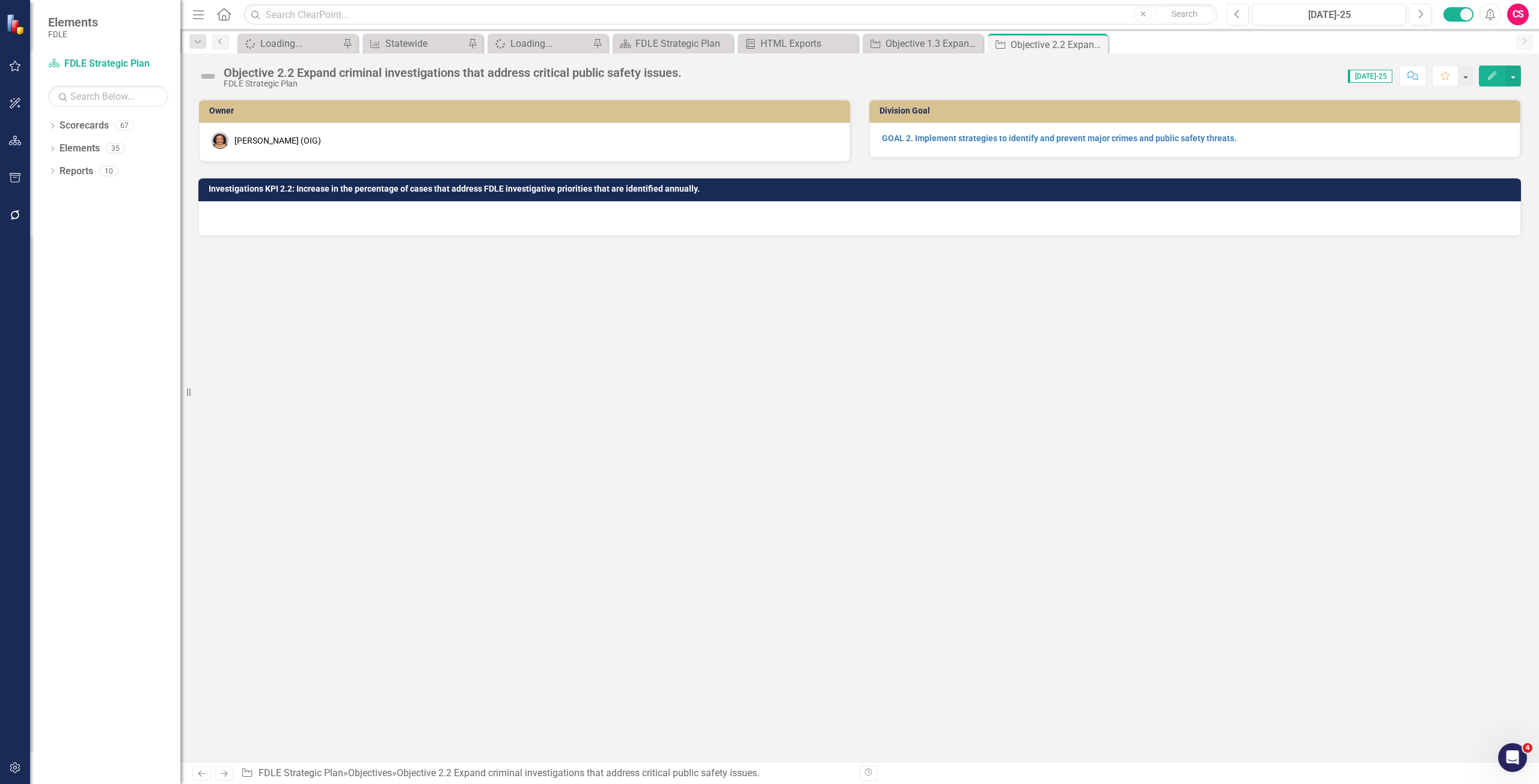
click at [489, 221] on div "Loading..." at bounding box center [860, 219] width 1323 height 35
click at [531, 55] on div "Objective 2.2 Expand criminal investigations that address critical public safet…" at bounding box center [860, 71] width 1359 height 36
click at [531, 53] on div "Objective 2.2 Expand criminal investigations that address critical public safet…" at bounding box center [860, 71] width 1359 height 36
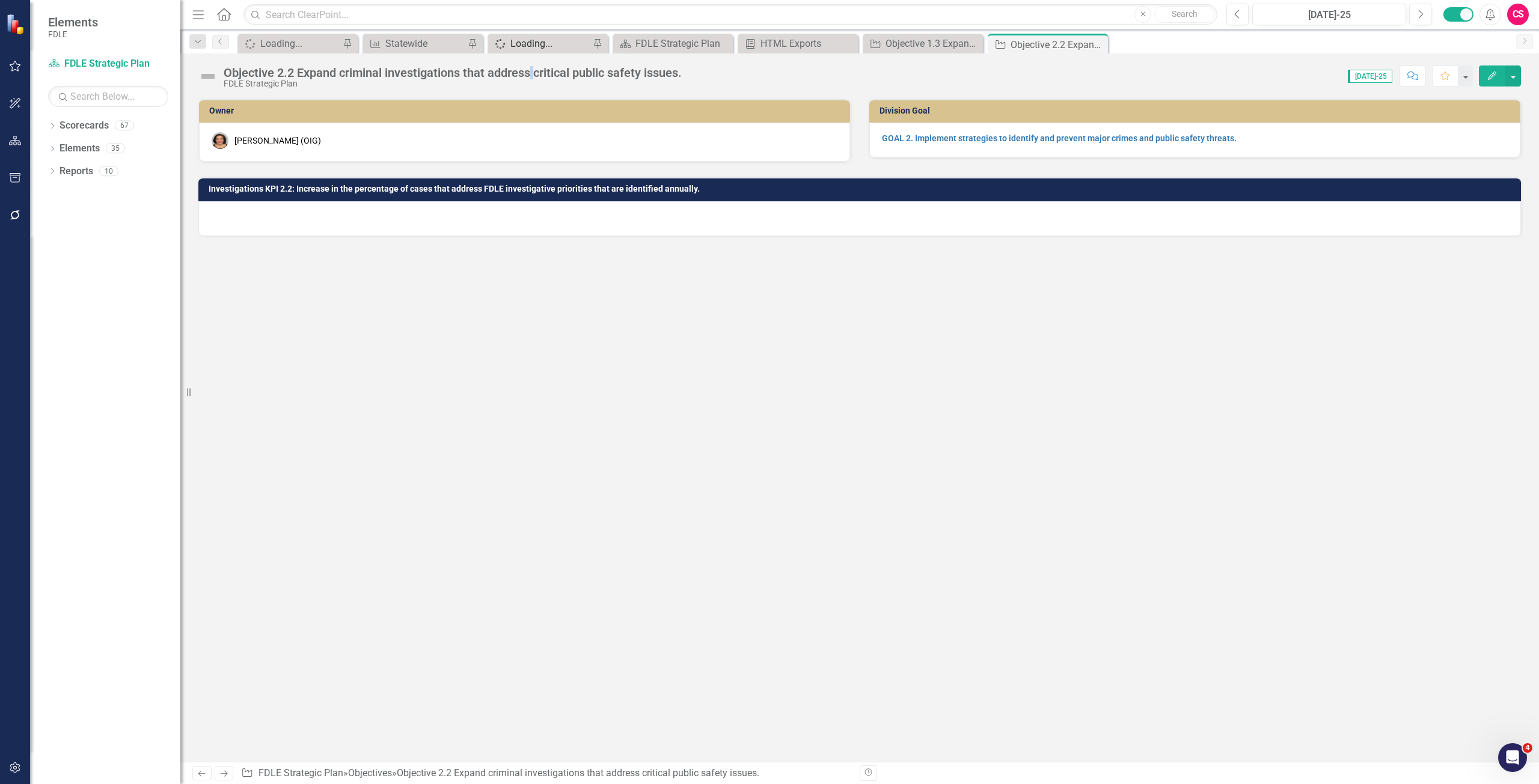
click at [528, 48] on div "Loading..." at bounding box center [550, 43] width 79 height 15
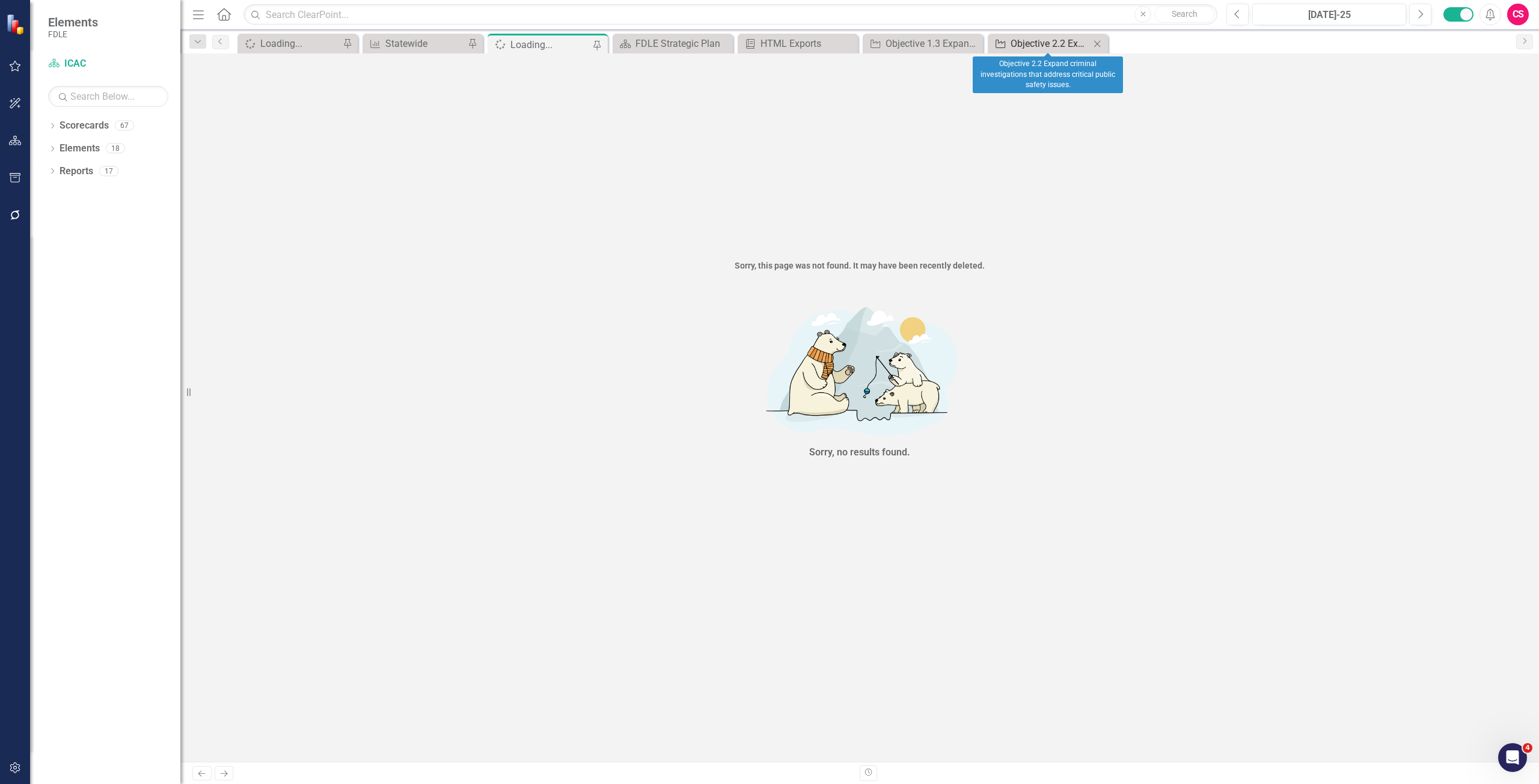
click at [1051, 36] on div "Objective 2.2 Expand criminal investigations that address critical public safet…" at bounding box center [1050, 43] width 79 height 15
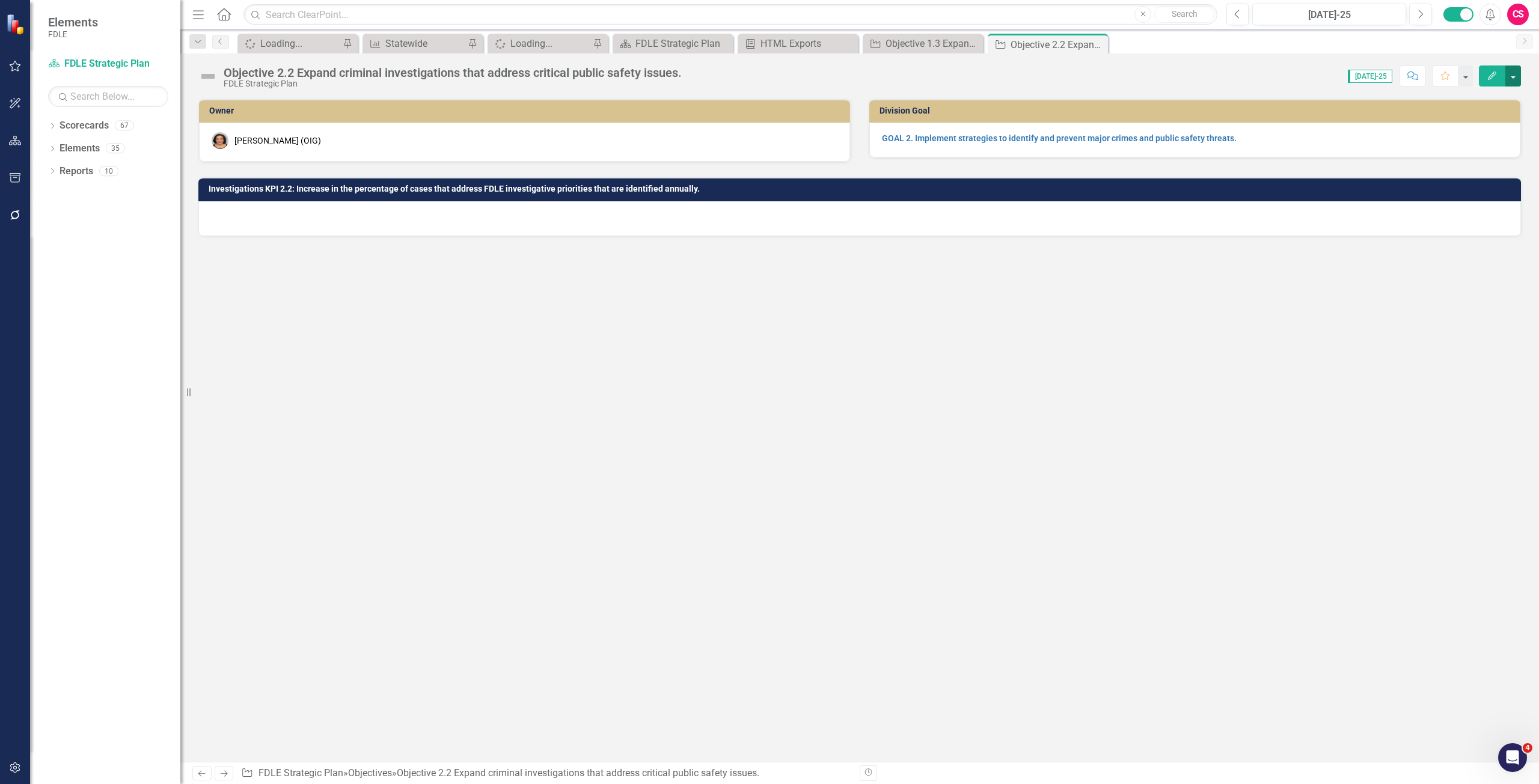
click at [1510, 72] on button "button" at bounding box center [1514, 76] width 16 height 21
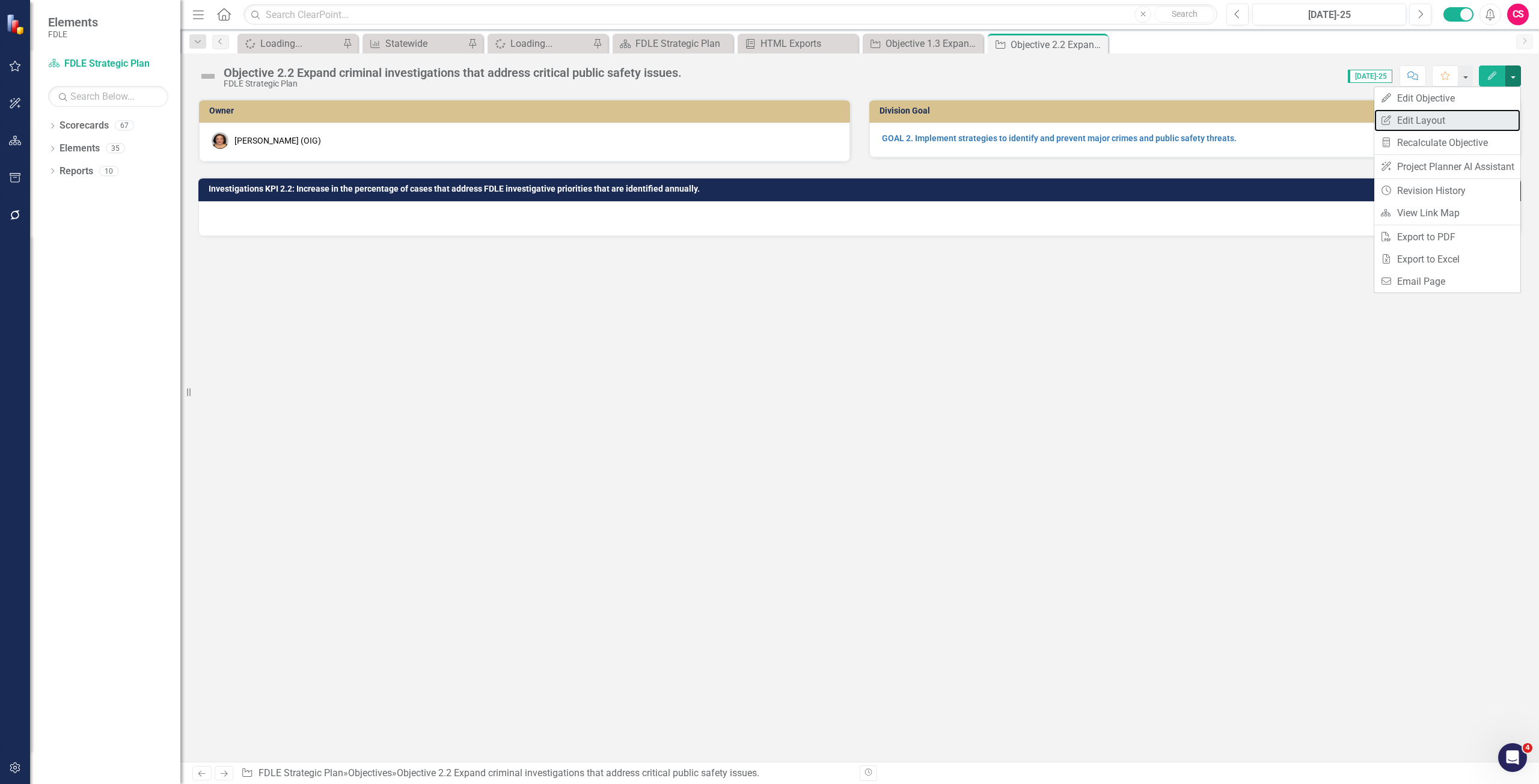
click at [1452, 122] on link "Edit Report Edit Layout" at bounding box center [1448, 120] width 146 height 22
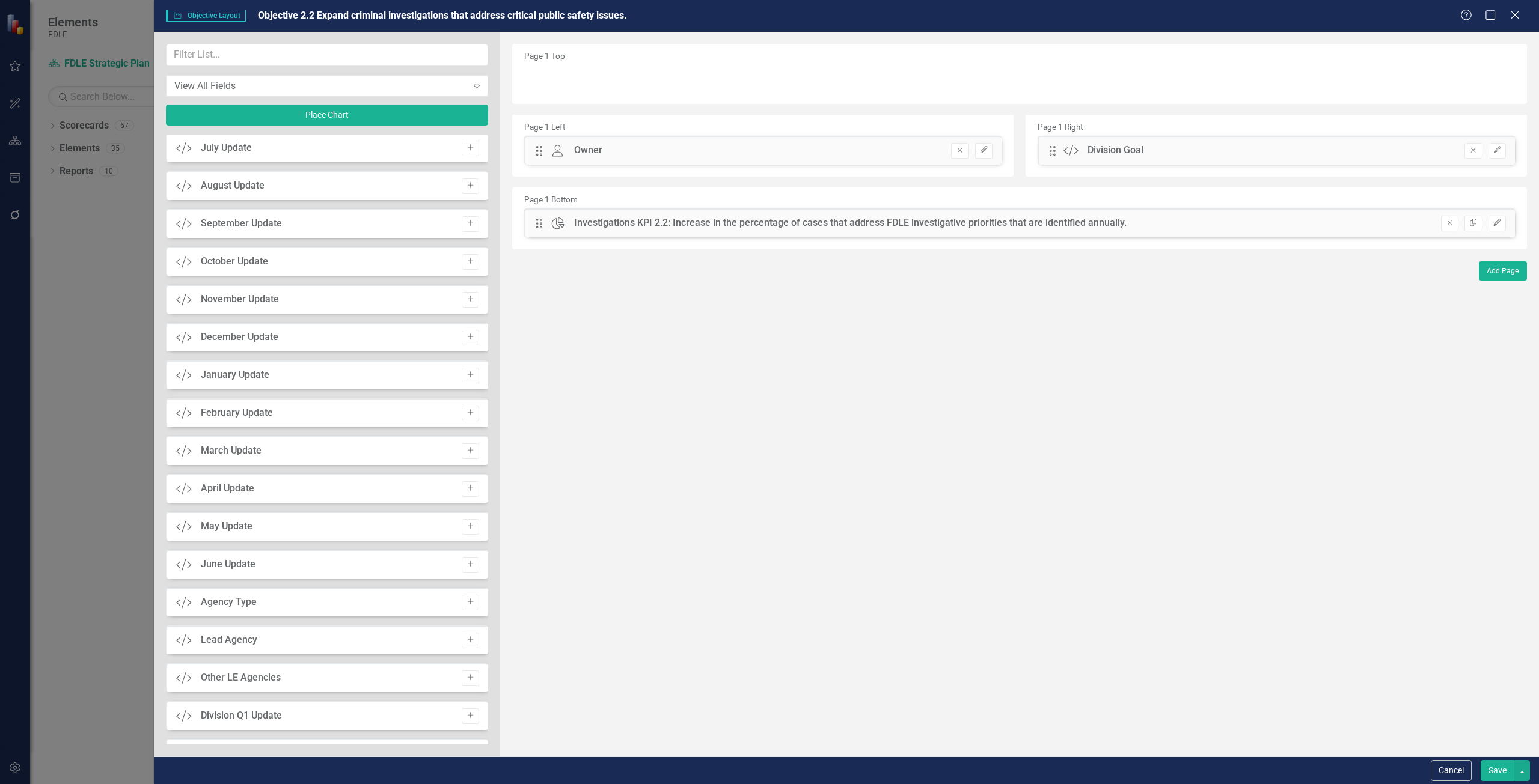
scroll to position [1965, 0]
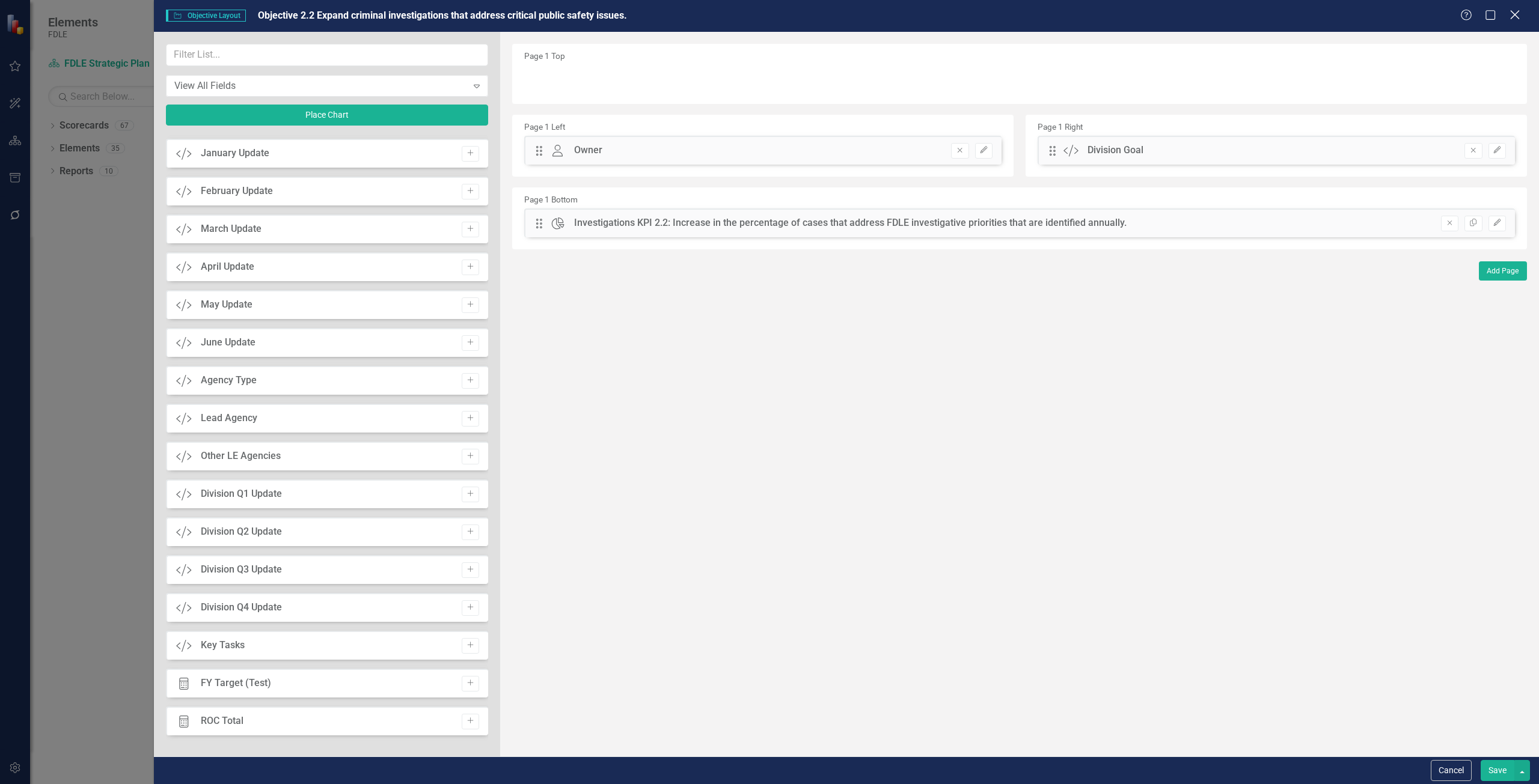
click at [1521, 12] on icon "Close" at bounding box center [1514, 15] width 15 height 12
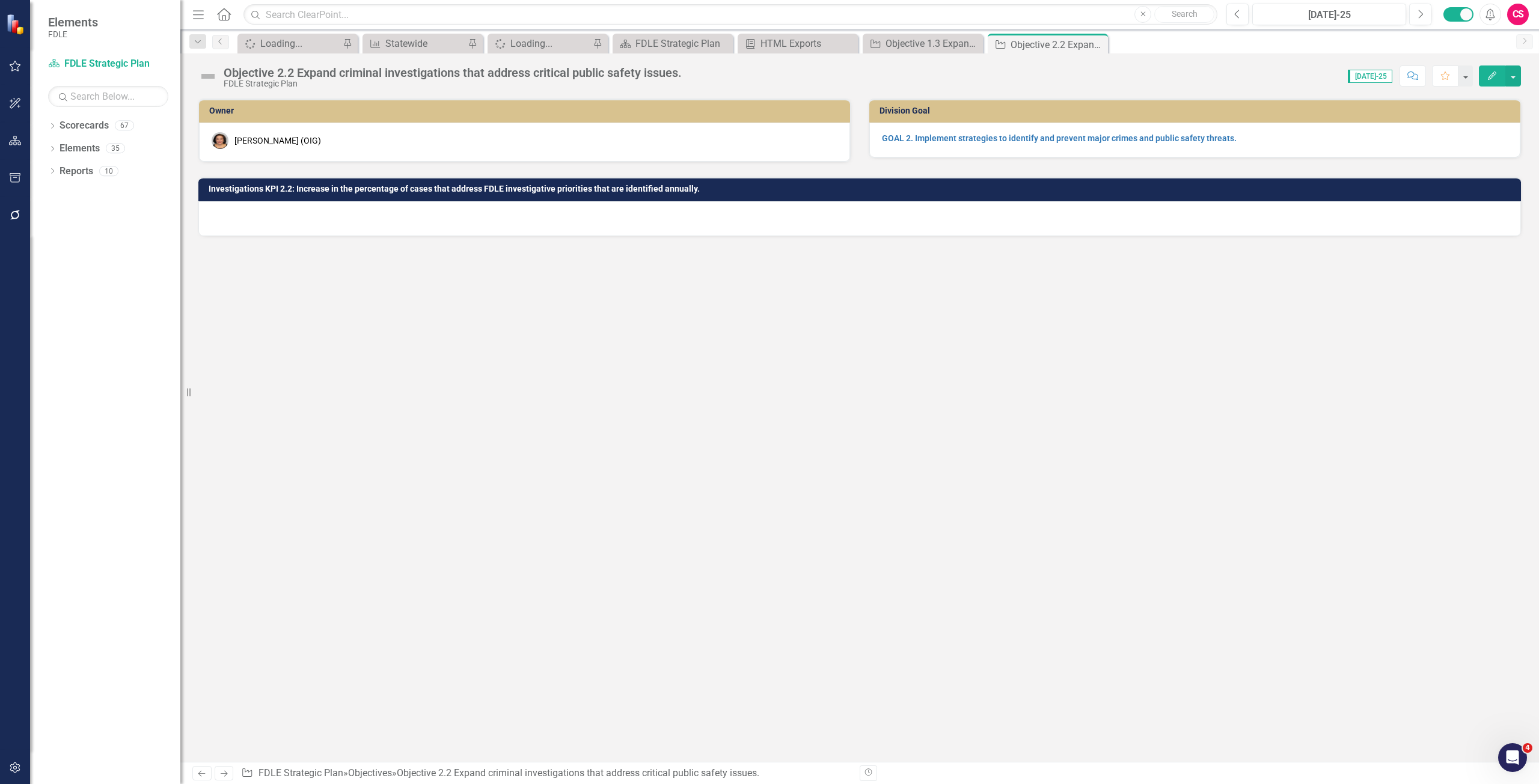
click at [1476, 76] on div "Edit" at bounding box center [1497, 76] width 48 height 21
click at [1498, 75] on button "Edit" at bounding box center [1492, 76] width 27 height 21
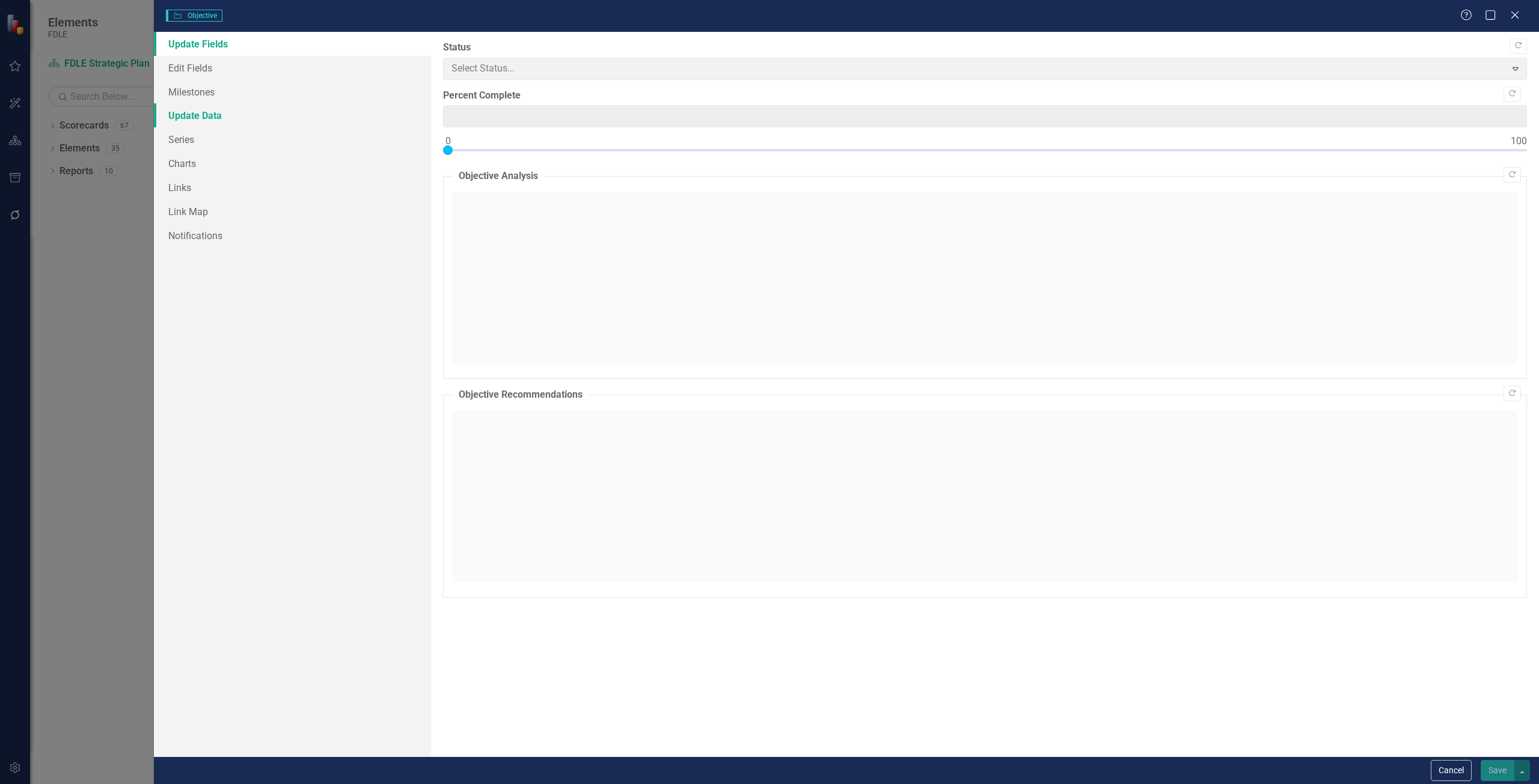
type input "0"
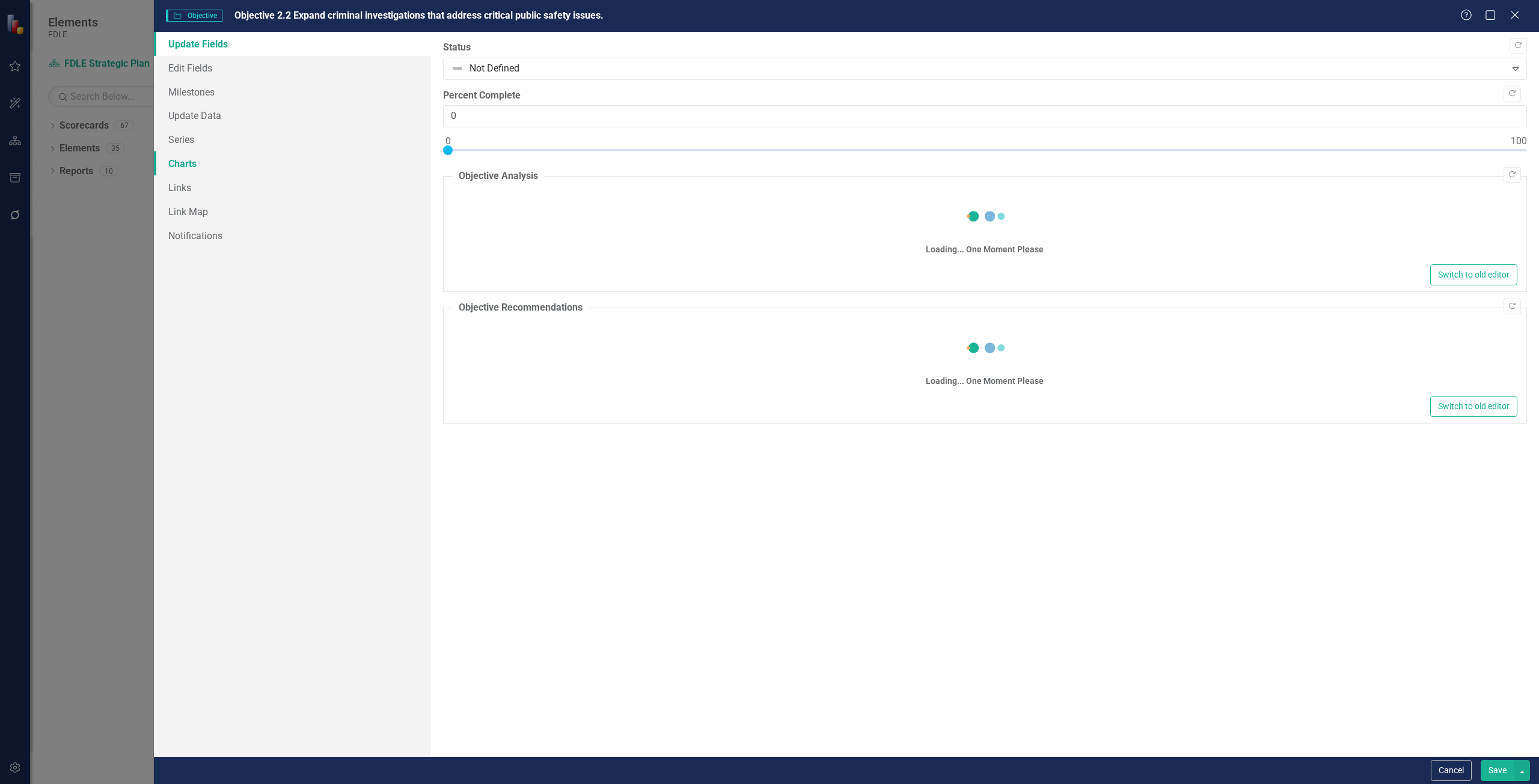
click at [215, 170] on link "Charts" at bounding box center [292, 163] width 277 height 24
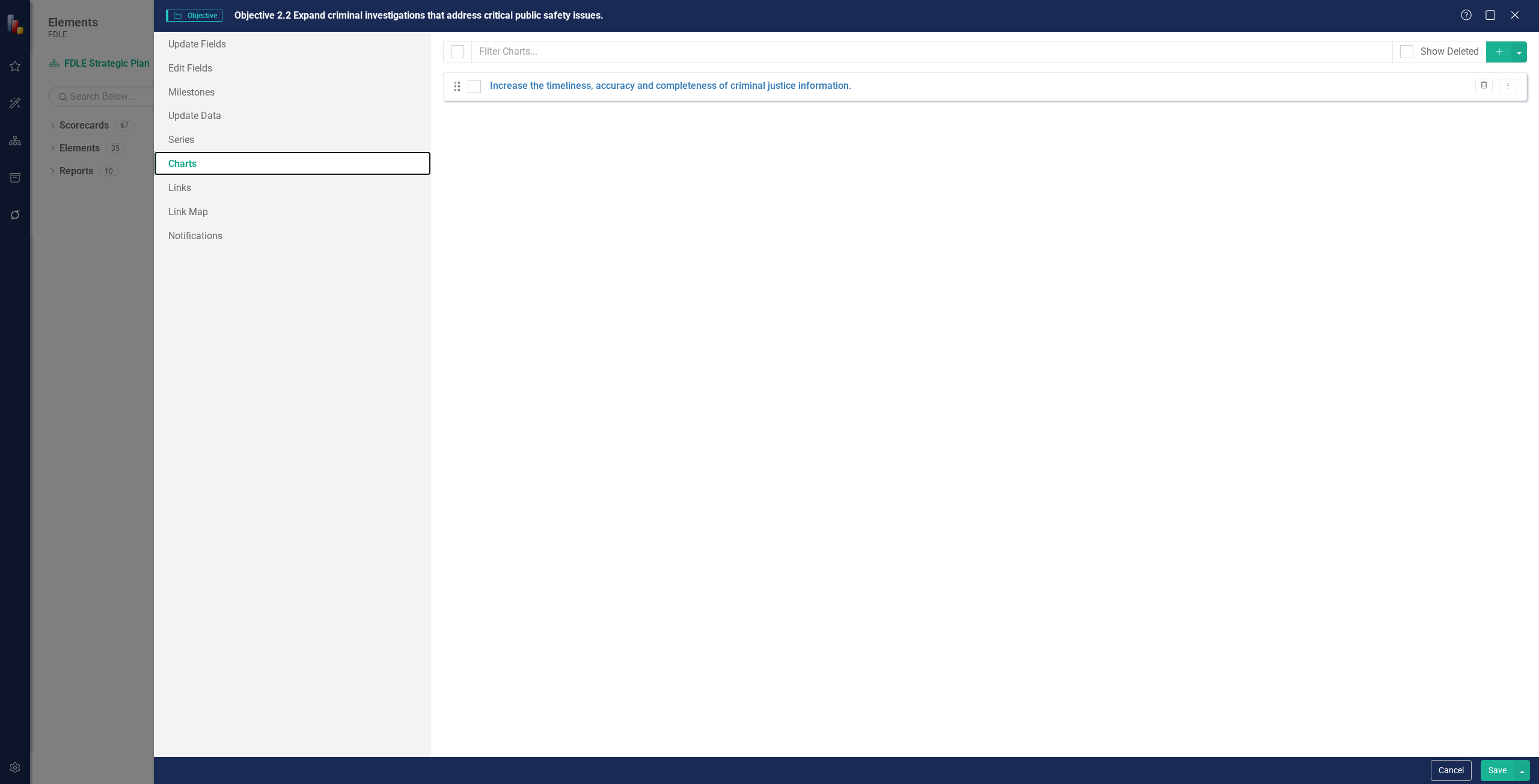
scroll to position [0, 0]
click at [581, 82] on link "Increase the timeliness, accuracy and completeness of criminal justice informat…" at bounding box center [670, 86] width 362 height 14
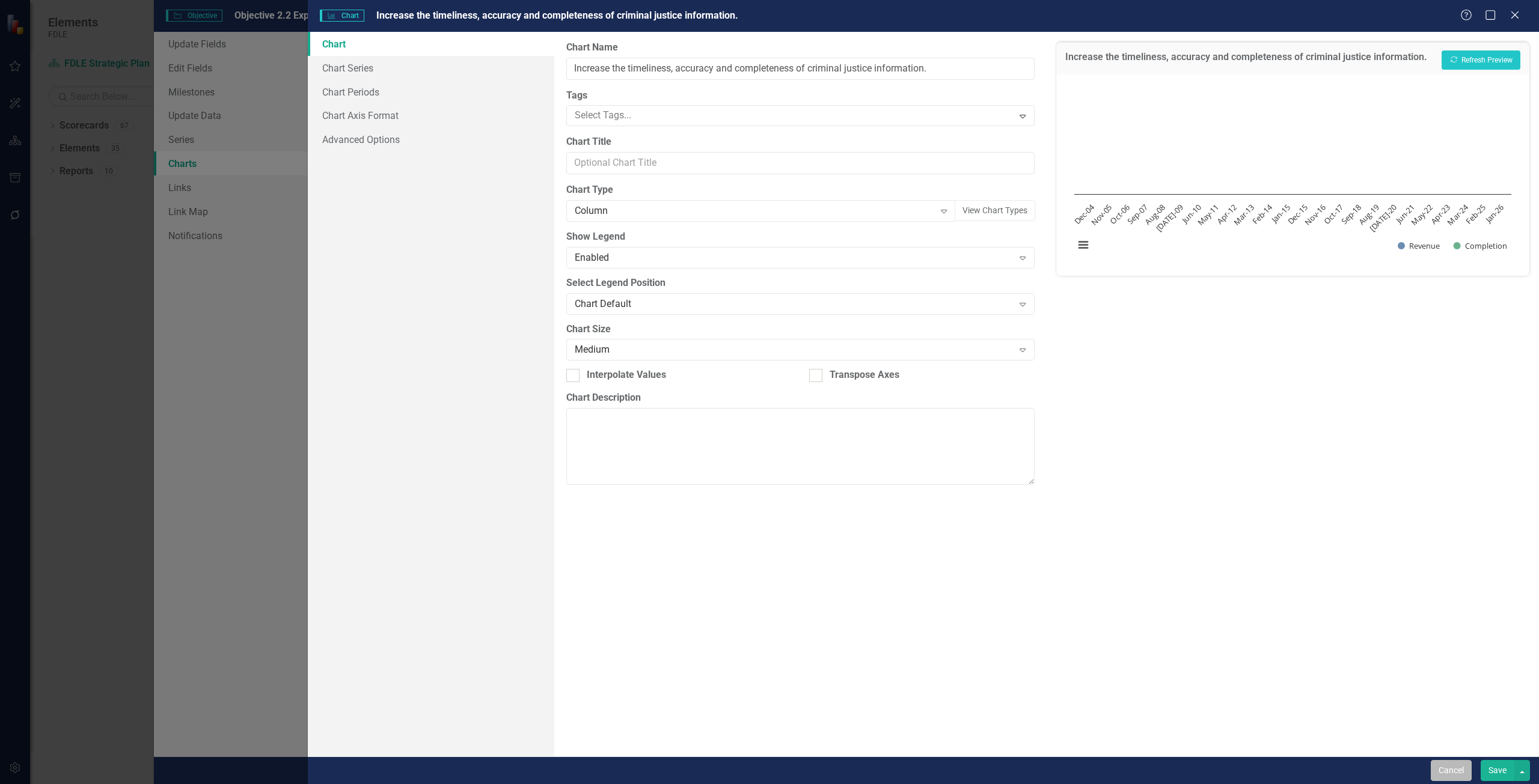
click at [1441, 766] on button "Cancel" at bounding box center [1451, 770] width 41 height 21
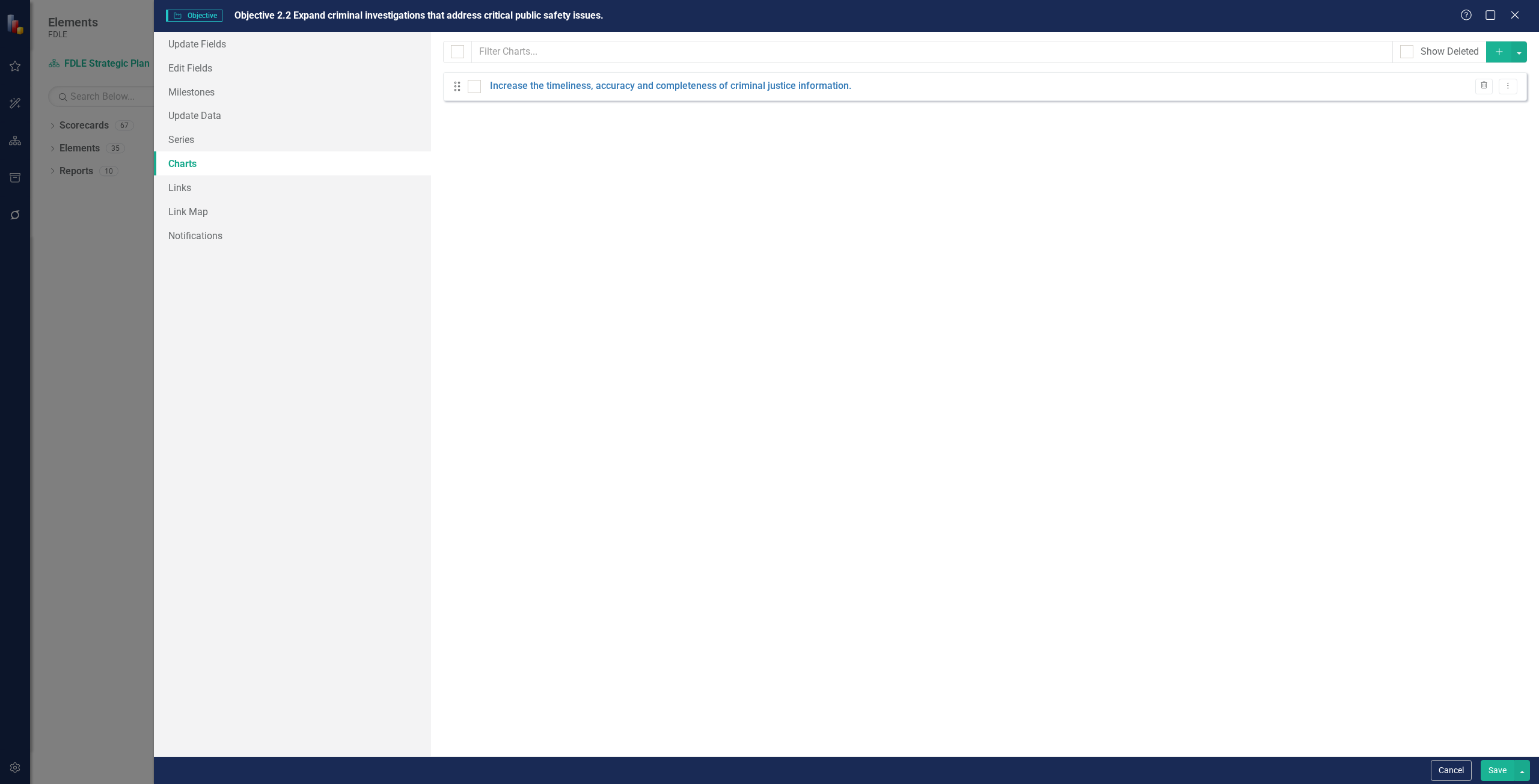
click at [1440, 765] on button "Cancel" at bounding box center [1451, 770] width 41 height 21
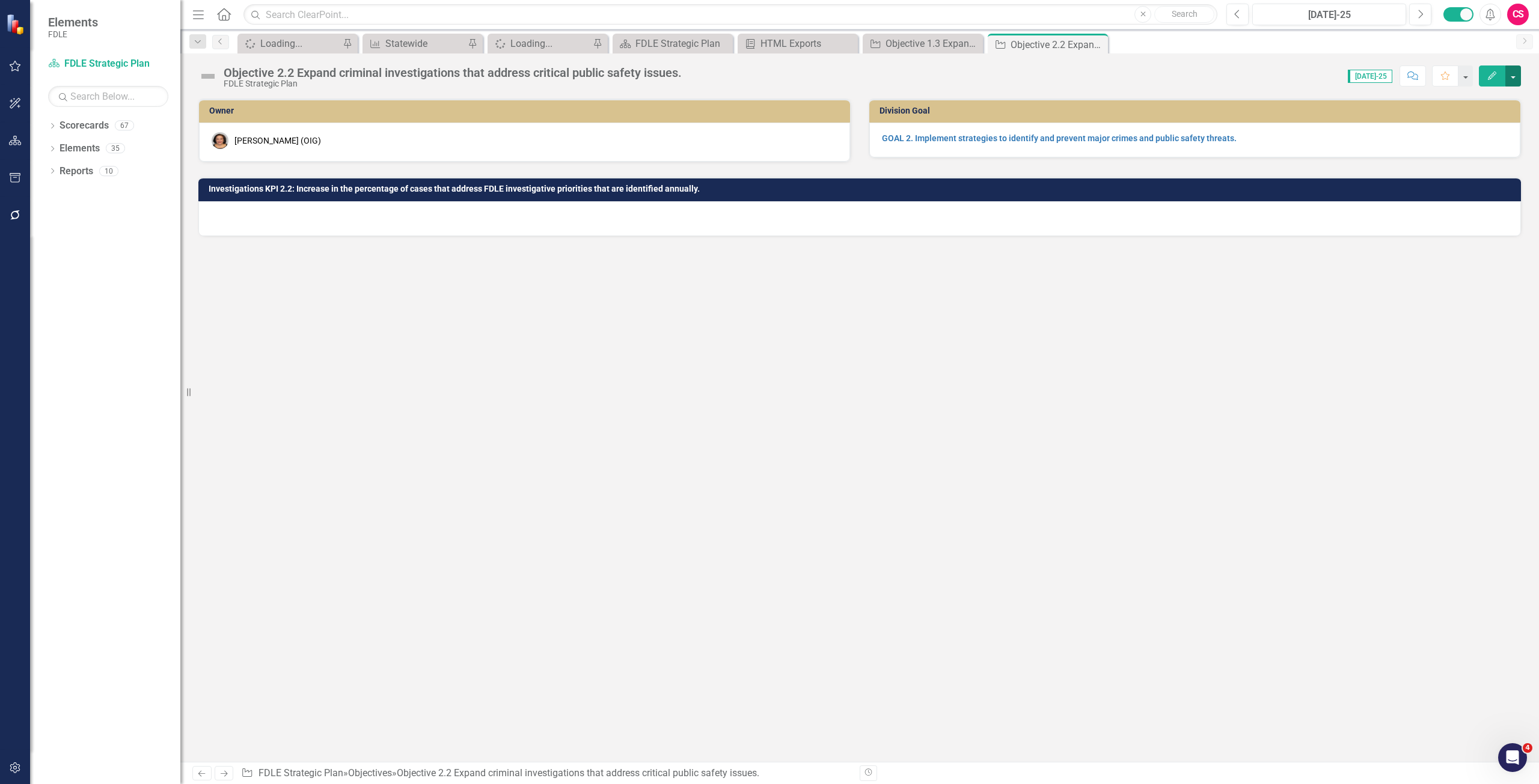
click at [1512, 69] on button "button" at bounding box center [1514, 76] width 16 height 21
click at [1463, 124] on link "Edit Report Edit Layout" at bounding box center [1448, 120] width 146 height 22
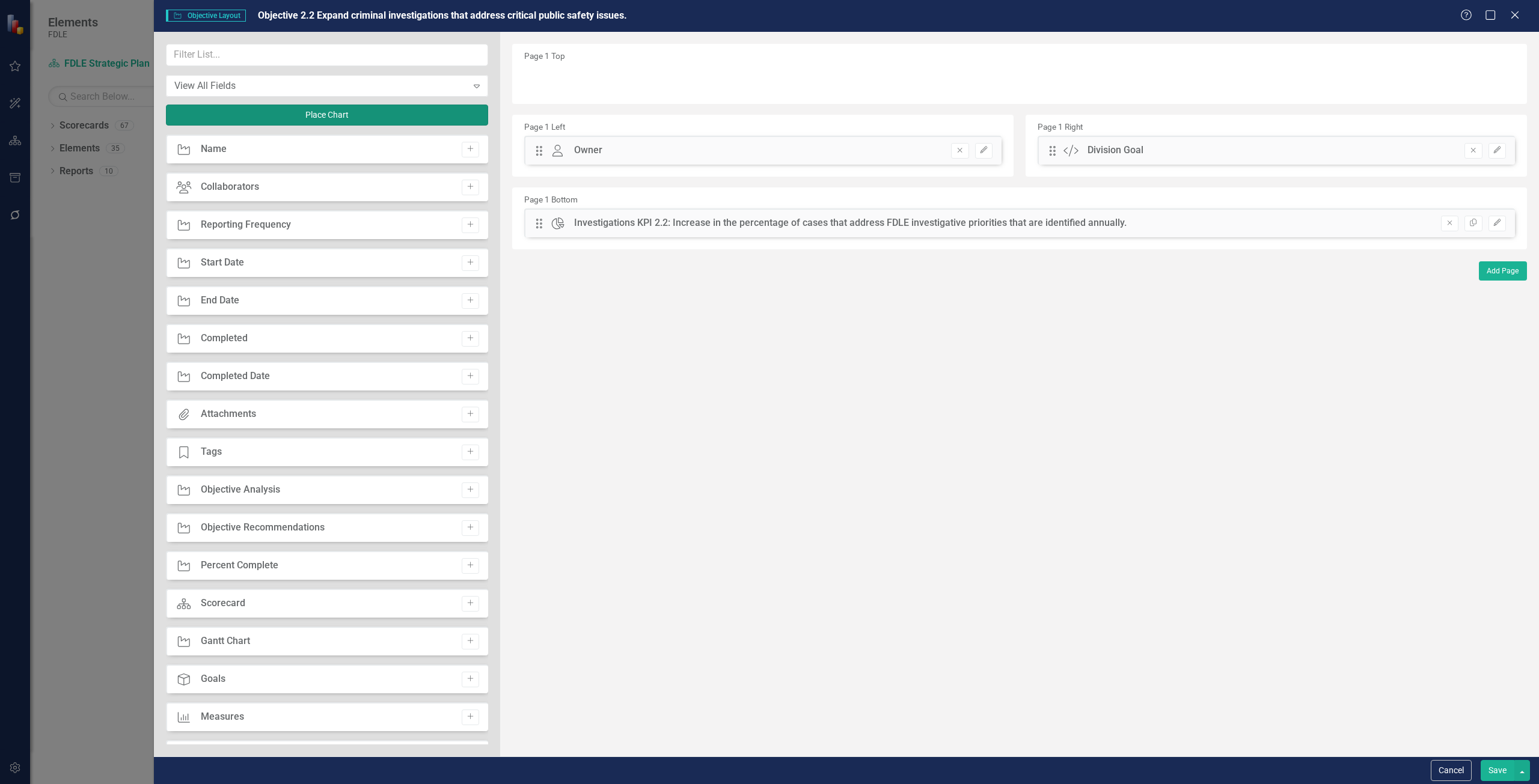
click at [274, 113] on button "Place Chart" at bounding box center [327, 115] width 323 height 21
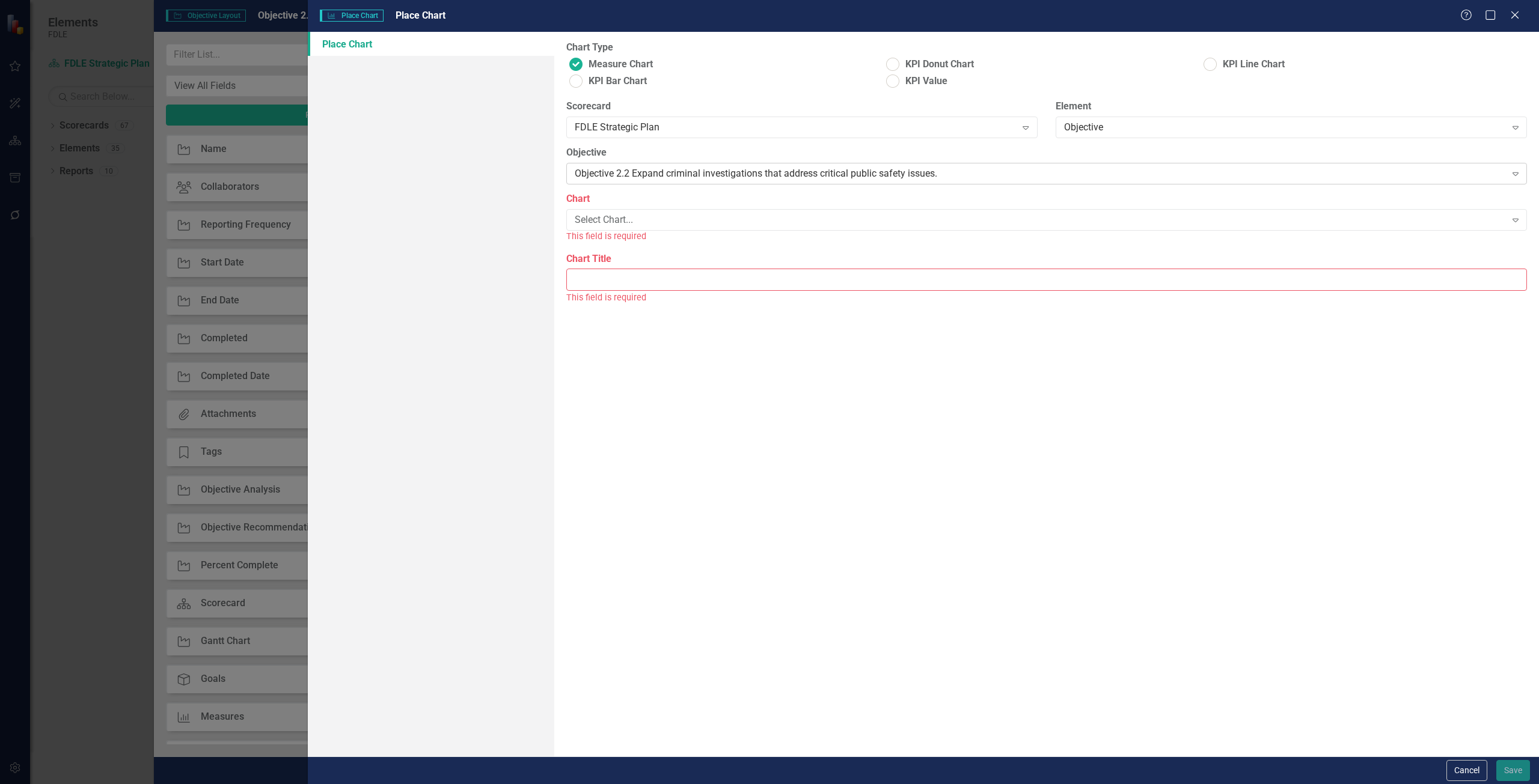
click at [620, 180] on div "Objective 2.2 Expand criminal investigations that address critical public safet…" at bounding box center [1040, 174] width 931 height 14
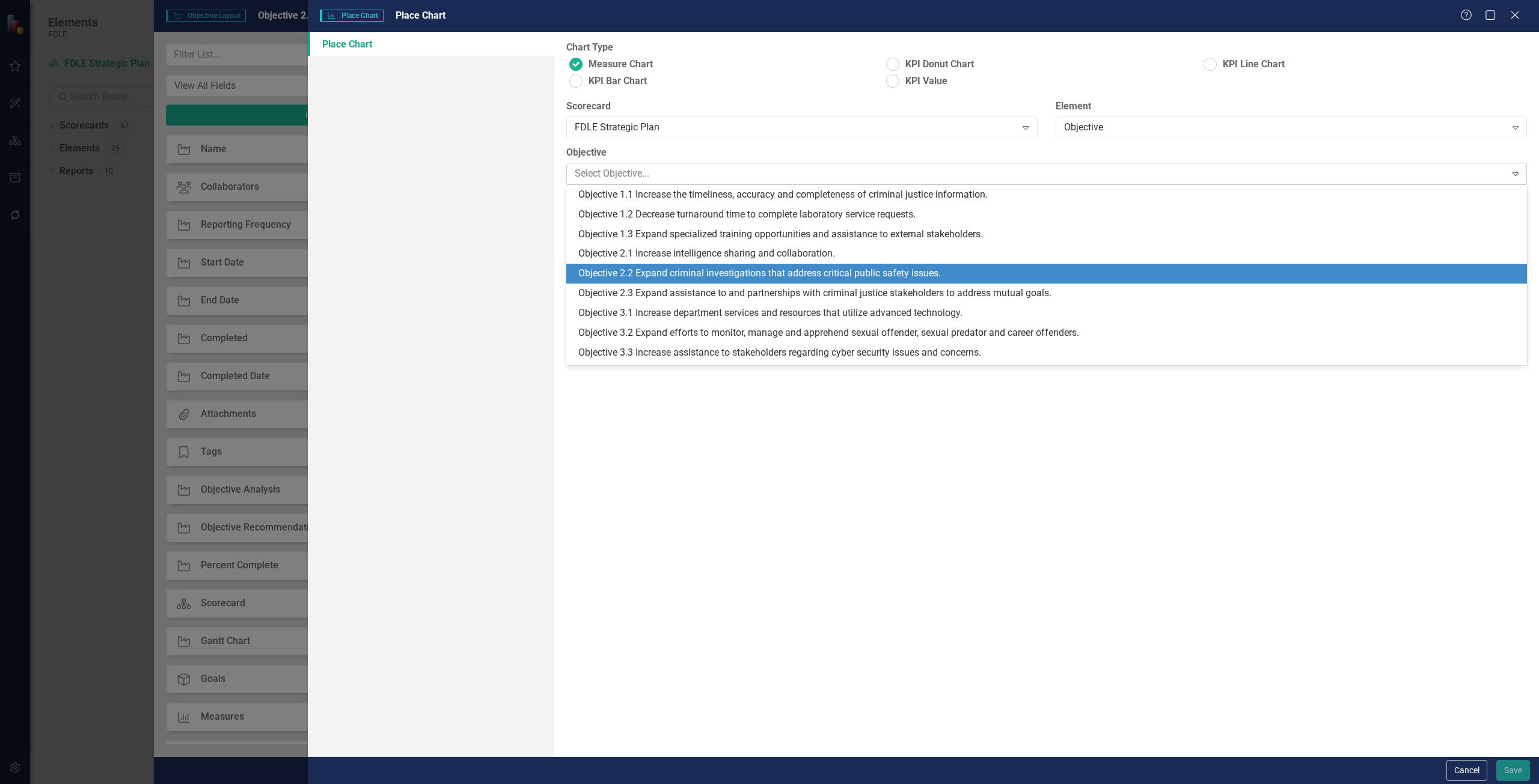
scroll to position [79, 0]
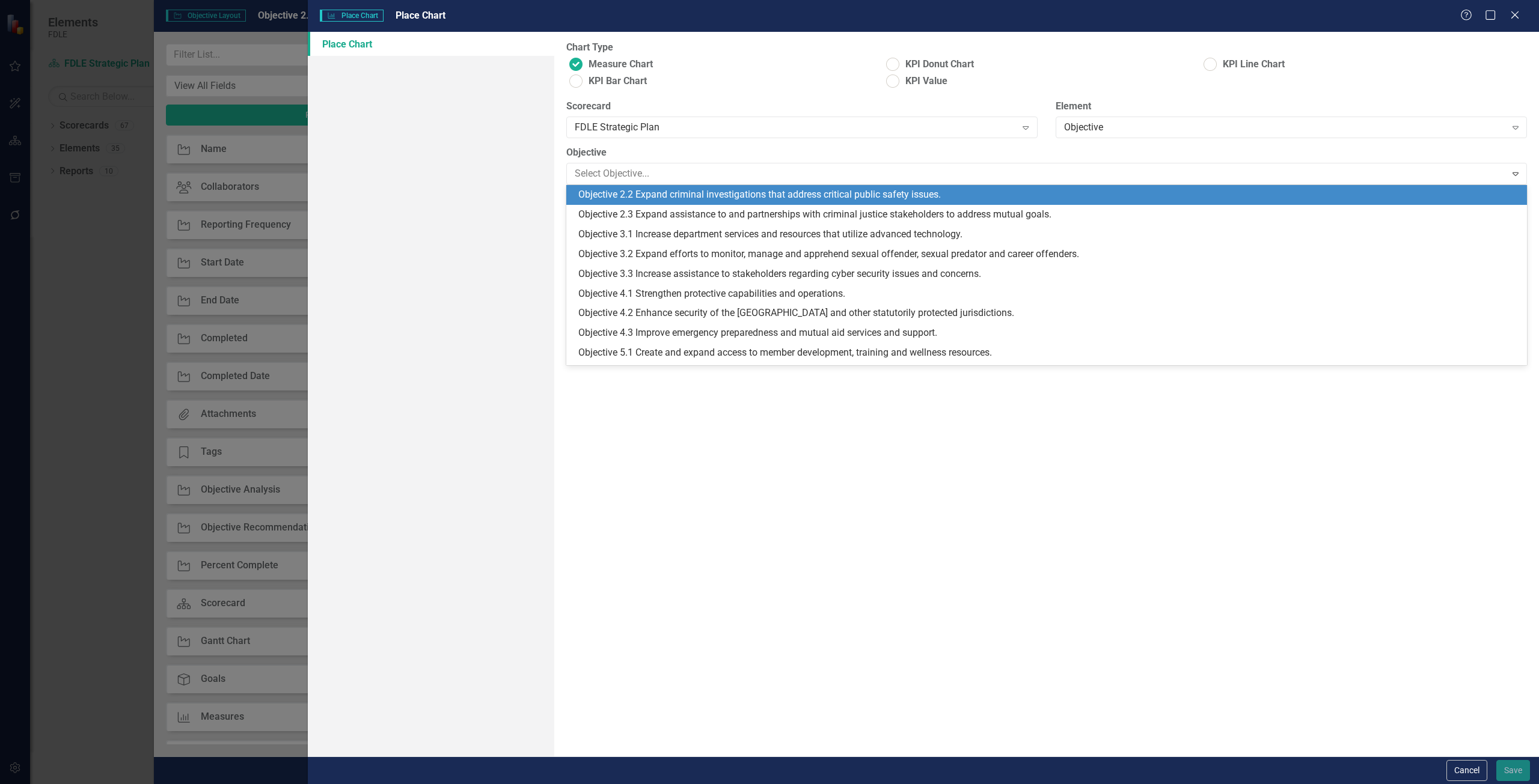
click at [619, 158] on label "Objective" at bounding box center [1046, 152] width 961 height 14
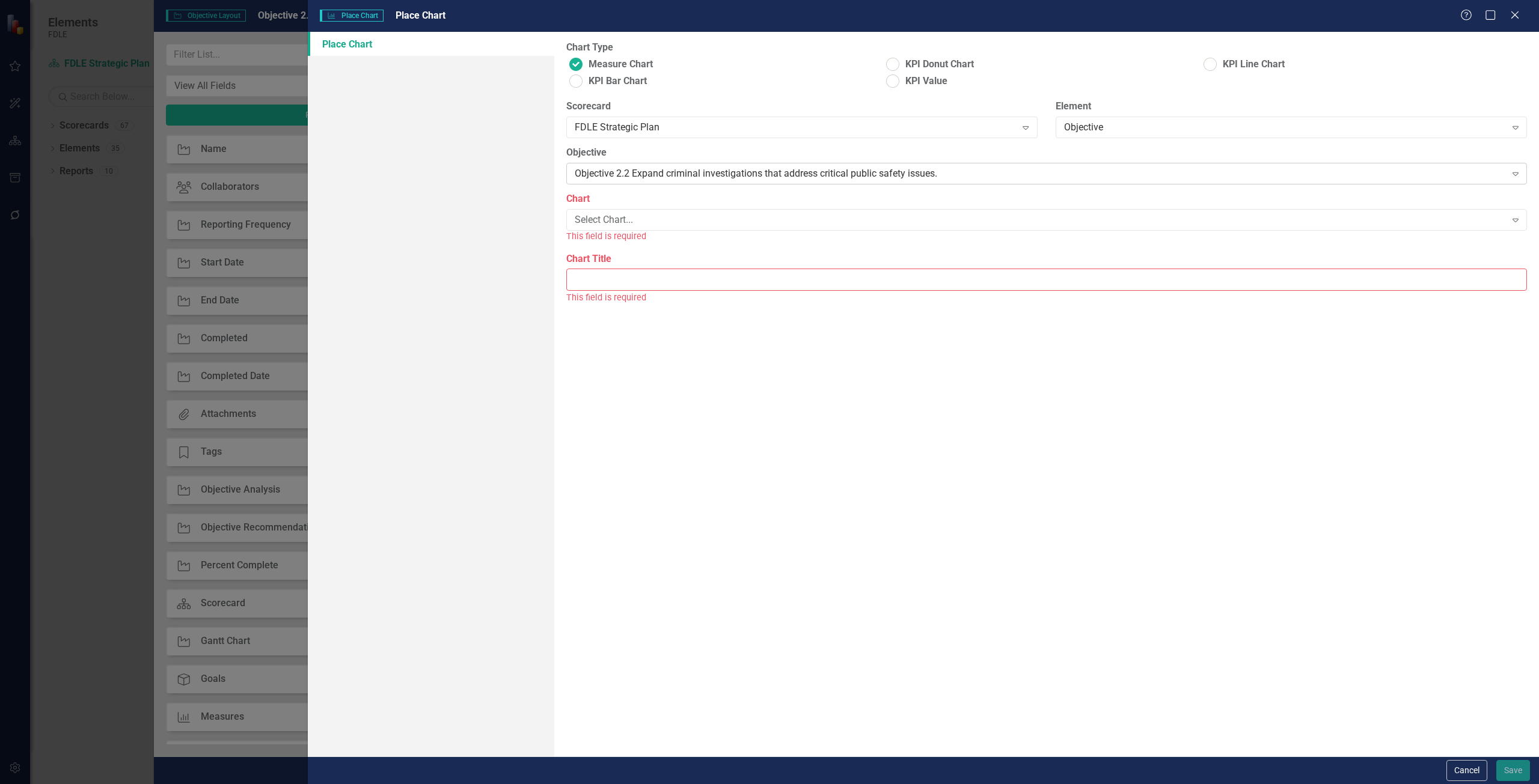
click at [620, 168] on div "Objective 2.2 Expand criminal investigations that address critical public safet…" at bounding box center [1040, 174] width 931 height 14
click at [627, 143] on div "Scorecard FDLE Strategic Plan Expand" at bounding box center [801, 122] width 489 height 46
click at [1104, 128] on div "Objective" at bounding box center [1285, 127] width 442 height 14
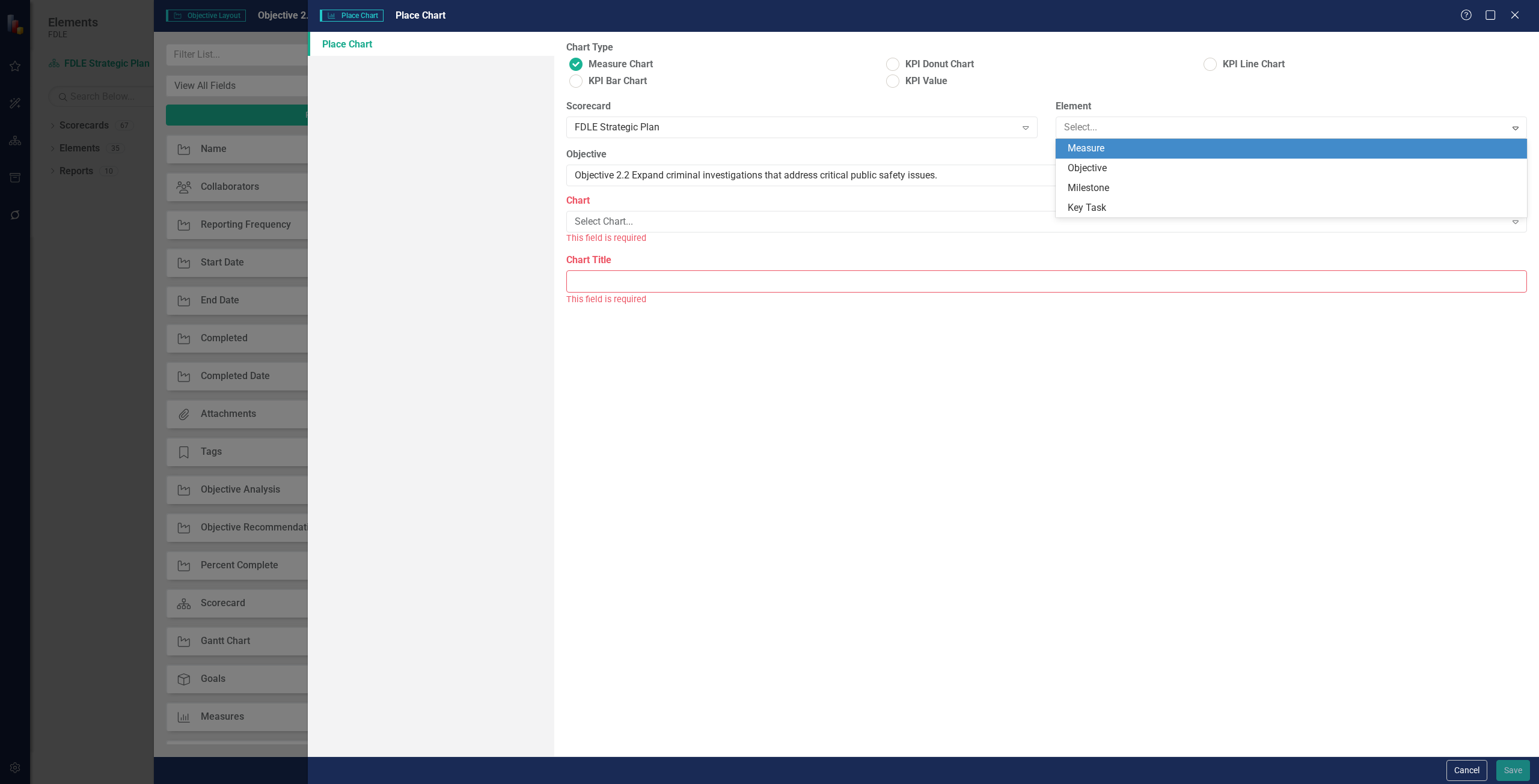
click at [1102, 152] on div "Measure" at bounding box center [1294, 148] width 452 height 14
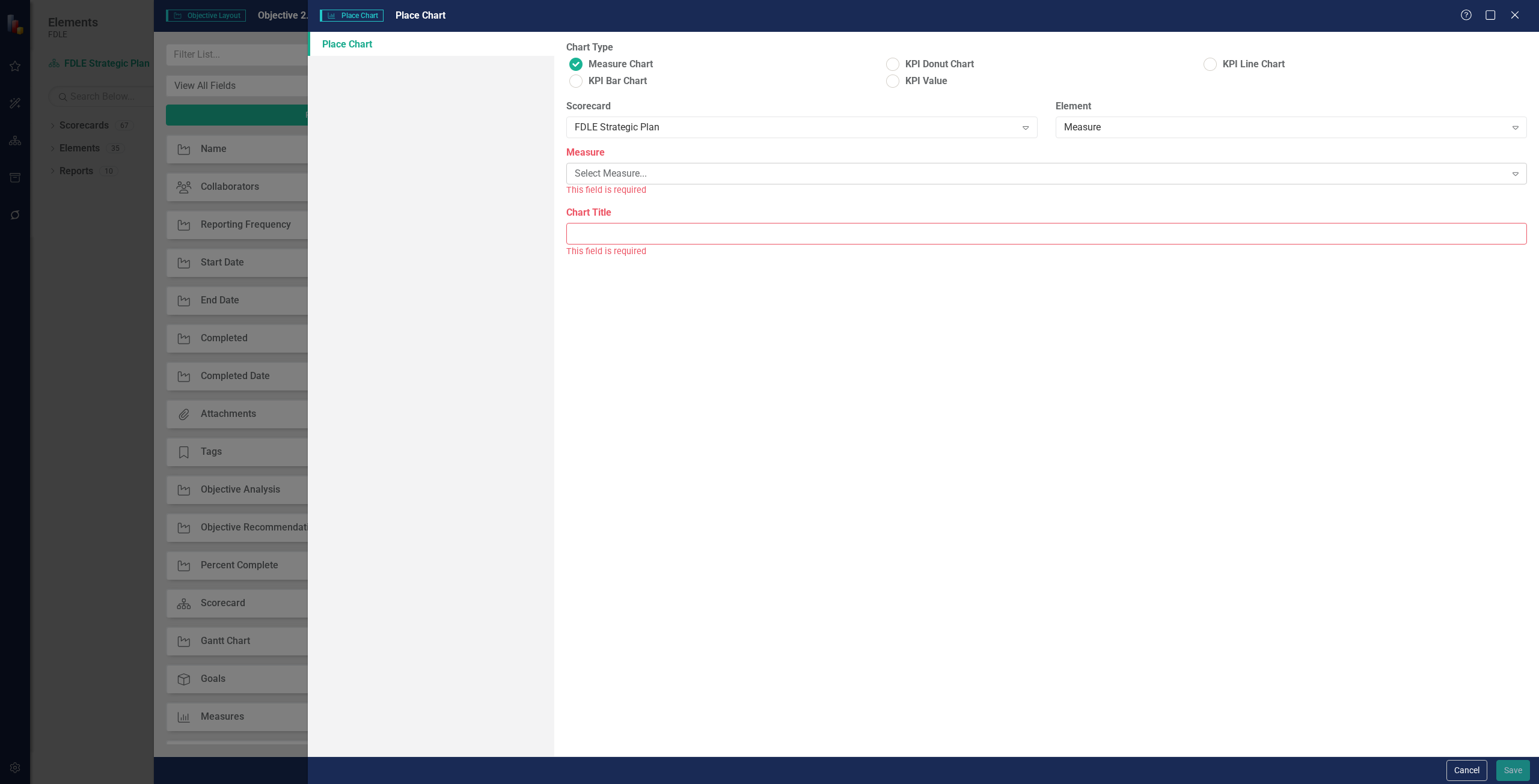
click at [675, 165] on div "Select Measure... Expand" at bounding box center [1046, 173] width 961 height 21
click at [1458, 775] on button "Cancel" at bounding box center [1467, 770] width 41 height 21
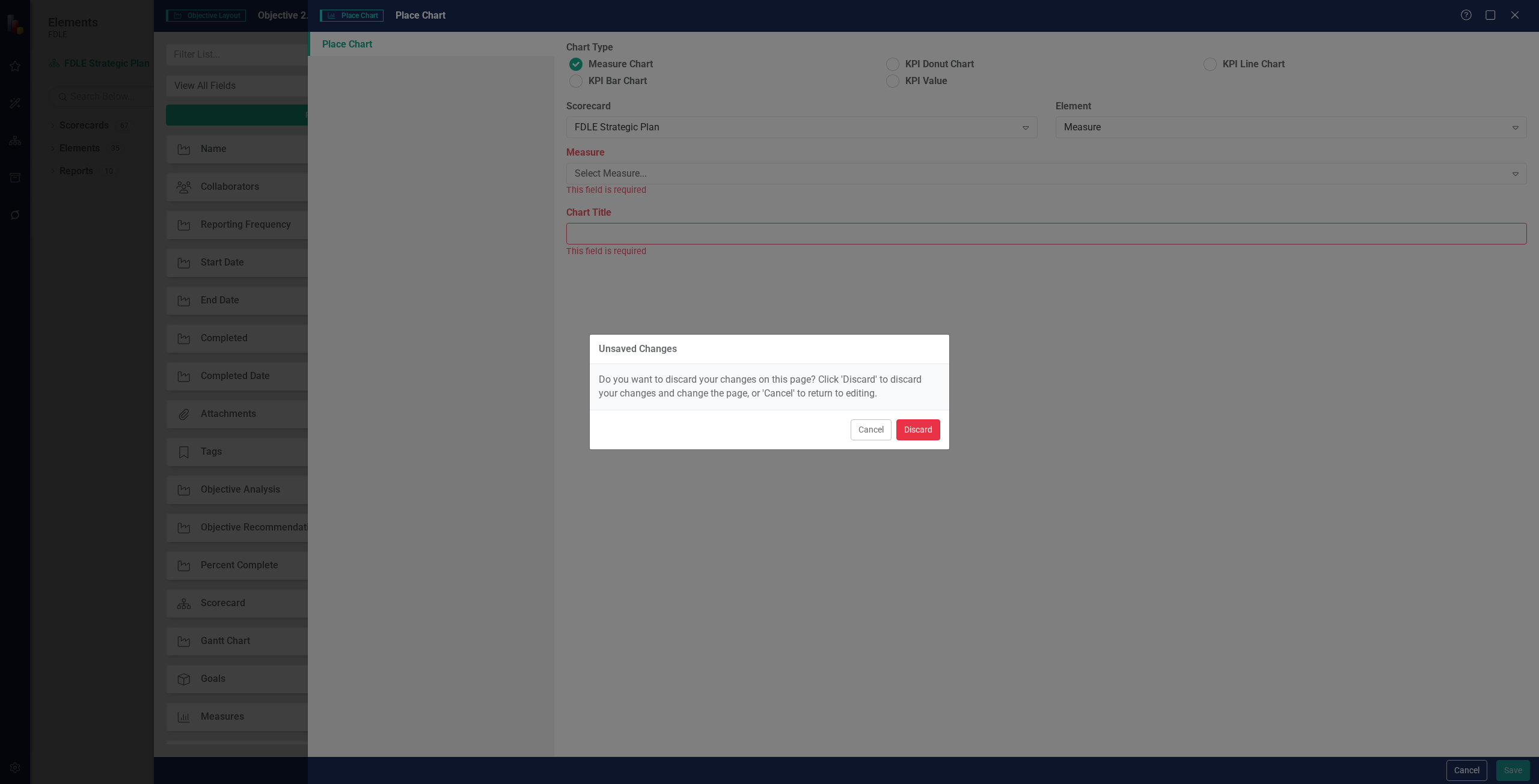
click at [913, 432] on button "Discard" at bounding box center [918, 430] width 44 height 21
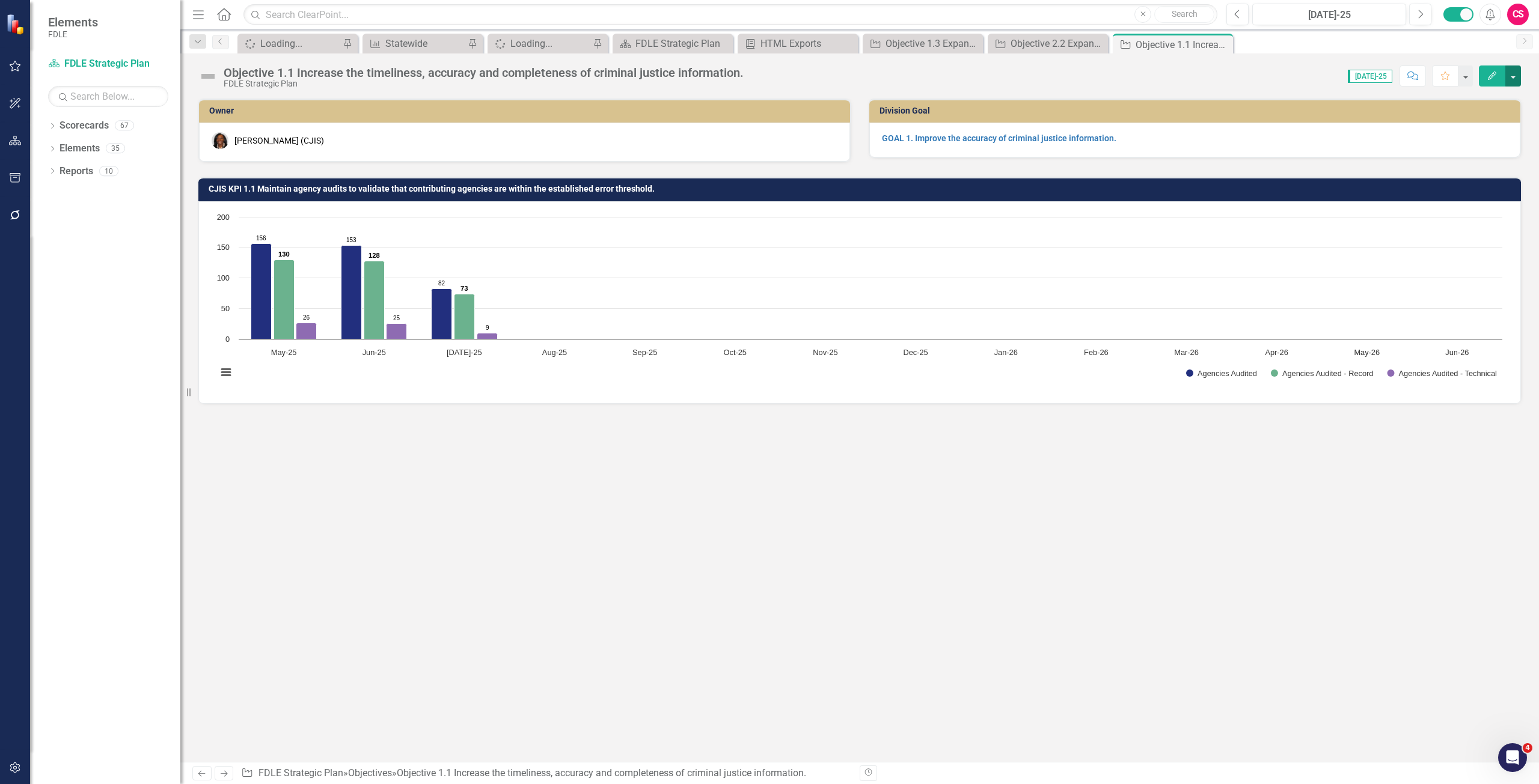
click at [1513, 77] on button "button" at bounding box center [1514, 76] width 16 height 21
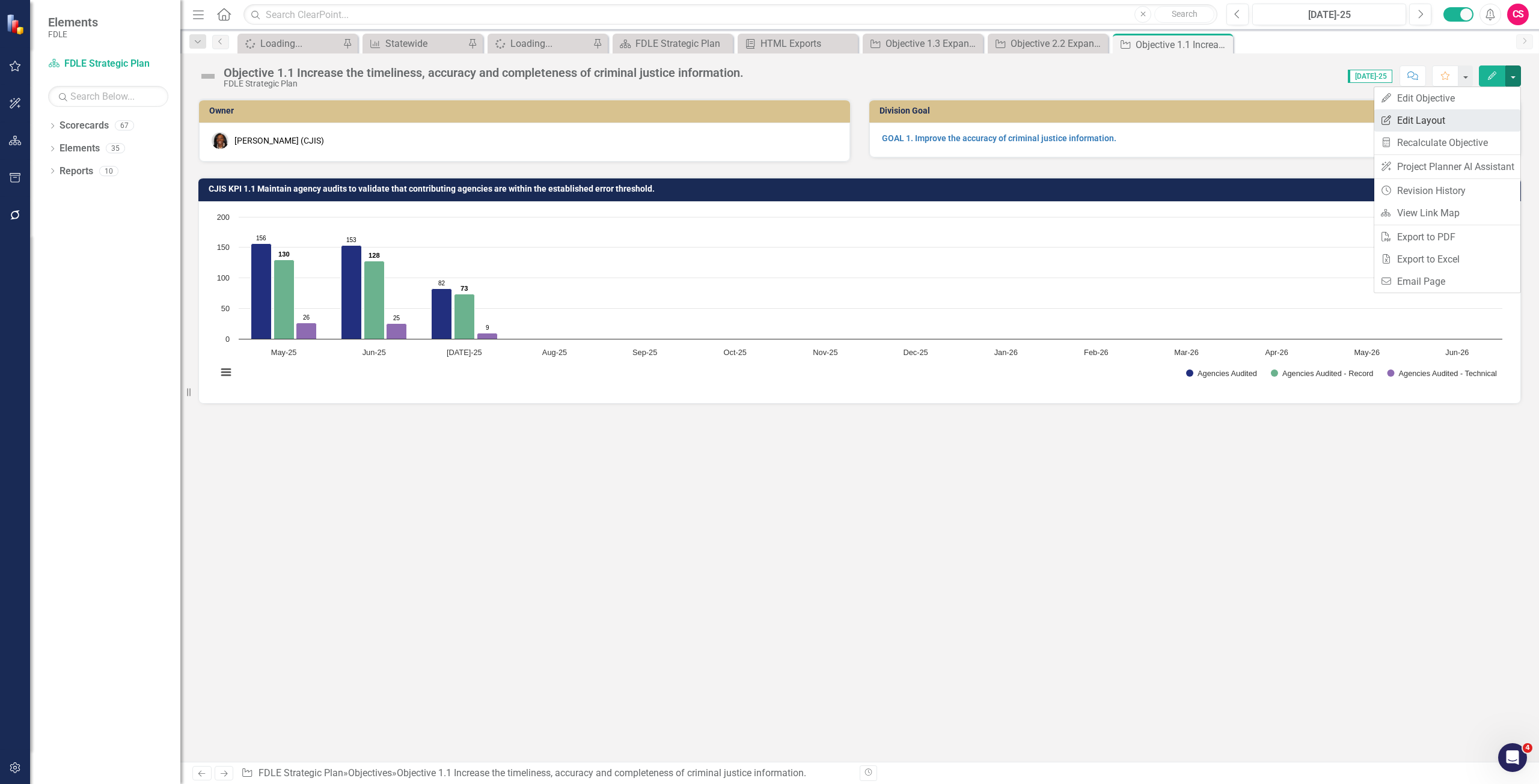
click at [1486, 115] on link "Edit Report Edit Layout" at bounding box center [1448, 120] width 146 height 22
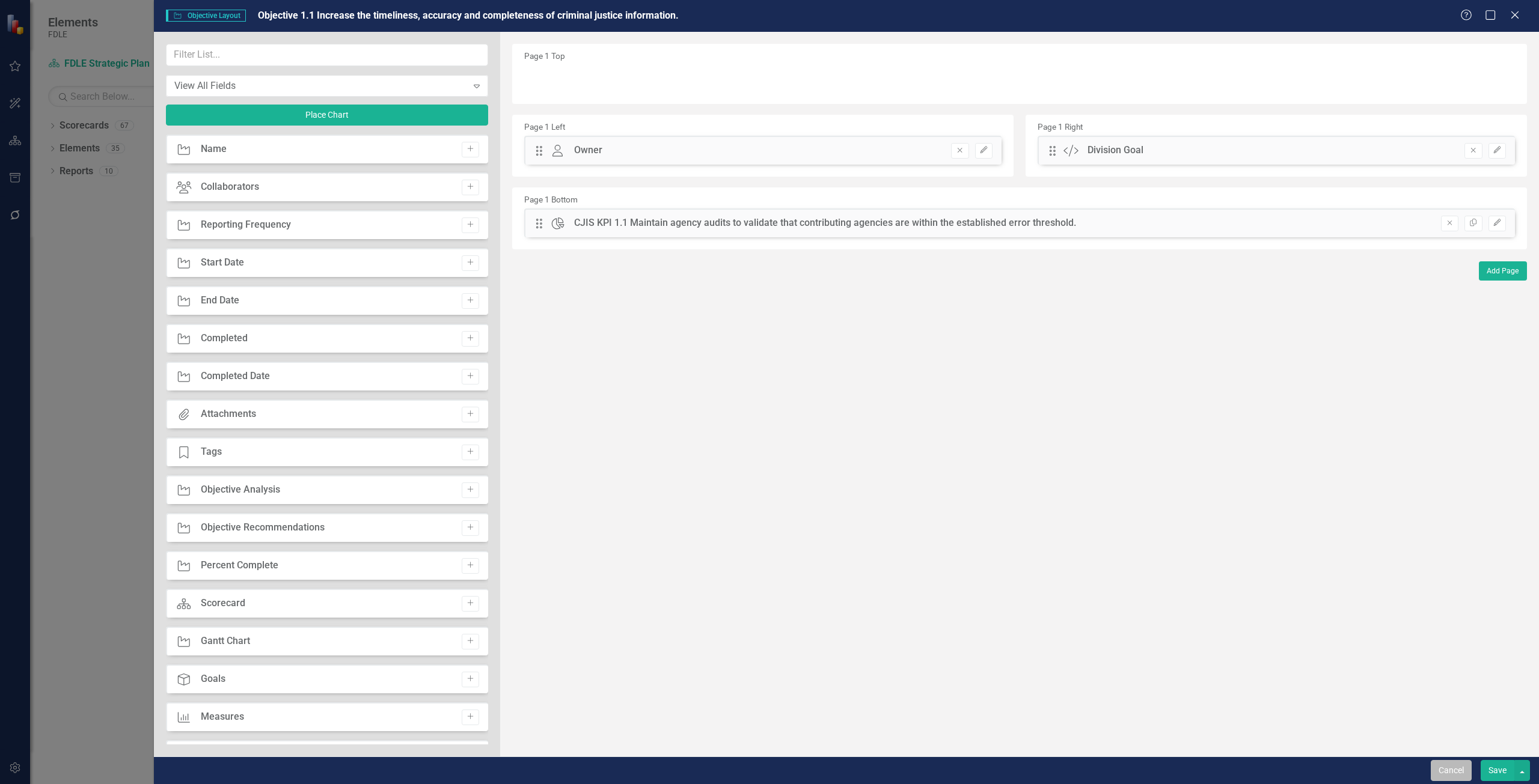
click at [1439, 775] on button "Cancel" at bounding box center [1451, 770] width 41 height 21
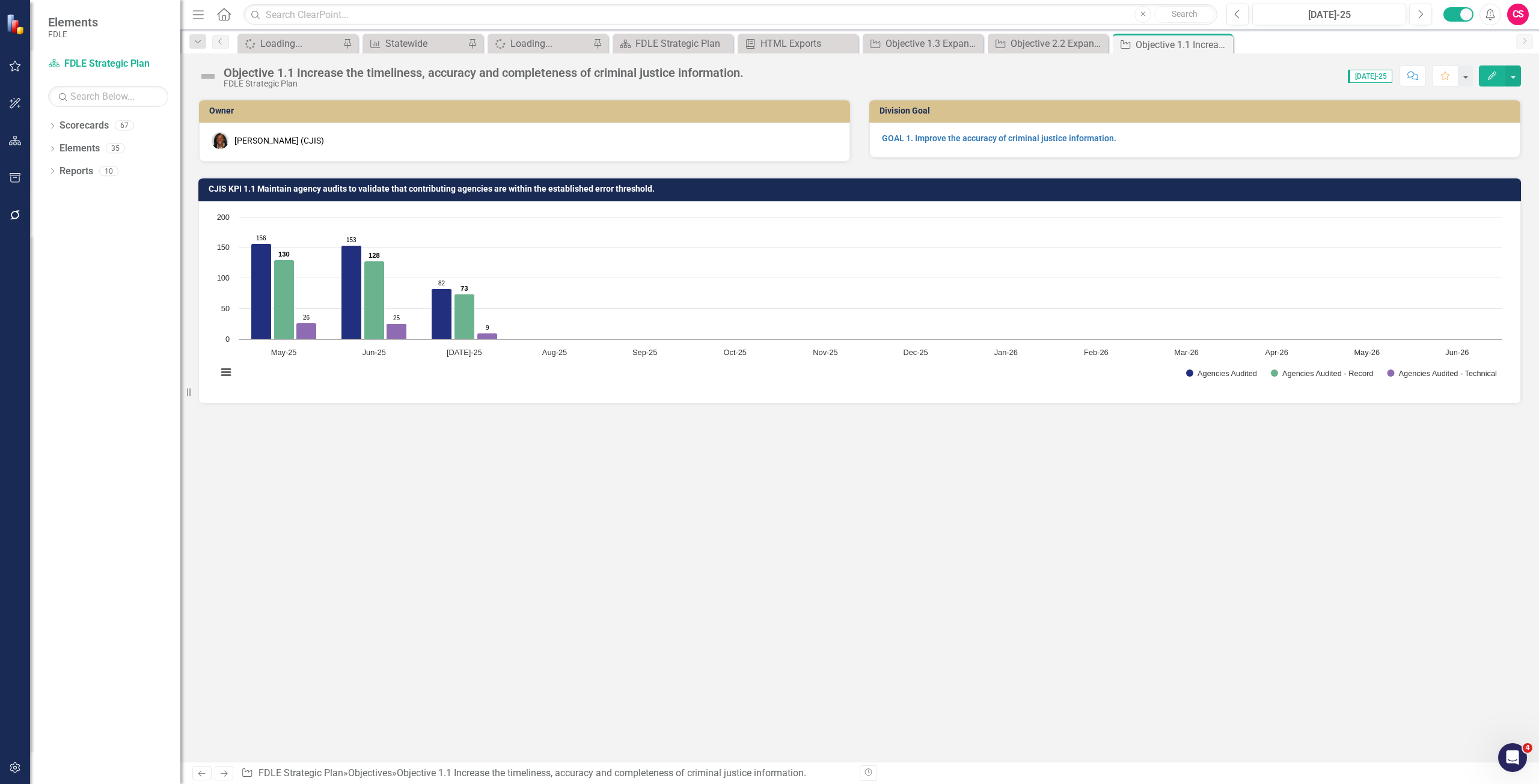
click at [280, 184] on h3 "CJIS KPI 1.1 Maintain agency audits to validate that contributing agencies are …" at bounding box center [861, 189] width 1306 height 9
click at [238, 366] on rect "Interactive chart" at bounding box center [859, 301] width 1297 height 180
click at [222, 372] on button "View chart menu, Chart" at bounding box center [226, 372] width 17 height 17
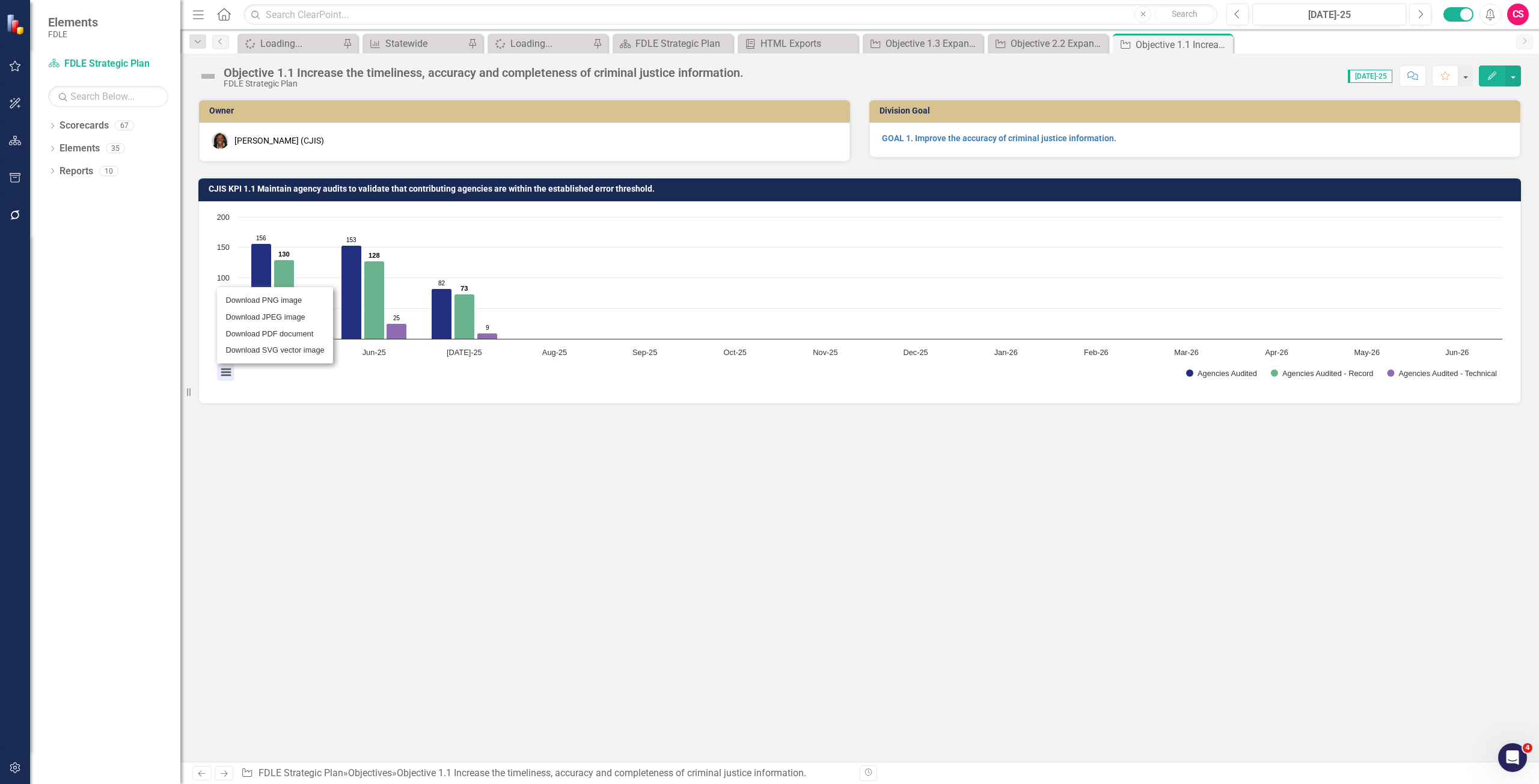
click at [430, 399] on div "Loading... Chart Bar chart with 3 data series. The chart has 1 X axis displayin…" at bounding box center [860, 302] width 1323 height 203
click at [451, 192] on h3 "CJIS KPI 1.1 Maintain agency audits to validate that contributing agencies are …" at bounding box center [861, 189] width 1306 height 9
click at [450, 187] on h3 "CJIS KPI 1.1 Maintain agency audits to validate that contributing agencies are …" at bounding box center [861, 189] width 1306 height 9
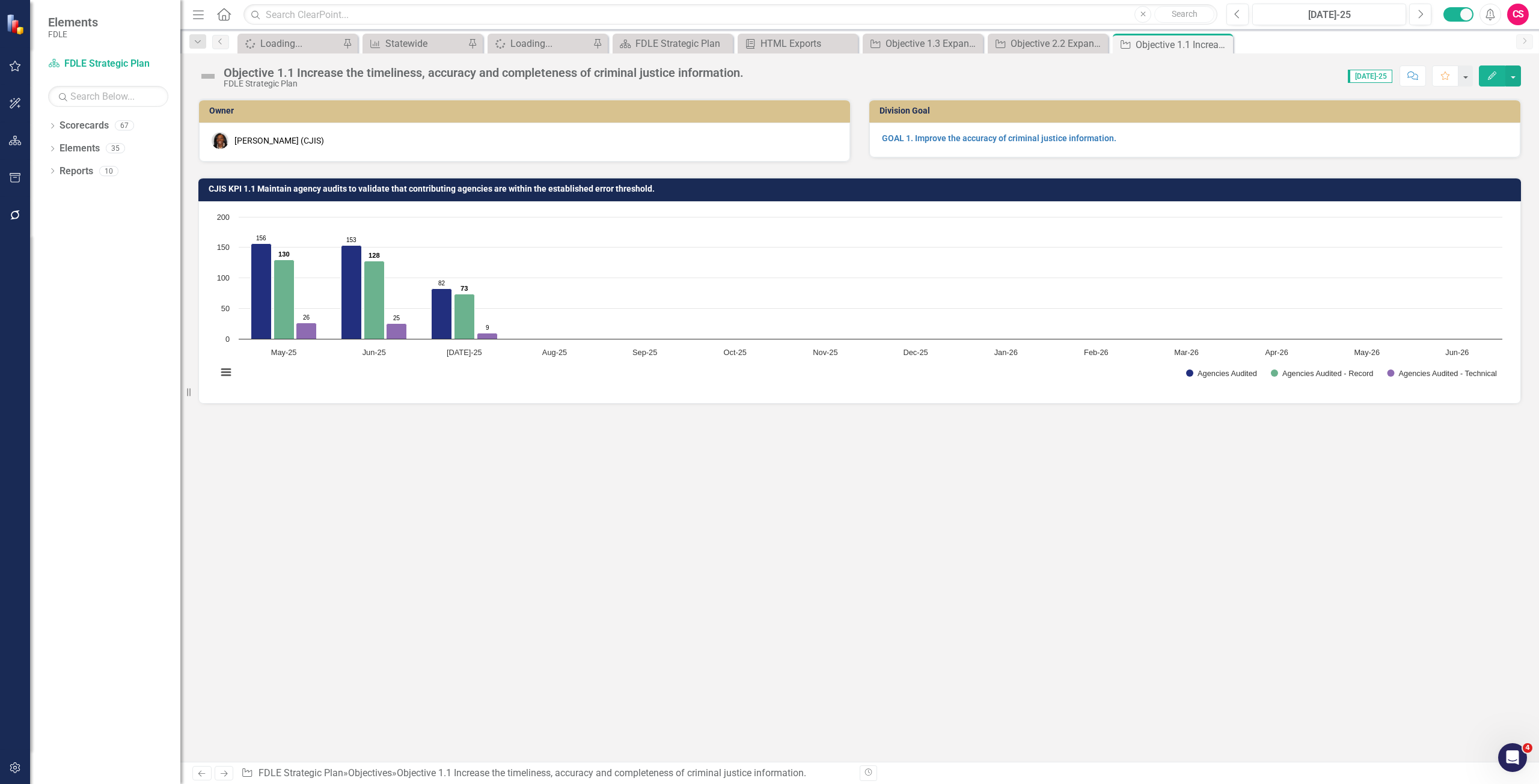
click at [450, 187] on h3 "CJIS KPI 1.1 Maintain agency audits to validate that contributing agencies are …" at bounding box center [861, 189] width 1306 height 9
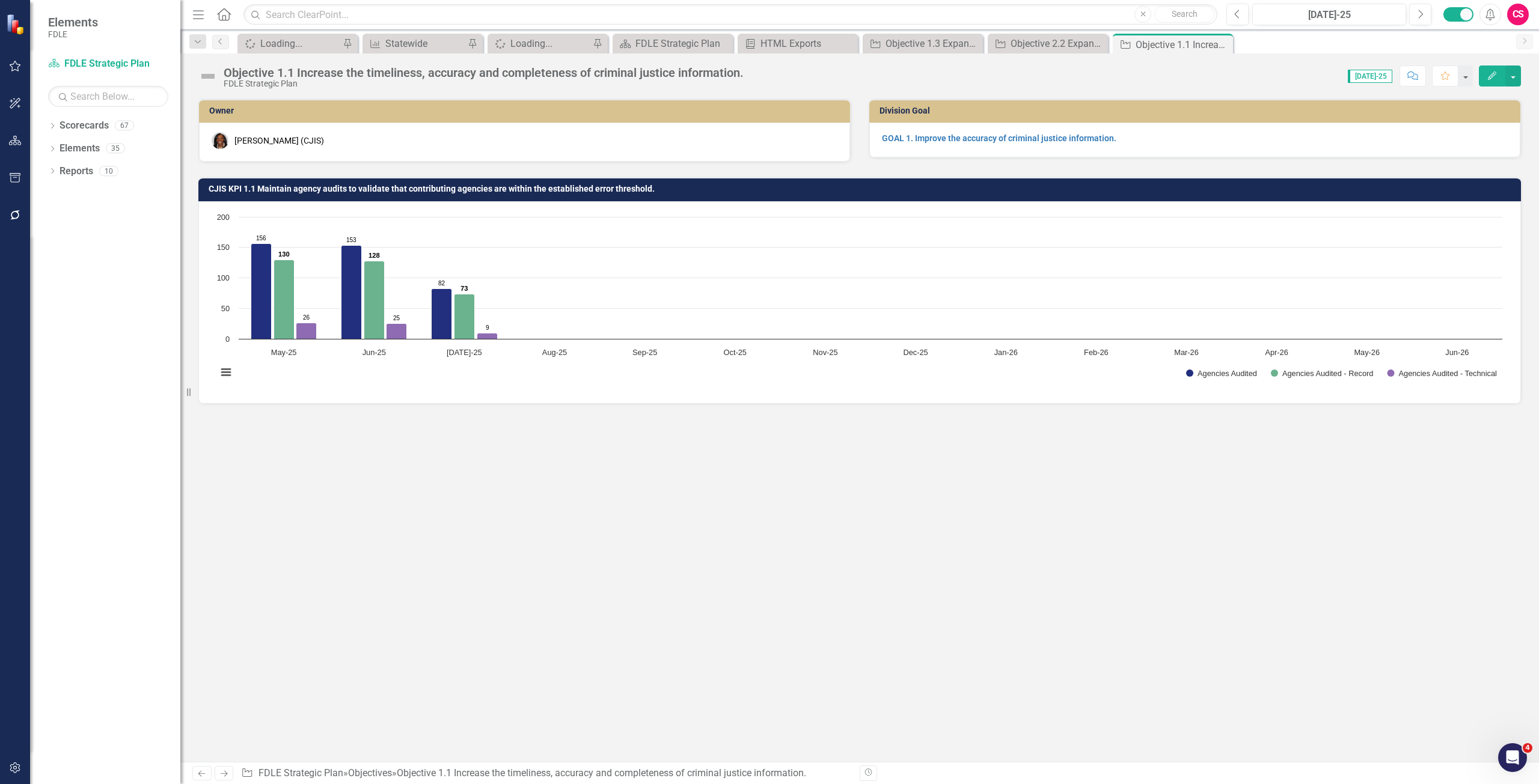
click at [450, 187] on h3 "CJIS KPI 1.1 Maintain agency audits to validate that contributing agencies are …" at bounding box center [861, 189] width 1306 height 9
click at [1517, 70] on button "button" at bounding box center [1514, 76] width 16 height 21
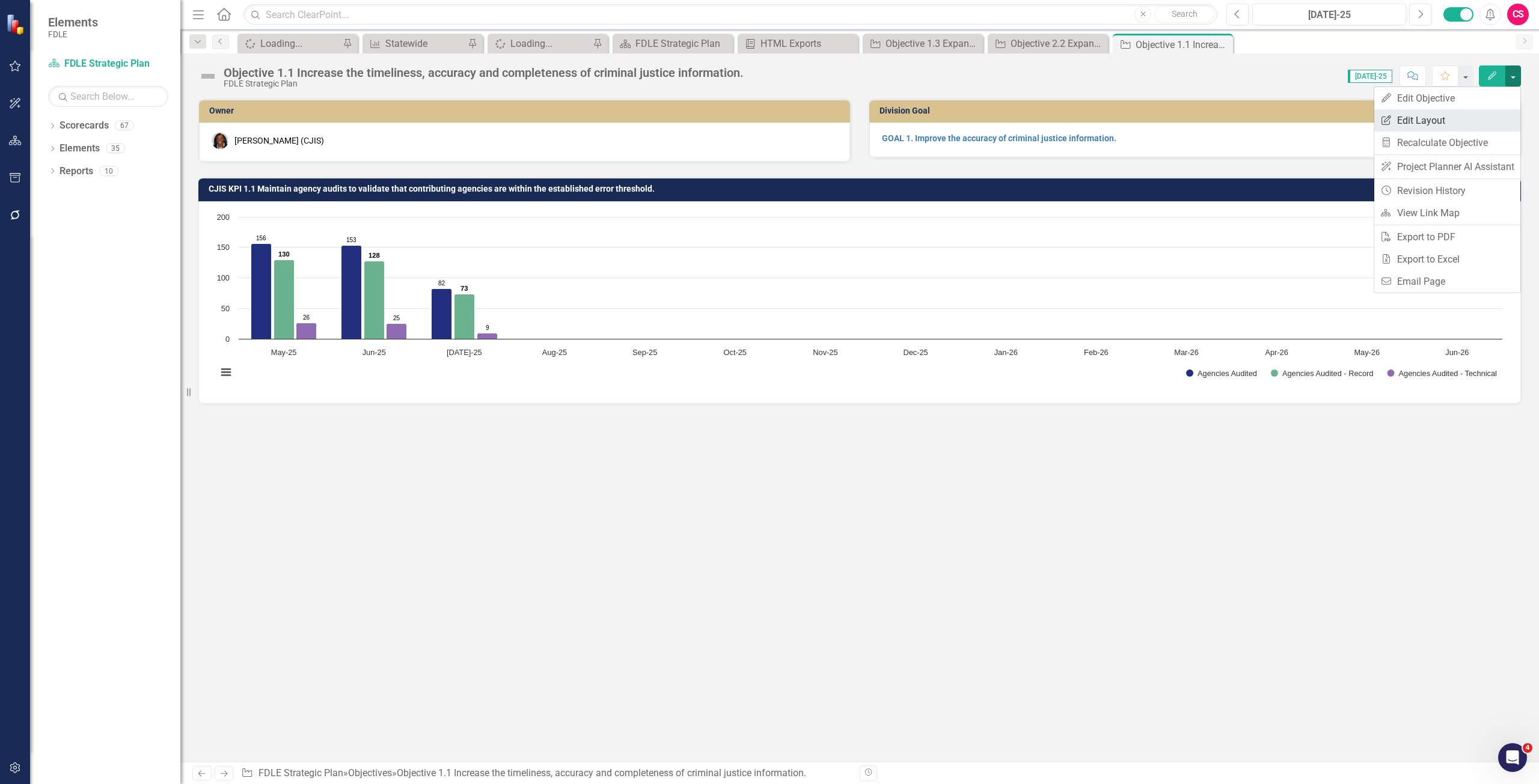
click at [1471, 122] on link "Edit Report Edit Layout" at bounding box center [1448, 120] width 146 height 22
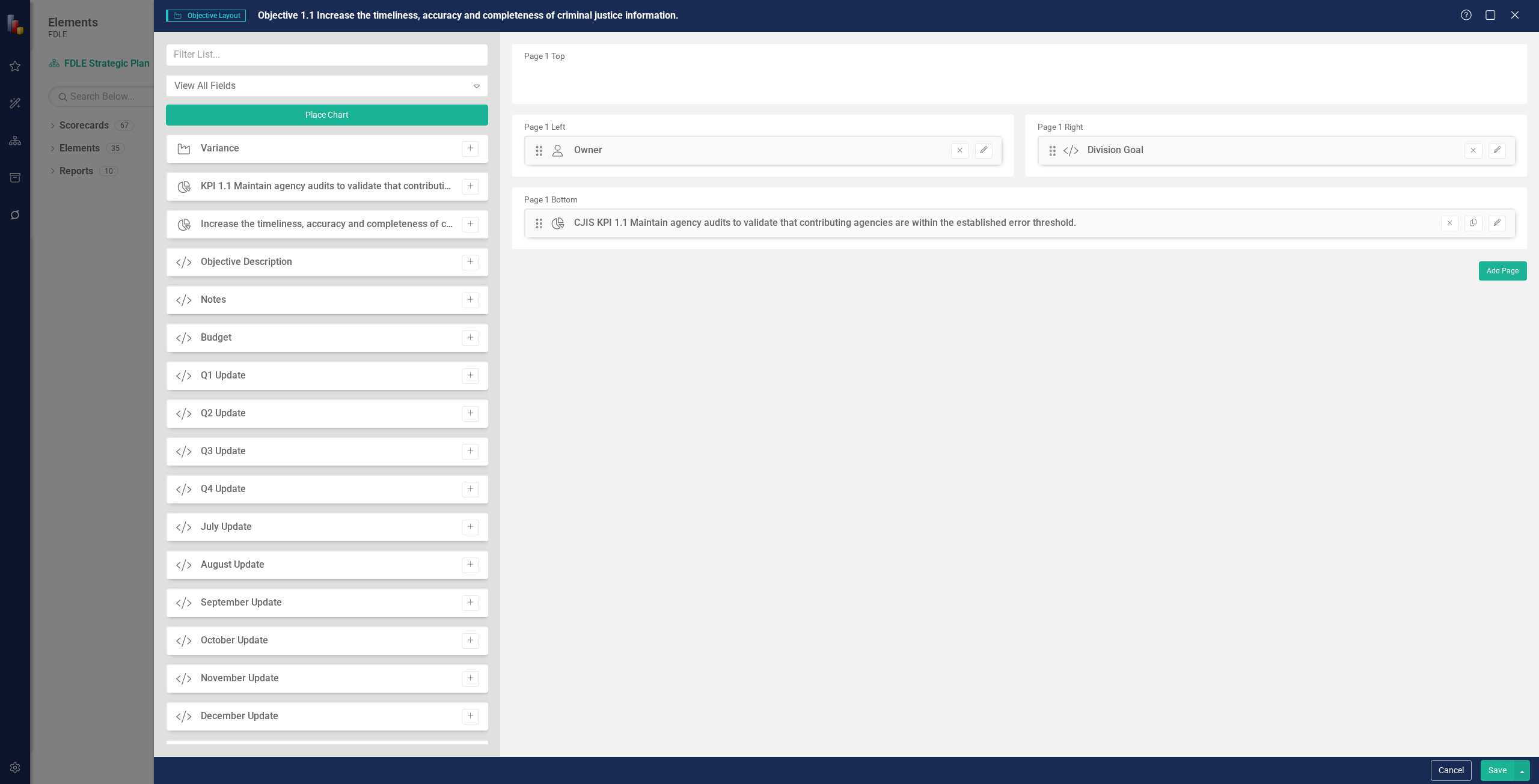
scroll to position [1243, 0]
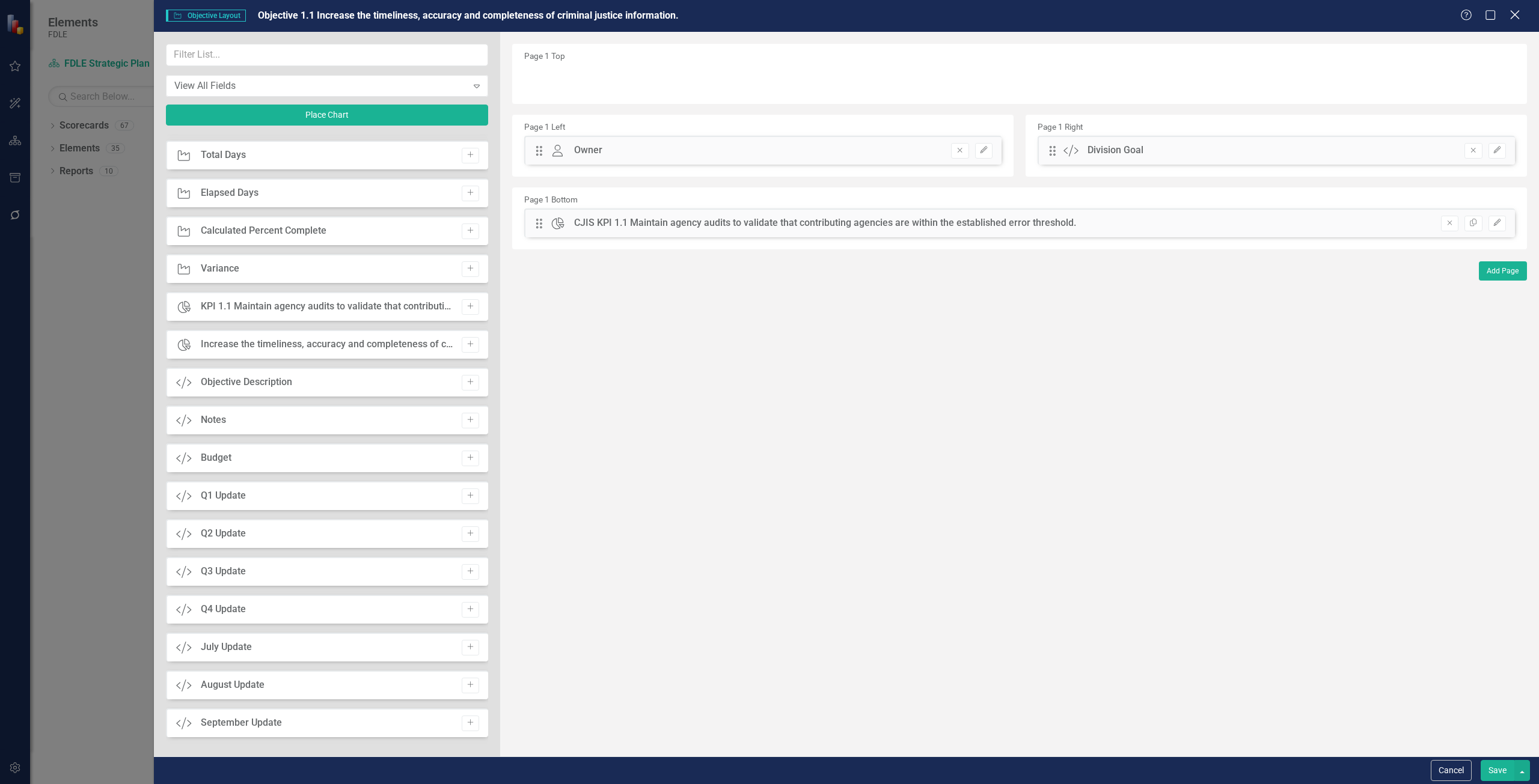
click at [1520, 13] on icon "Close" at bounding box center [1514, 15] width 15 height 12
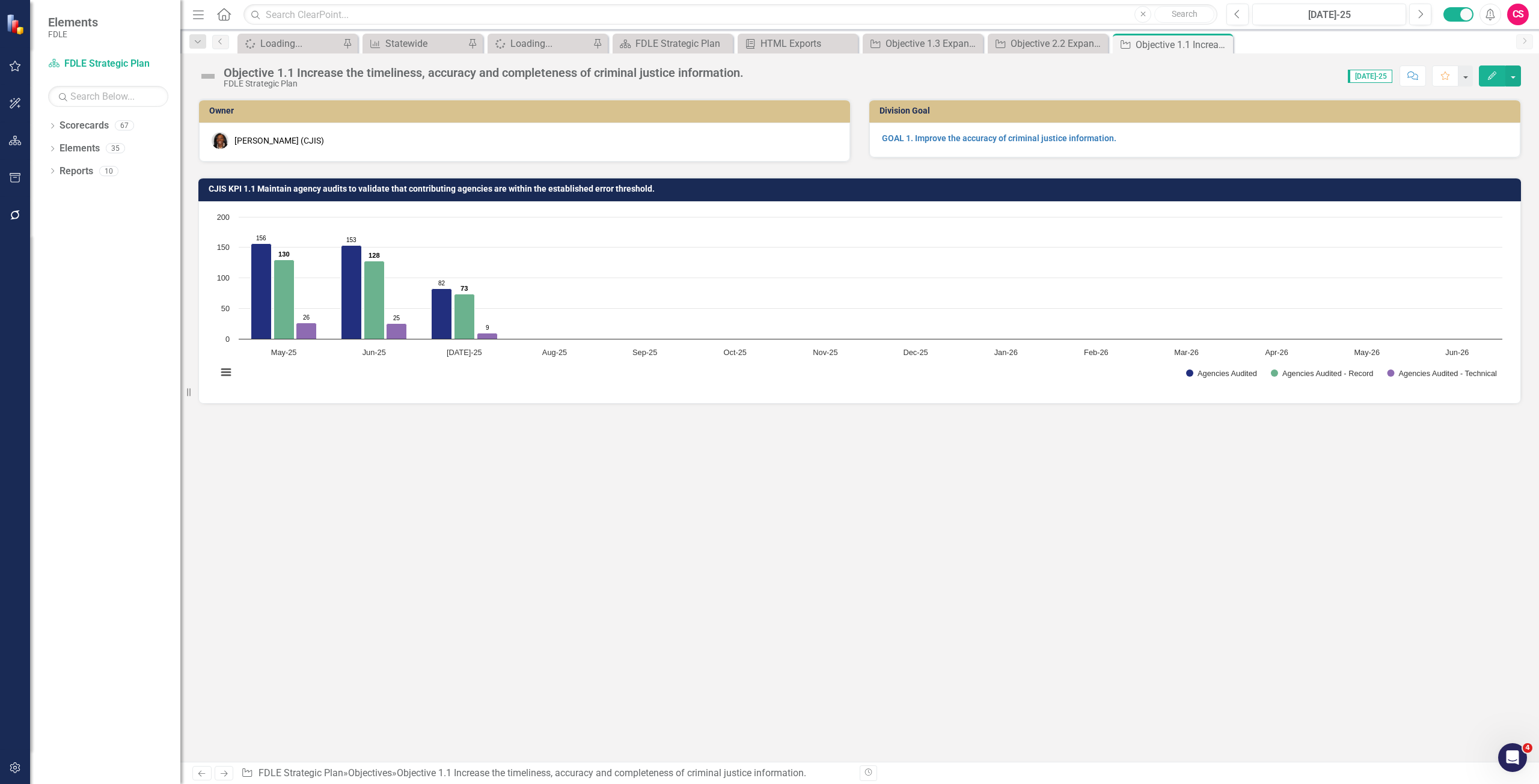
click at [1493, 77] on icon "Edit" at bounding box center [1492, 76] width 11 height 8
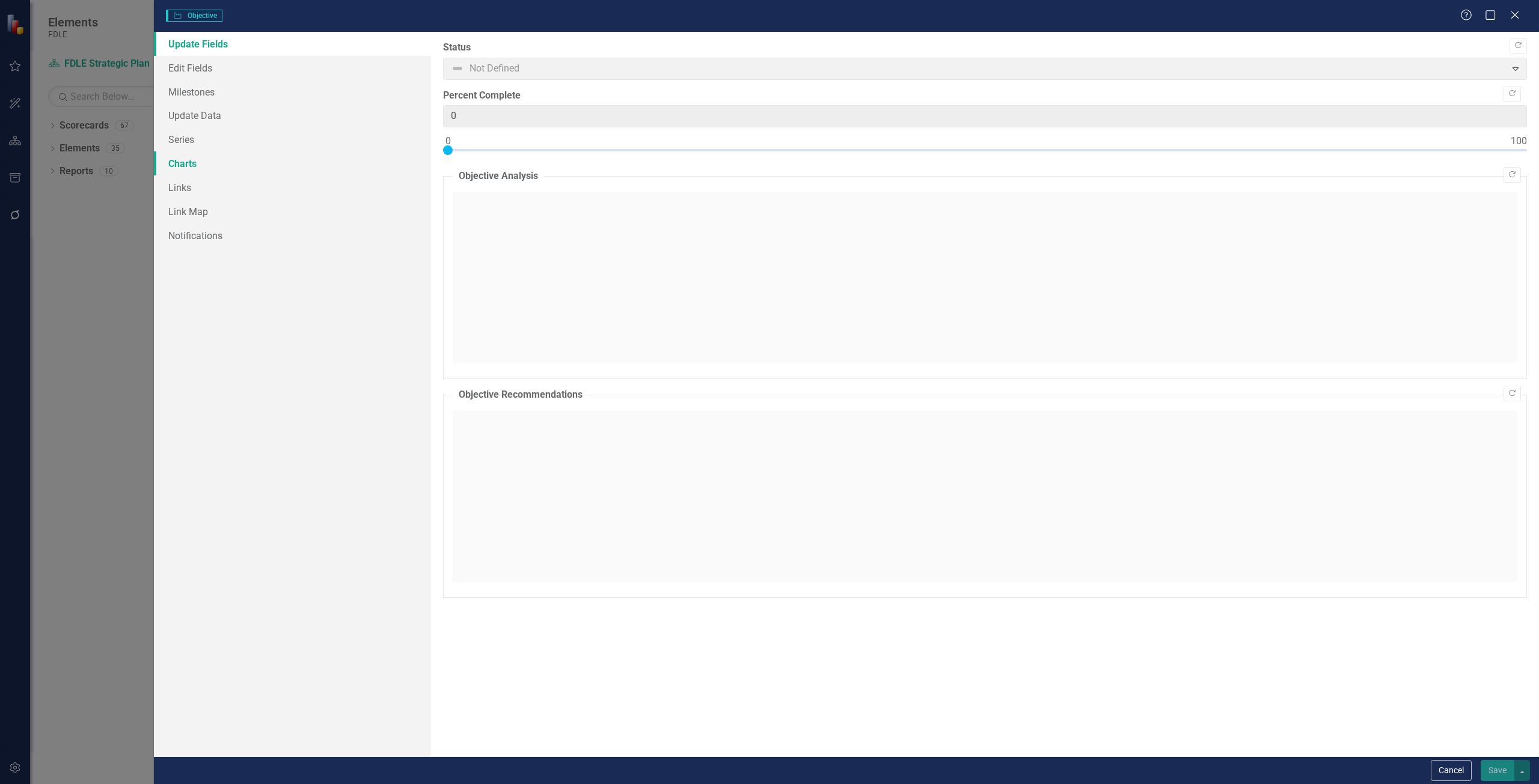
click at [218, 167] on link "Charts" at bounding box center [292, 163] width 277 height 24
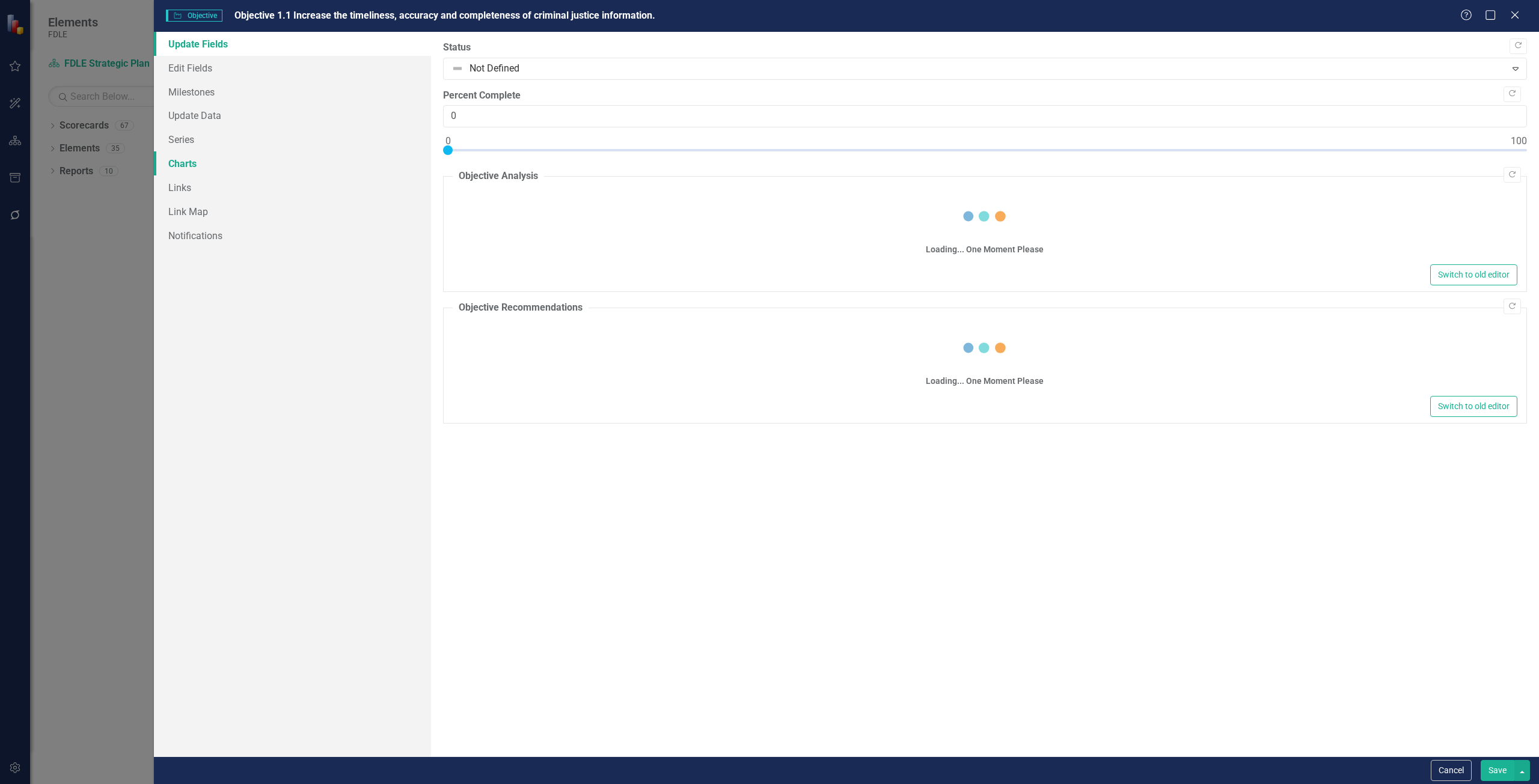
click at [230, 166] on link "Charts" at bounding box center [292, 163] width 277 height 24
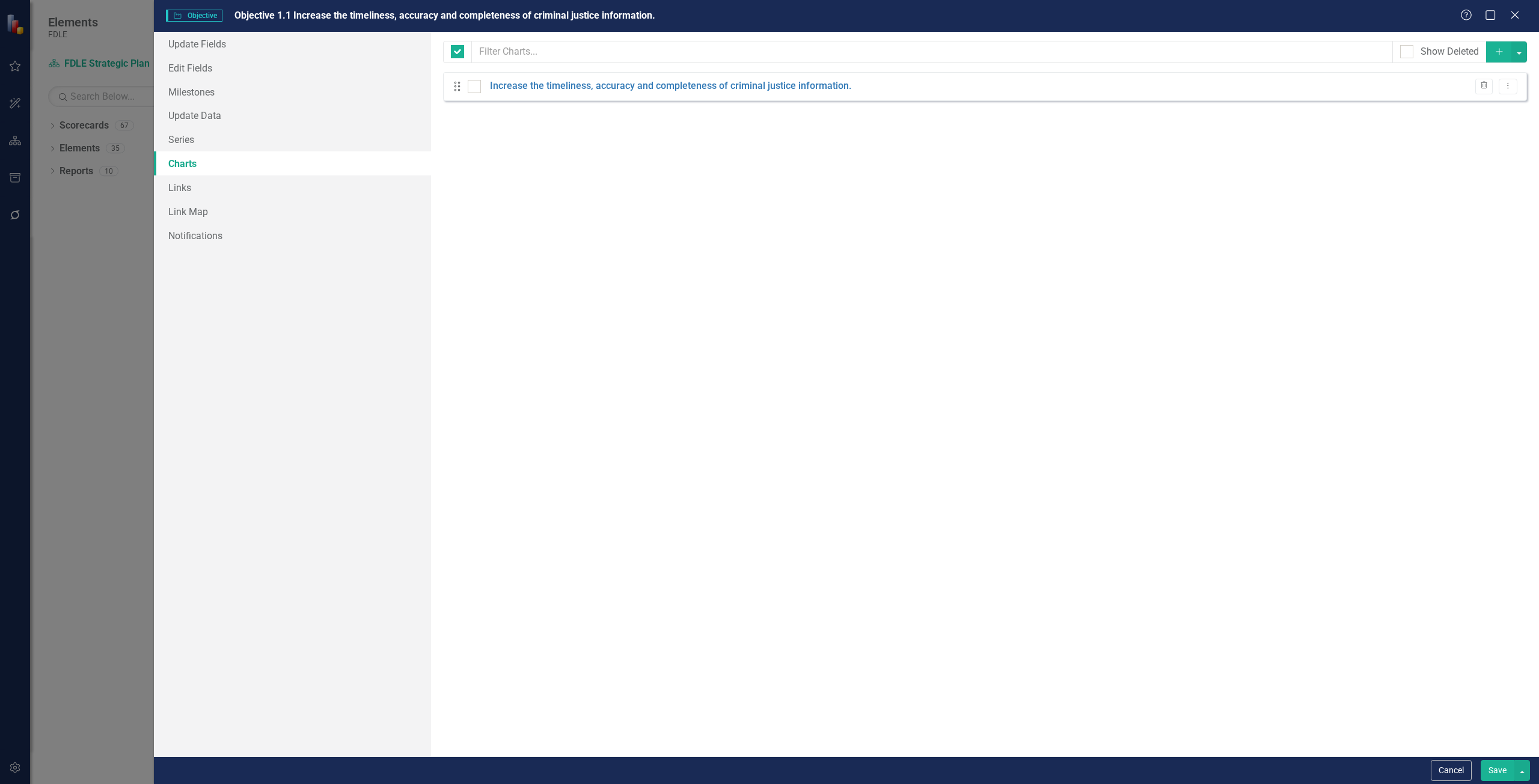
checkbox input "false"
click at [568, 85] on link "Increase the timeliness, accuracy and completeness of criminal justice informat…" at bounding box center [670, 86] width 362 height 14
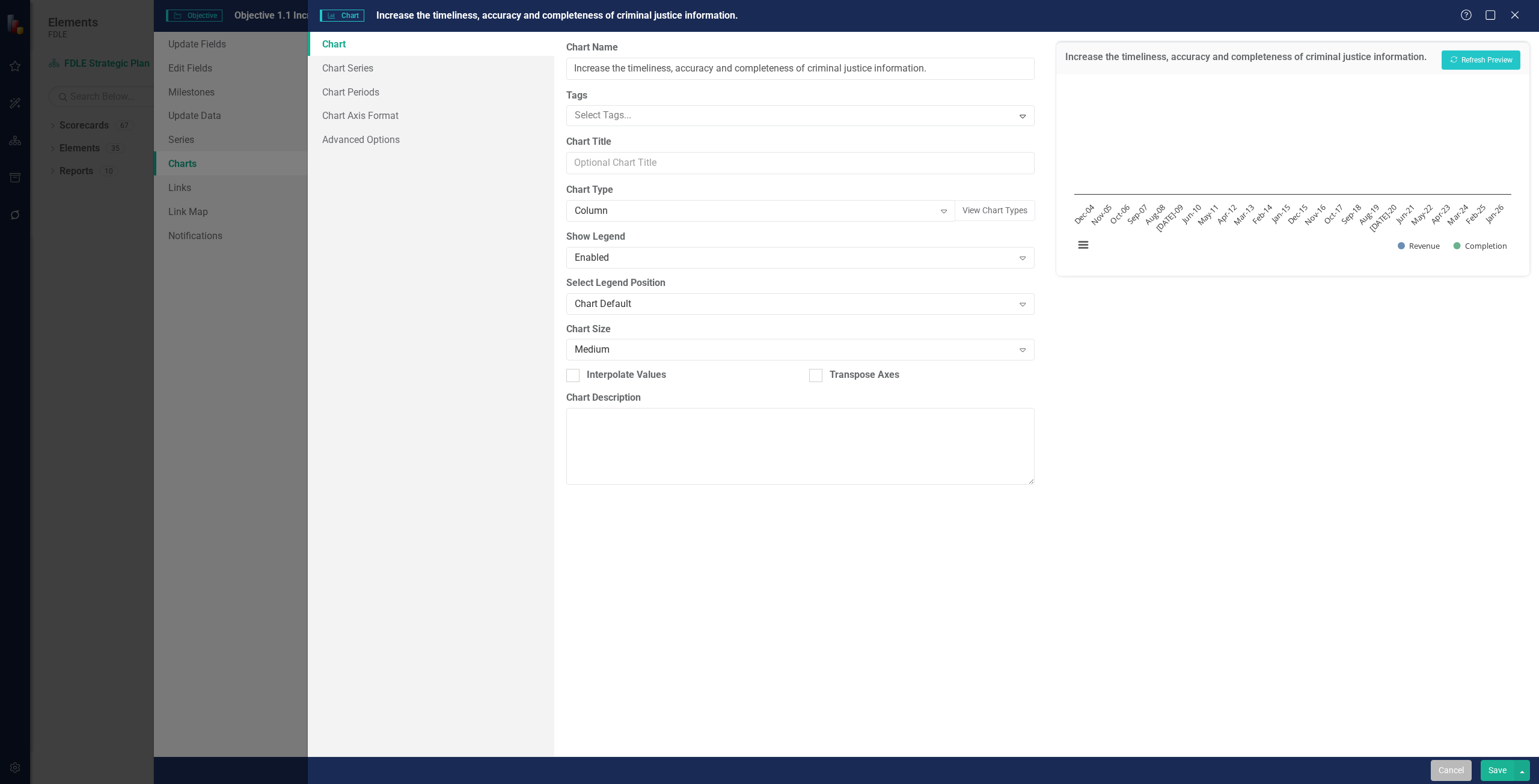
click at [1453, 766] on button "Cancel" at bounding box center [1451, 770] width 41 height 21
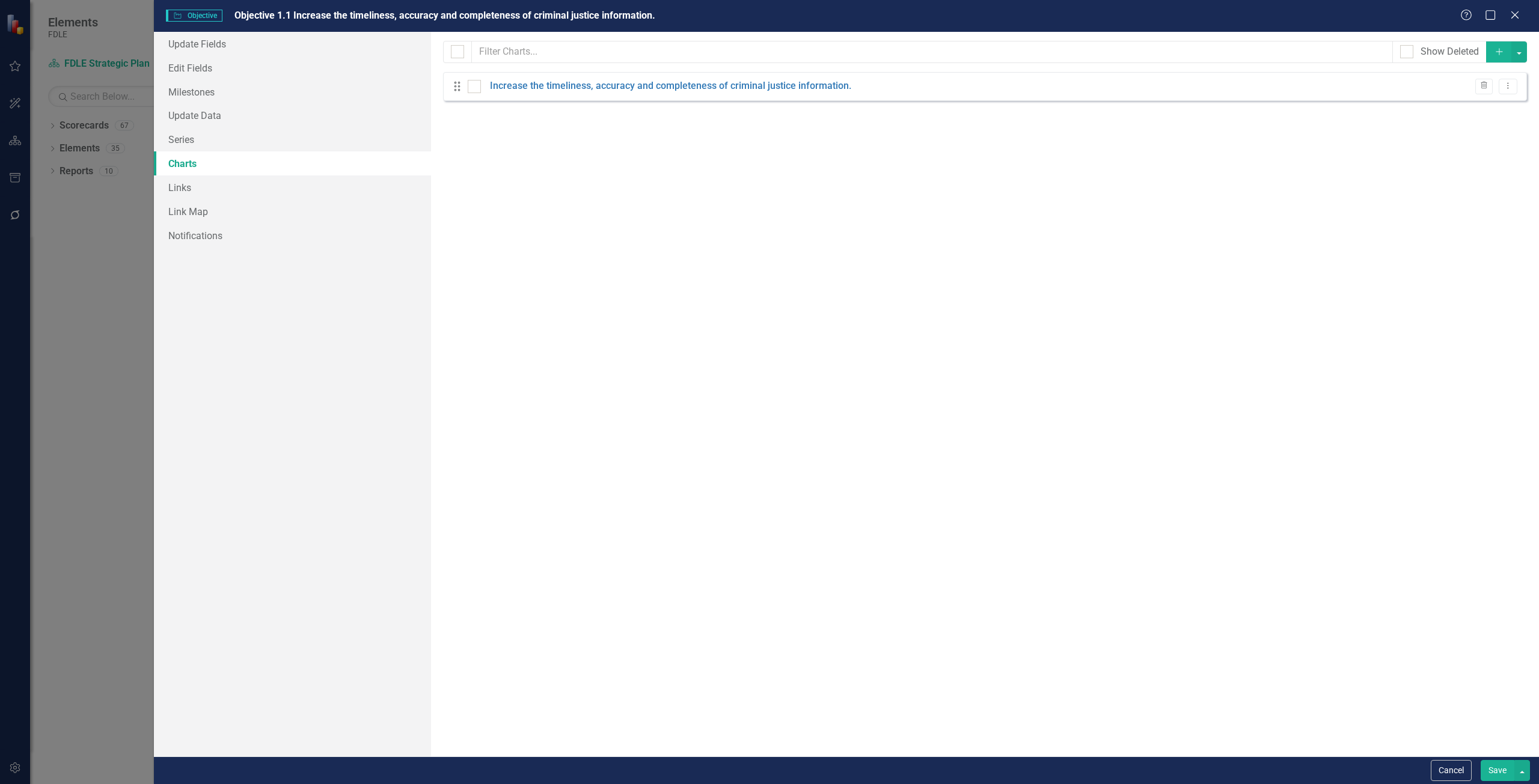
click at [1453, 766] on button "Cancel" at bounding box center [1451, 770] width 41 height 21
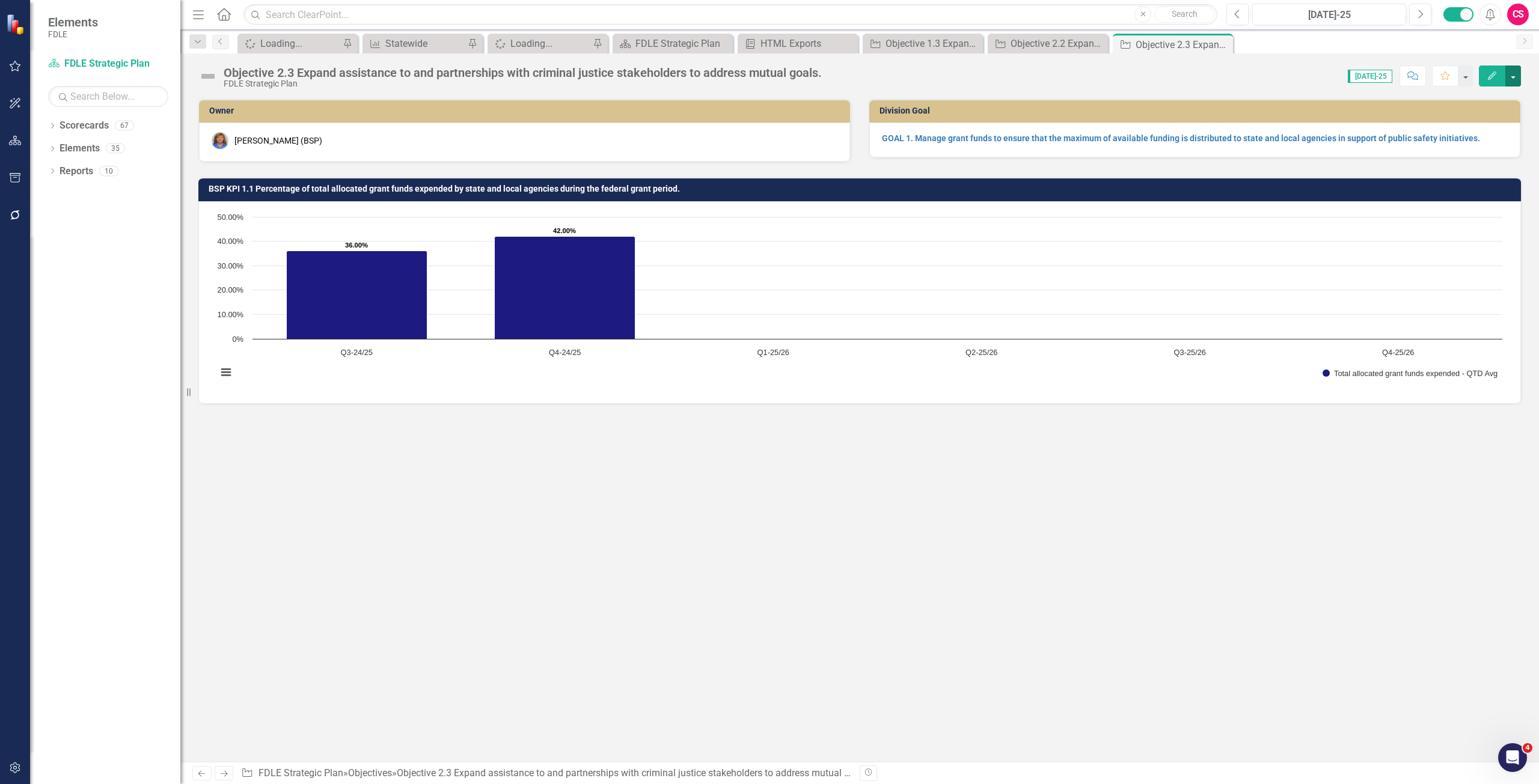
click at [1520, 74] on button "button" at bounding box center [1514, 76] width 16 height 21
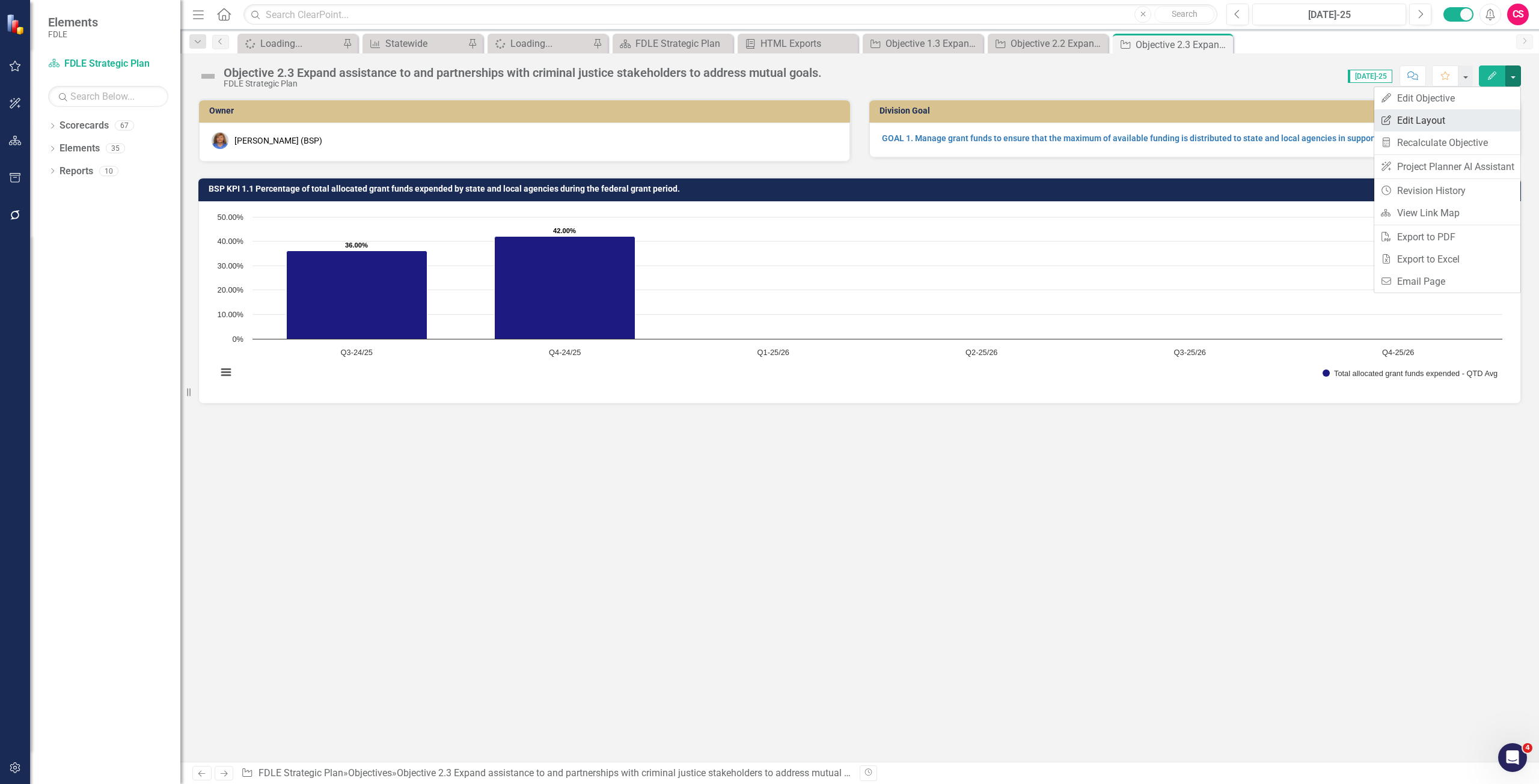
click at [1488, 126] on link "Edit Report Edit Layout" at bounding box center [1448, 120] width 146 height 22
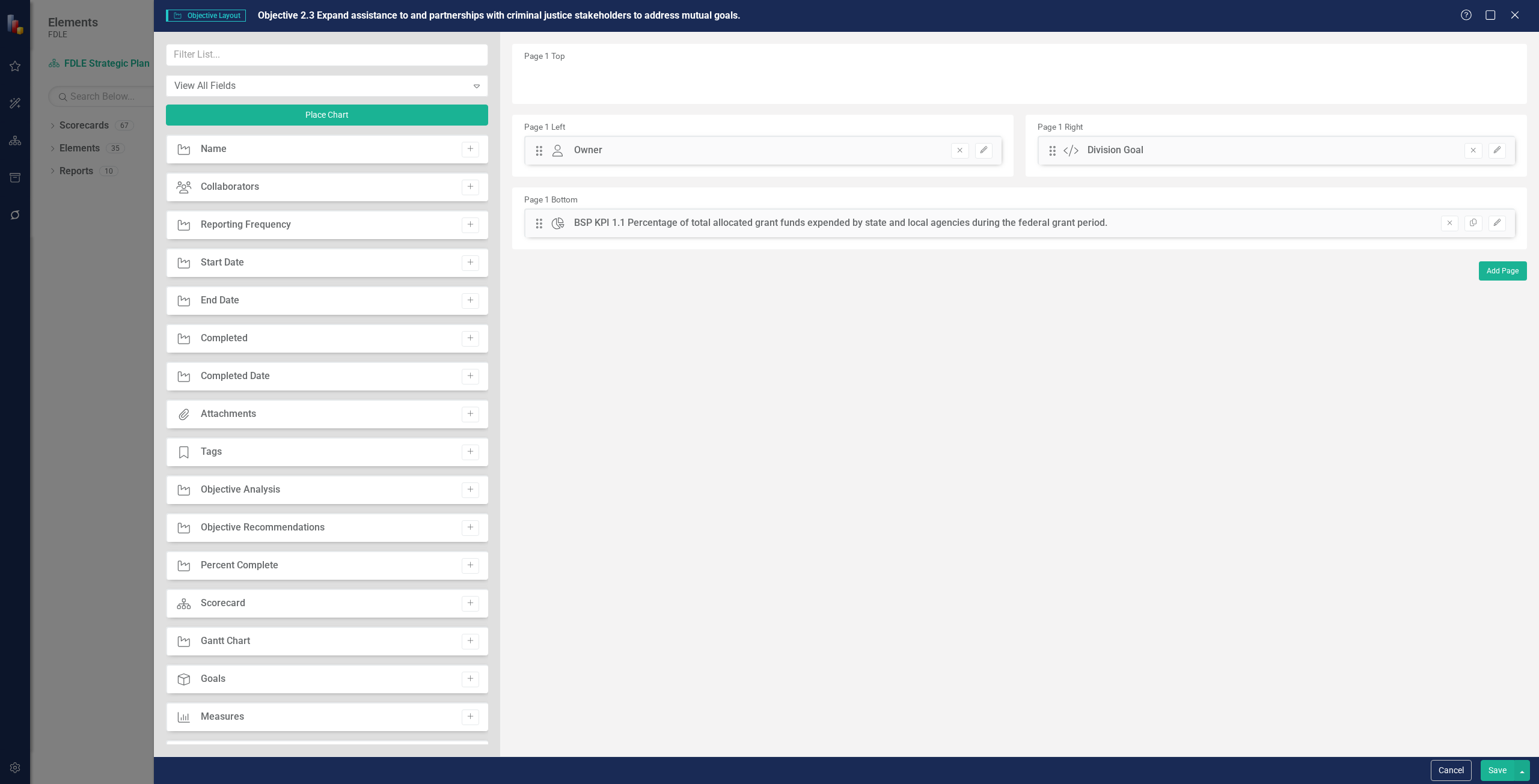
drag, startPoint x: 1442, startPoint y: 770, endPoint x: 858, endPoint y: 523, distance: 634.1
click at [858, 523] on div "The fields (or pods) that are available for you to include on the detail page a…" at bounding box center [1020, 394] width 1039 height 725
click at [1433, 764] on button "Cancel" at bounding box center [1451, 770] width 41 height 21
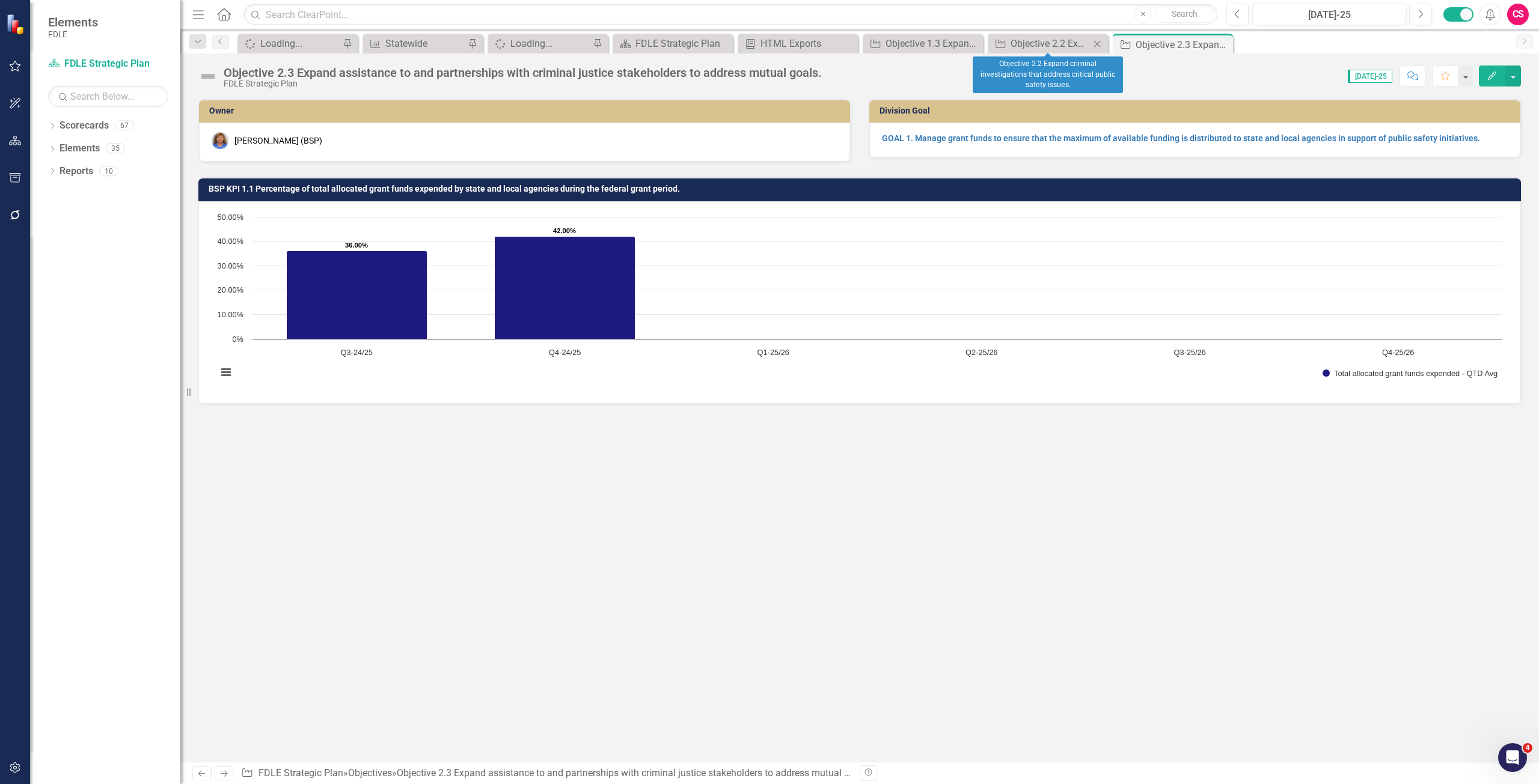
click at [1052, 35] on div "Objective Objective 2.2 Expand criminal investigations that address critical pu…" at bounding box center [1048, 44] width 121 height 20
click at [1029, 37] on div "Objective 2.2 Expand criminal investigations that address critical public safet…" at bounding box center [1050, 43] width 79 height 15
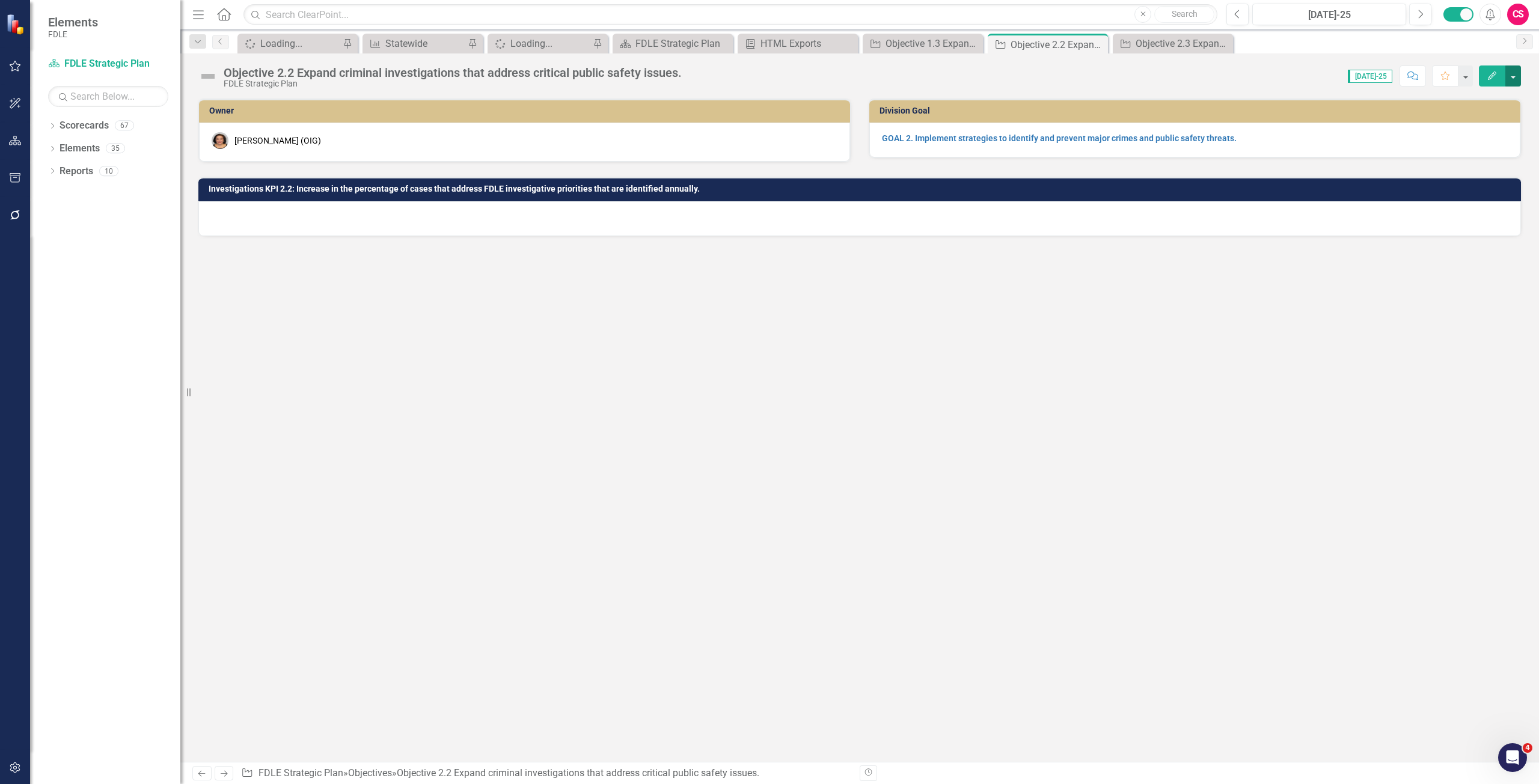
click at [1519, 76] on button "button" at bounding box center [1514, 76] width 16 height 21
click at [1432, 128] on link "Edit Report Edit Layout" at bounding box center [1448, 120] width 146 height 22
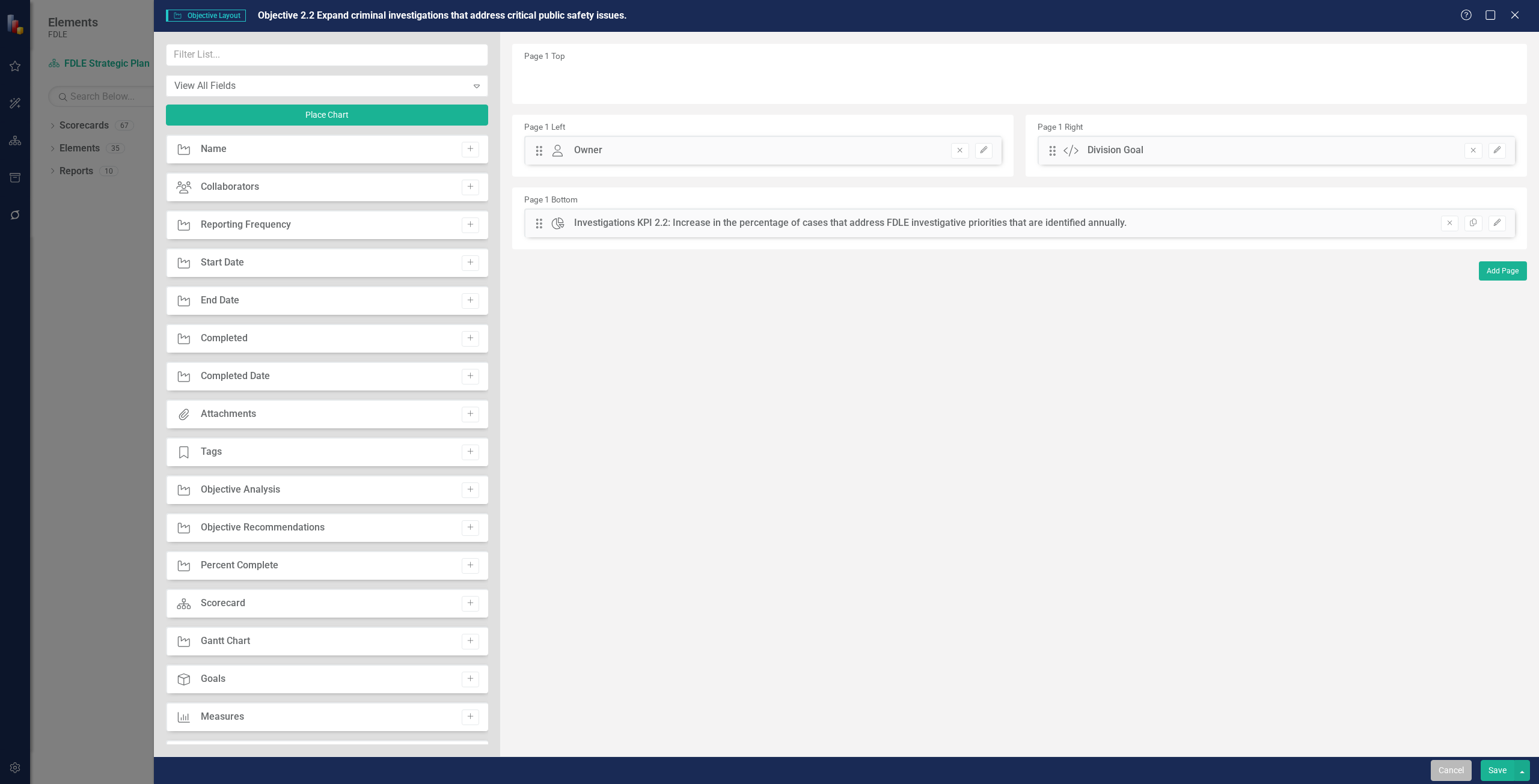
click at [1437, 772] on button "Cancel" at bounding box center [1451, 770] width 41 height 21
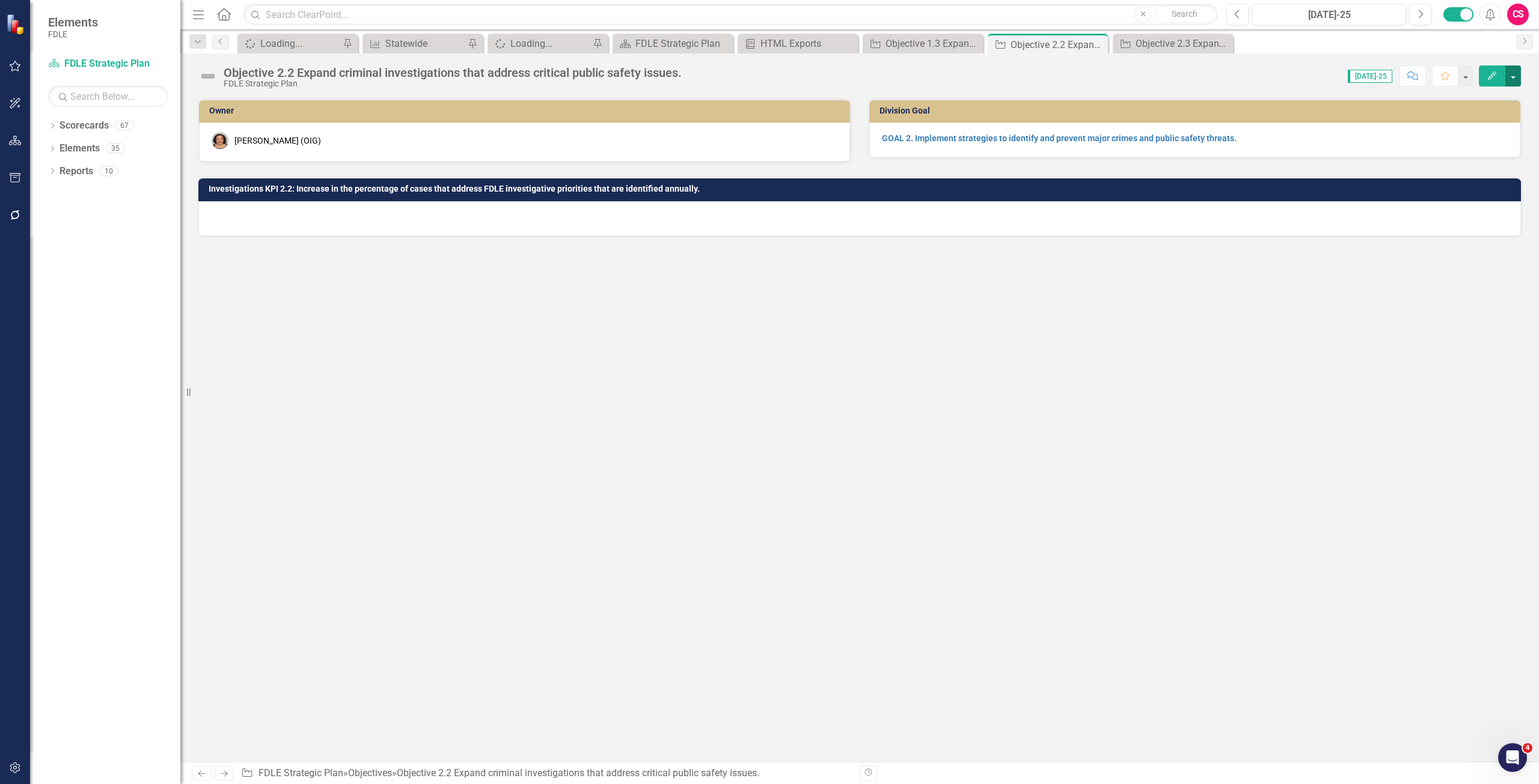
click at [1506, 77] on button "button" at bounding box center [1514, 76] width 16 height 21
click at [1523, 74] on div "Objective 2.2 Expand criminal investigations that address critical public safet…" at bounding box center [860, 71] width 1359 height 36
click at [1517, 74] on button "button" at bounding box center [1514, 76] width 16 height 21
click at [1481, 126] on link "Edit Report Edit Layout" at bounding box center [1448, 120] width 146 height 22
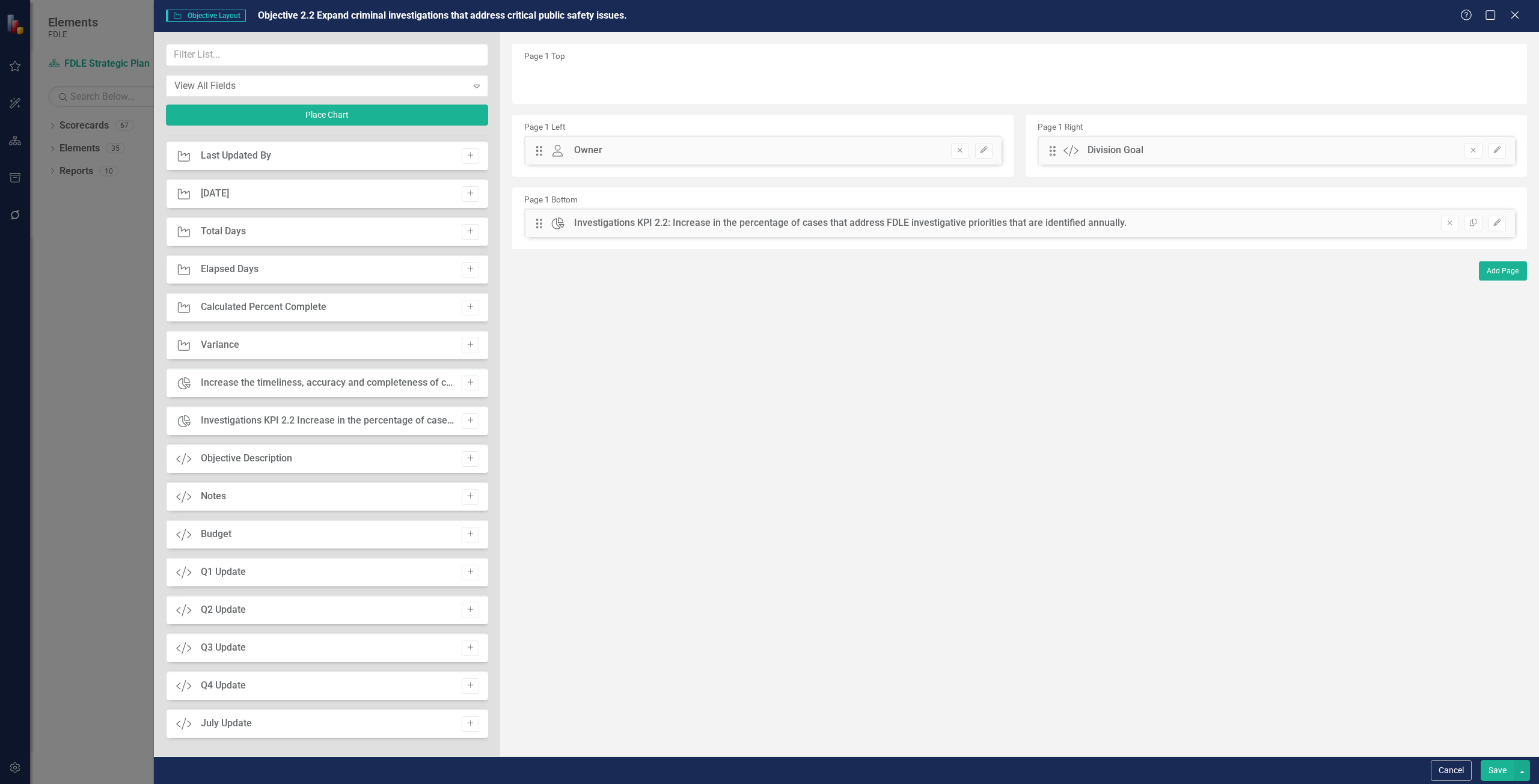
scroll to position [1202, 0]
click at [1519, 15] on icon "Close" at bounding box center [1514, 15] width 15 height 12
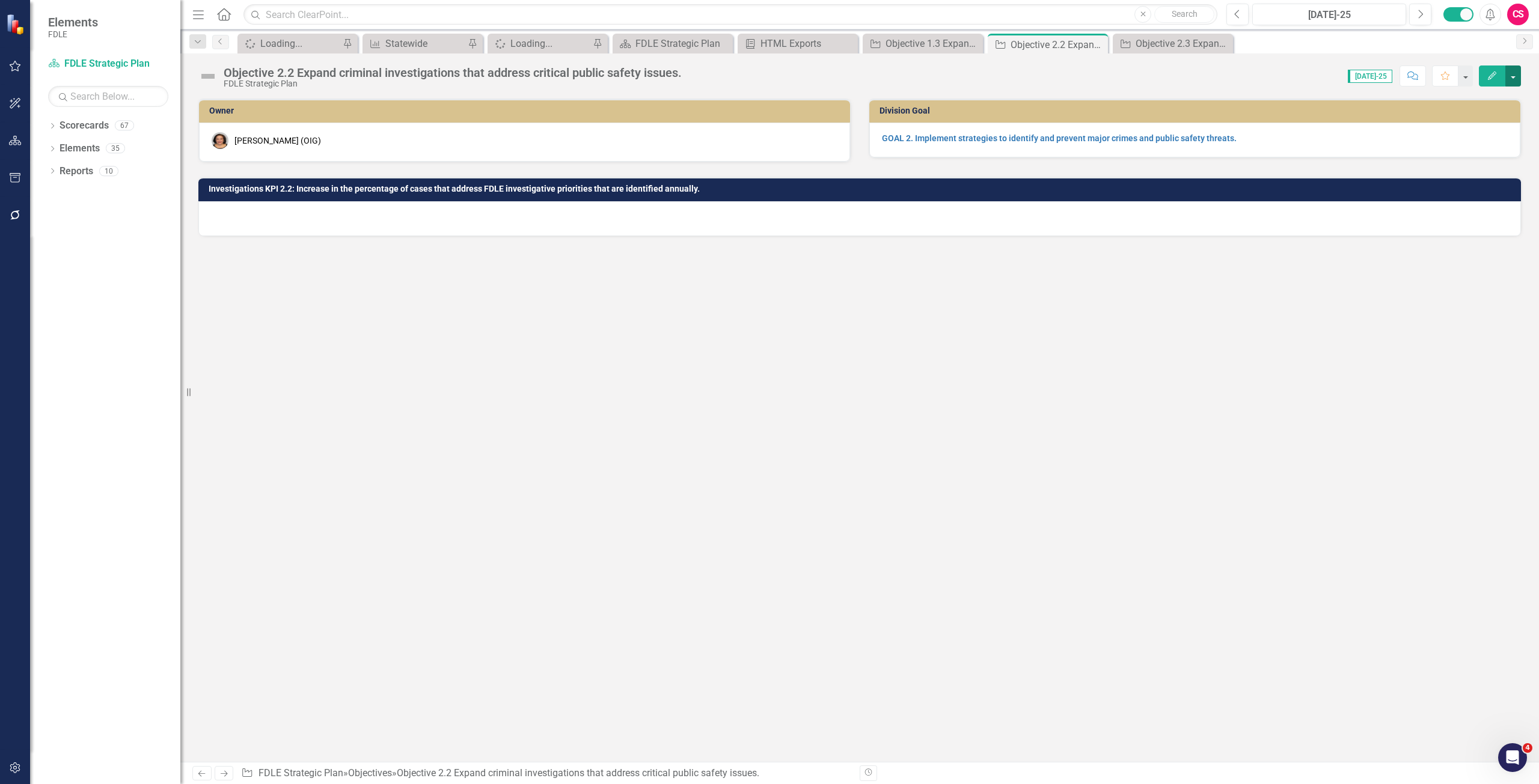
click at [1516, 77] on button "button" at bounding box center [1514, 76] width 16 height 21
click at [1497, 113] on link "Edit Report Edit Layout" at bounding box center [1448, 120] width 146 height 22
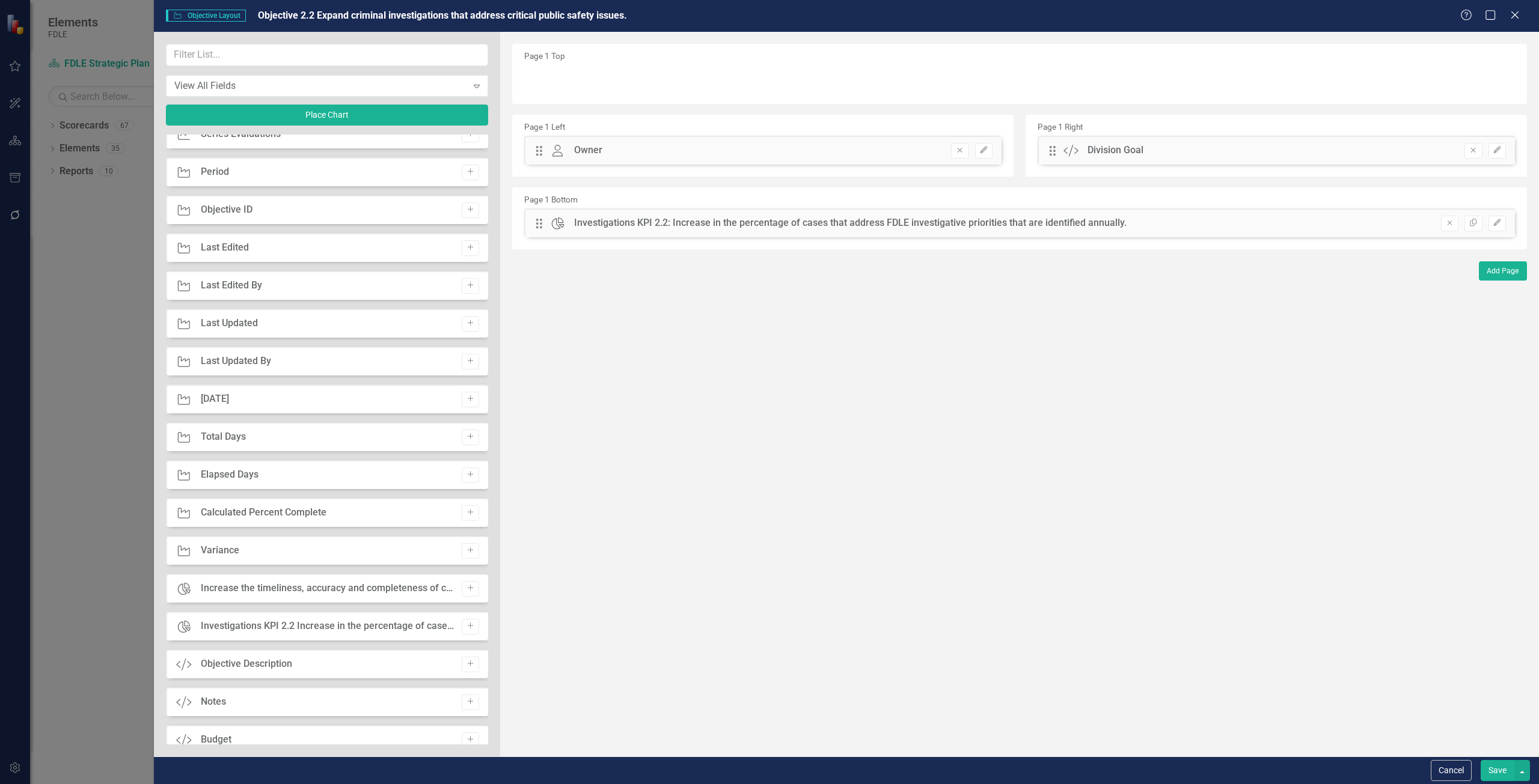
scroll to position [1322, 0]
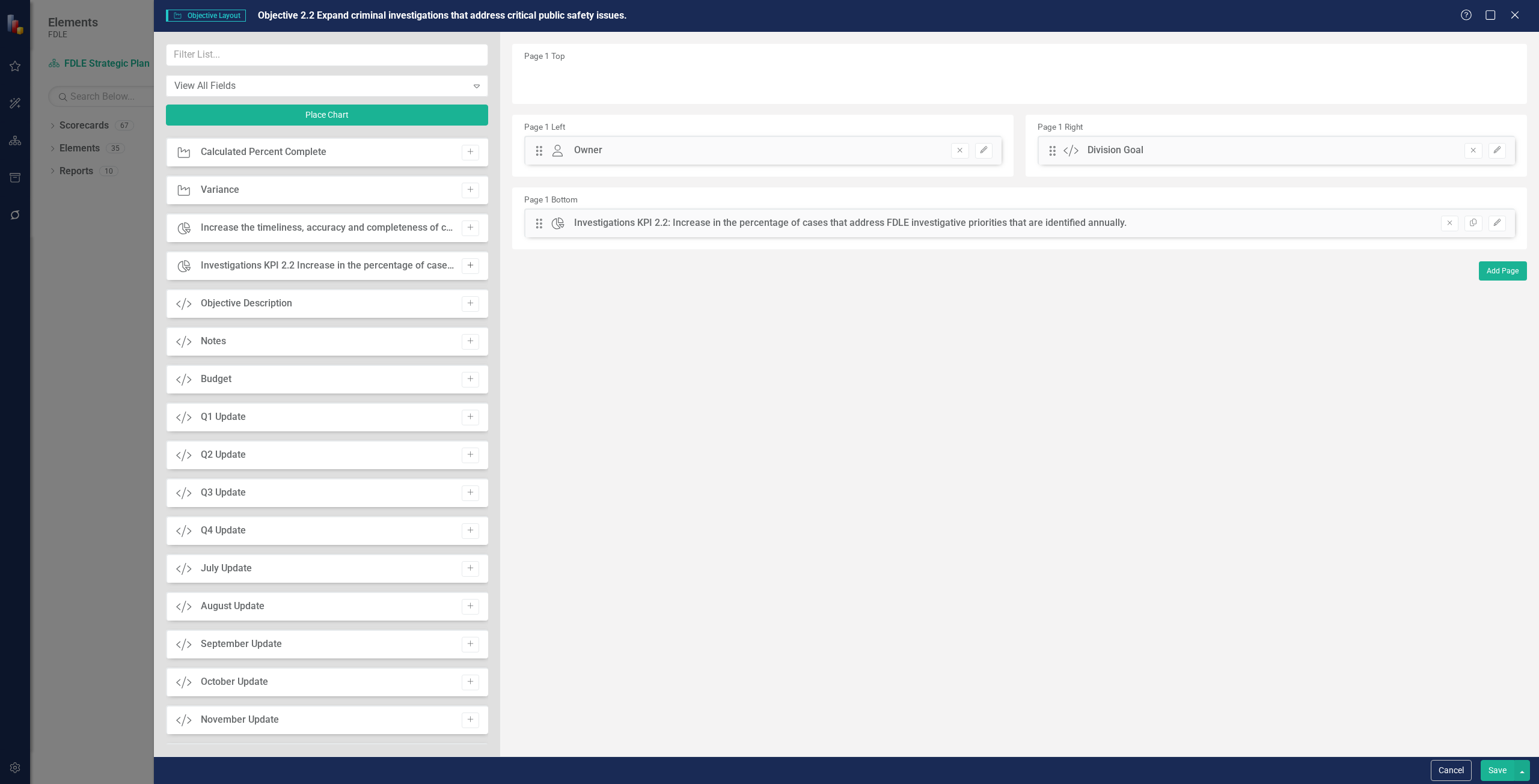
click at [466, 260] on button "Add" at bounding box center [470, 266] width 18 height 16
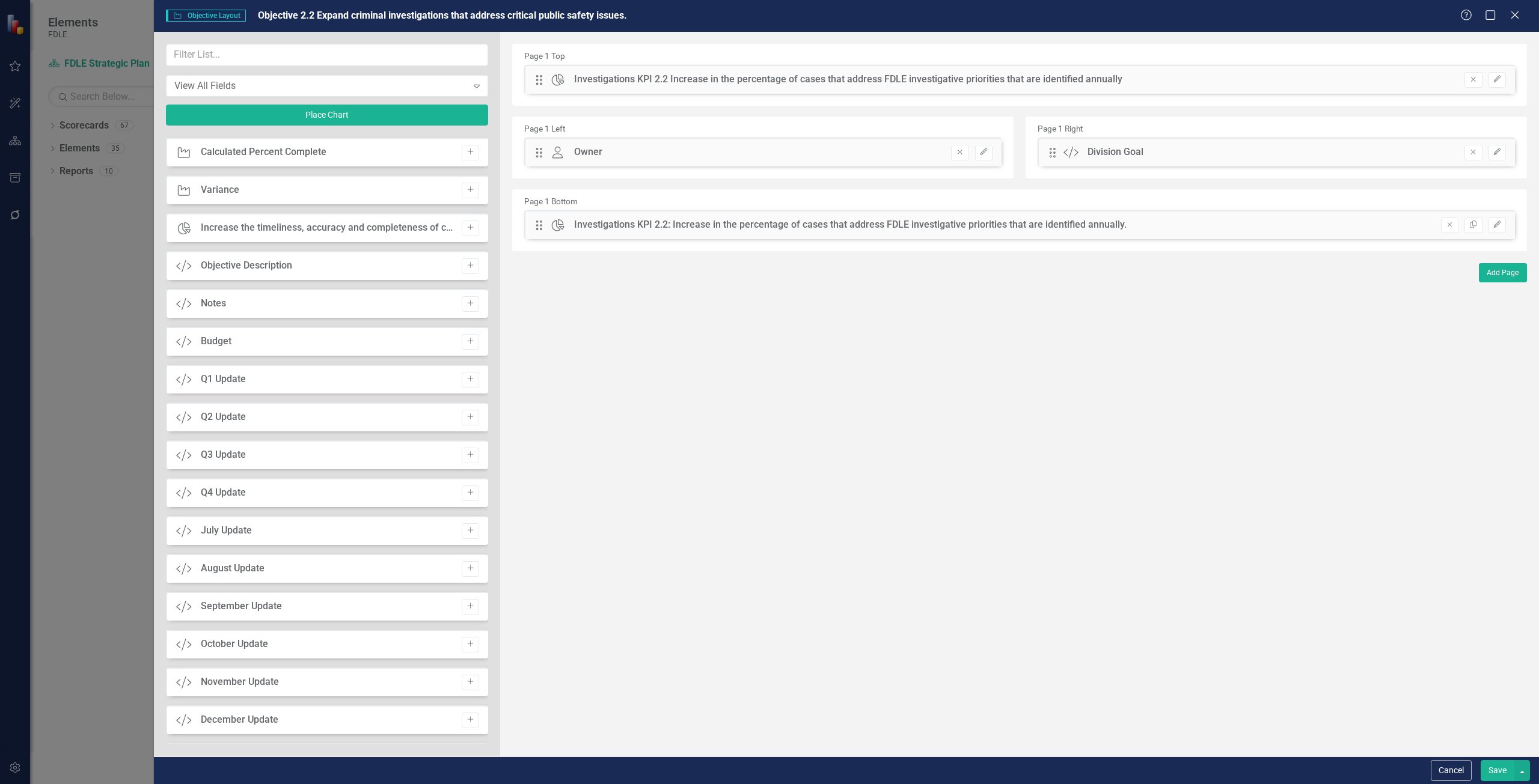
click at [1469, 74] on button "Remove" at bounding box center [1473, 80] width 18 height 16
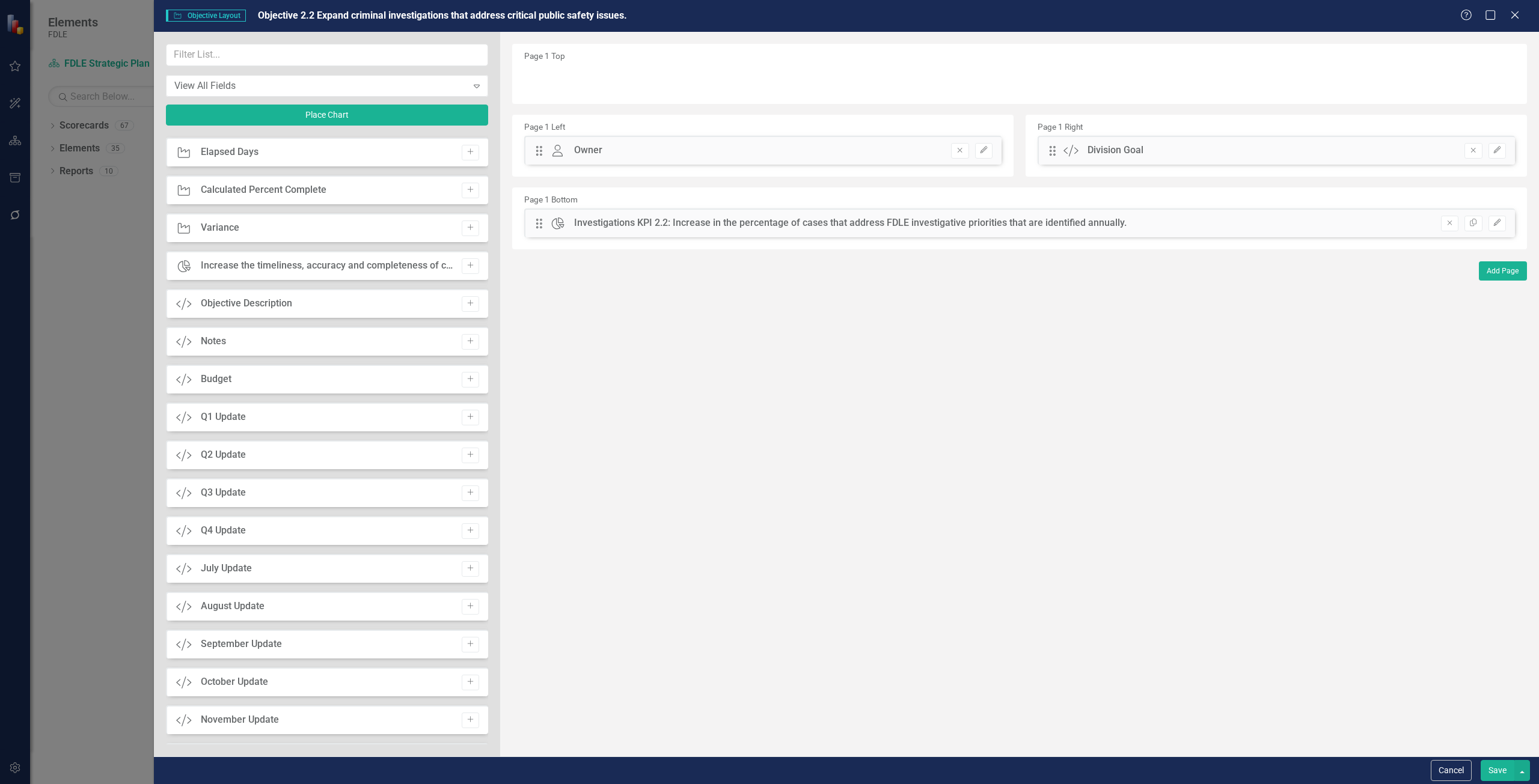
scroll to position [1360, 0]
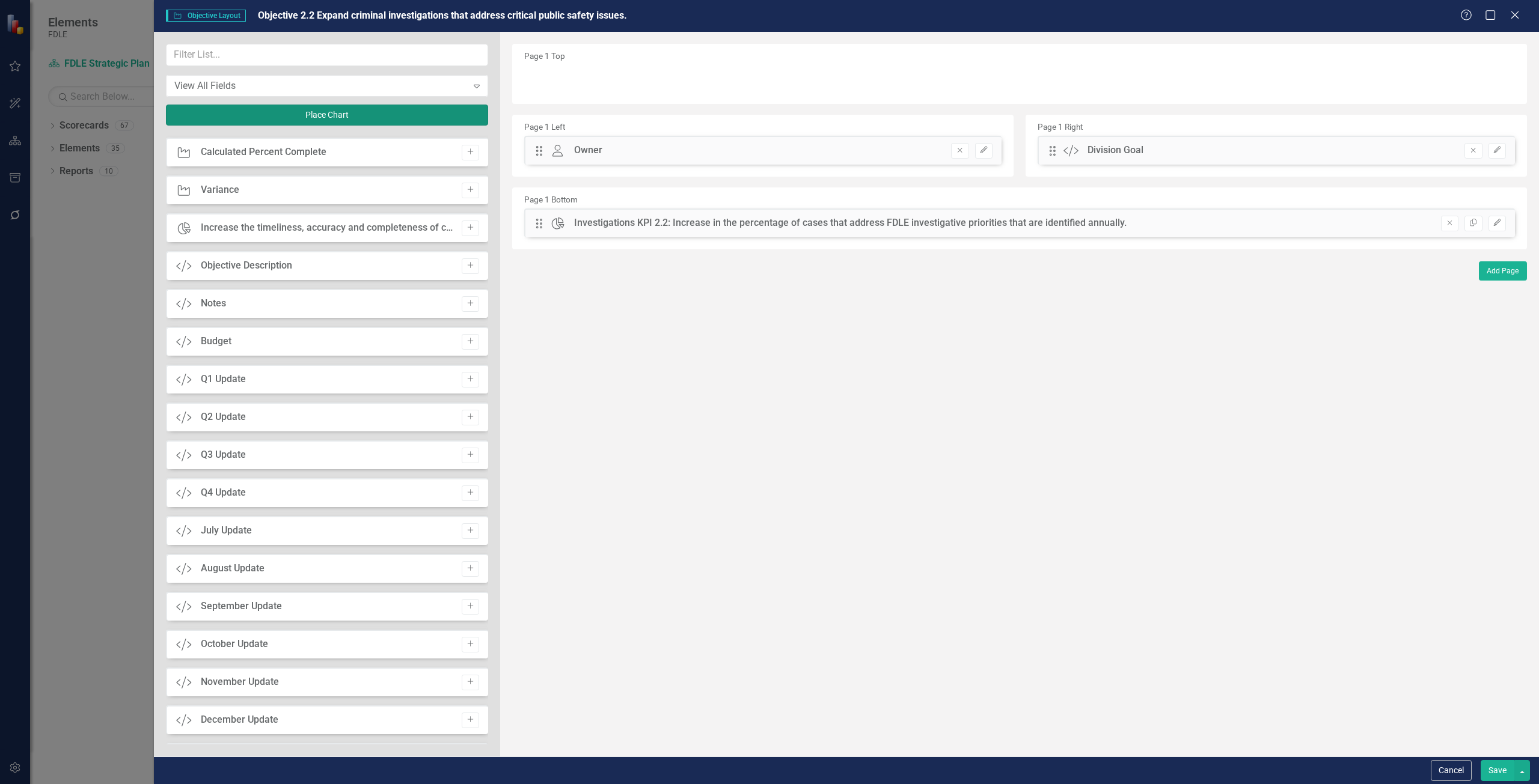
click at [315, 123] on button "Place Chart" at bounding box center [327, 115] width 323 height 21
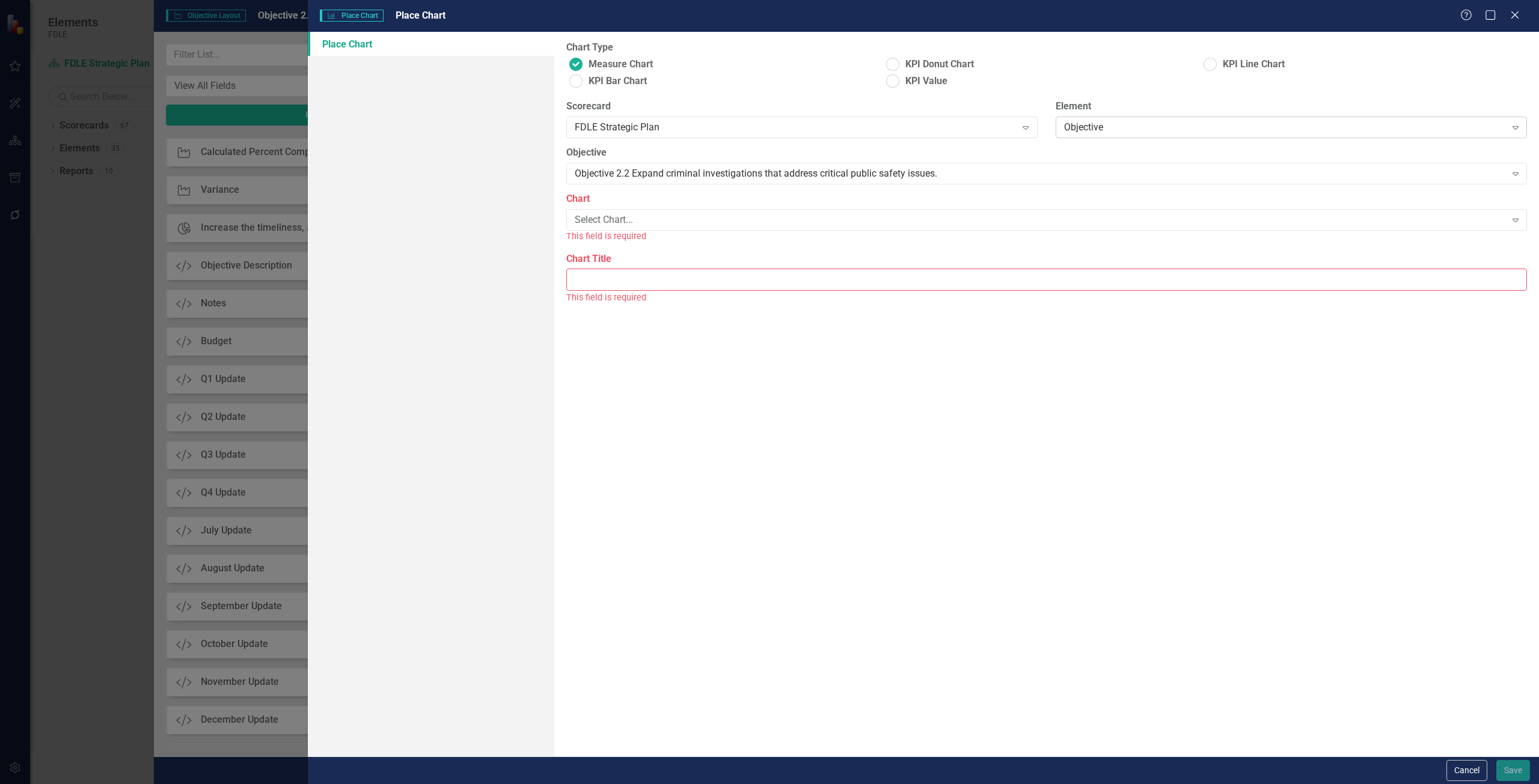
click at [1094, 122] on div "Objective" at bounding box center [1285, 127] width 442 height 14
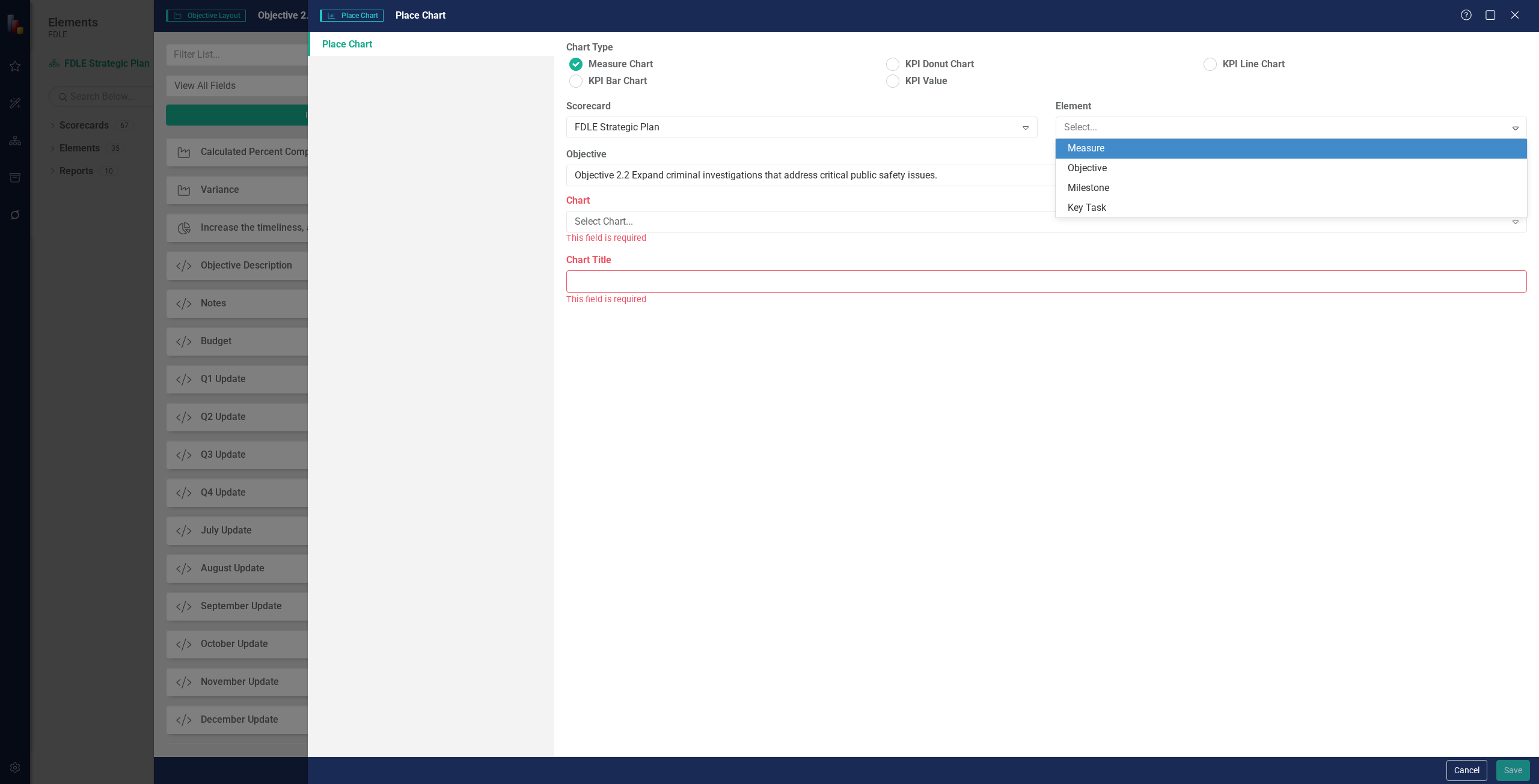
click at [1090, 152] on div "Measure" at bounding box center [1294, 148] width 452 height 14
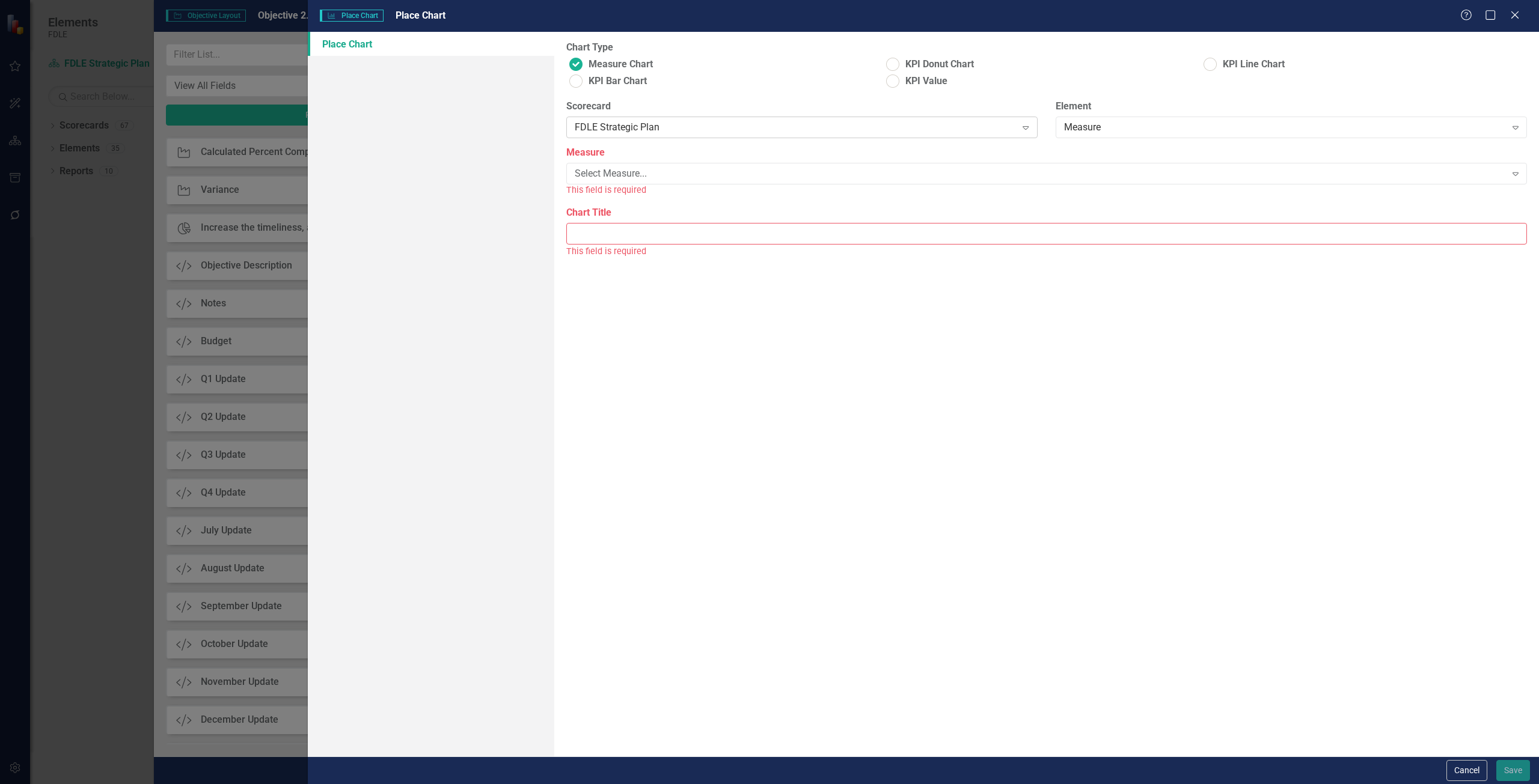
click at [611, 124] on div "FDLE Strategic Plan" at bounding box center [796, 127] width 442 height 14
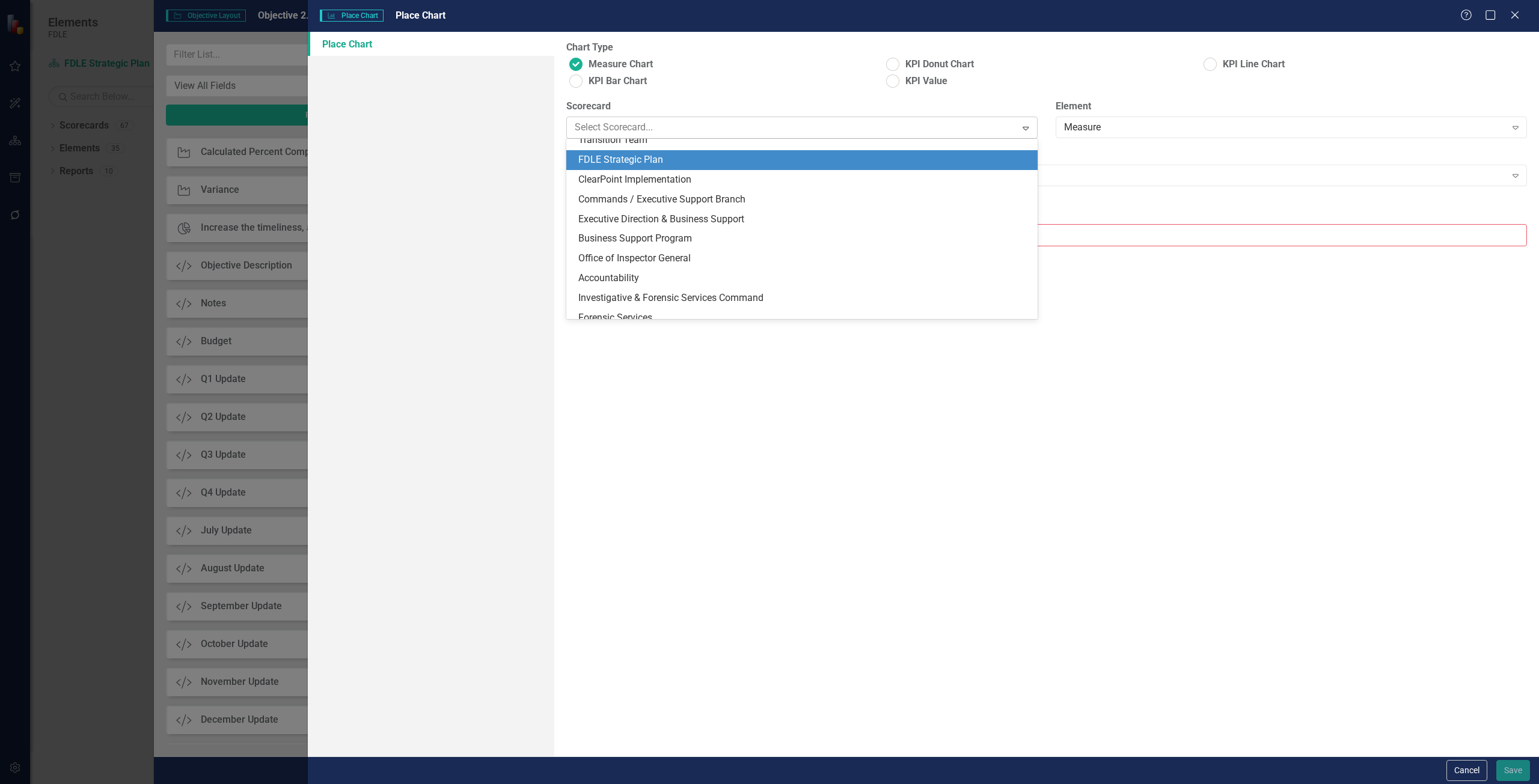
scroll to position [257, 0]
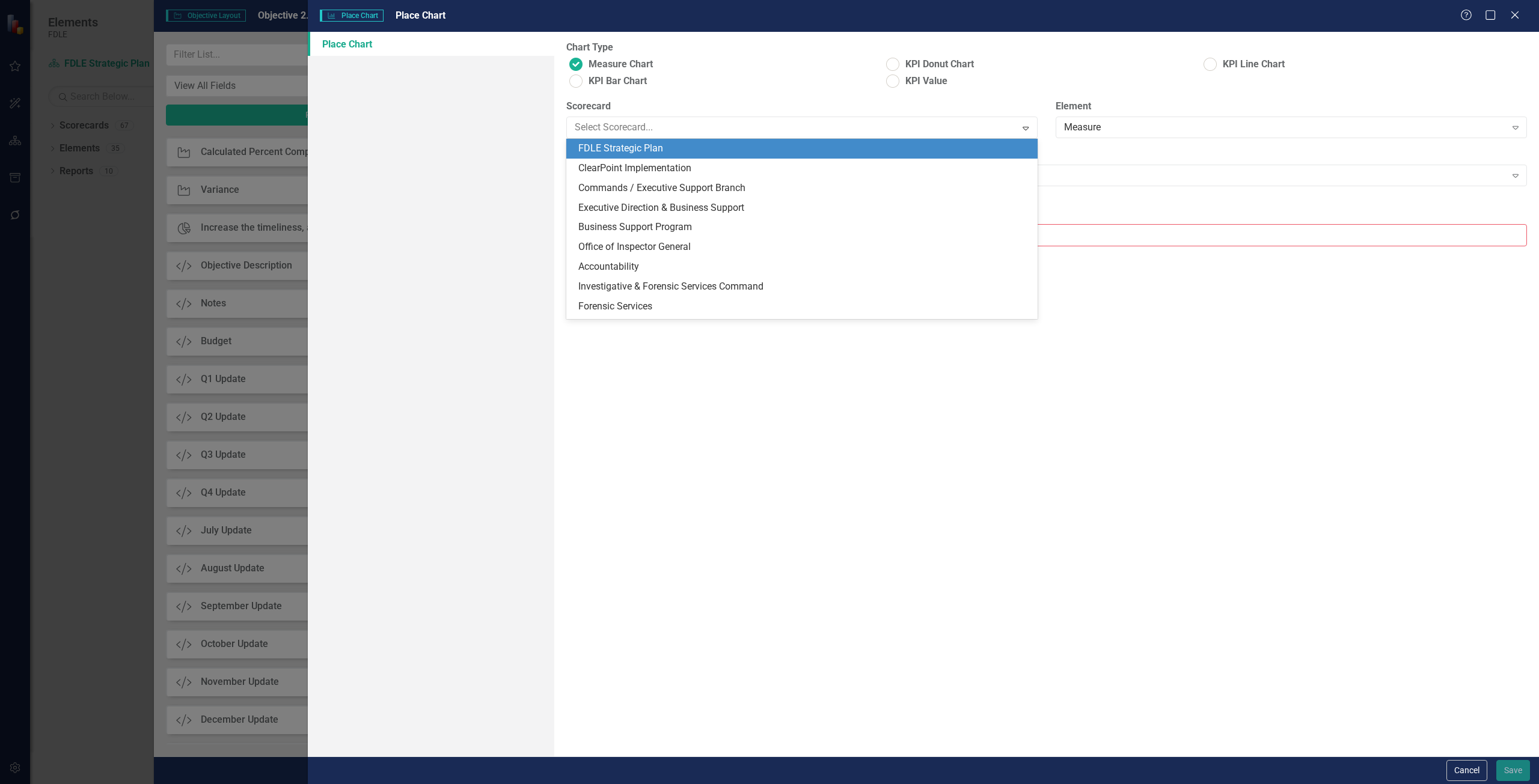
click at [644, 146] on div "FDLE Strategic Plan" at bounding box center [805, 148] width 452 height 14
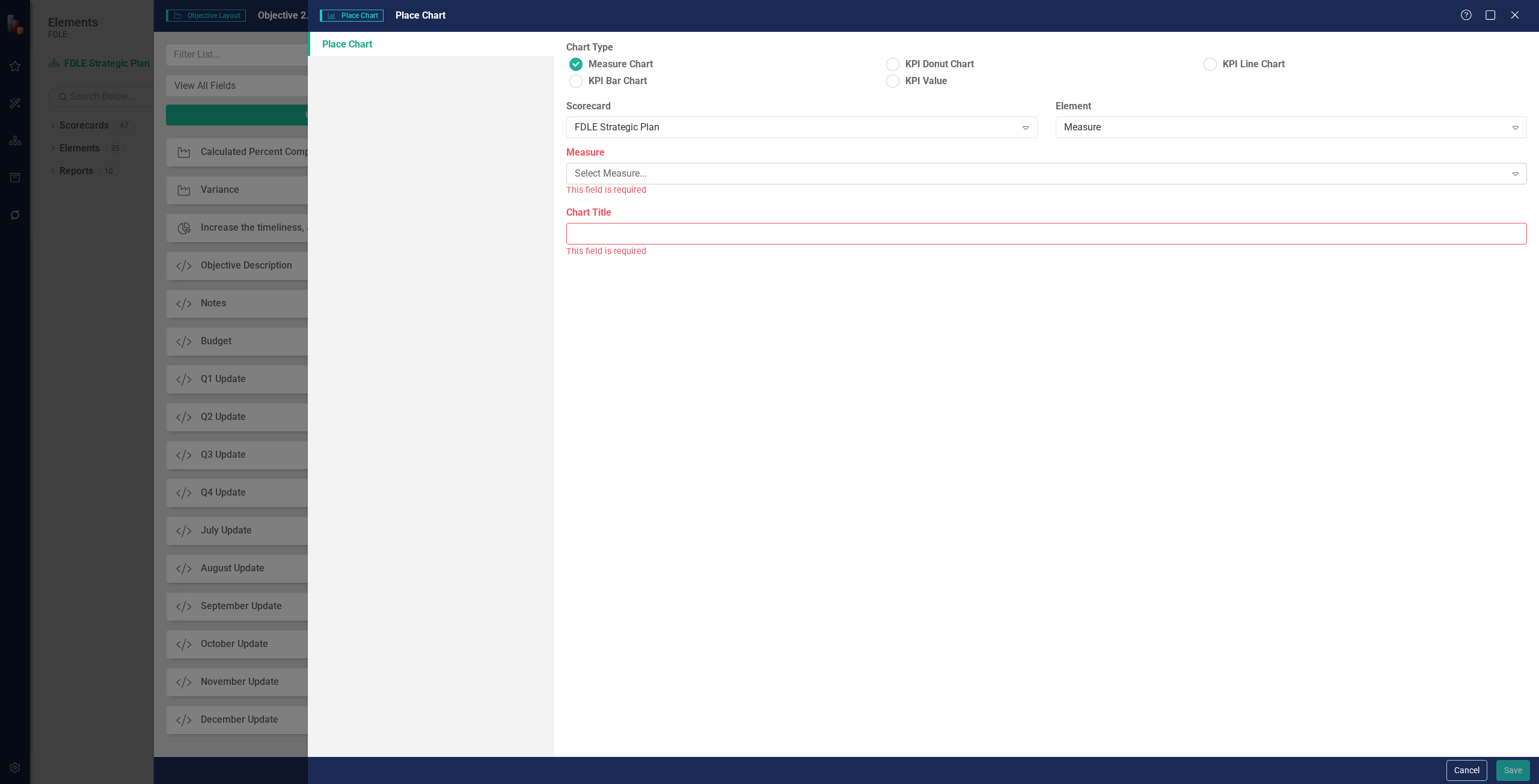
click at [629, 171] on div "Select Measure..." at bounding box center [1040, 174] width 931 height 14
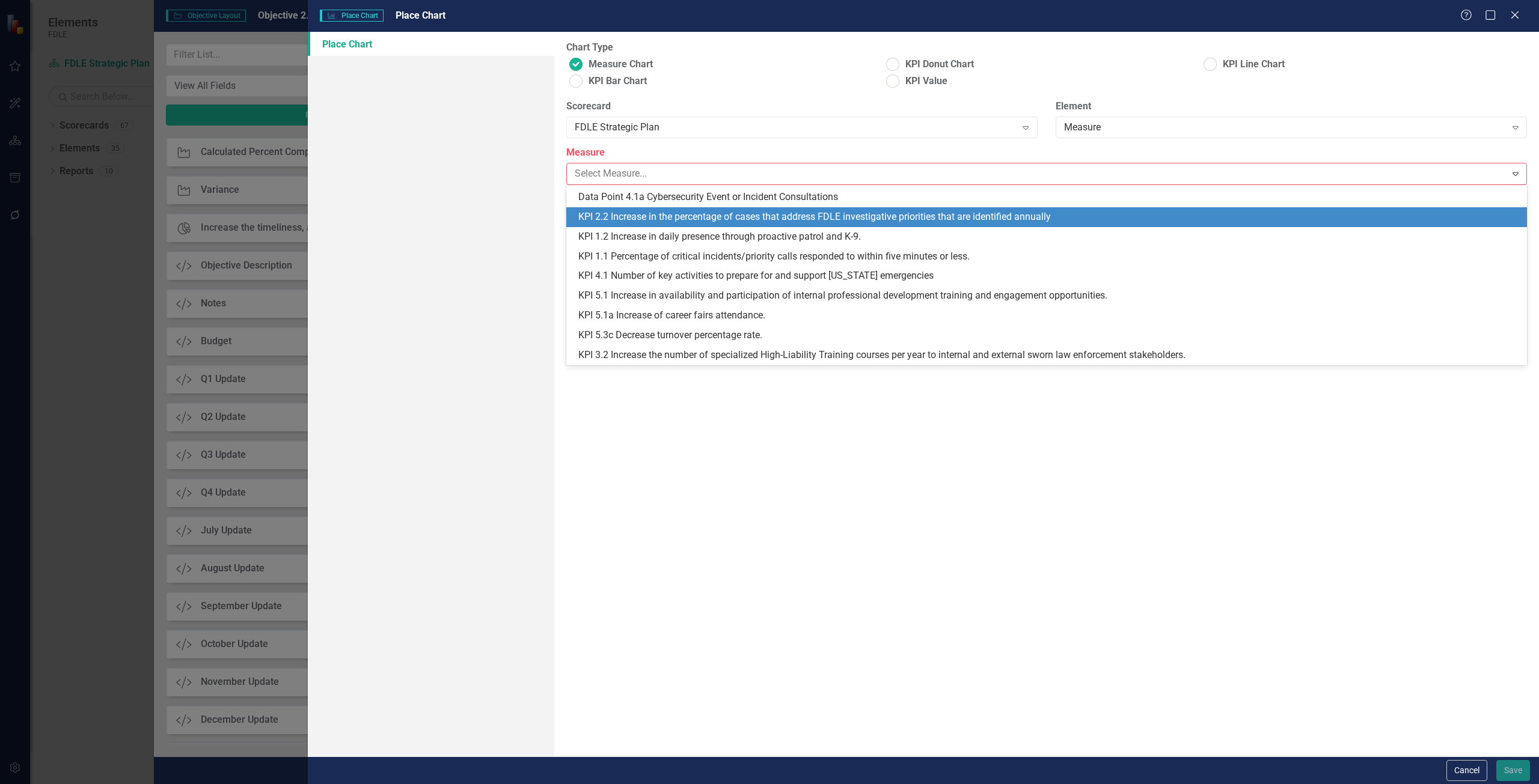
scroll to position [56, 0]
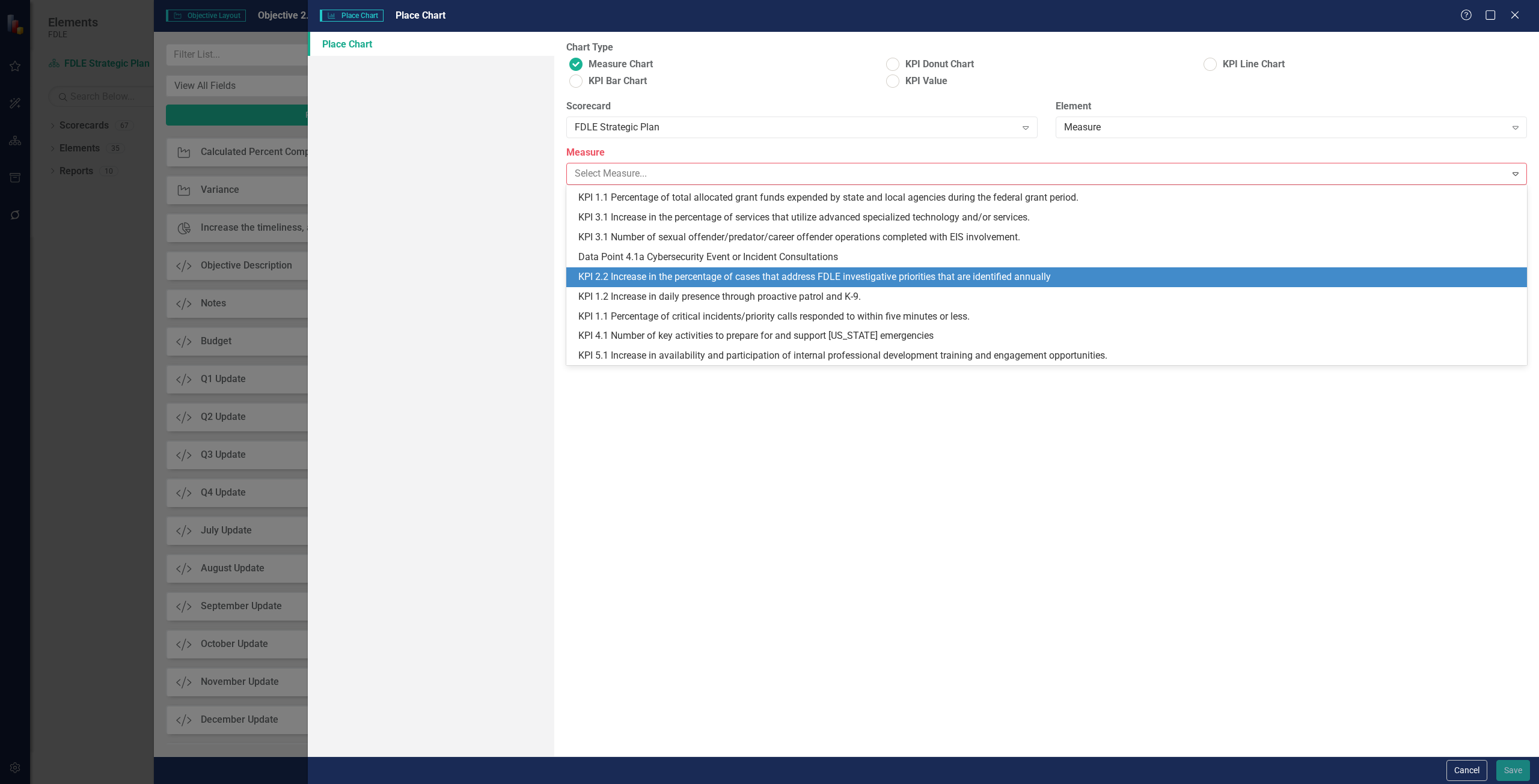
click at [660, 270] on div "KPI 2.2 Increase in the percentage of cases that address FDLE investigative pri…" at bounding box center [1049, 277] width 942 height 14
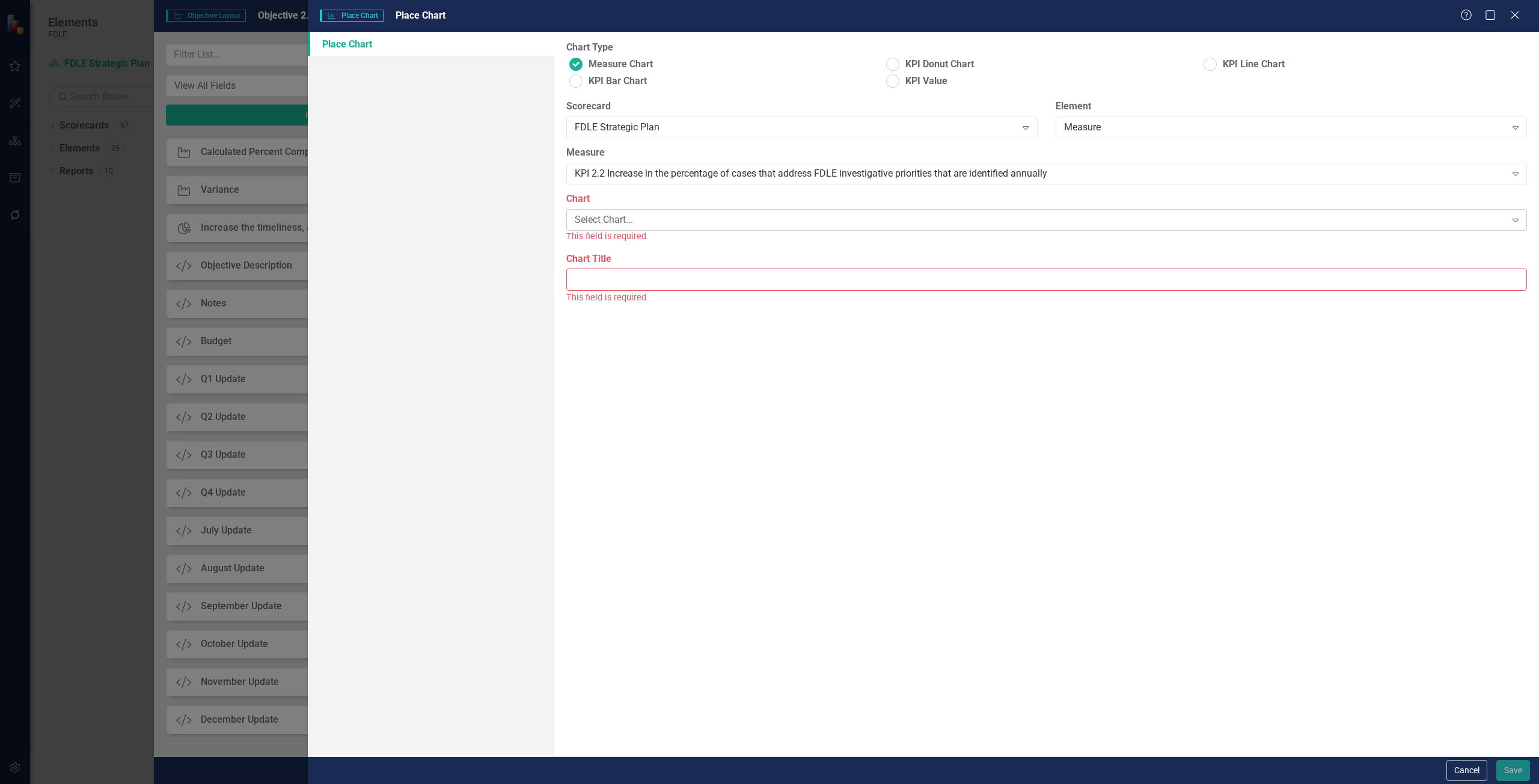
click at [650, 221] on div "Select Chart..." at bounding box center [1040, 220] width 931 height 14
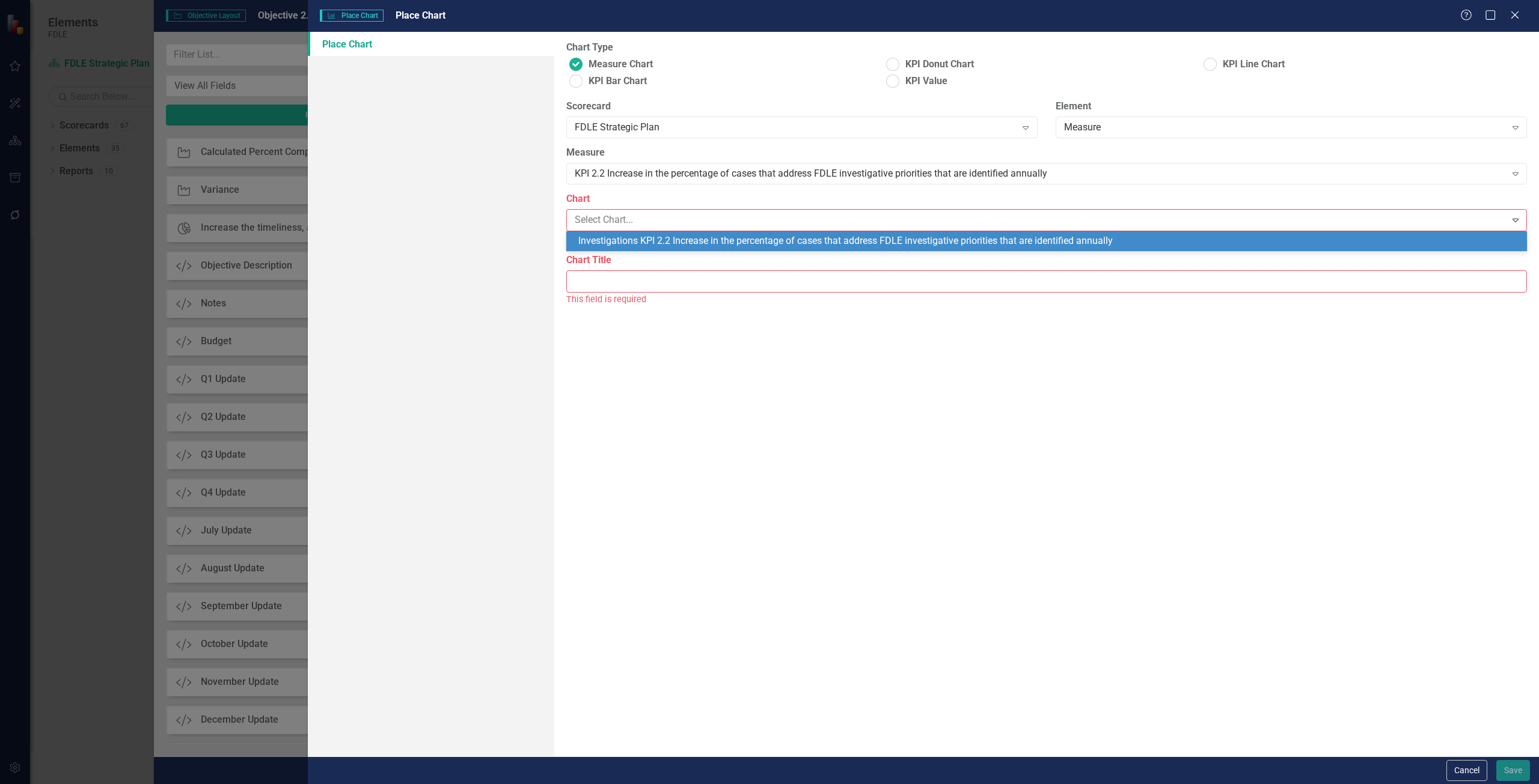
click at [644, 244] on div "Investigations KPI 2.2 Increase in the percentage of cases that address FDLE in…" at bounding box center [1049, 241] width 942 height 14
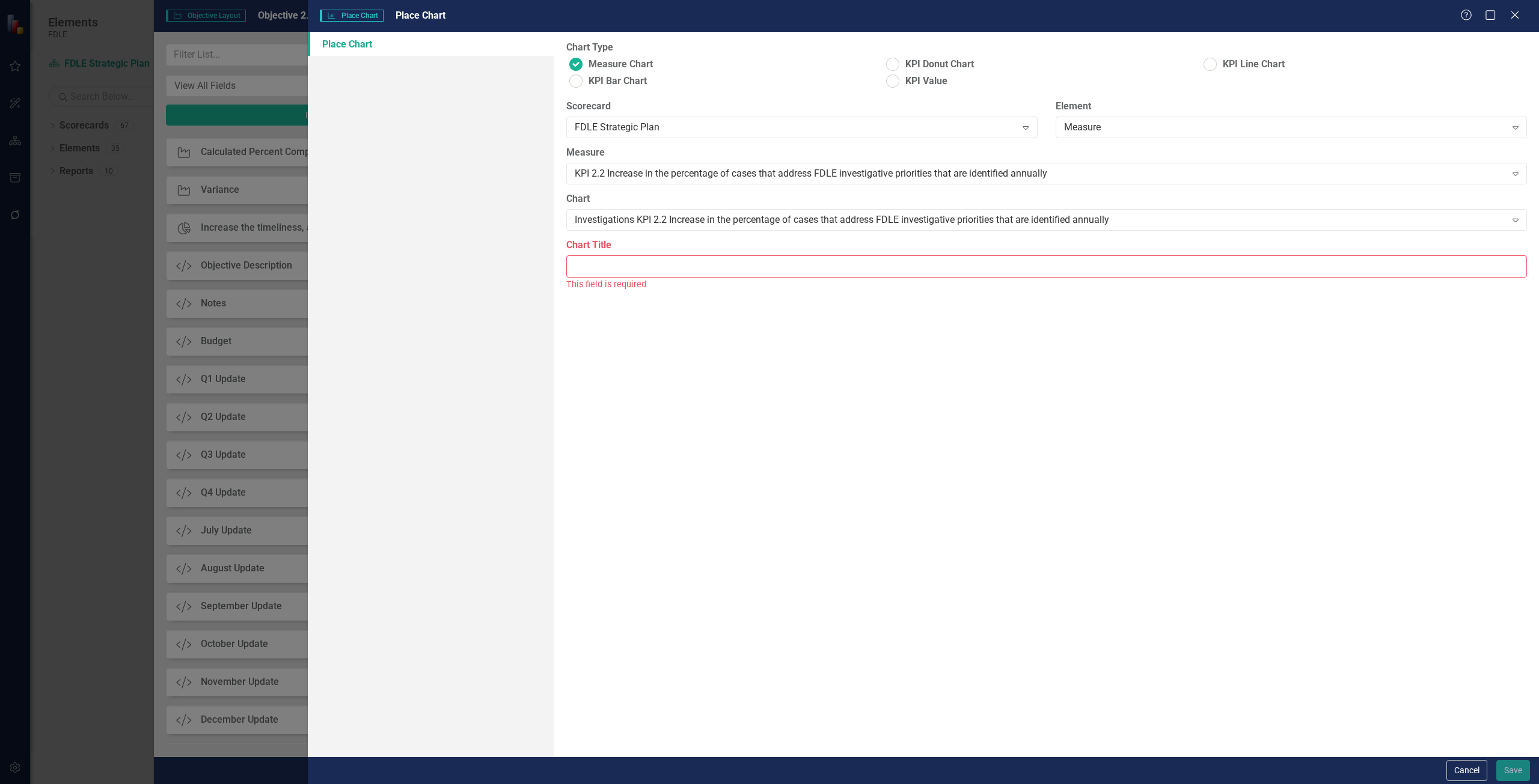
click at [641, 257] on input "Chart Title" at bounding box center [1046, 266] width 961 height 22
drag, startPoint x: 1151, startPoint y: 218, endPoint x: 566, endPoint y: 224, distance: 585.0
click at [566, 224] on div "Investigations KPI 2.2 Increase in the percentage of cases that address FDLE in…" at bounding box center [1046, 219] width 961 height 21
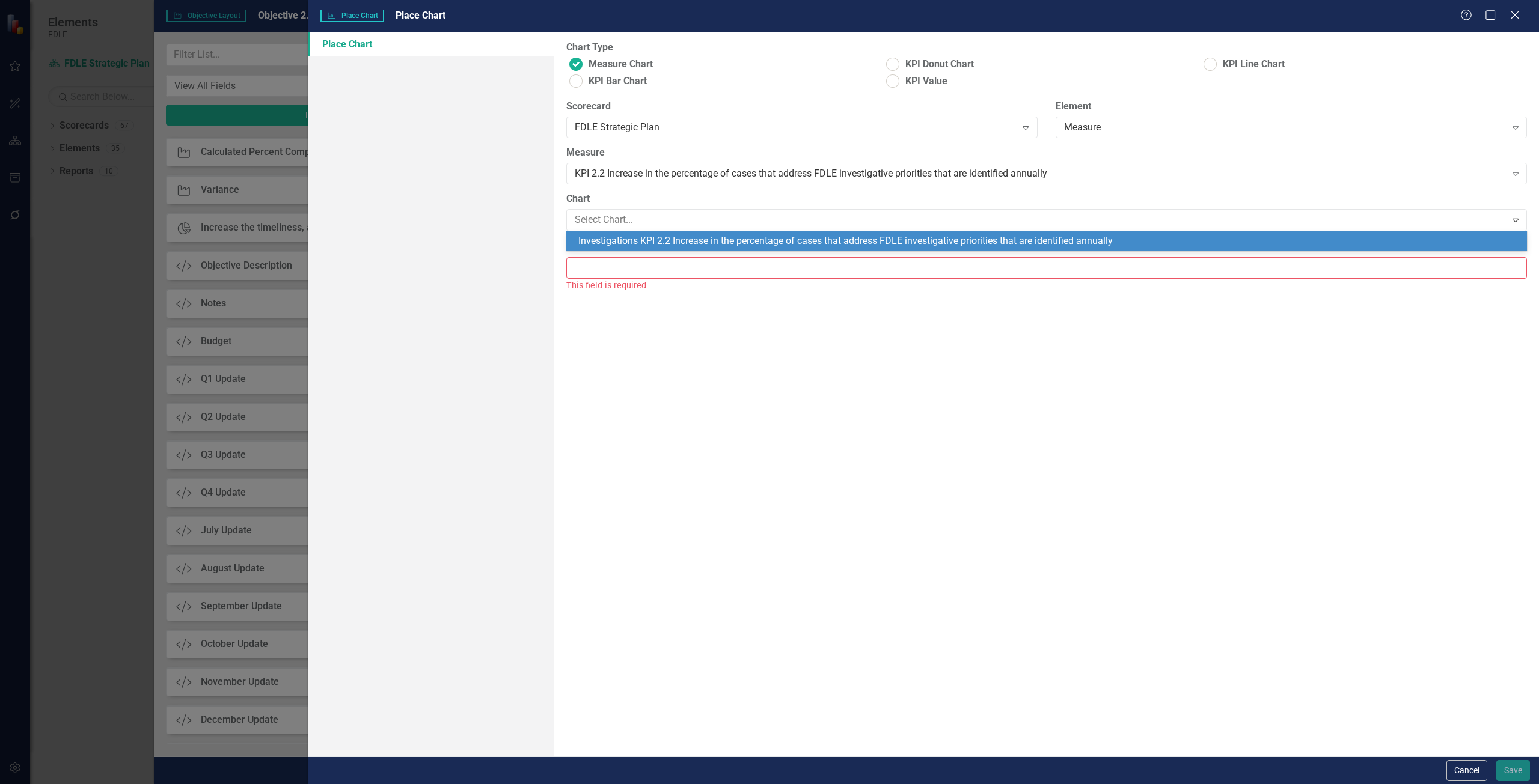
click at [593, 270] on input "Chart Title" at bounding box center [1046, 268] width 961 height 22
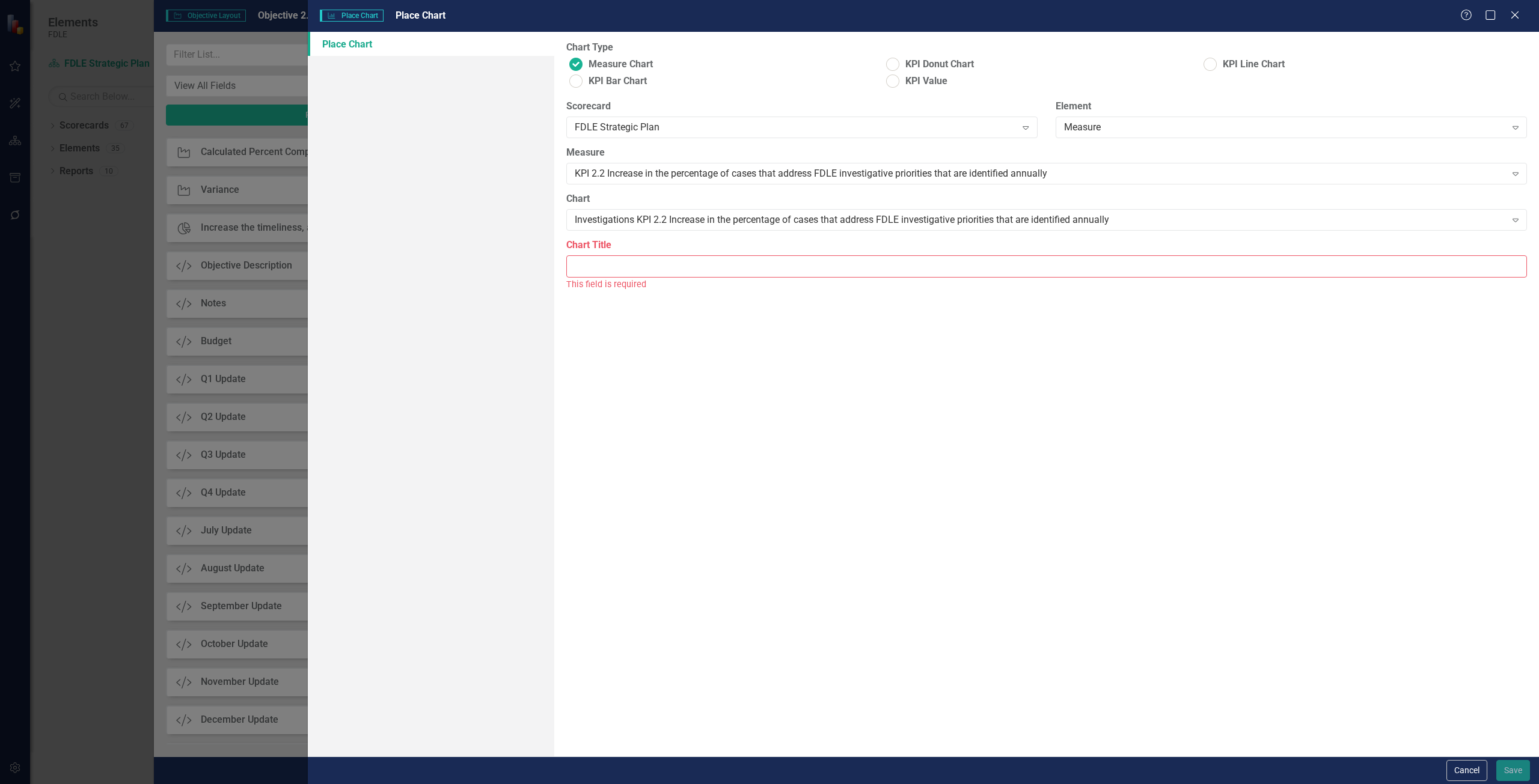
paste input "lRGhMBvmv4WoJ9bJHc4xSPWDm/eBzKg5WcvLOnla6RP52wV1DARh7KXyba3t2pwN+W07MRJSt68tUzL…"
type input "lRGhMBvmv4WoJ9bJHc4xSPWDm/eBzKg5WcvLOnla6RP52wV1DARh7KXyba3t2pwN+W07MRJSt68tUzL…"
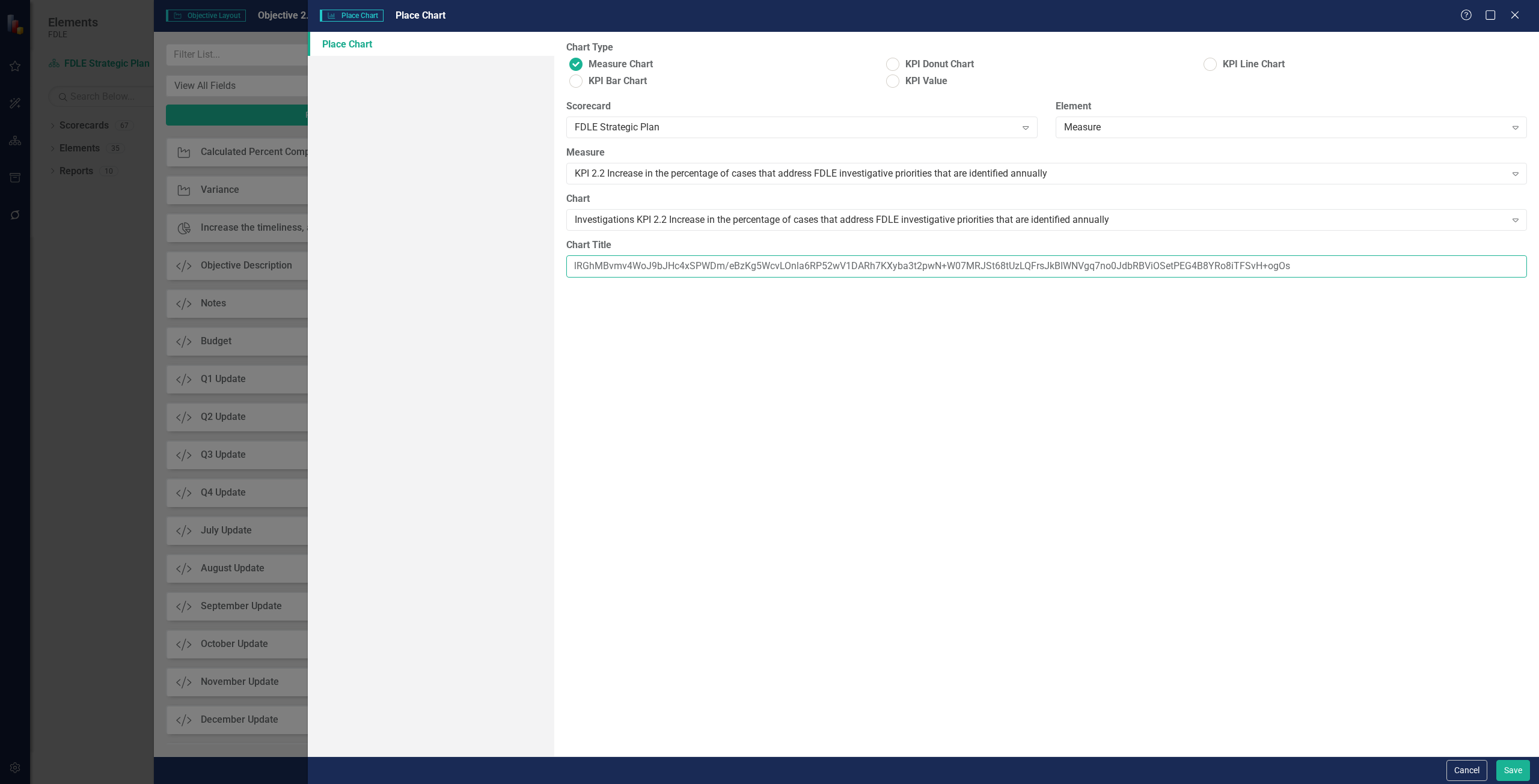
drag, startPoint x: 1311, startPoint y: 263, endPoint x: 168, endPoint y: 270, distance: 1143.0
click at [169, 271] on div "Chart Place Chart Place Chart Help Maximize Close Place Chart Chart Type Measur…" at bounding box center [770, 392] width 1539 height 784
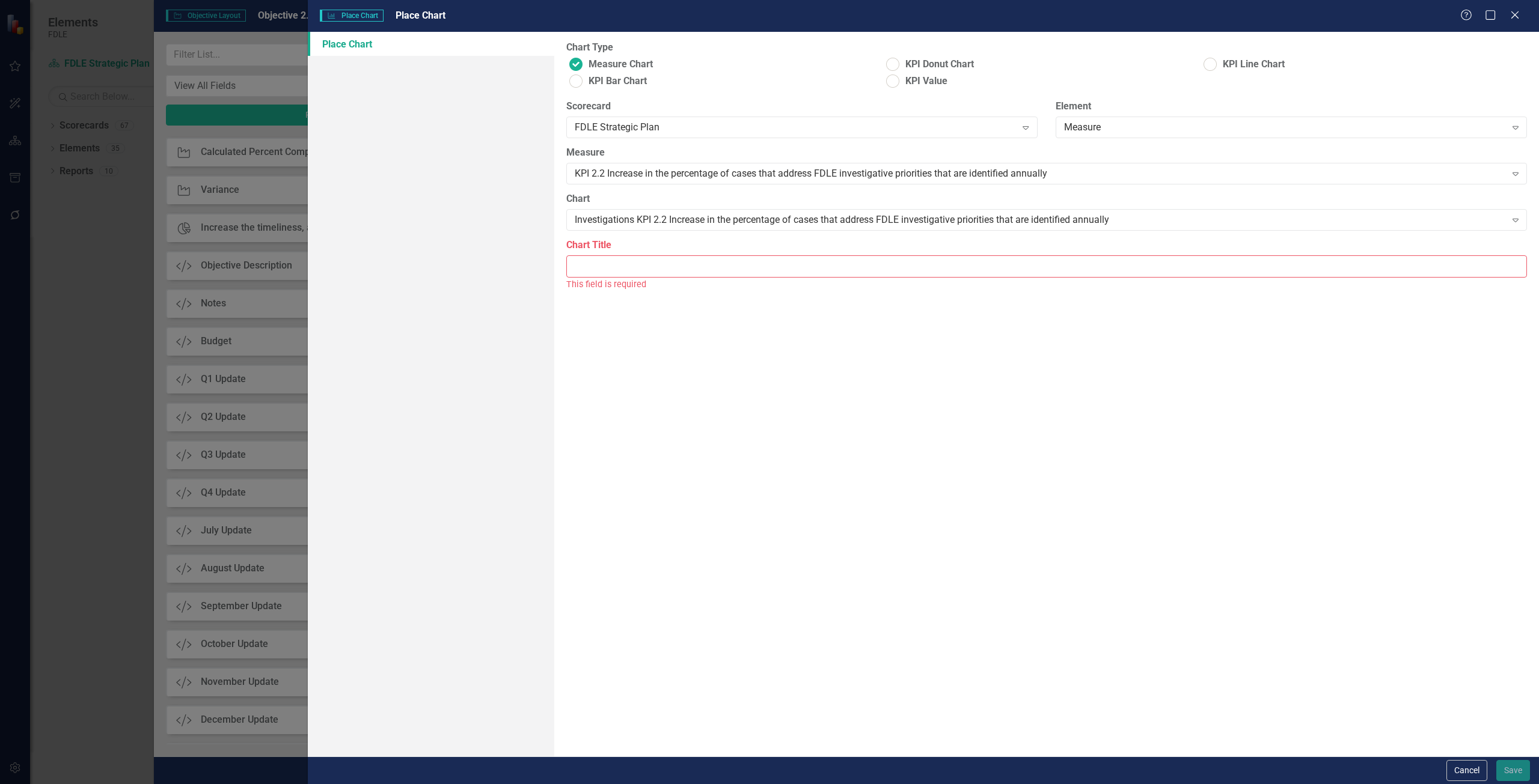
click at [640, 265] on input "Chart Title" at bounding box center [1046, 266] width 961 height 22
paste input "Investigations KPI 2.2 Increase in the percentage of cases that address FDLE in…"
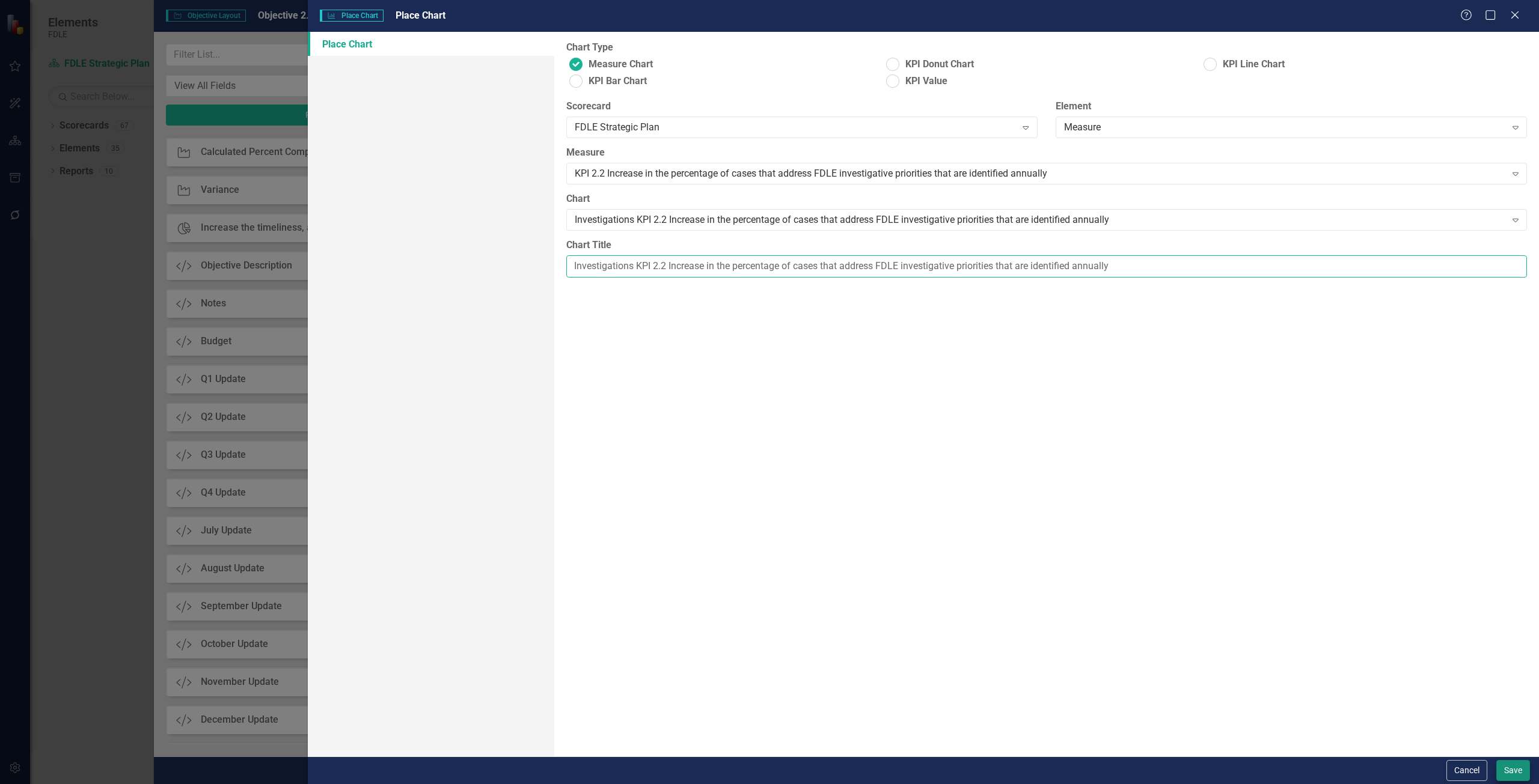
type input "Investigations KPI 2.2 Increase in the percentage of cases that address FDLE in…"
click at [1512, 771] on button "Save" at bounding box center [1514, 770] width 34 height 21
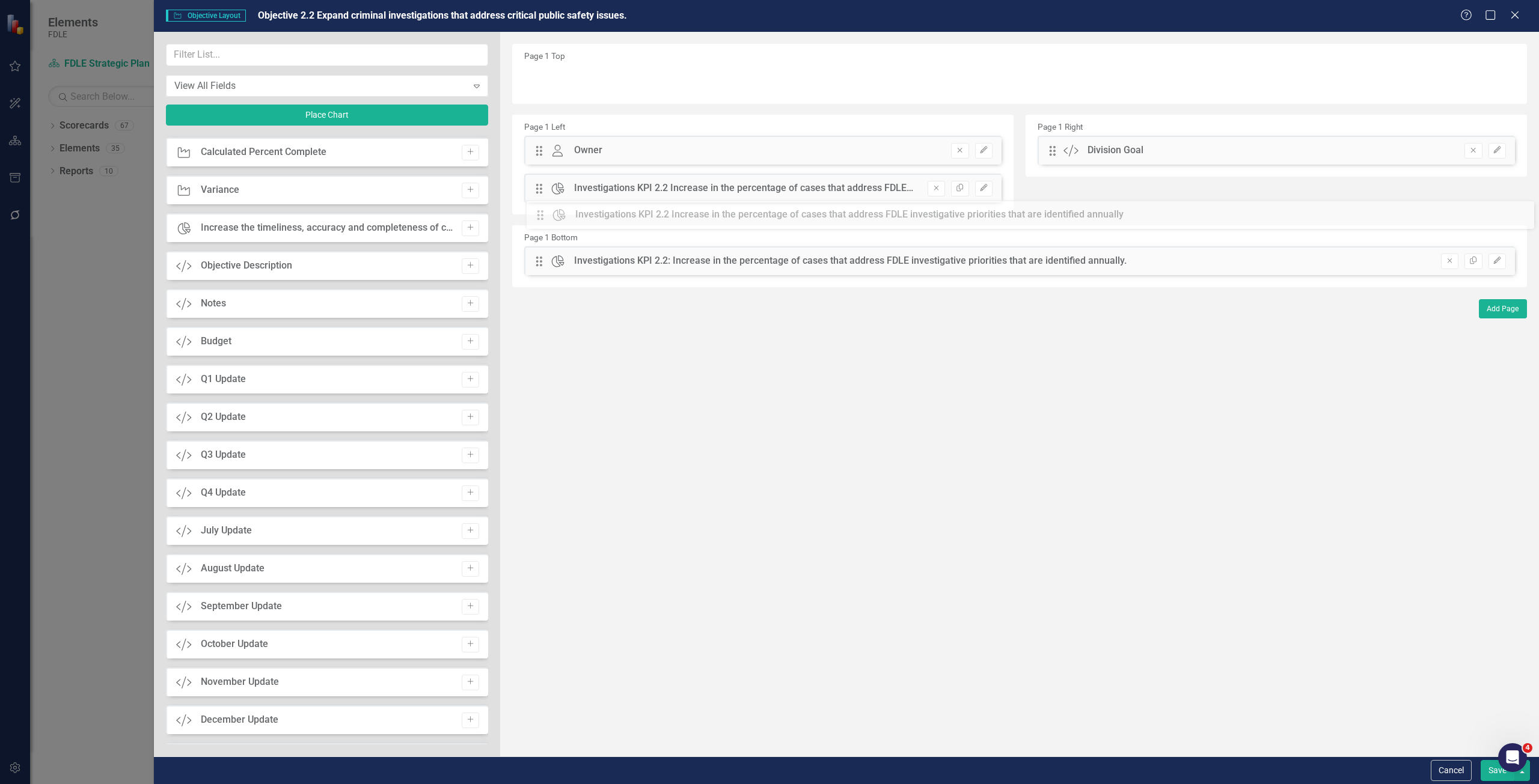
drag, startPoint x: 541, startPoint y: 78, endPoint x: 564, endPoint y: 226, distance: 149.8
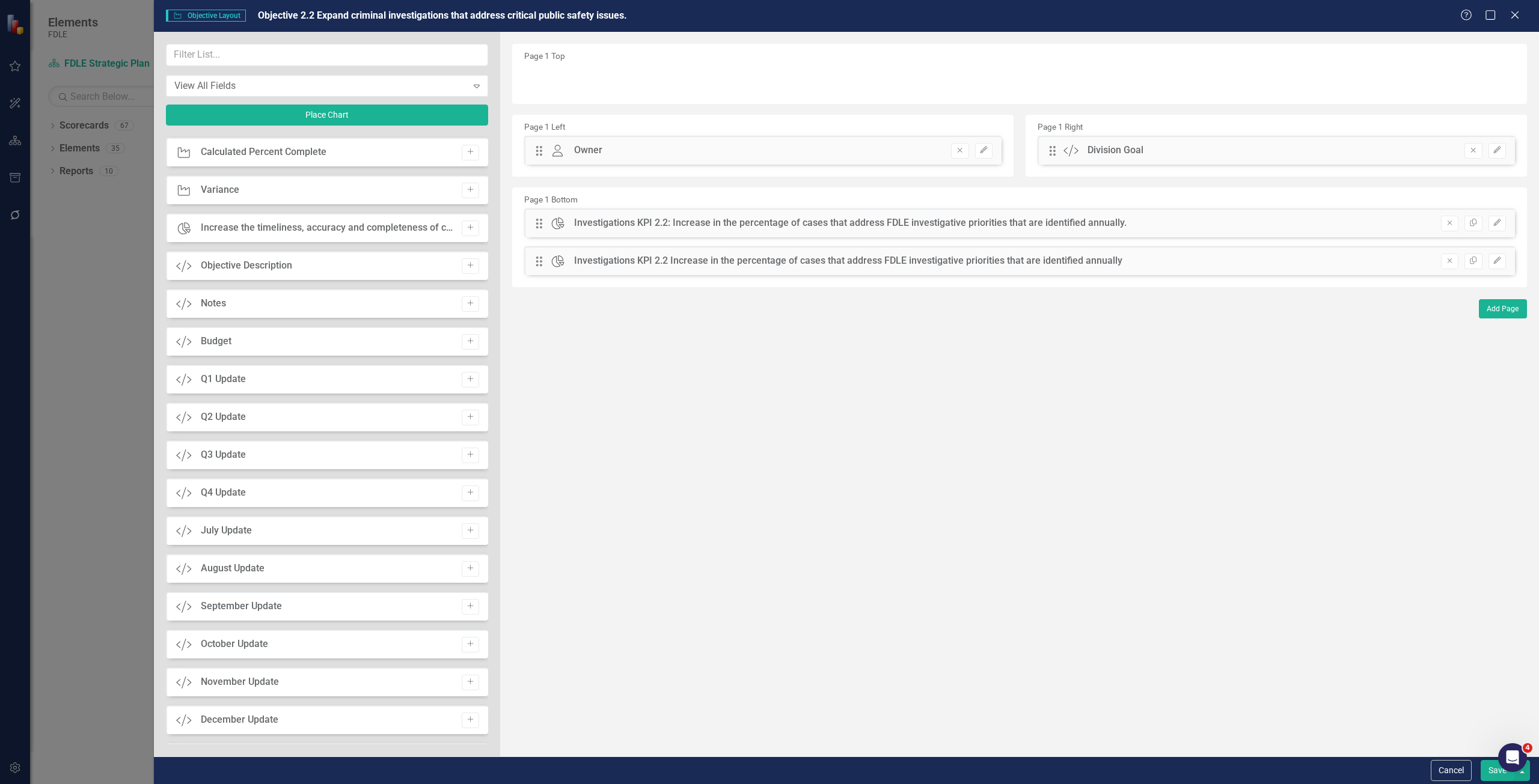
click at [1491, 772] on button "Save" at bounding box center [1498, 770] width 34 height 21
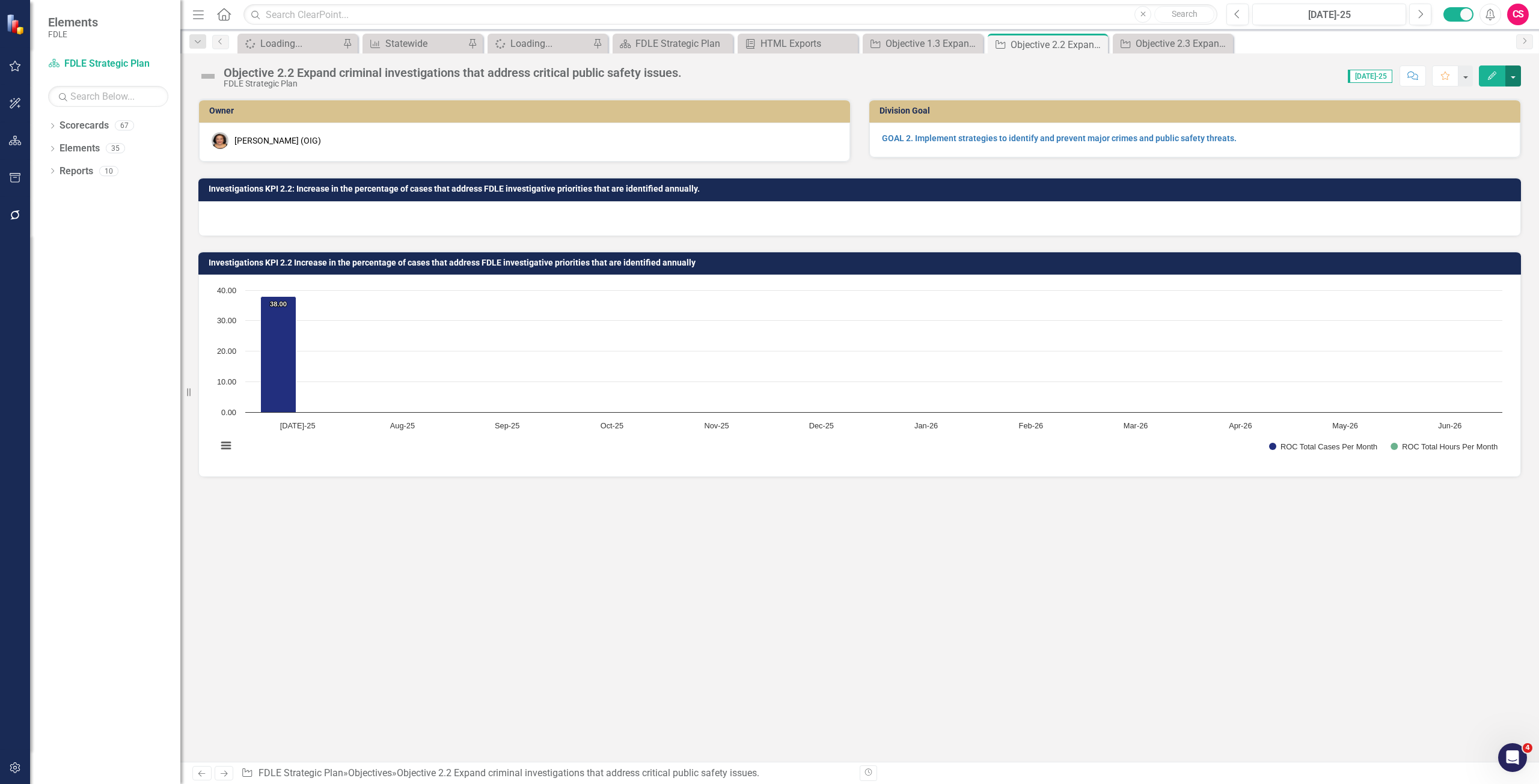
click at [1519, 79] on button "button" at bounding box center [1514, 76] width 16 height 21
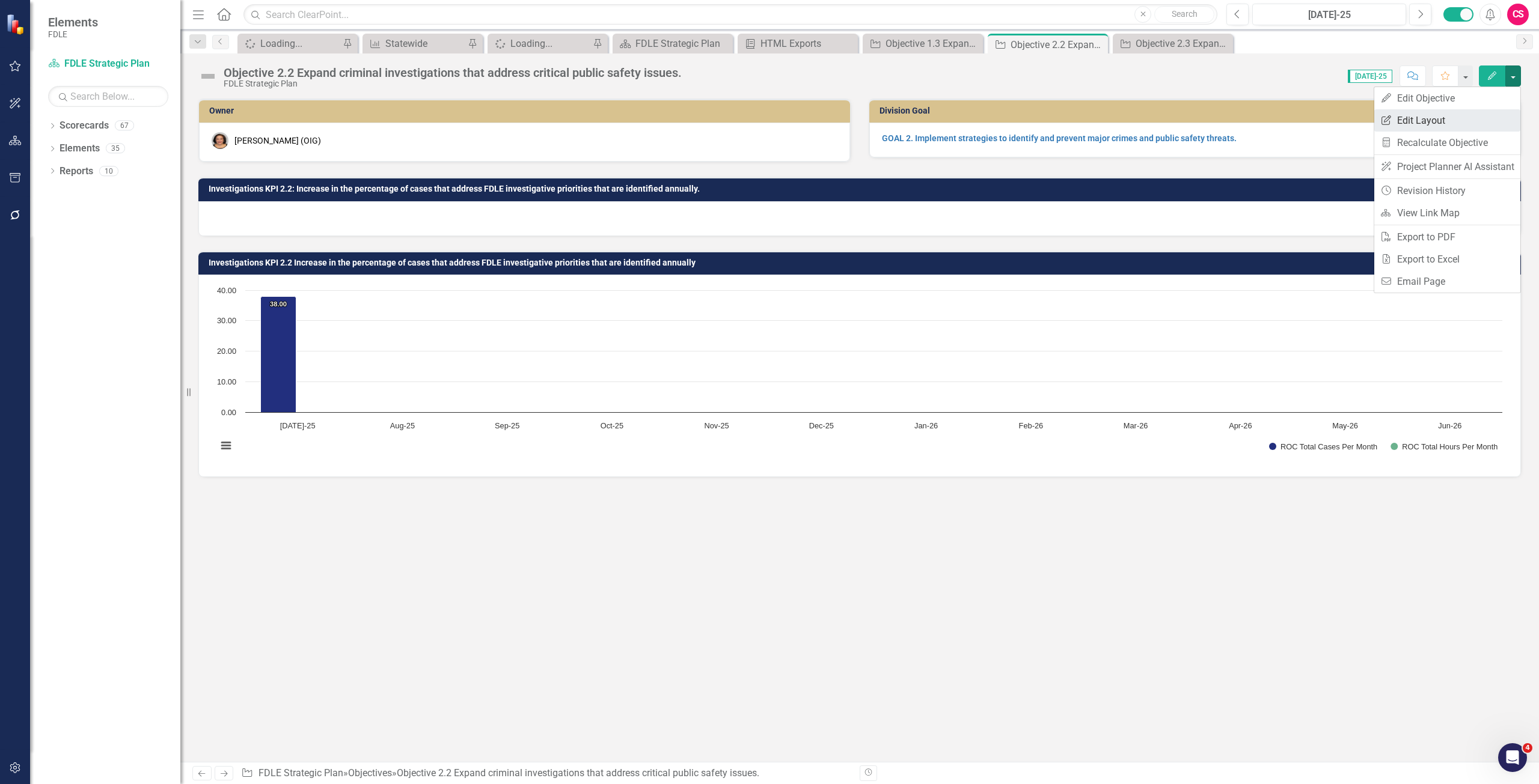
click at [1474, 117] on link "Edit Report Edit Layout" at bounding box center [1448, 120] width 146 height 22
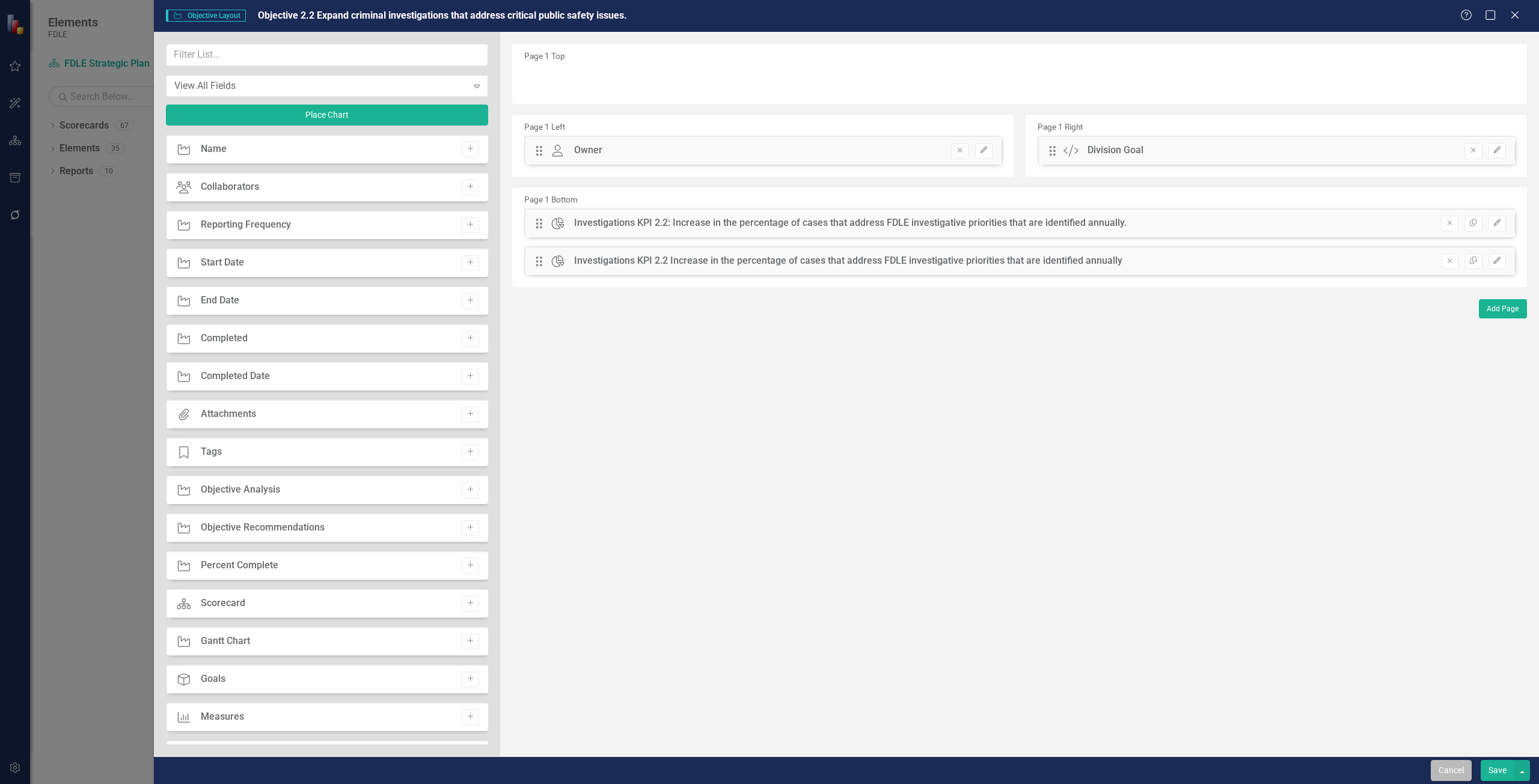
click at [1447, 770] on button "Cancel" at bounding box center [1451, 770] width 41 height 21
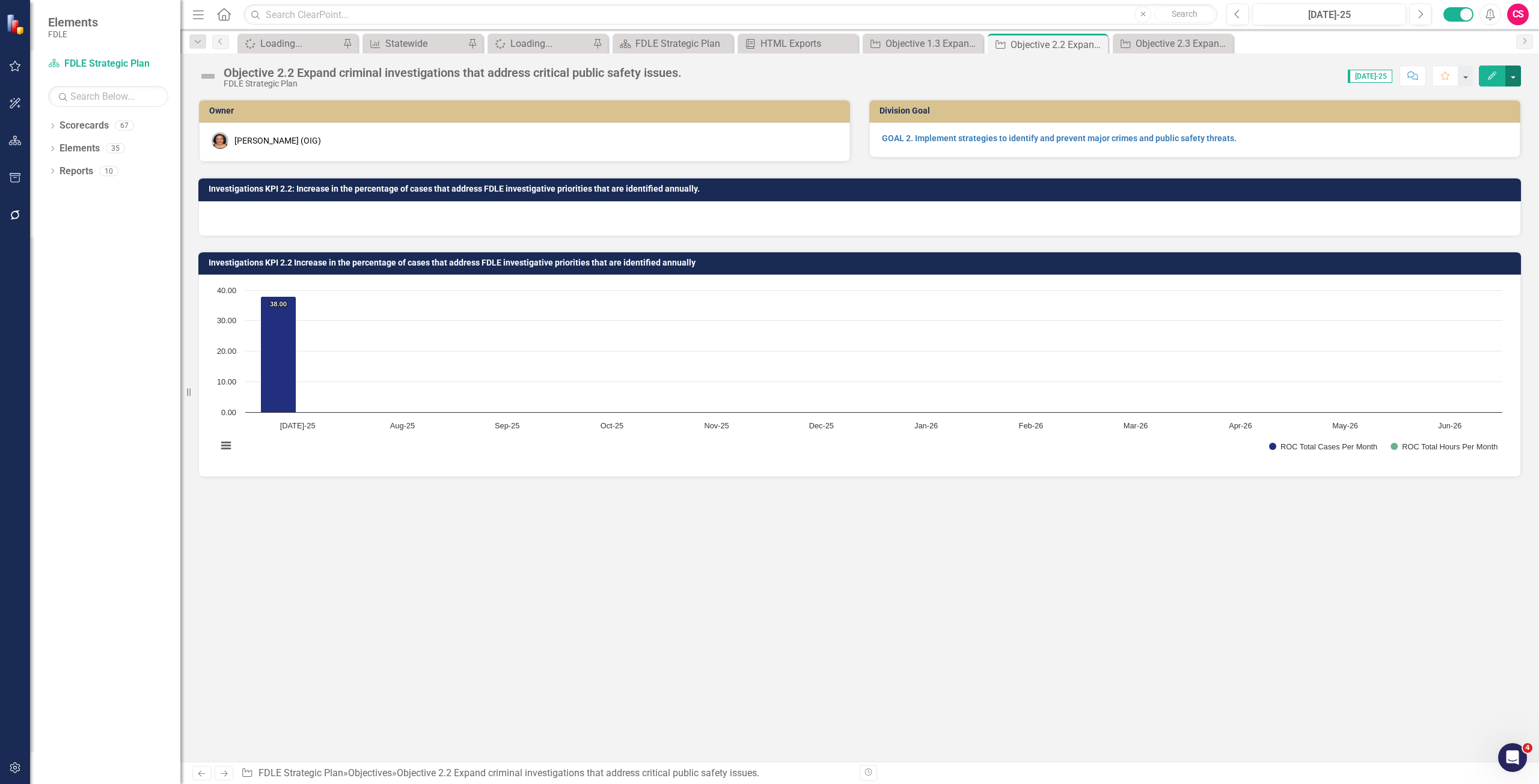
click at [1514, 74] on button "button" at bounding box center [1514, 76] width 16 height 21
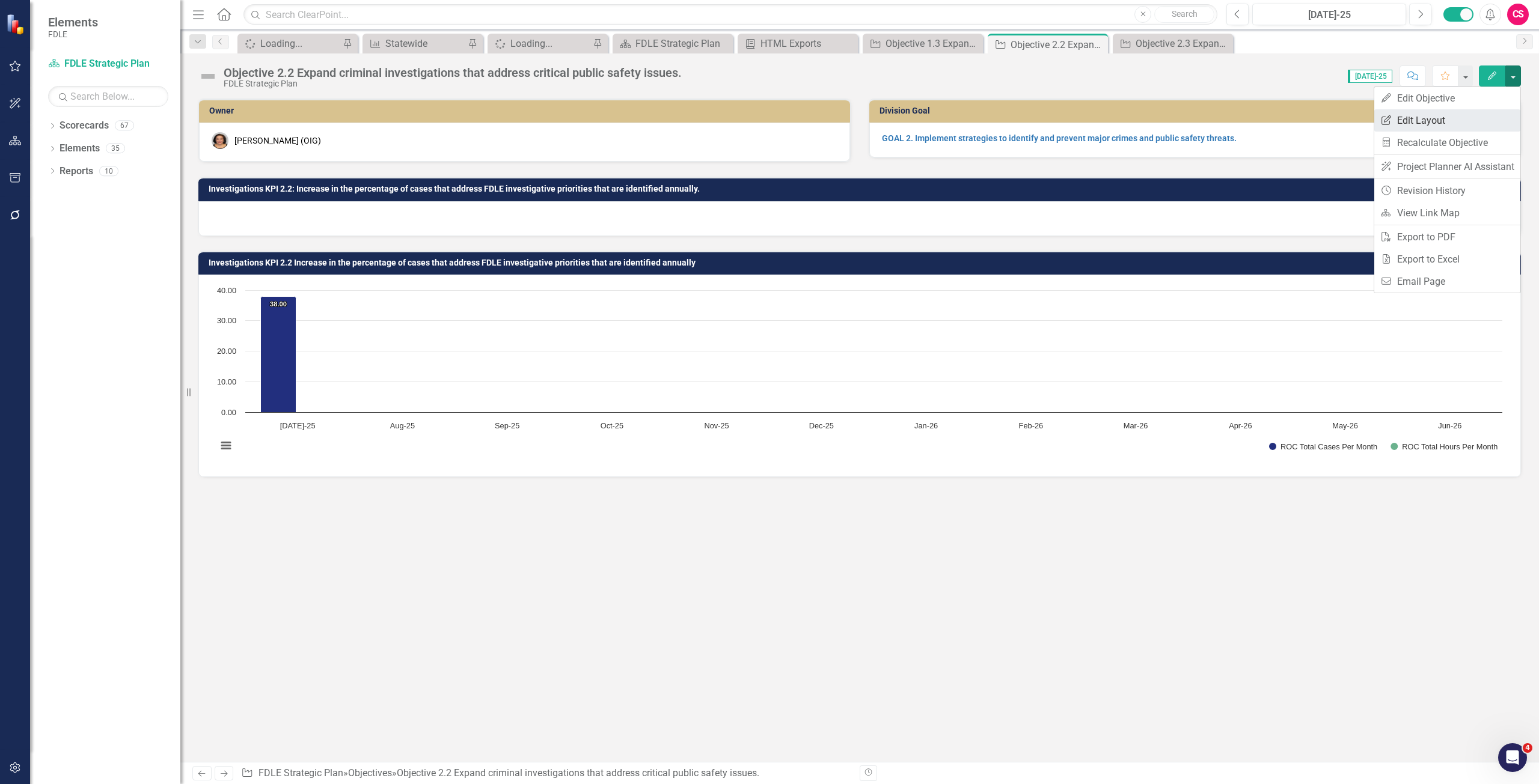
click at [1422, 126] on link "Edit Report Edit Layout" at bounding box center [1448, 120] width 146 height 22
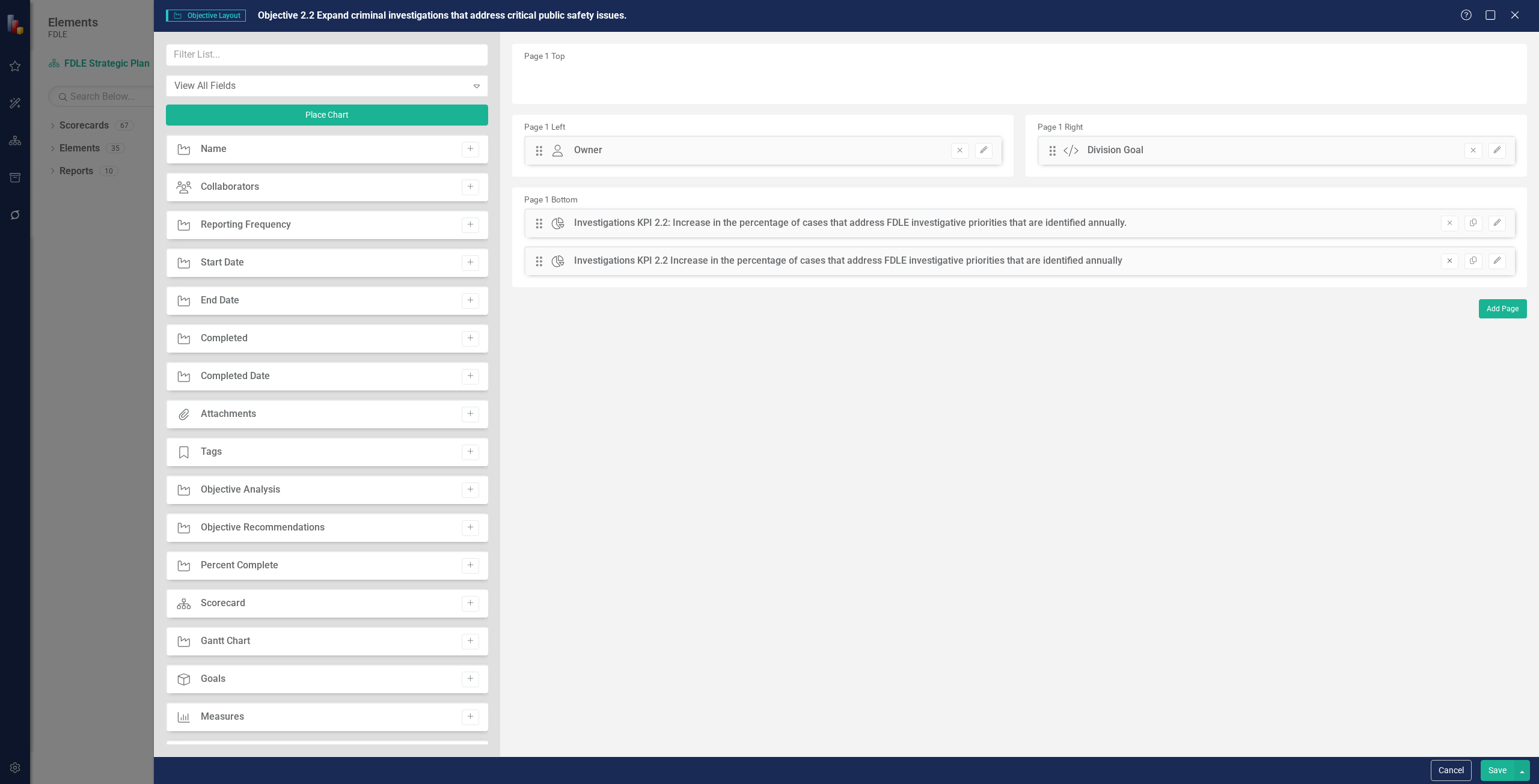
click at [1449, 253] on button "Remove" at bounding box center [1450, 261] width 18 height 16
click at [1491, 772] on button "Save" at bounding box center [1498, 770] width 34 height 21
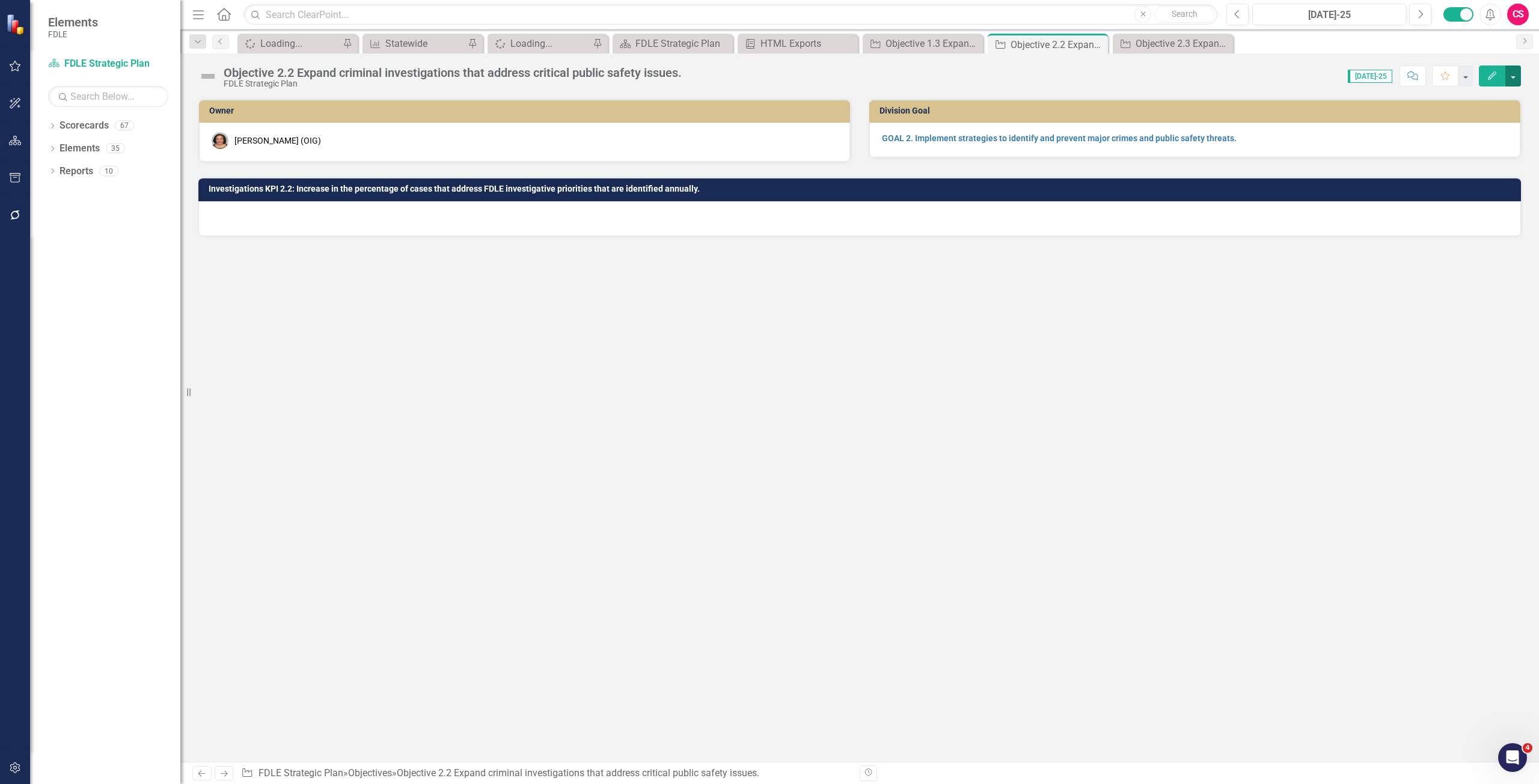
click at [1512, 74] on button "button" at bounding box center [1514, 76] width 16 height 21
click at [1454, 119] on link "Edit Report Edit Layout" at bounding box center [1448, 120] width 146 height 22
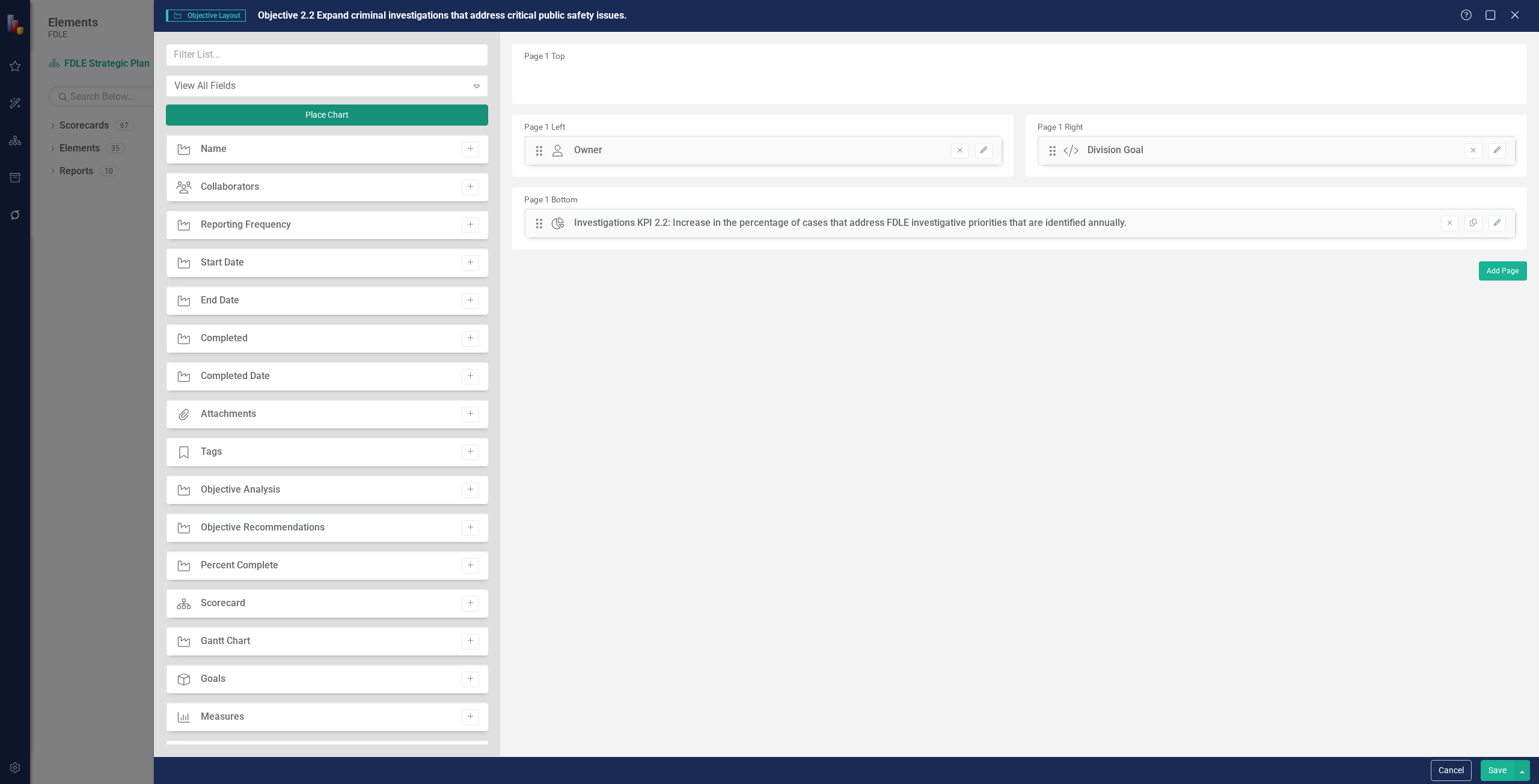
click at [308, 110] on button "Place Chart" at bounding box center [327, 115] width 323 height 21
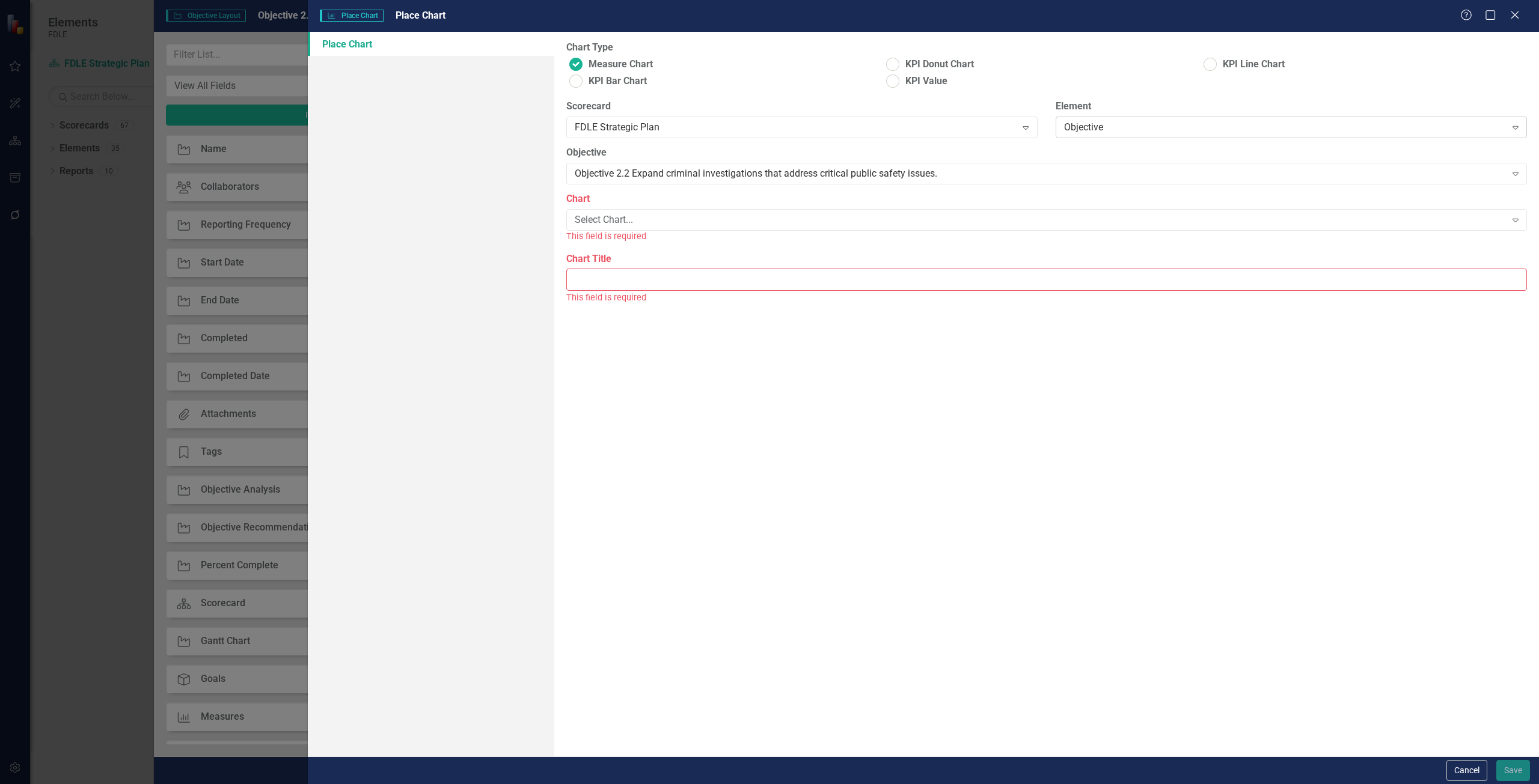
click at [1114, 137] on div "Objective Expand" at bounding box center [1291, 127] width 471 height 21
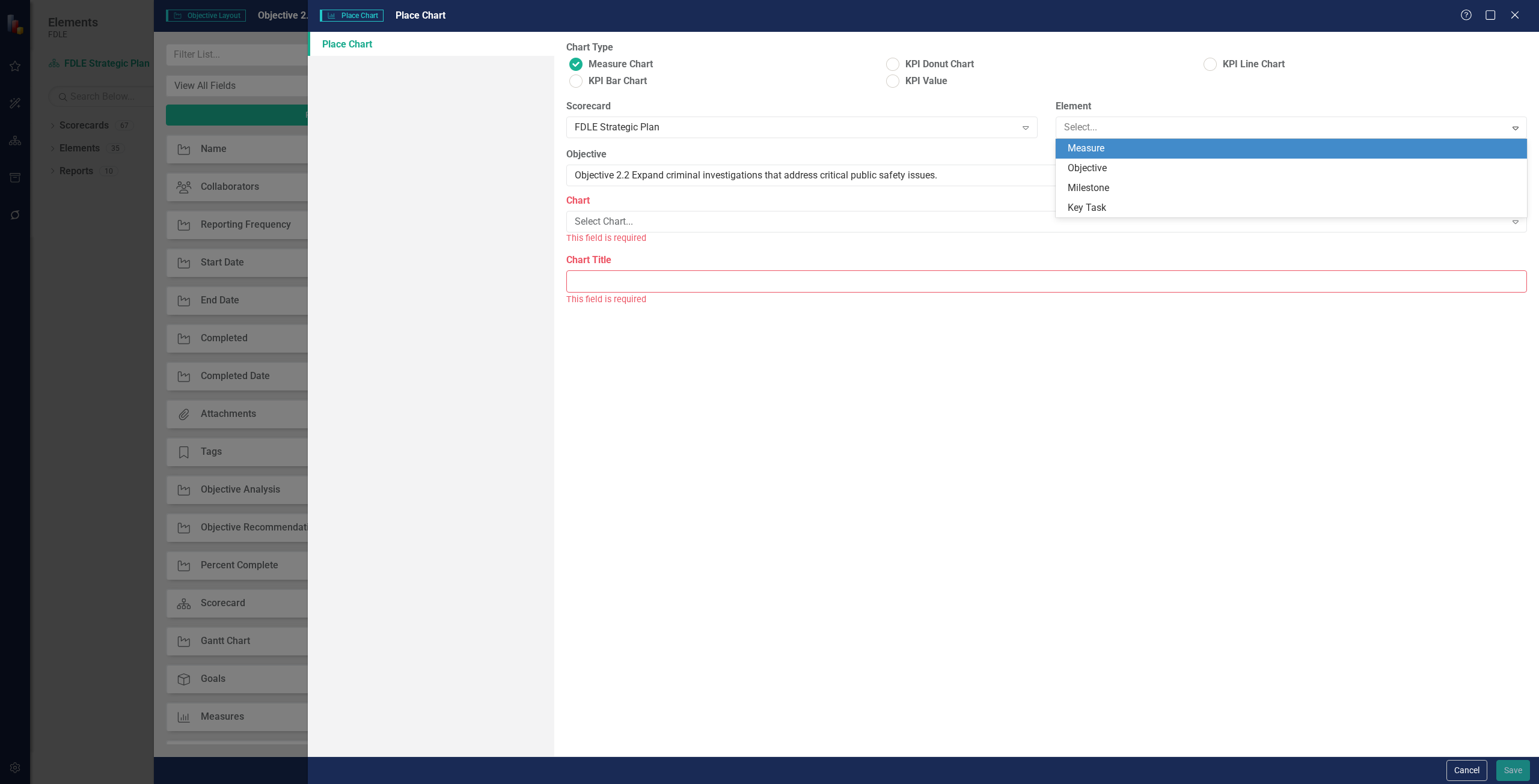
click at [1094, 153] on div "Measure" at bounding box center [1294, 148] width 452 height 14
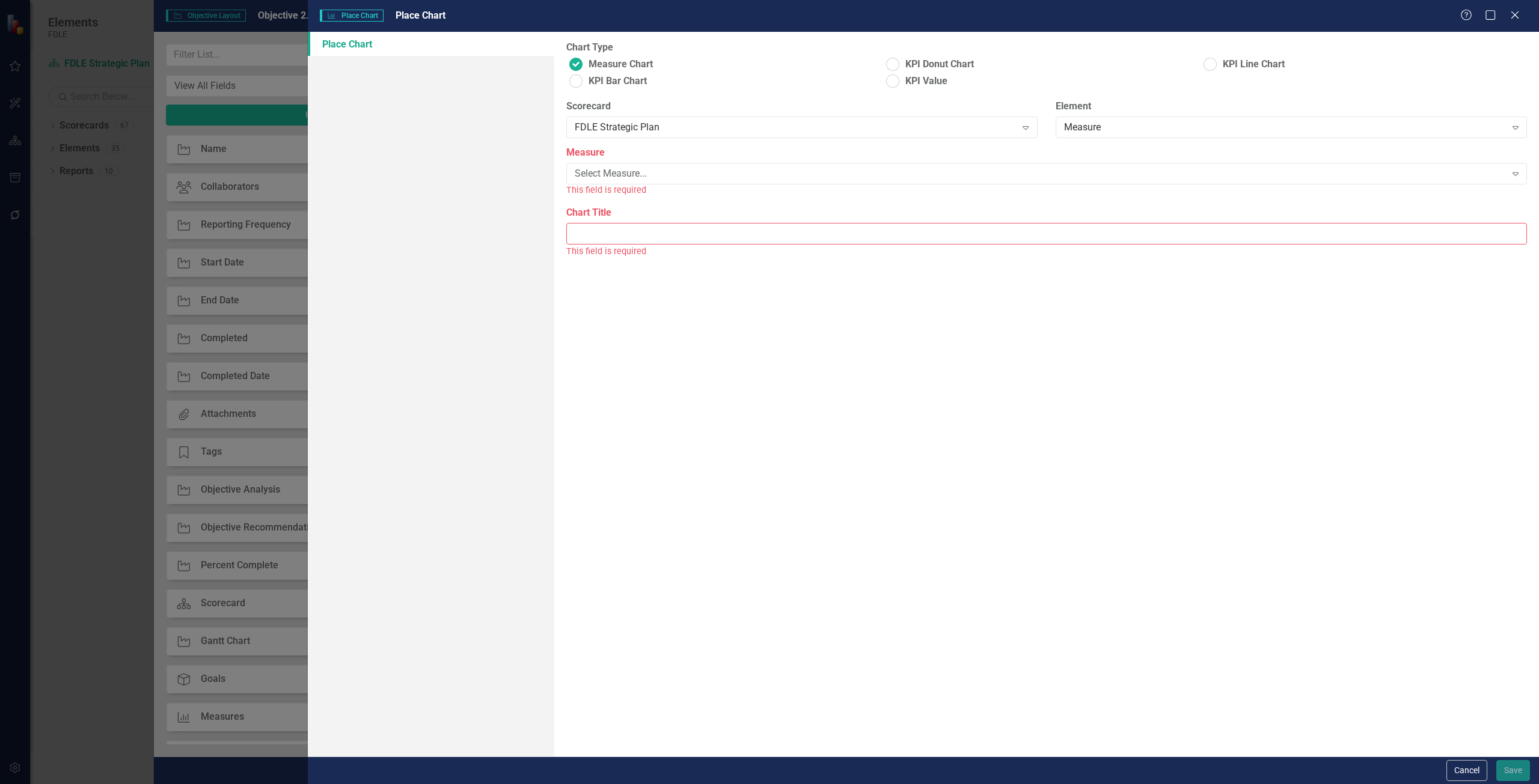
click at [768, 158] on label "Measure" at bounding box center [1046, 152] width 961 height 14
click at [732, 183] on div "Select Measure... Expand" at bounding box center [1046, 173] width 961 height 21
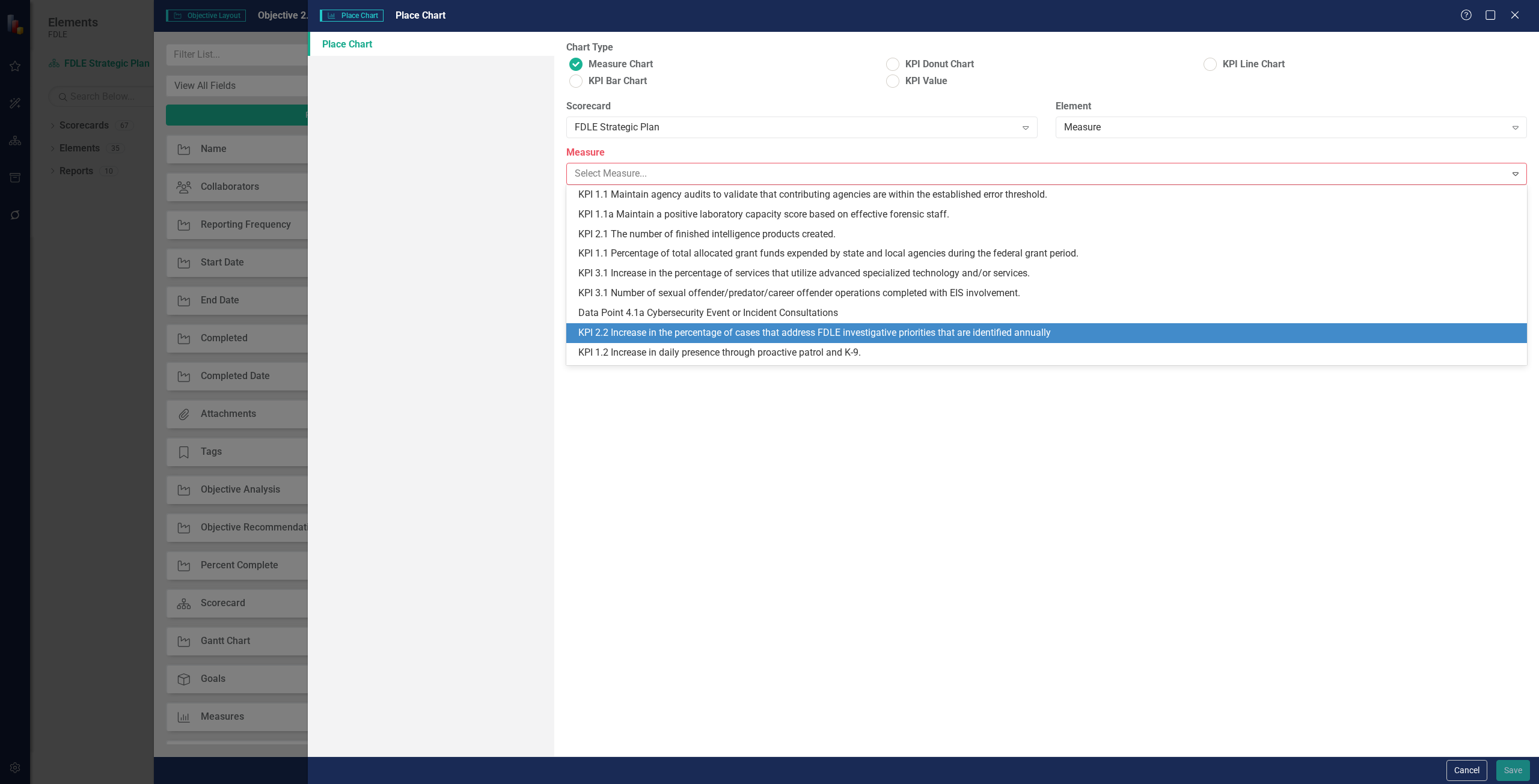
click at [627, 331] on div "KPI 2.2 Increase in the percentage of cases that address FDLE investigative pri…" at bounding box center [1049, 333] width 942 height 14
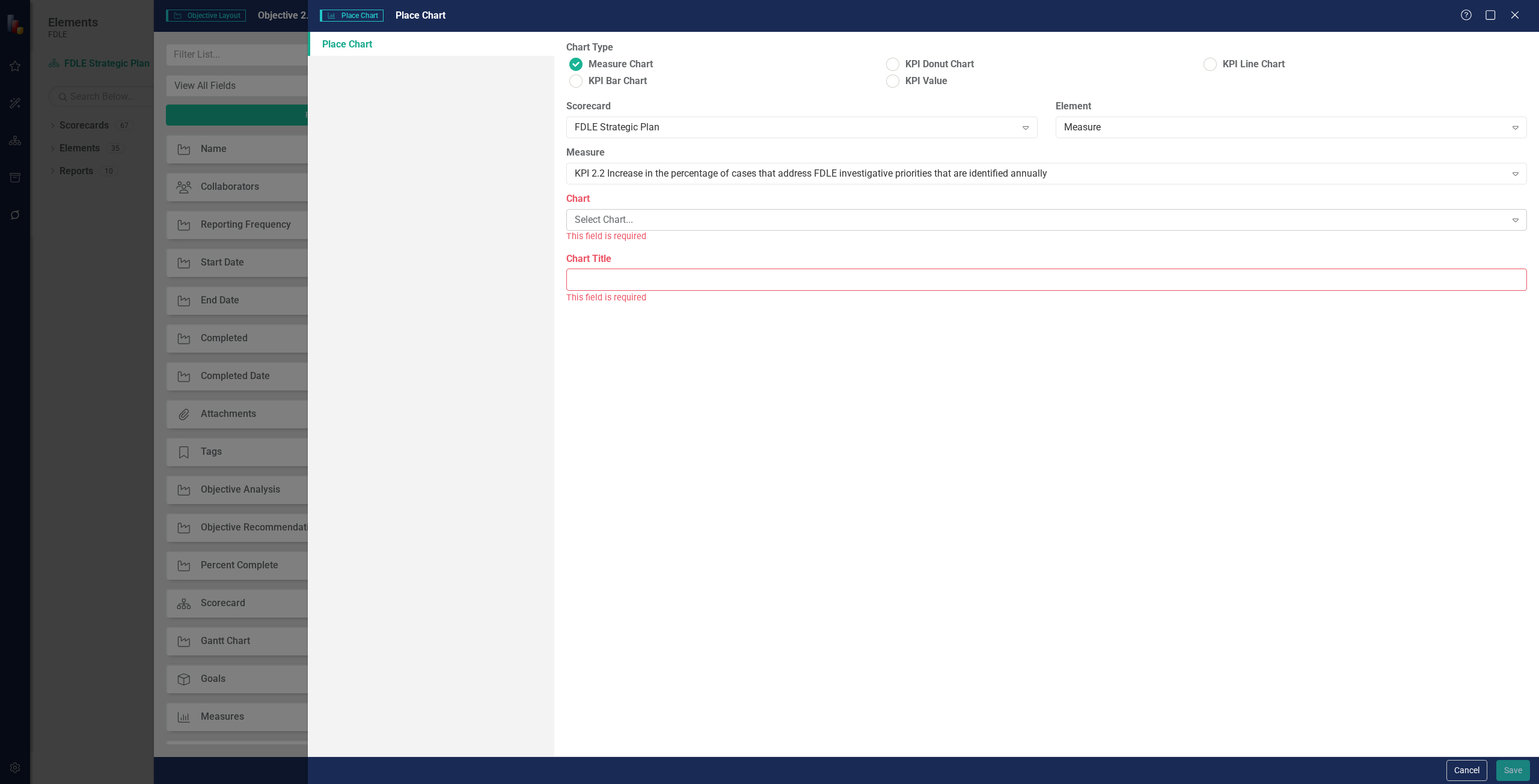
click at [618, 214] on div "Select Chart..." at bounding box center [1040, 220] width 931 height 14
click at [648, 180] on div "KPI 2.2 Increase in the percentage of cases that address FDLE investigative pri…" at bounding box center [1040, 174] width 931 height 14
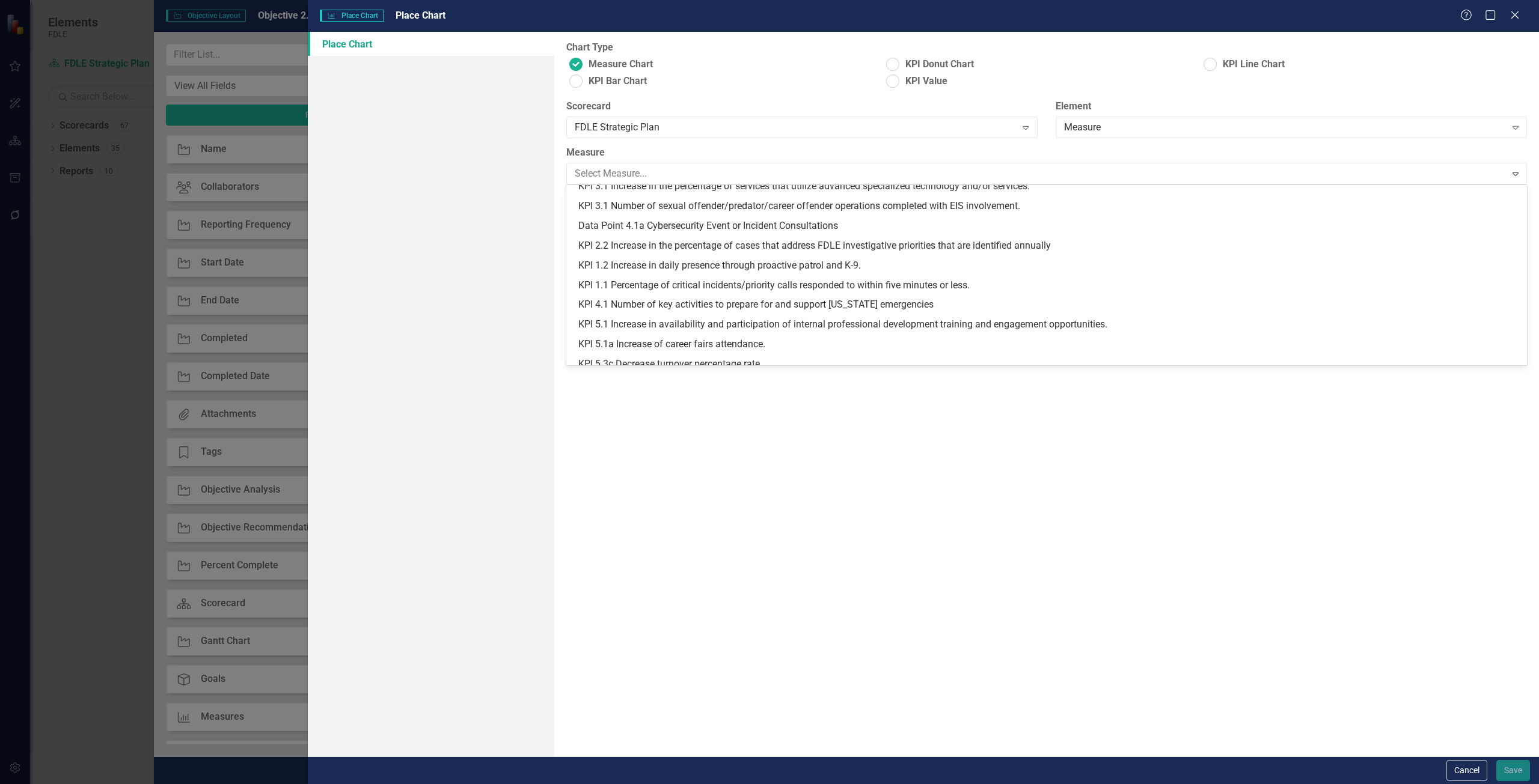
scroll to position [116, 0]
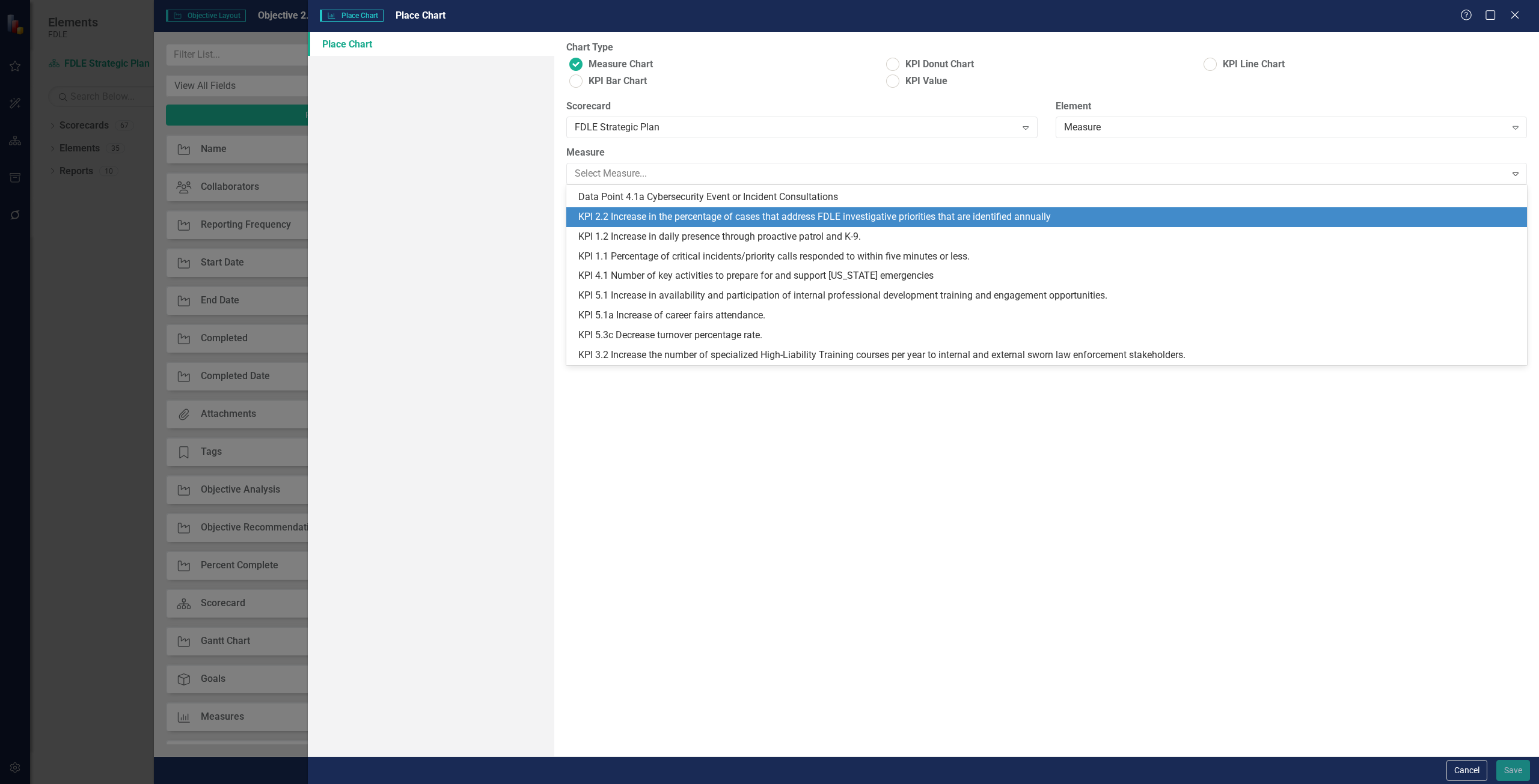
click at [631, 216] on div "KPI 2.2 Increase in the percentage of cases that address FDLE investigative pri…" at bounding box center [1049, 217] width 942 height 14
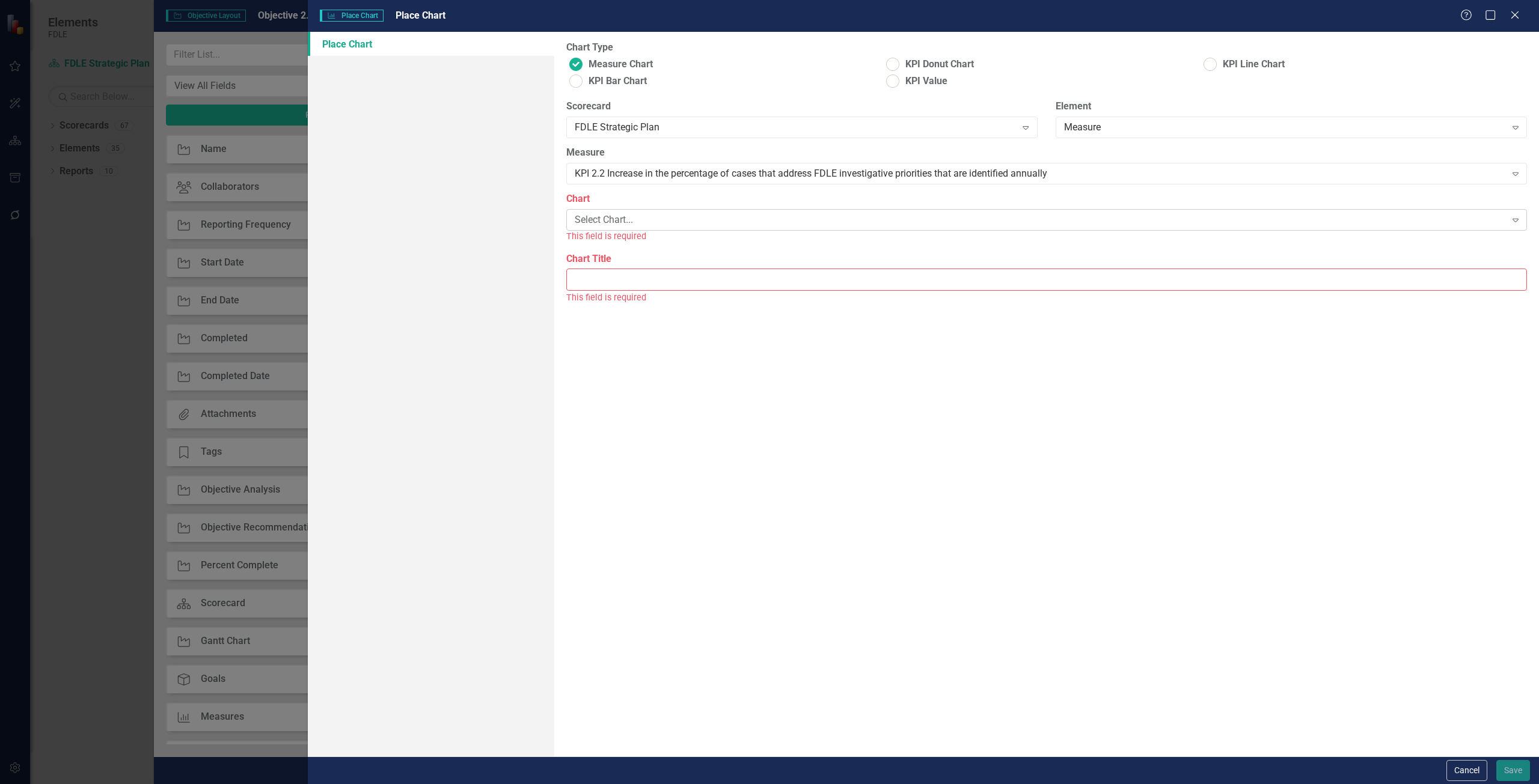
click at [631, 225] on div "Select Chart..." at bounding box center [1040, 220] width 931 height 14
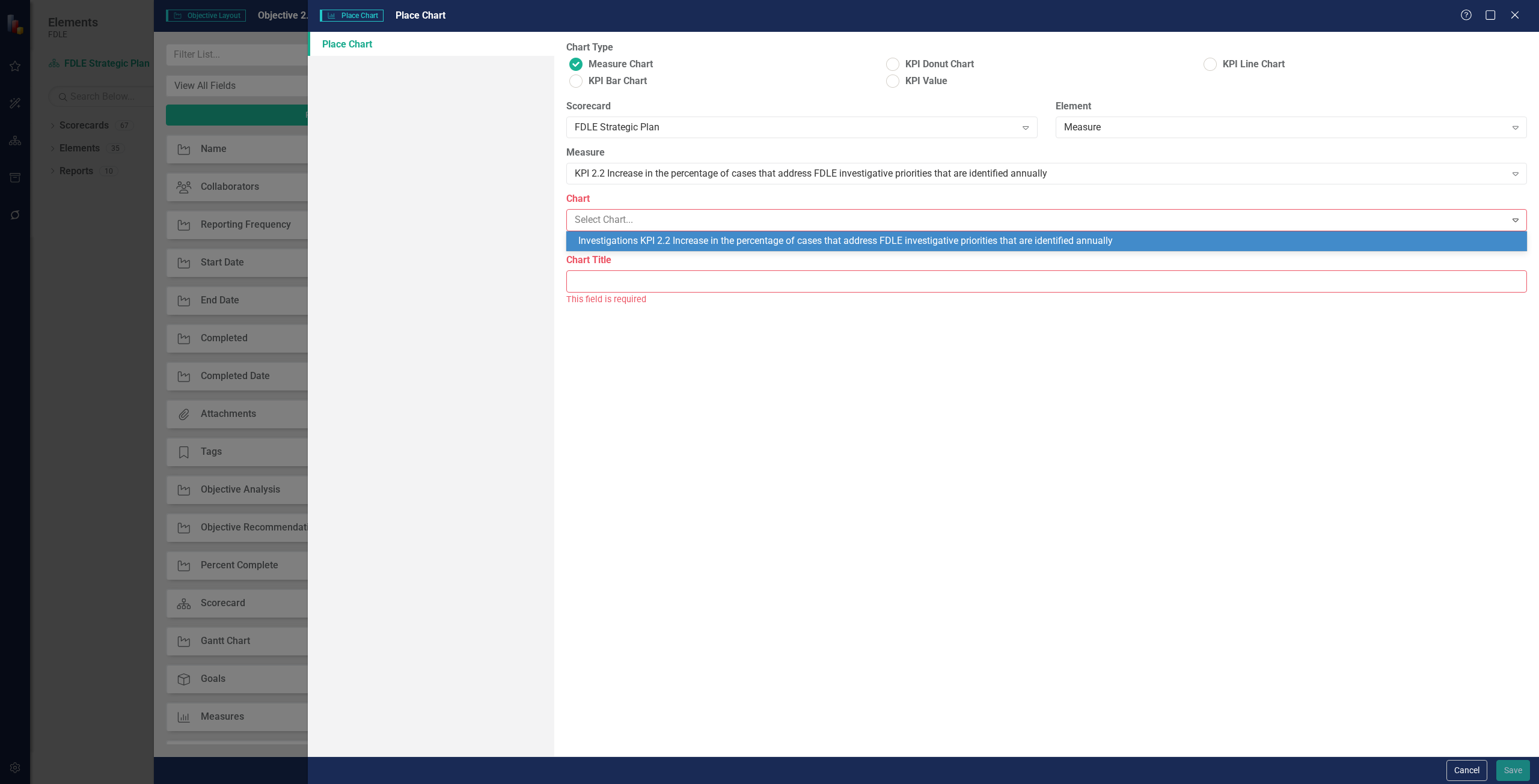
click at [635, 239] on div "Investigations KPI 2.2 Increase in the percentage of cases that address FDLE in…" at bounding box center [1049, 241] width 942 height 14
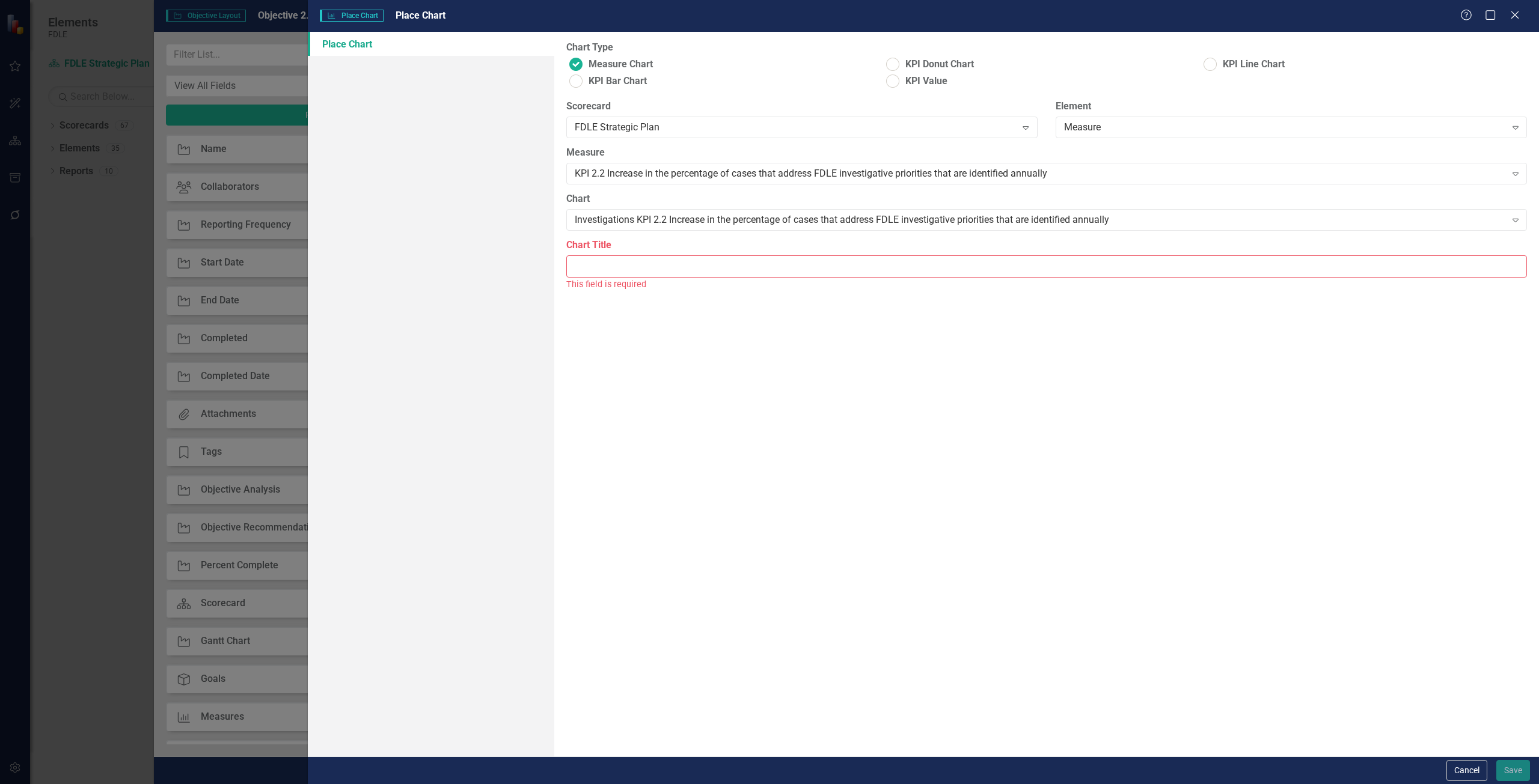
click at [650, 283] on div "This field is required" at bounding box center [1046, 284] width 961 height 14
click at [649, 275] on input "Chart Title" at bounding box center [1046, 266] width 961 height 22
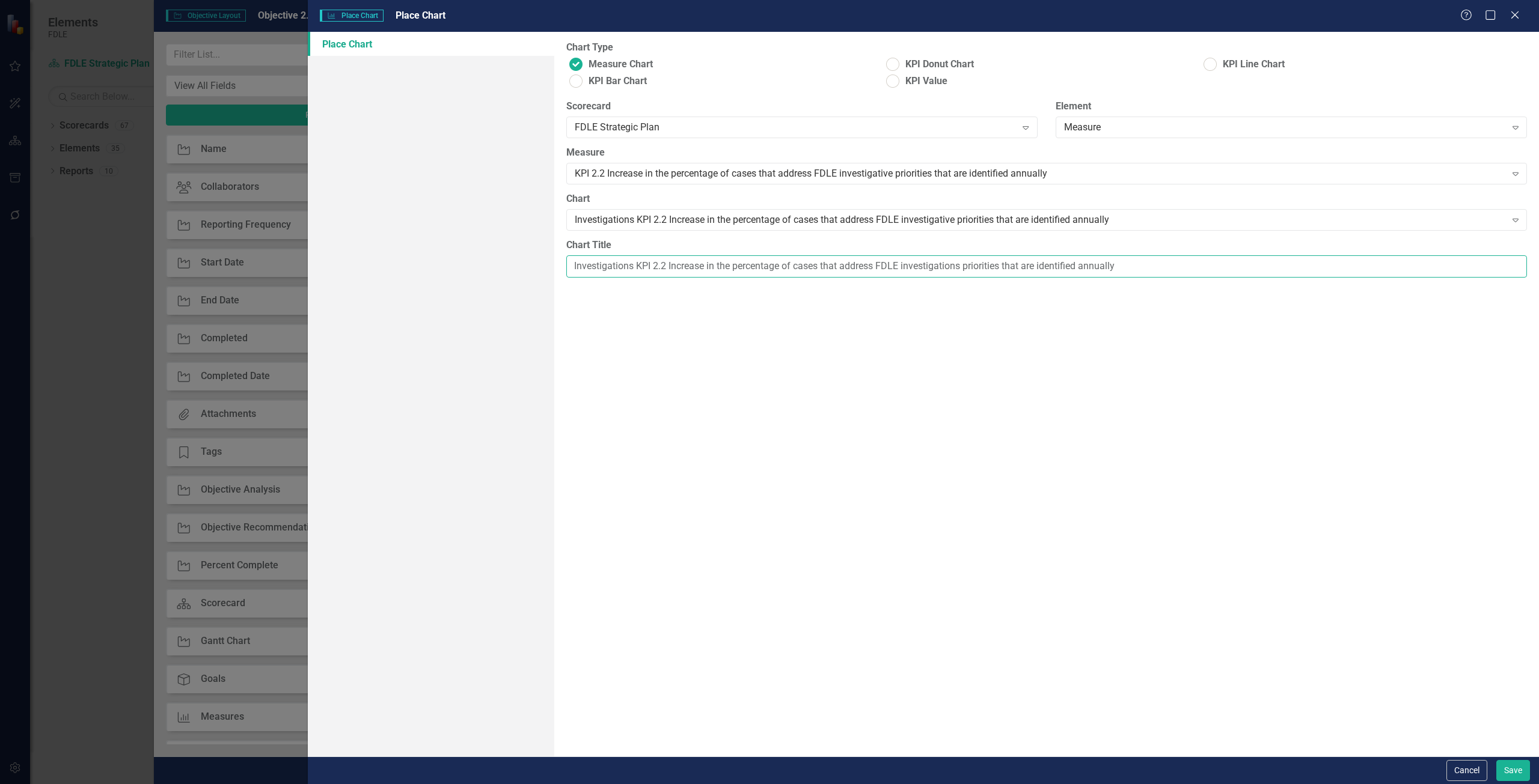
type input "Investigations KPI 2.2 Increase in the percentage of cases that address FDLE in…"
click at [1505, 759] on div "Cancel Save" at bounding box center [923, 770] width 1231 height 27
drag, startPoint x: 1507, startPoint y: 763, endPoint x: 1038, endPoint y: 481, distance: 547.3
click at [1507, 763] on button "Save" at bounding box center [1514, 770] width 34 height 21
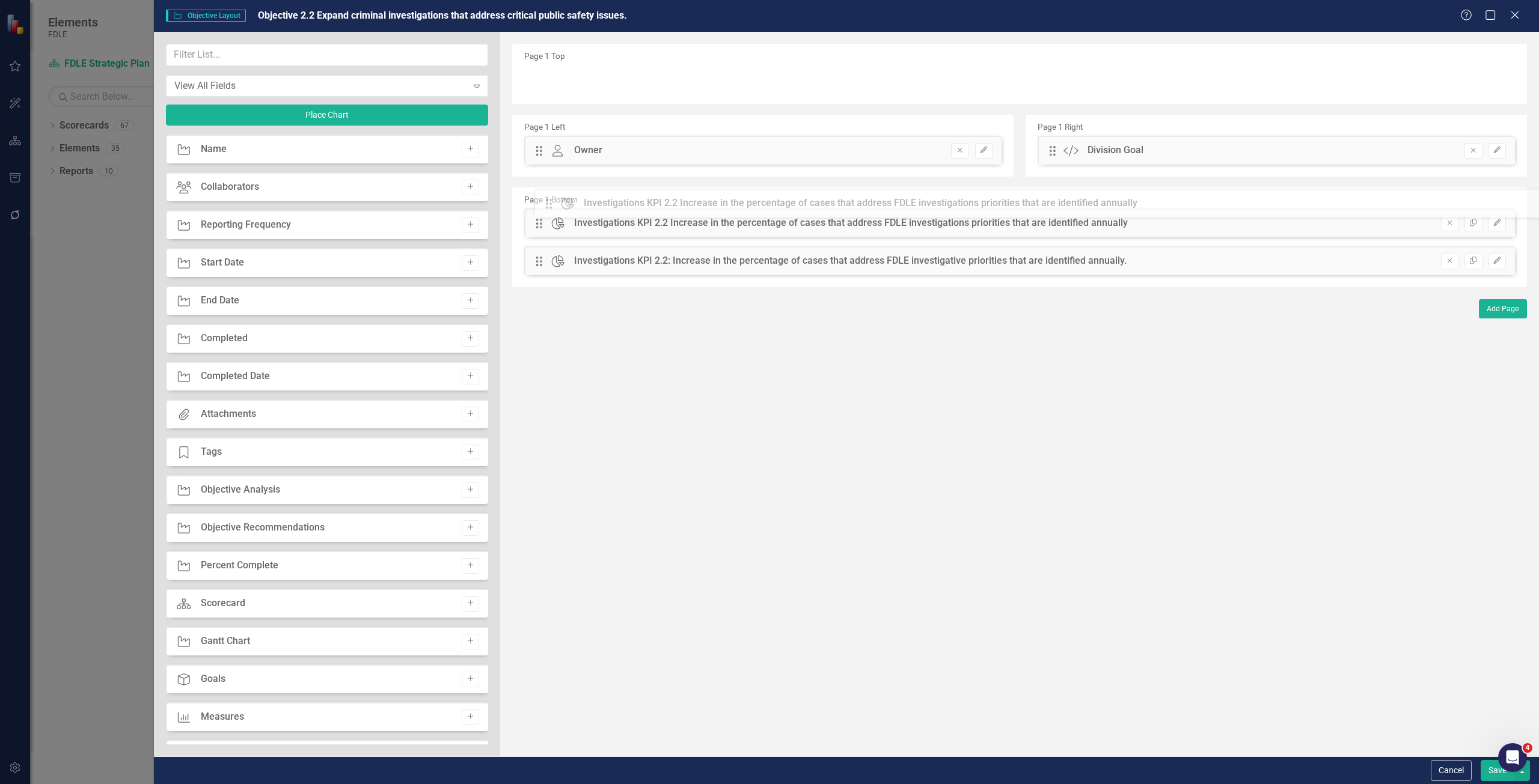
drag, startPoint x: 541, startPoint y: 81, endPoint x: 559, endPoint y: 204, distance: 124.3
click at [1491, 774] on button "Save" at bounding box center [1498, 770] width 34 height 21
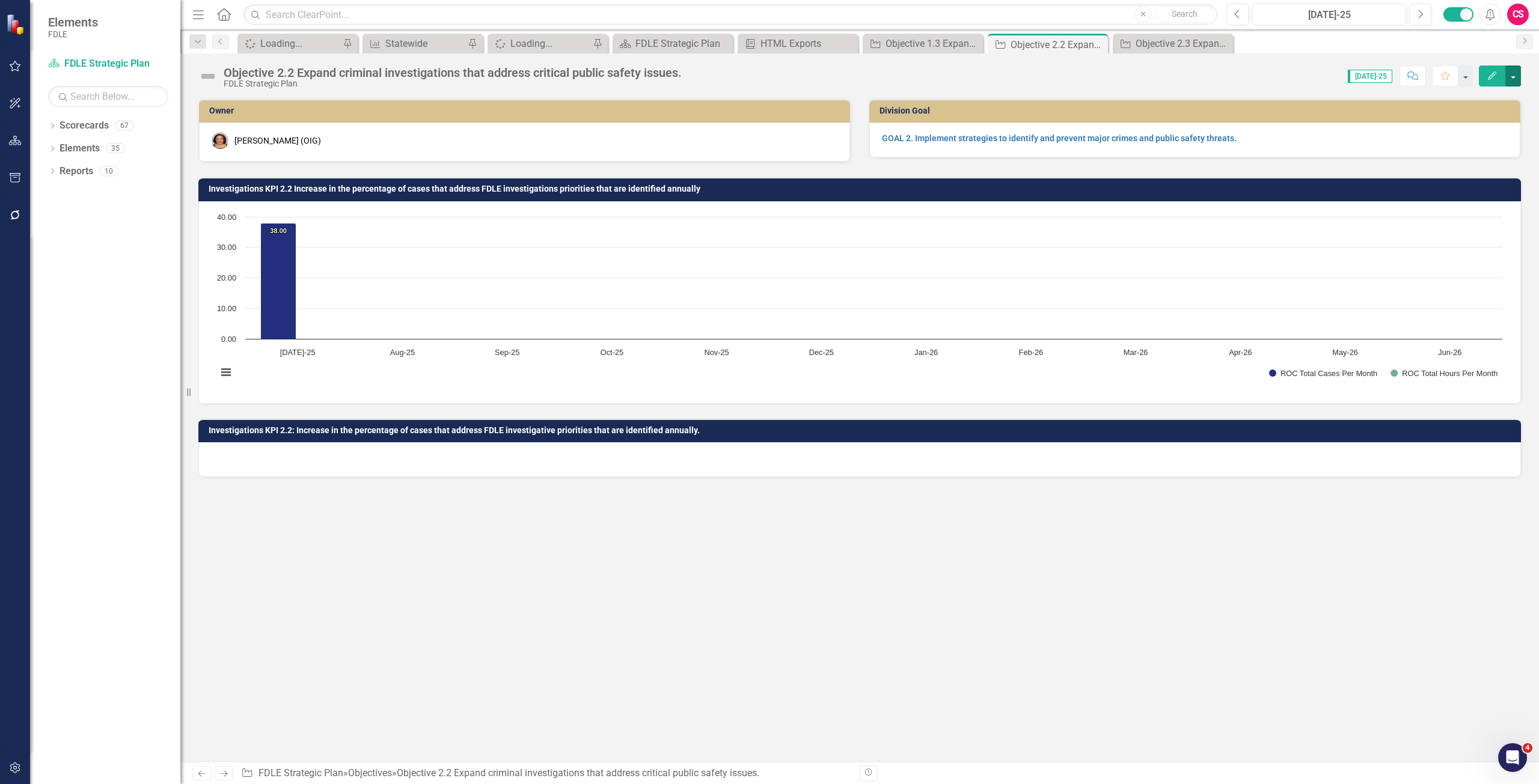
click at [1516, 77] on button "button" at bounding box center [1514, 76] width 16 height 21
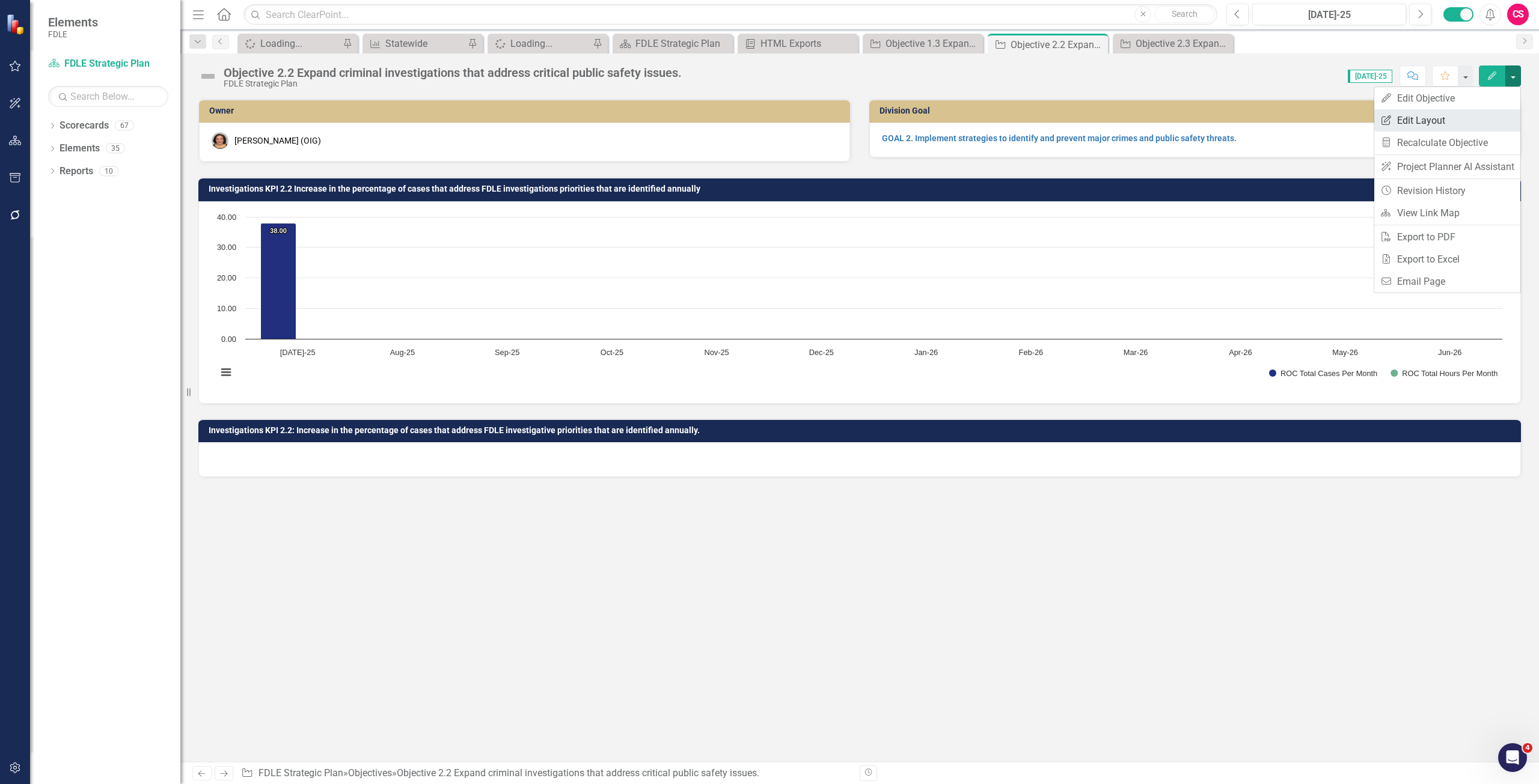
click at [1461, 113] on link "Edit Report Edit Layout" at bounding box center [1448, 120] width 146 height 22
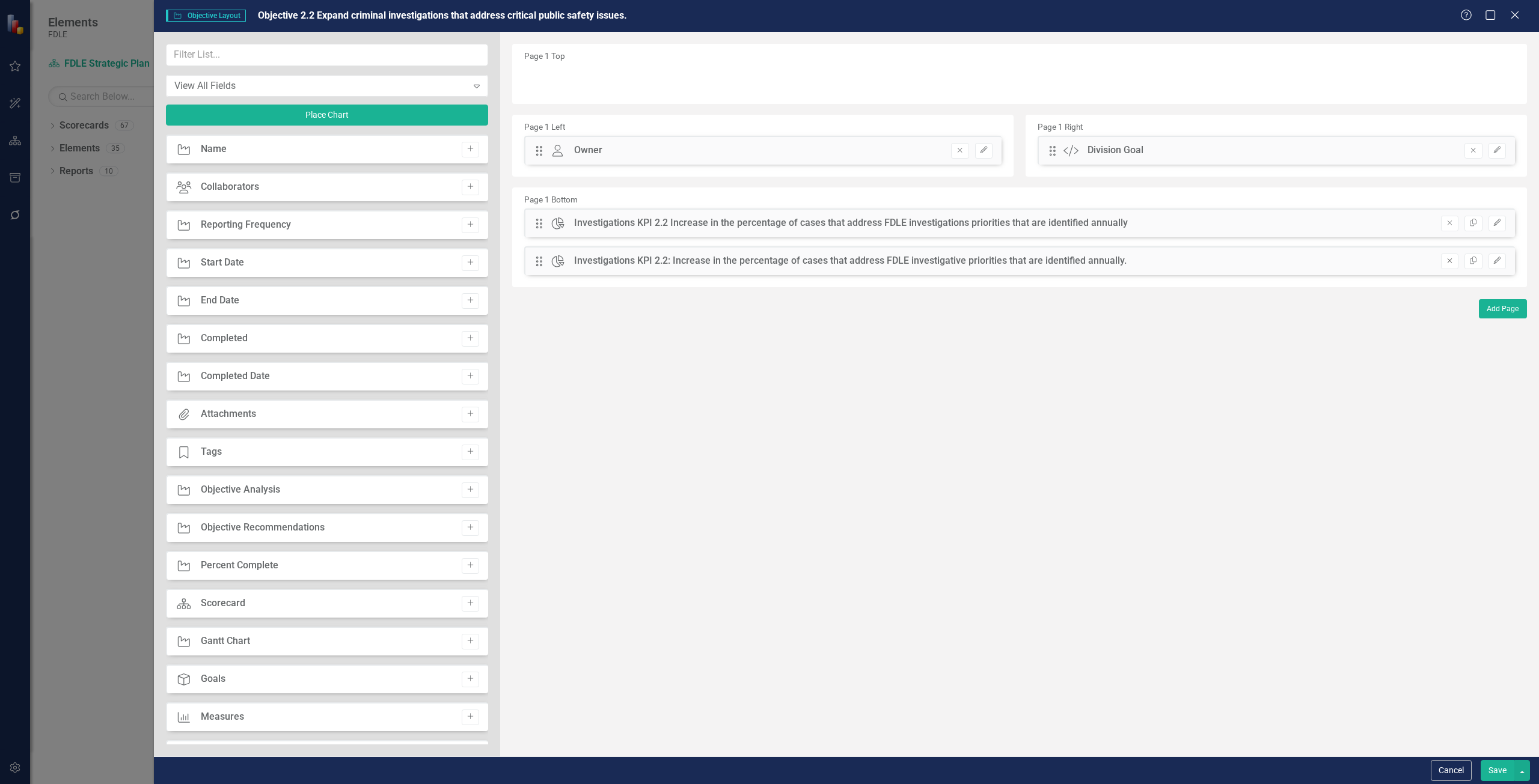
click at [1446, 262] on icon "Remove" at bounding box center [1450, 260] width 9 height 7
click at [1486, 766] on button "Save" at bounding box center [1498, 770] width 34 height 21
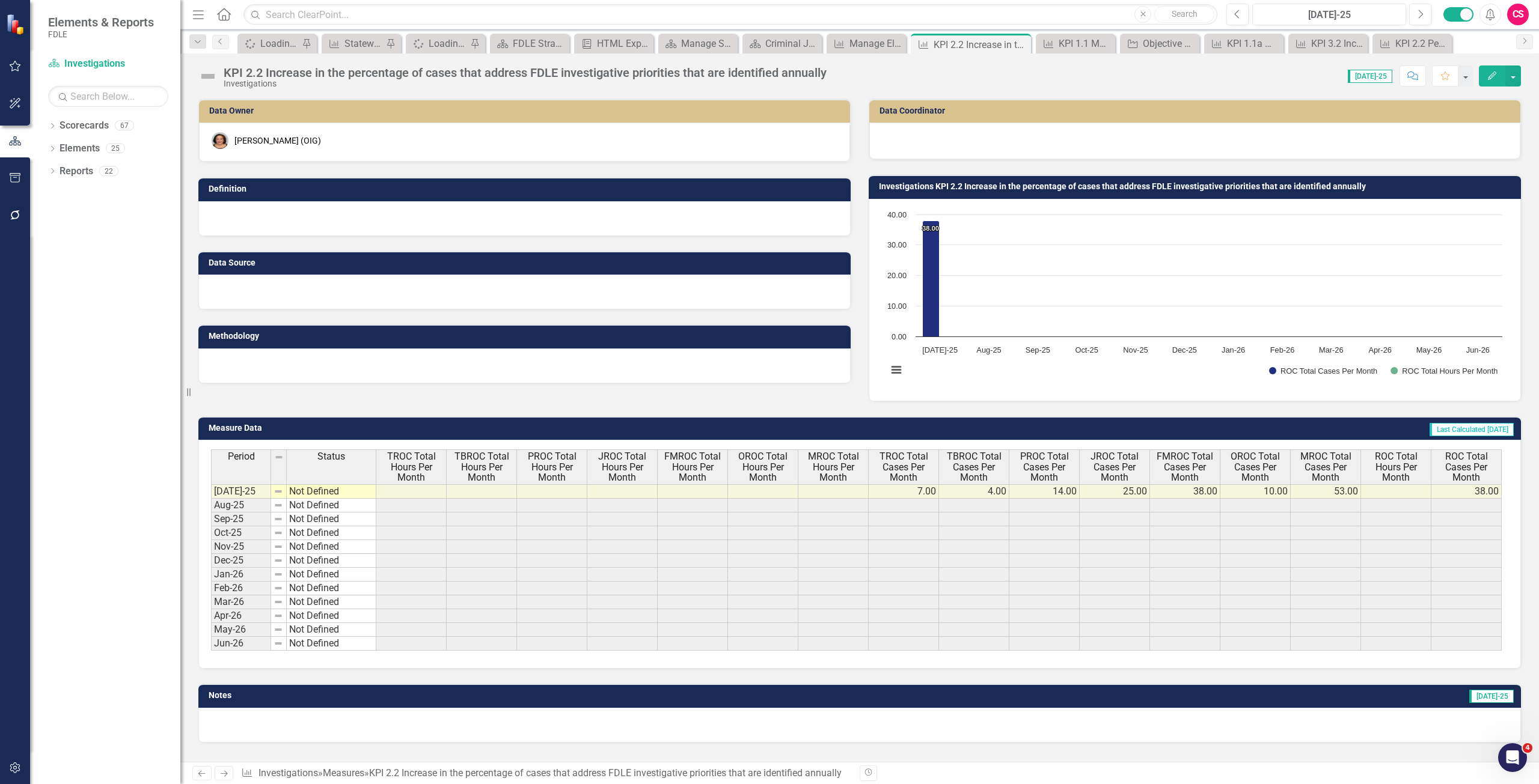
click at [1486, 79] on button "Edit" at bounding box center [1492, 76] width 27 height 21
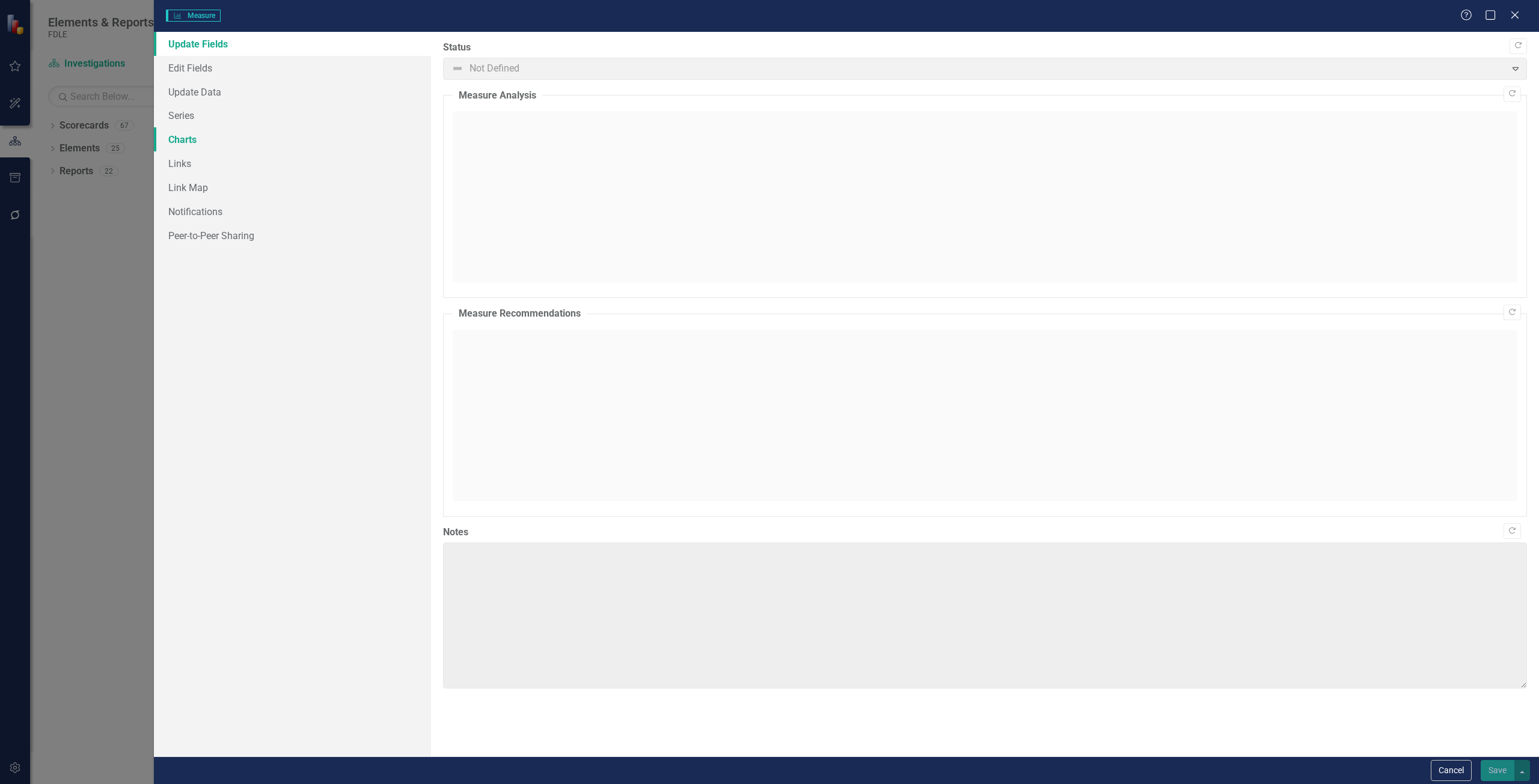
click at [246, 143] on link "Charts" at bounding box center [292, 139] width 277 height 24
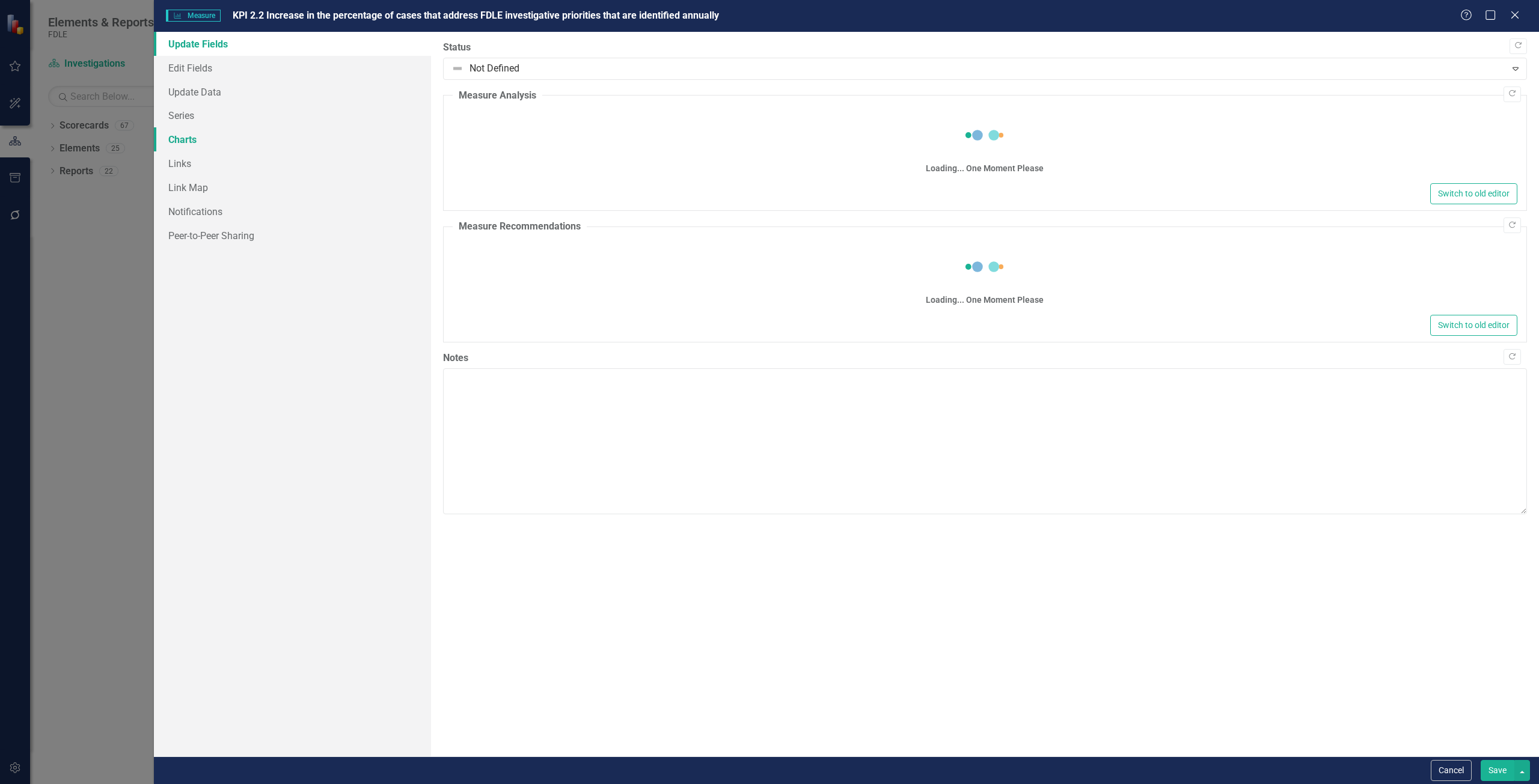
click at [215, 135] on link "Charts" at bounding box center [292, 139] width 277 height 24
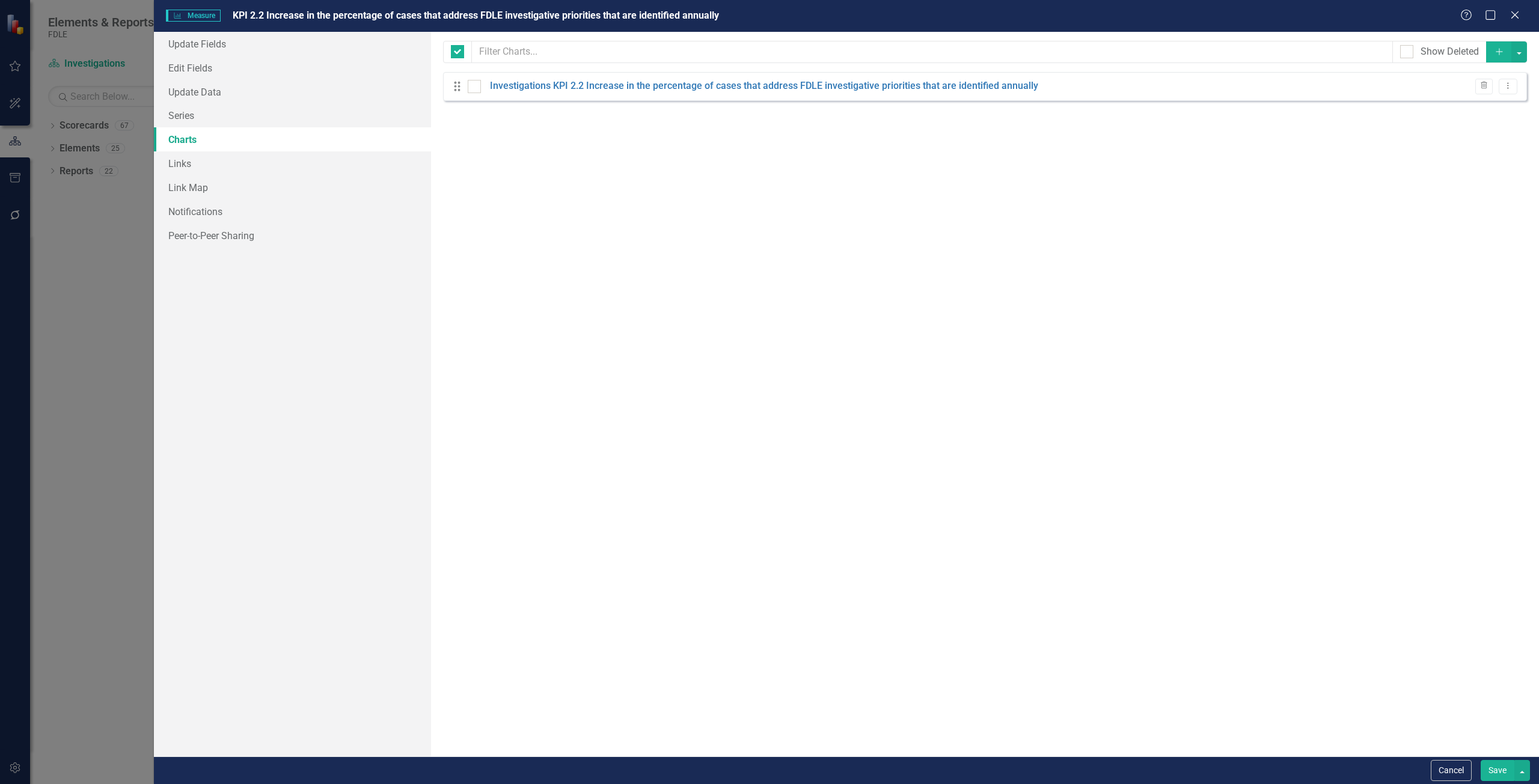
checkbox input "false"
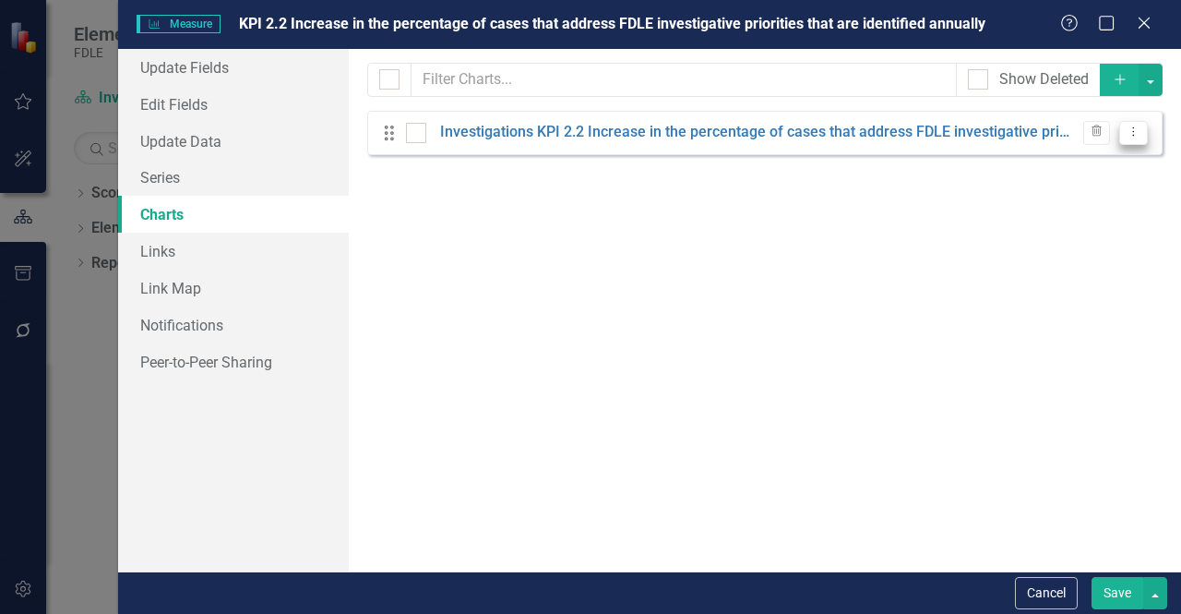
click at [1133, 132] on icon "Dropdown Menu" at bounding box center [1134, 132] width 16 height 12
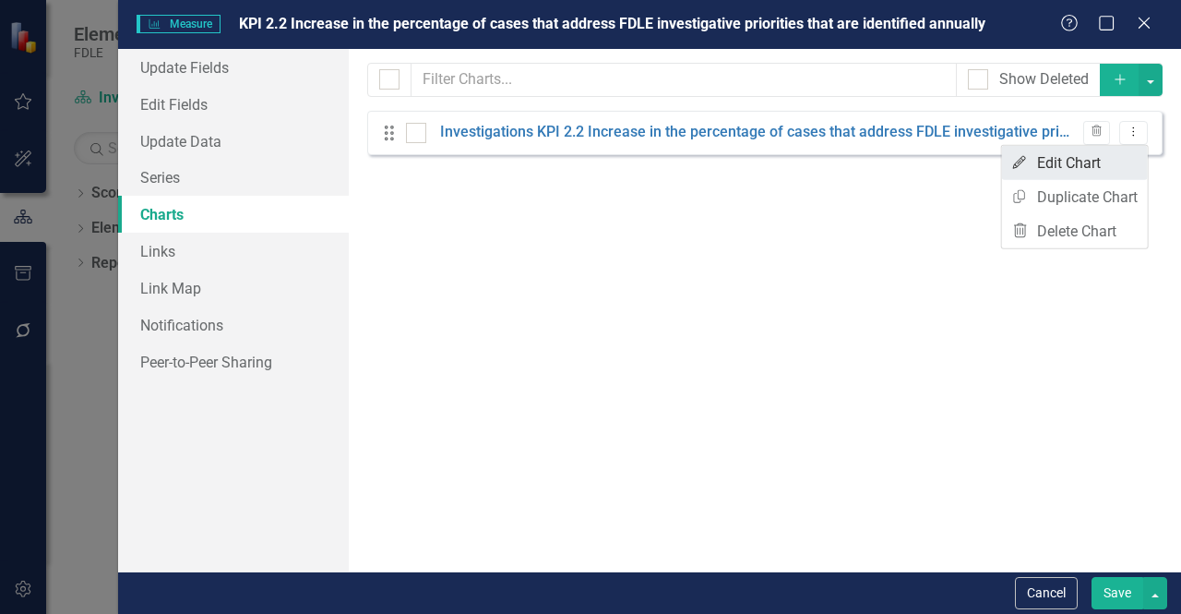
click at [1064, 159] on link "Edit Edit Chart" at bounding box center [1075, 163] width 146 height 34
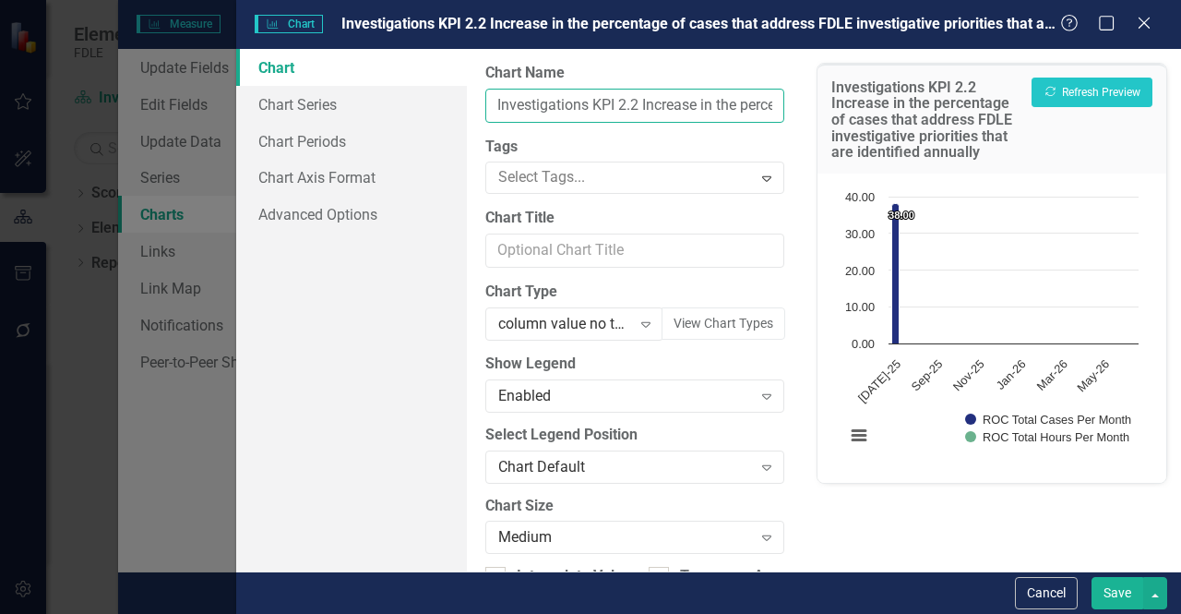
scroll to position [0, 564]
drag, startPoint x: 496, startPoint y: 103, endPoint x: 1447, endPoint y: 213, distance: 957.7
click at [1181, 213] on html "Elements & Reports FDLE Scorecard Investigations Search Dropdown Scorecards 67 …" at bounding box center [590, 307] width 1181 height 614
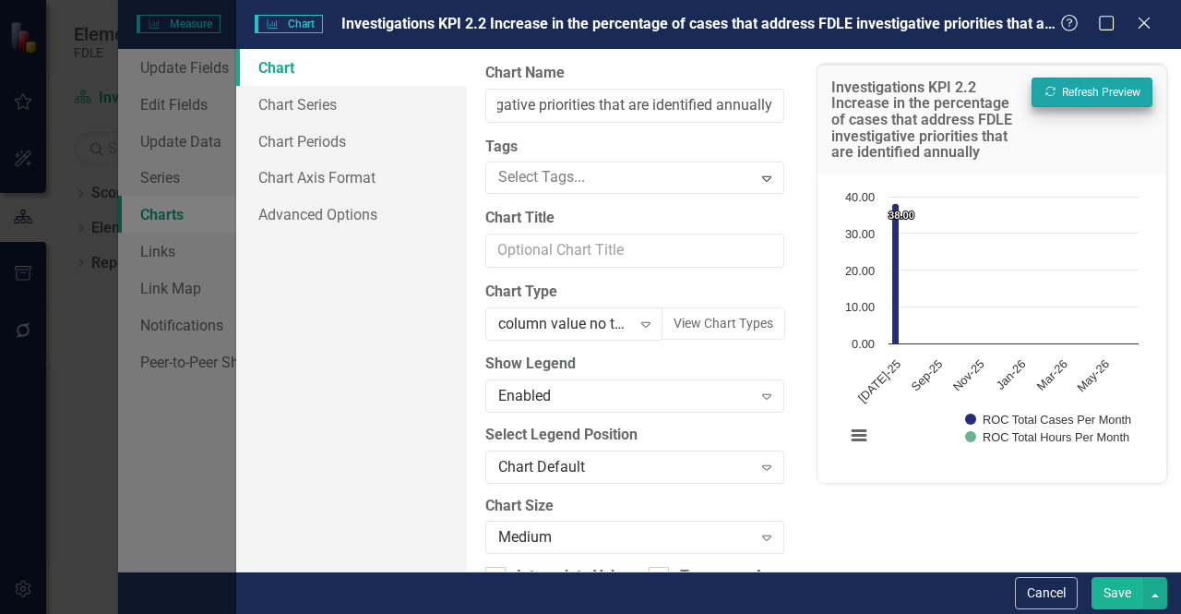
scroll to position [0, 0]
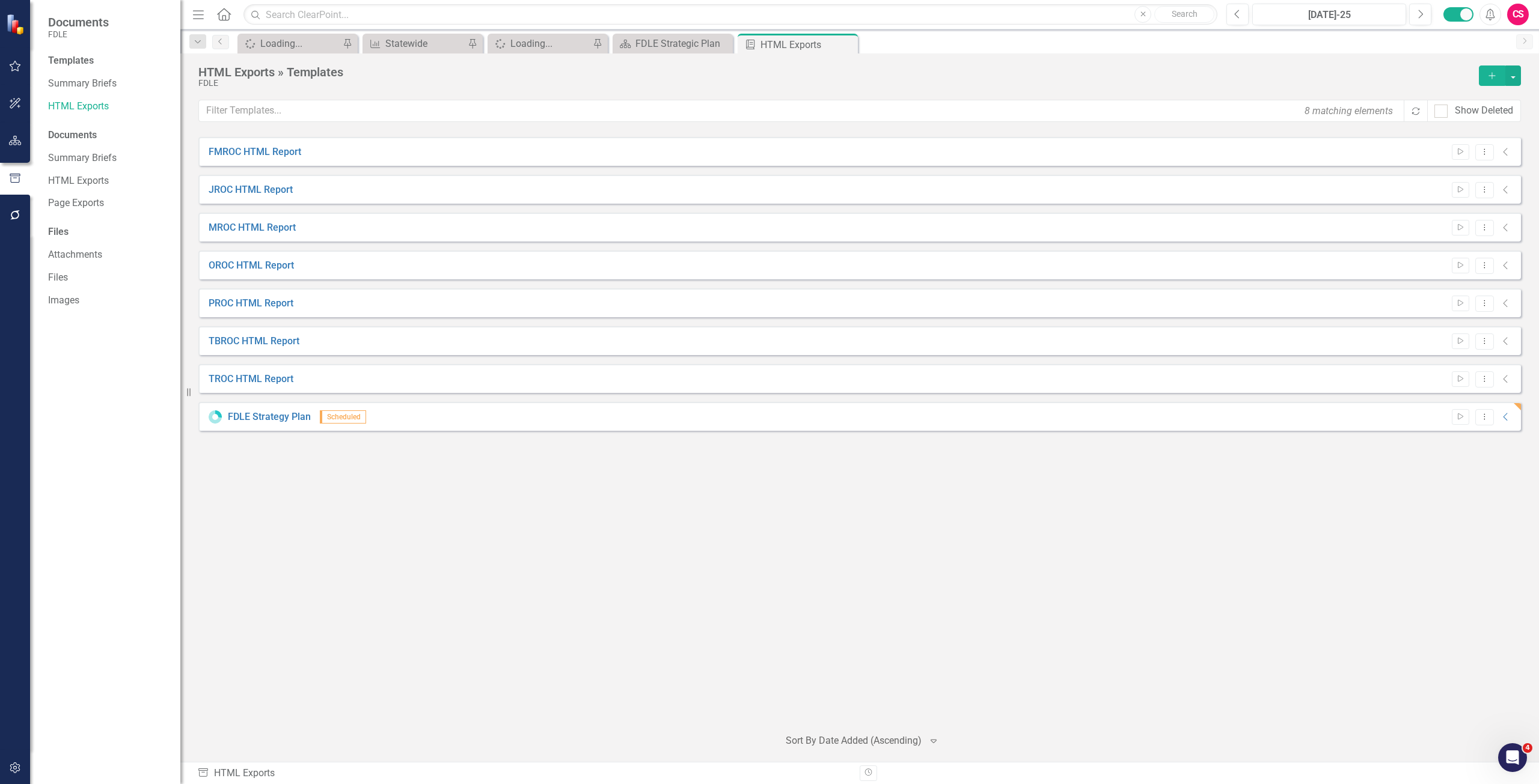
click at [1501, 424] on div "Start Dropdown Menu Collapse" at bounding box center [1479, 417] width 66 height 16
click at [1505, 416] on icon "Collapse" at bounding box center [1506, 417] width 12 height 10
